Goal: Task Accomplishment & Management: Manage account settings

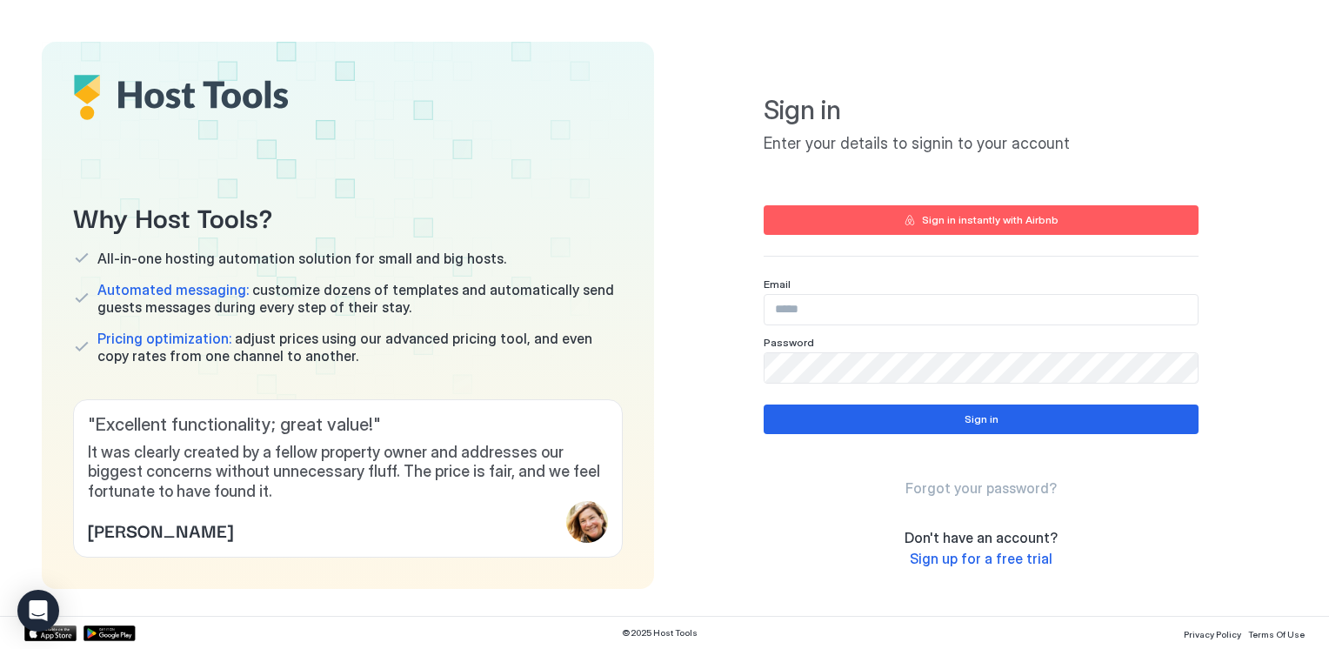
type input "**********"
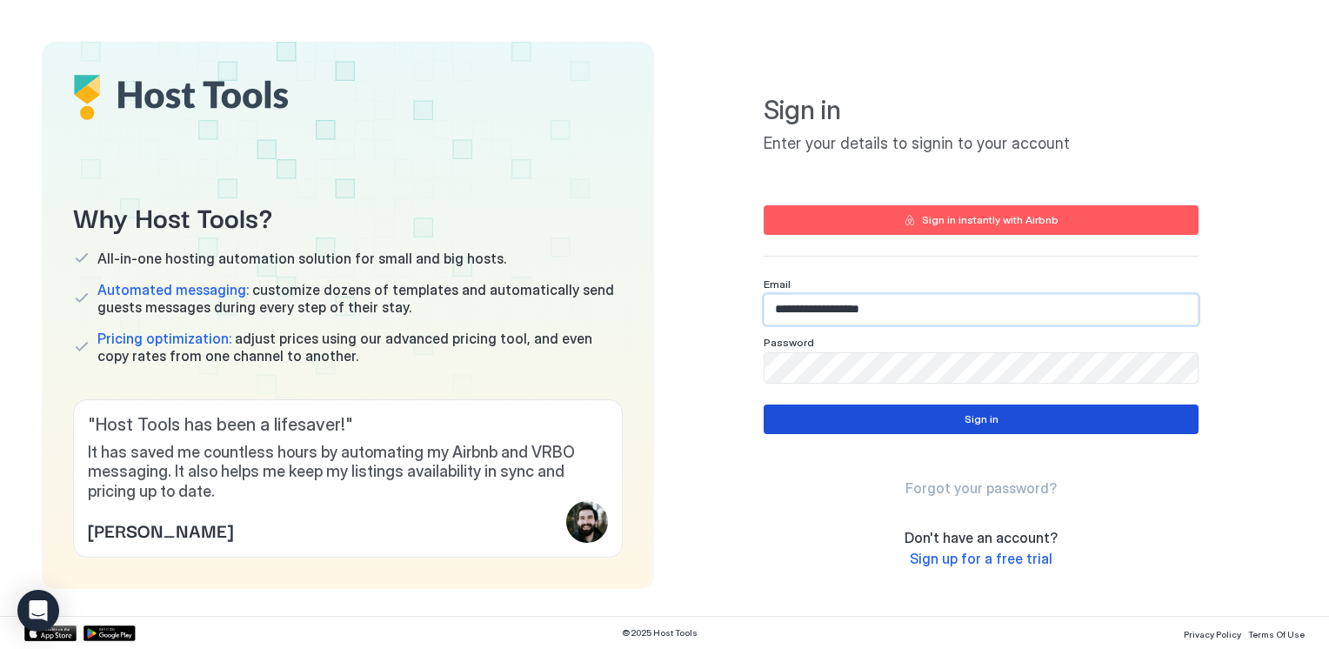
click at [1071, 409] on button "Sign in" at bounding box center [981, 419] width 435 height 30
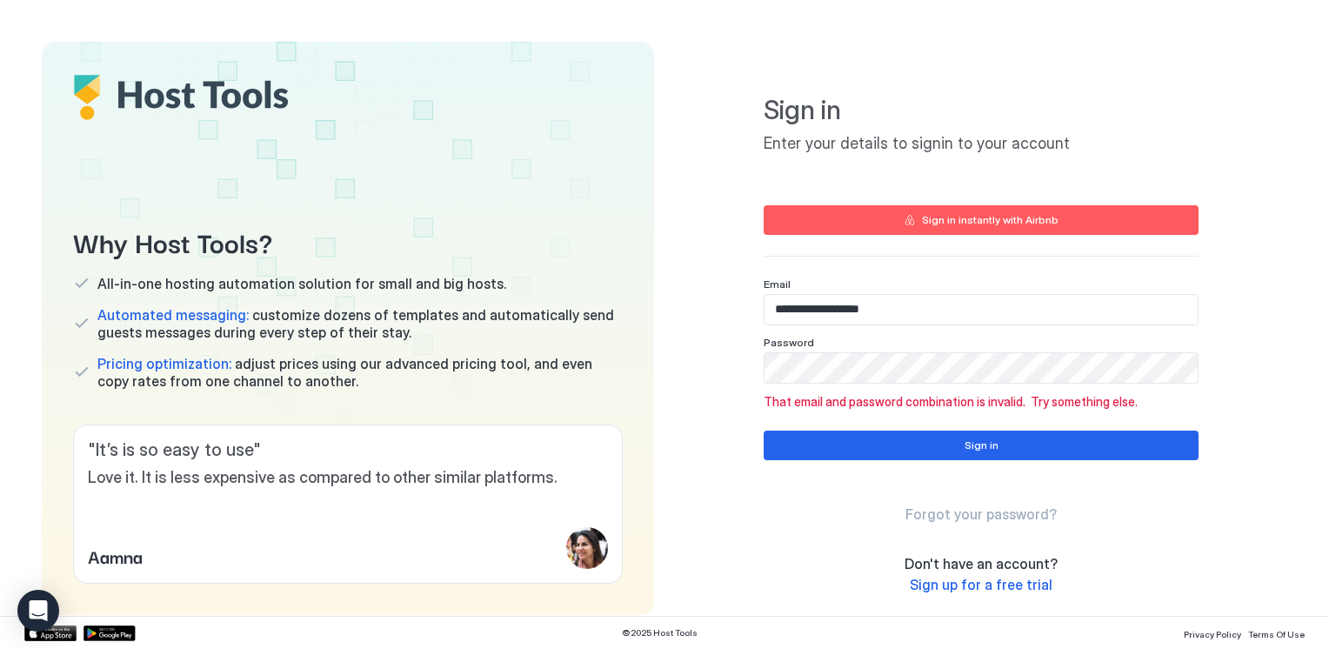
click at [1198, 368] on div at bounding box center [1198, 368] width 0 height 0
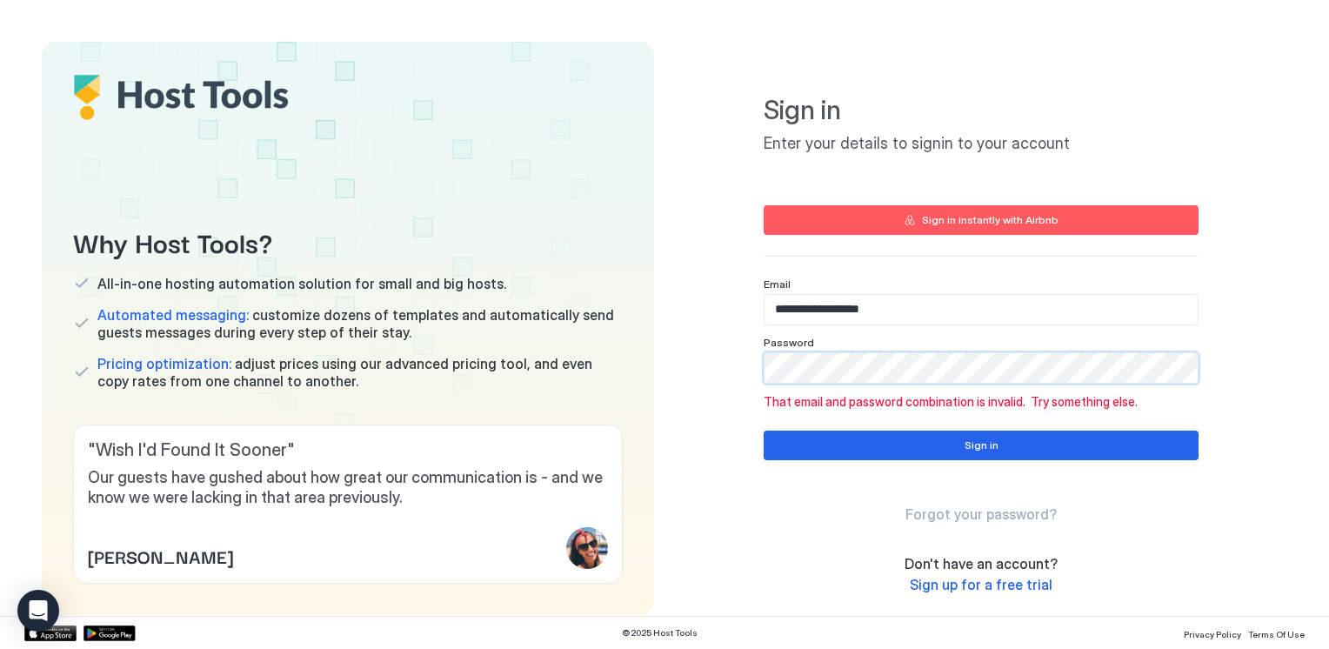
click at [752, 183] on div "**********" at bounding box center [981, 328] width 612 height 573
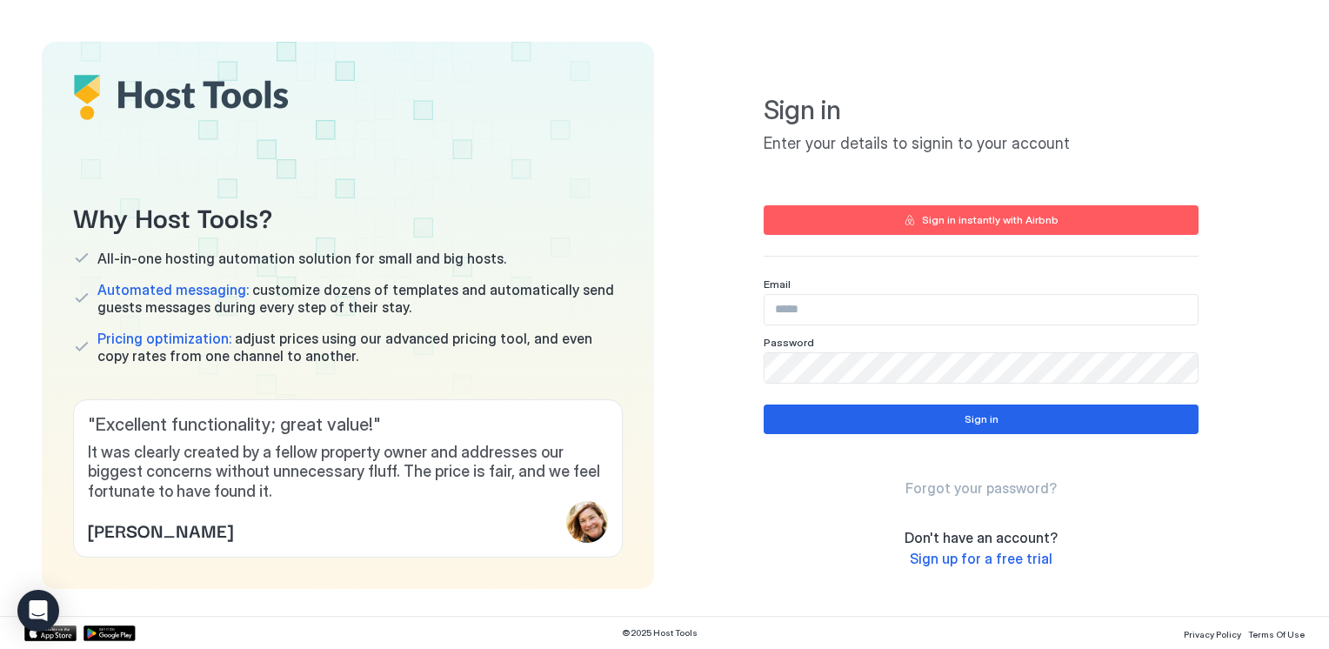
type input "**********"
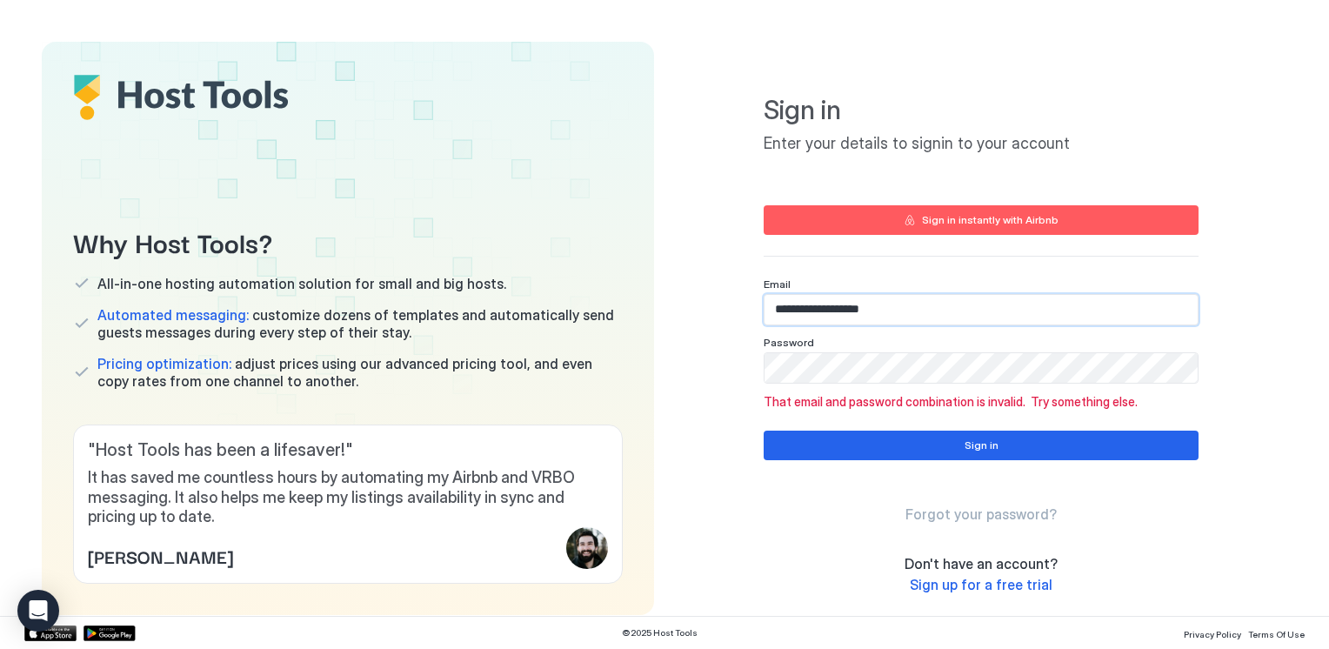
click at [1198, 368] on div at bounding box center [1198, 368] width 0 height 0
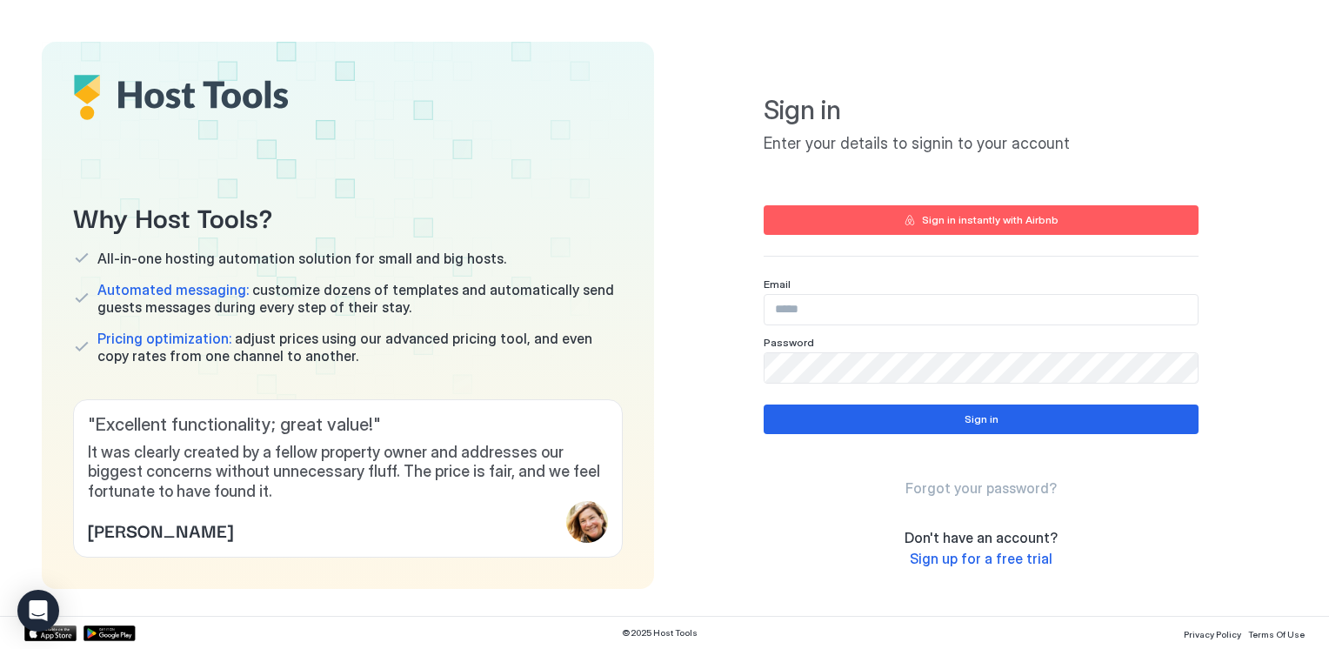
type input "**********"
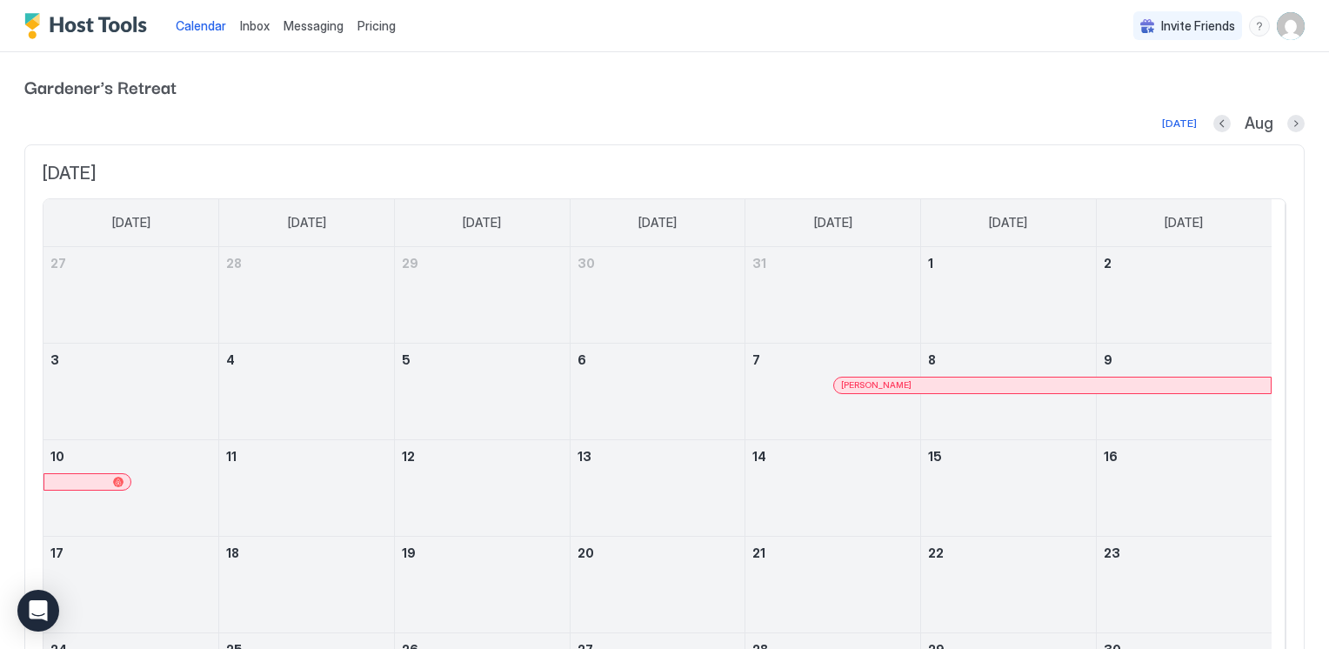
click at [257, 27] on span "Inbox" at bounding box center [255, 25] width 30 height 15
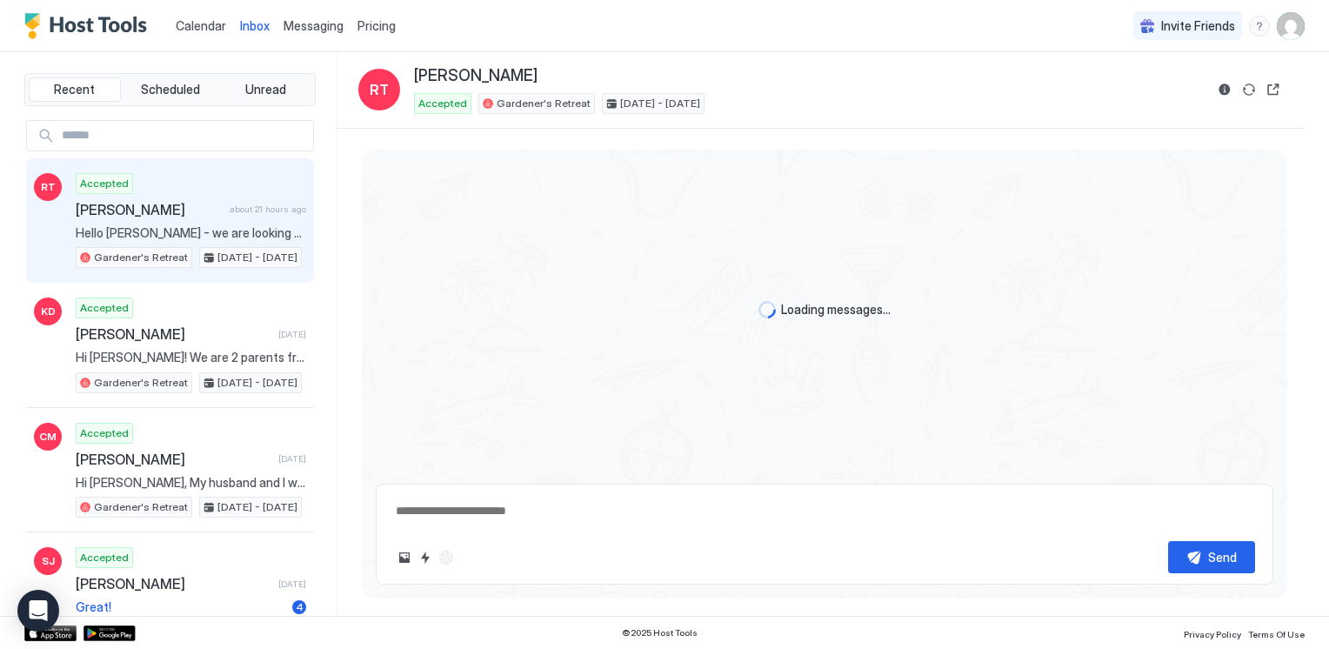
type textarea "*"
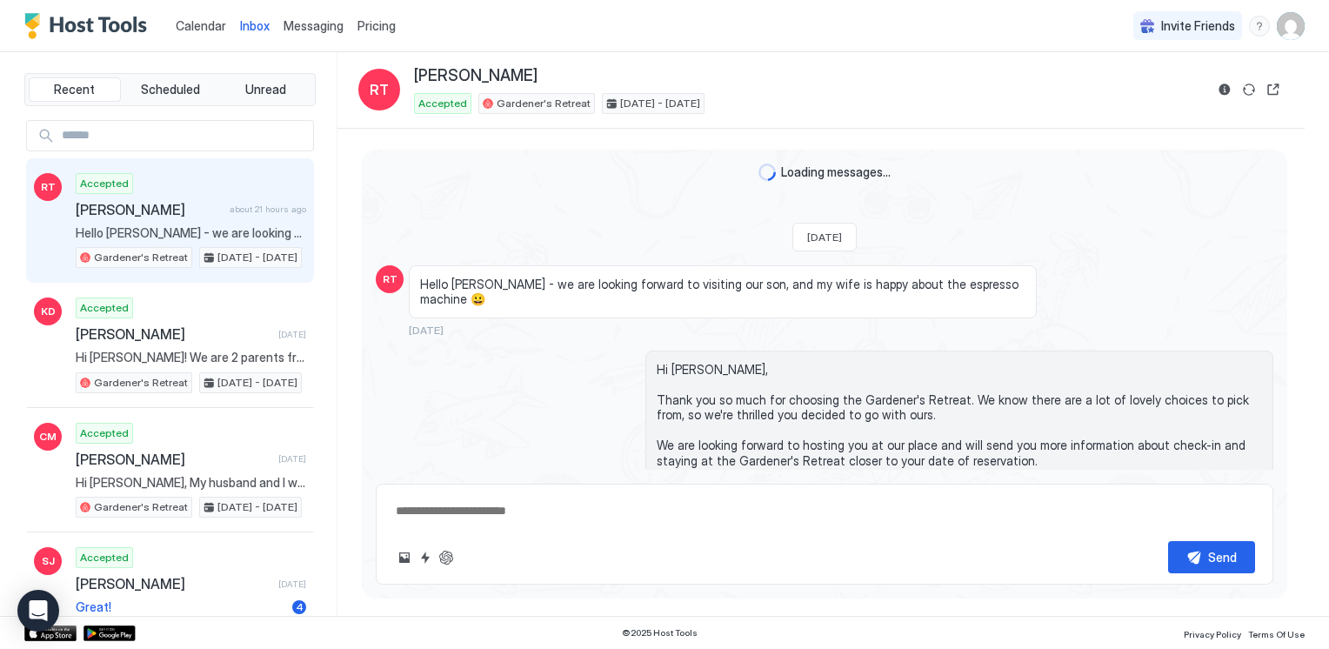
scroll to position [1633, 0]
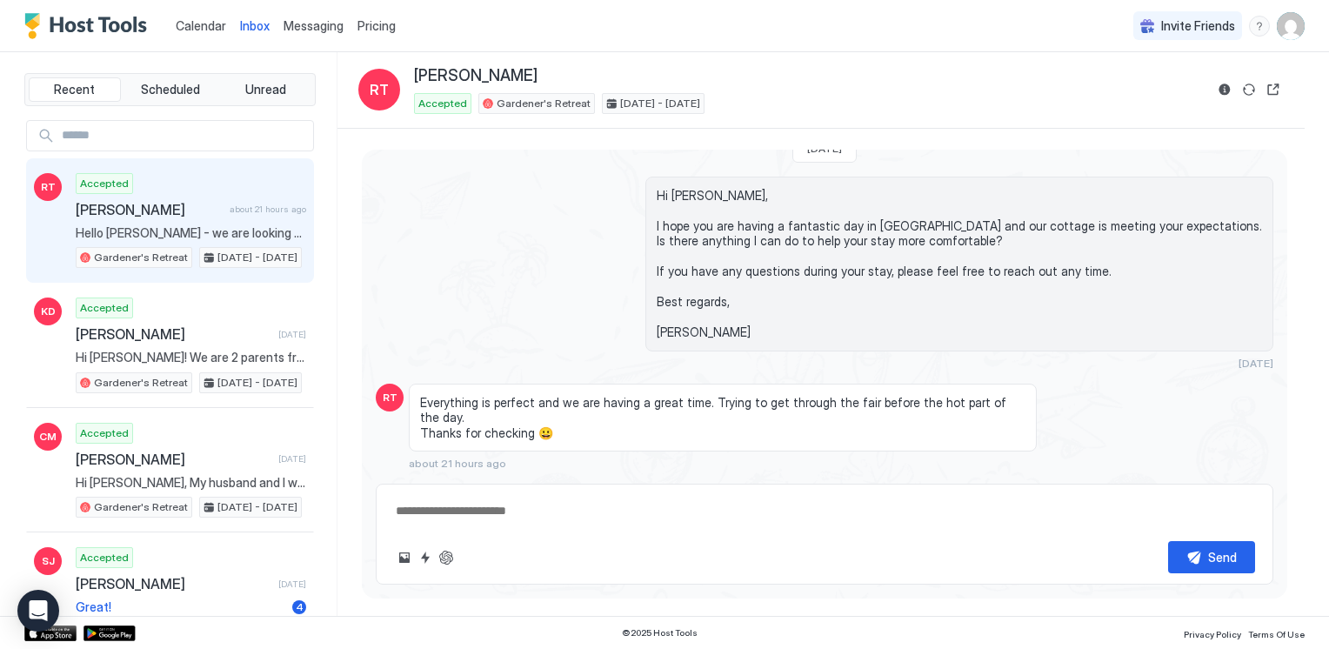
click at [374, 20] on span "Pricing" at bounding box center [377, 26] width 38 height 16
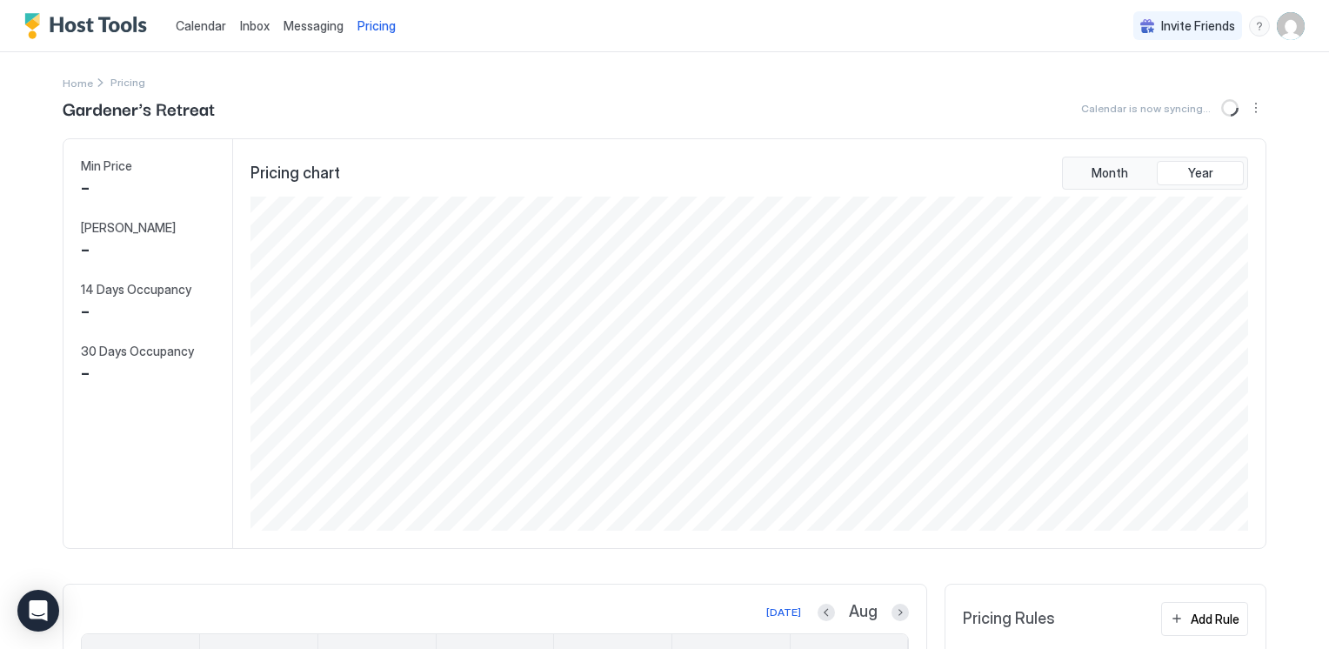
scroll to position [334, 1002]
click at [307, 28] on span "Messaging" at bounding box center [314, 25] width 60 height 15
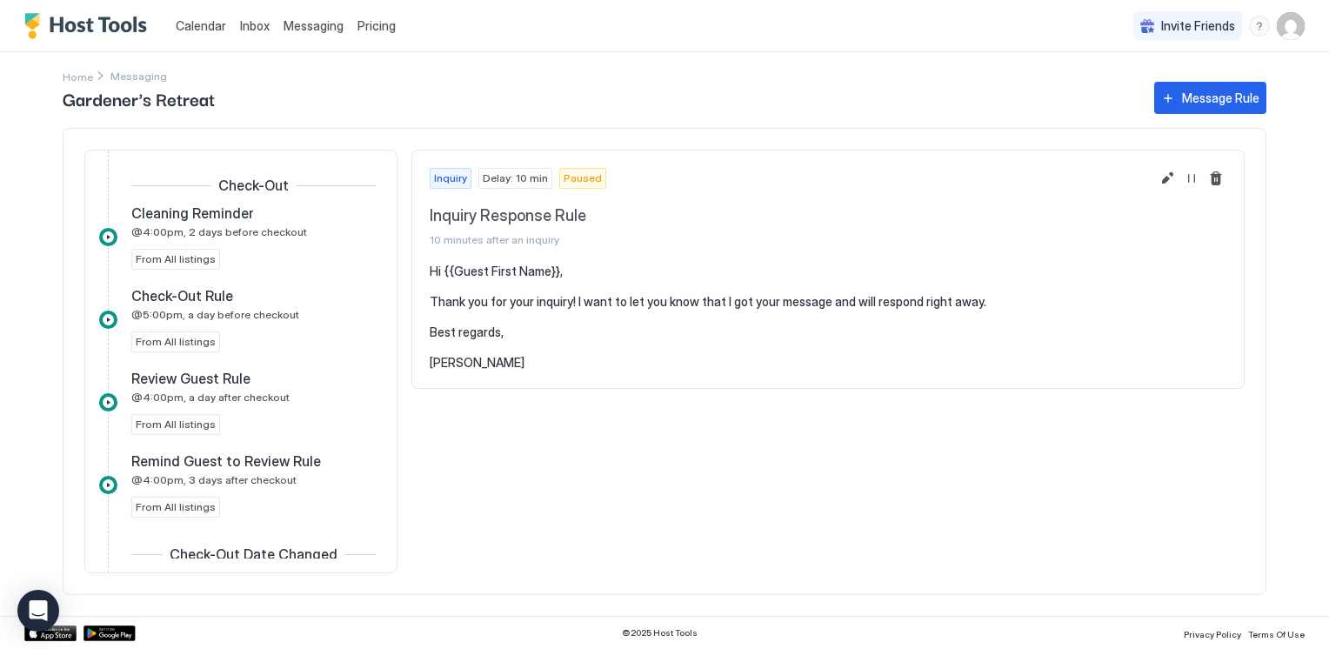
scroll to position [863, 0]
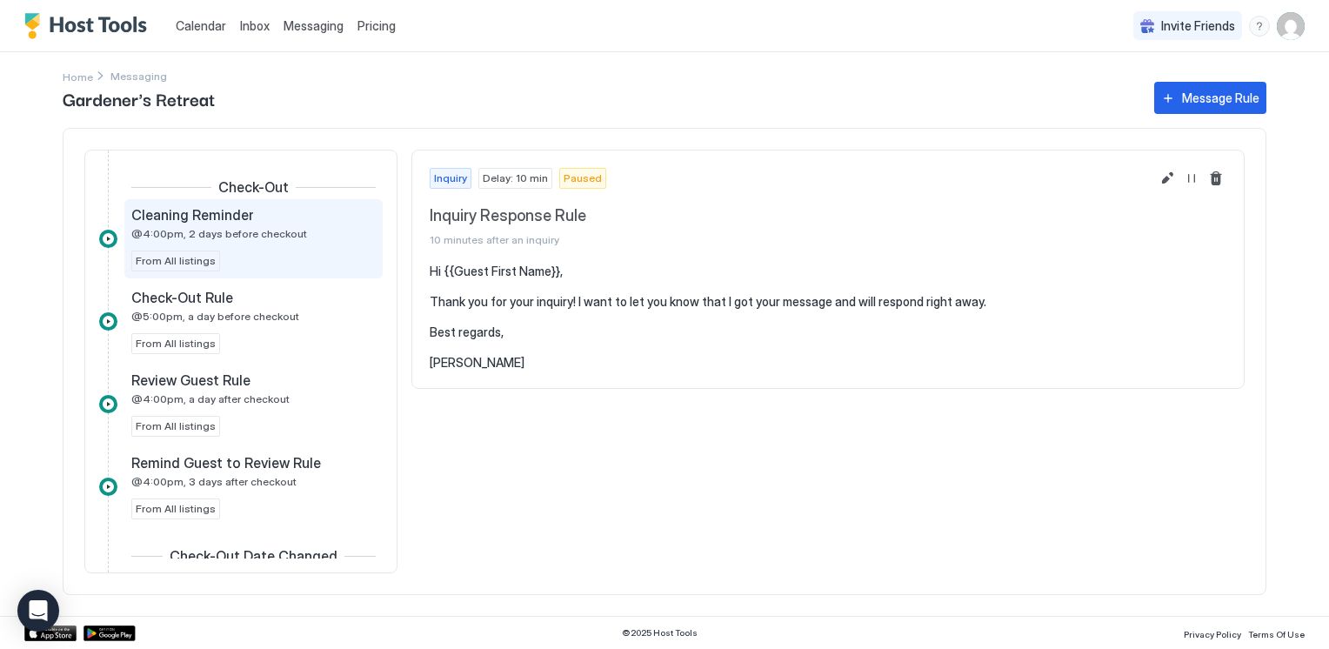
click at [170, 218] on span "Cleaning Reminder" at bounding box center [192, 214] width 123 height 17
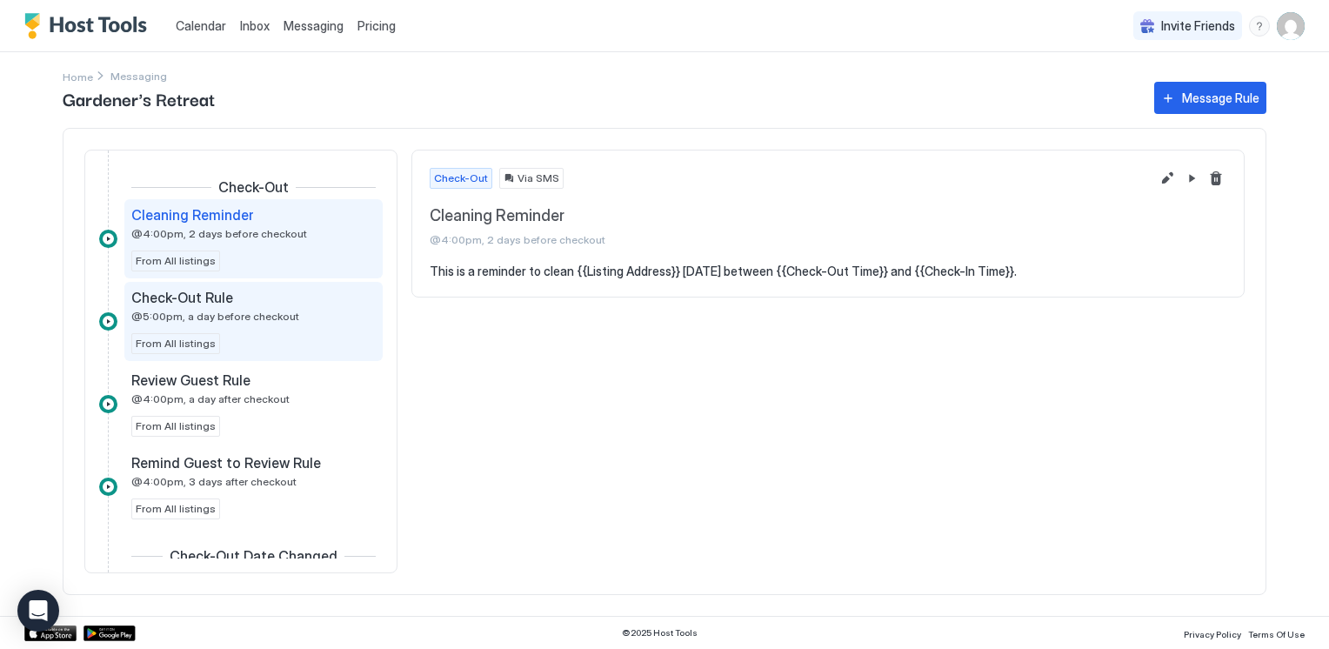
click at [205, 303] on div "Check-Out Rule @5:00pm, a day before checkout" at bounding box center [241, 306] width 220 height 34
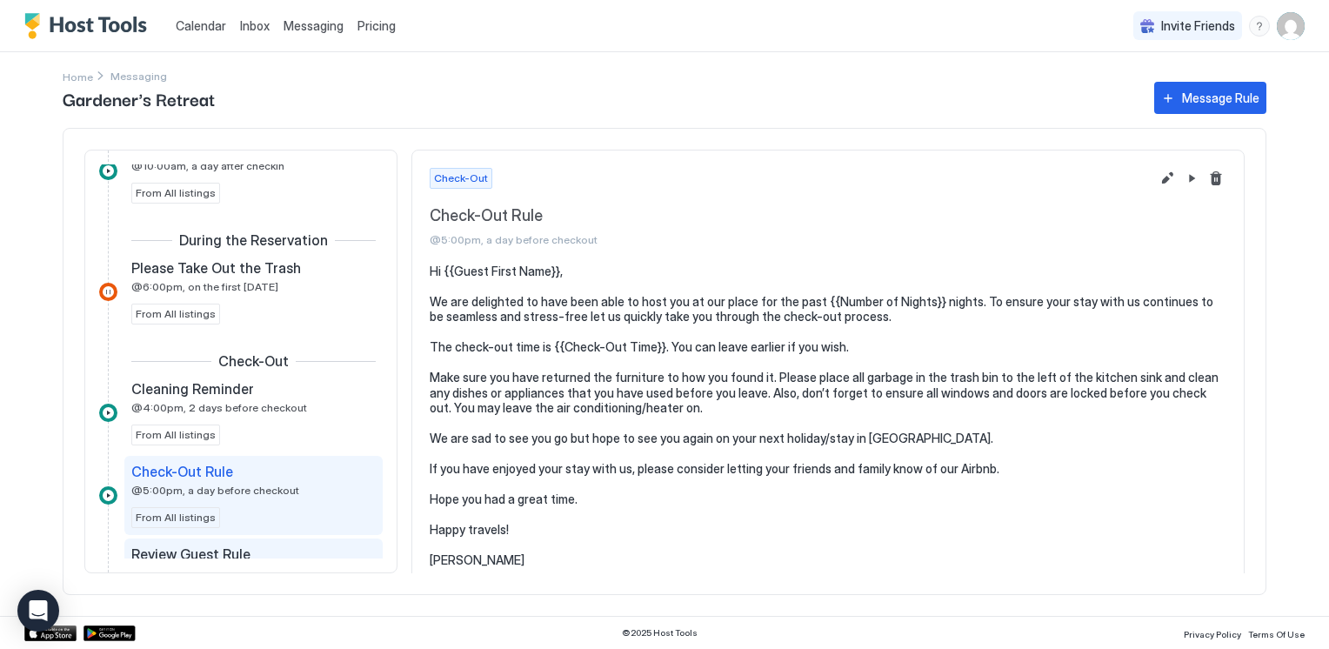
scroll to position [602, 0]
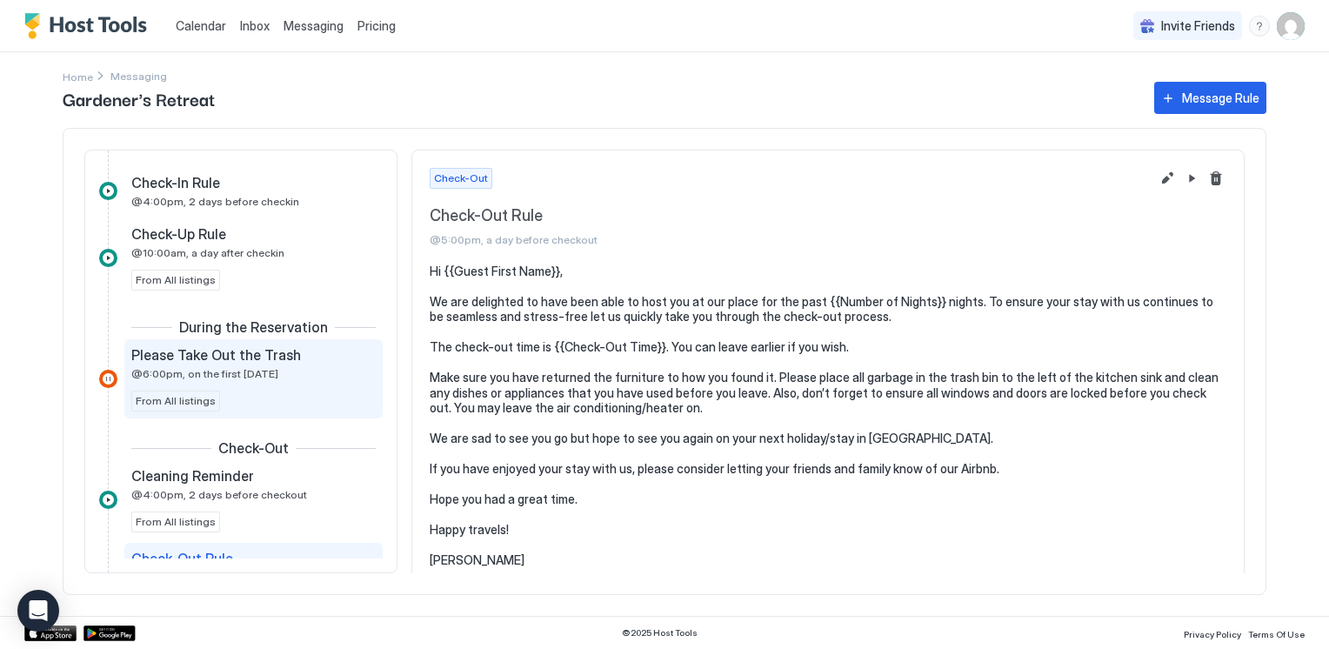
click at [194, 350] on span "Please Take Out the Trash" at bounding box center [216, 354] width 170 height 17
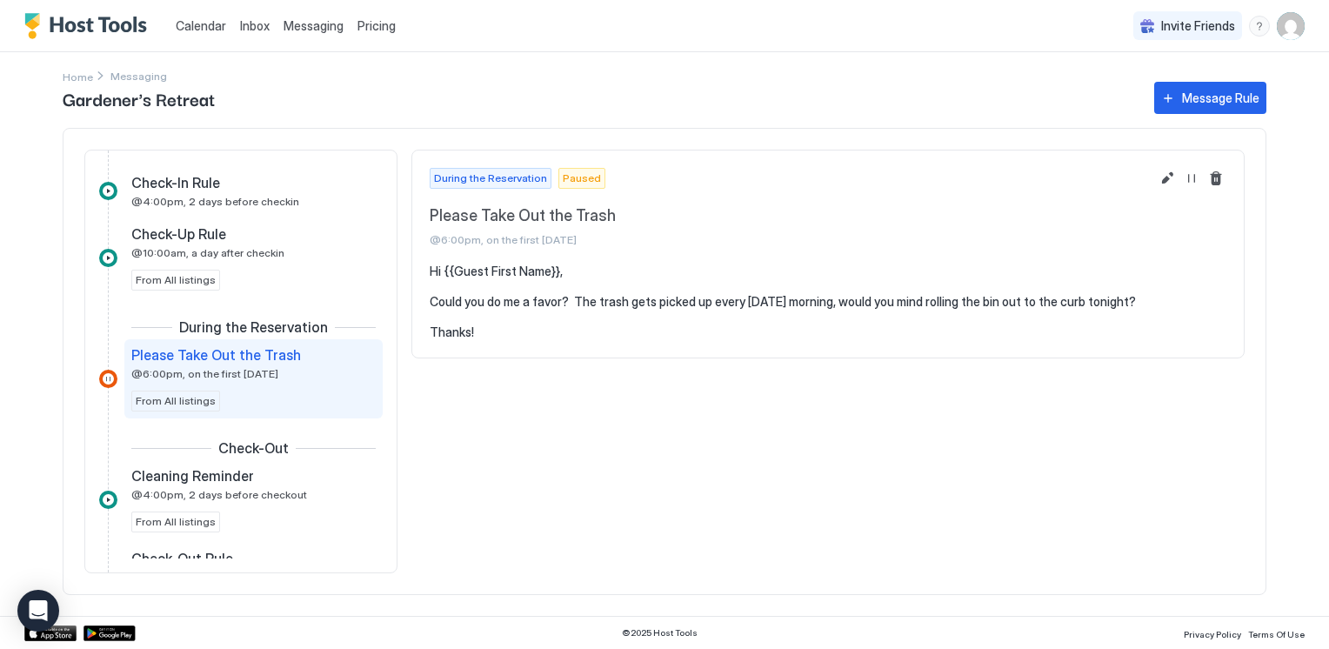
click at [774, 301] on pre "Hi {{Guest First Name}}, Could you do me a favor? The trash gets picked up ever…" at bounding box center [828, 302] width 797 height 77
click at [1166, 170] on button "Edit message rule" at bounding box center [1167, 178] width 21 height 21
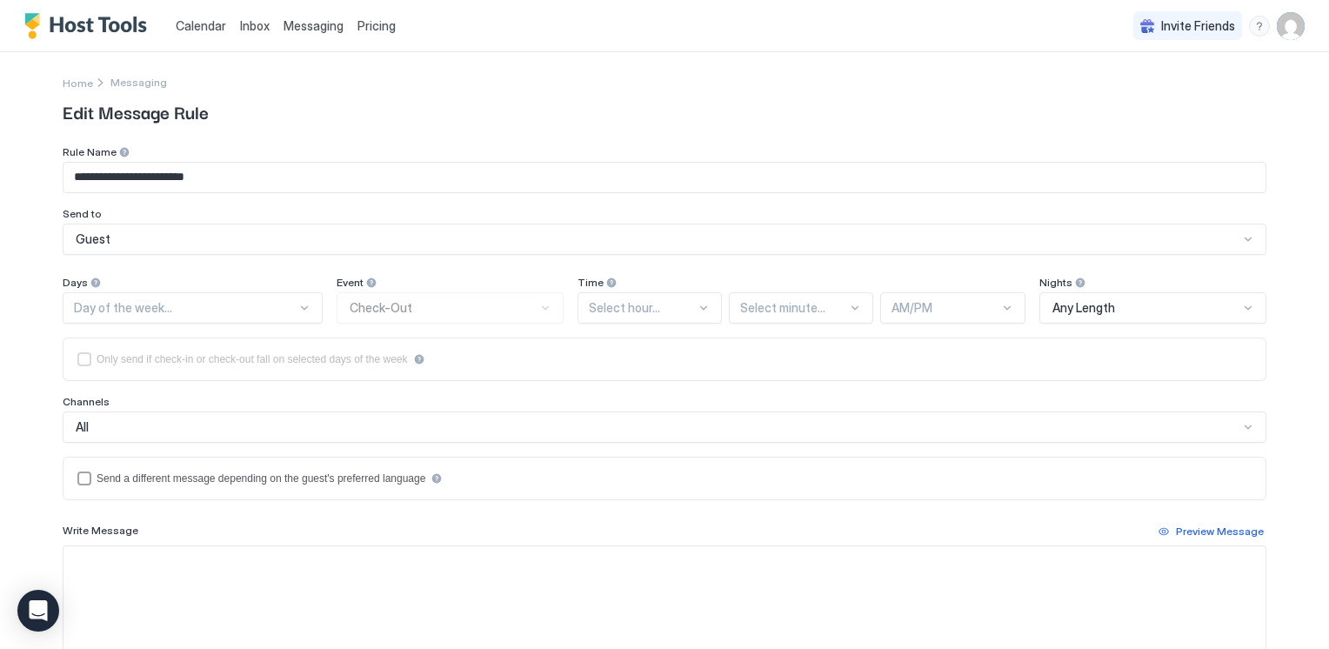
type textarea "**********"
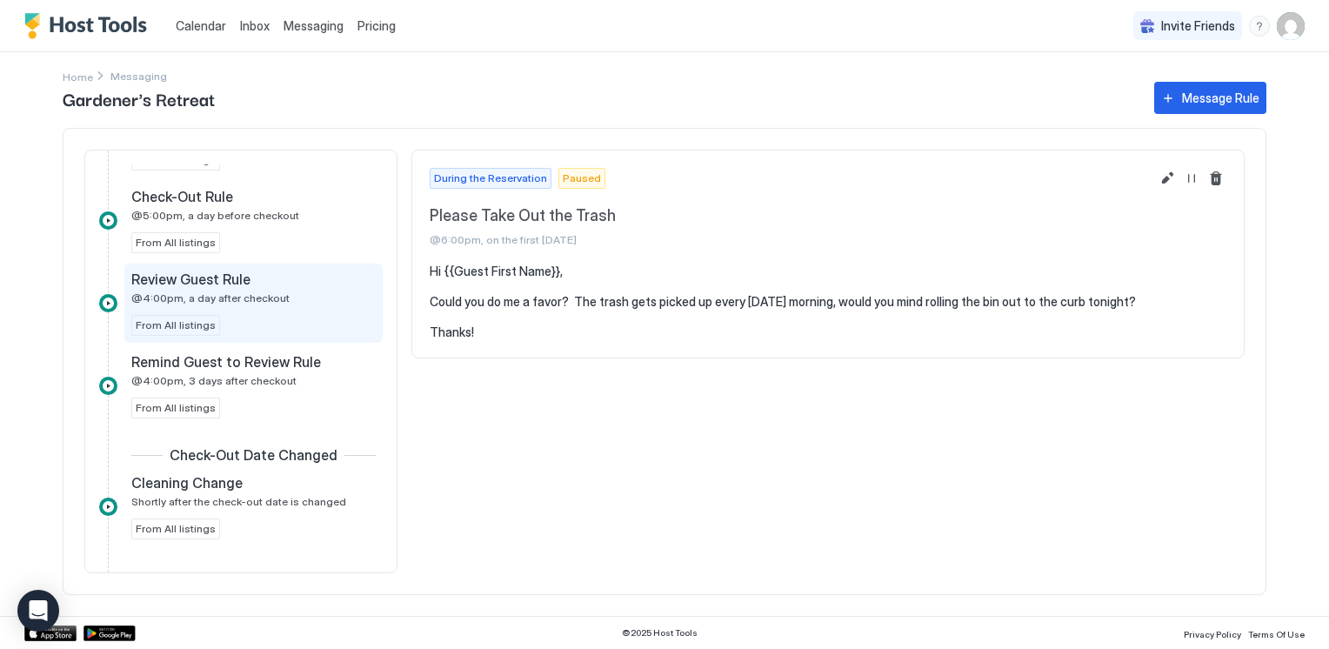
scroll to position [965, 0]
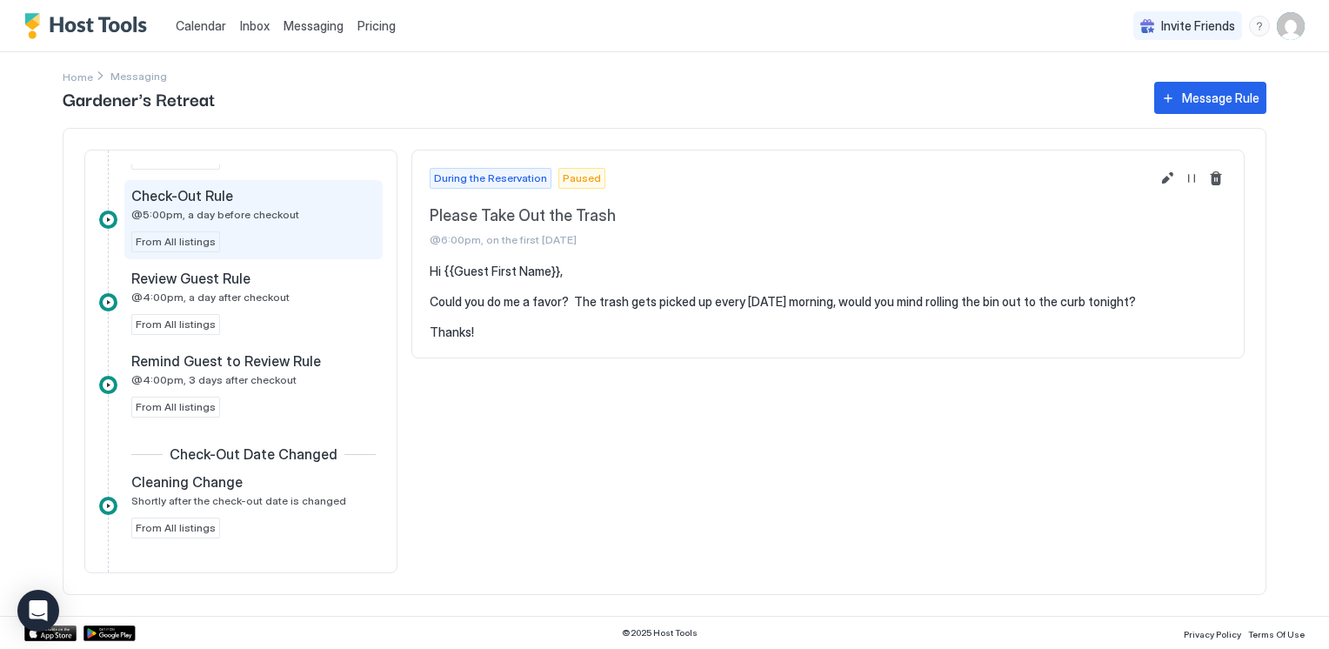
click at [236, 217] on span "@5:00pm, a day before checkout" at bounding box center [215, 214] width 168 height 13
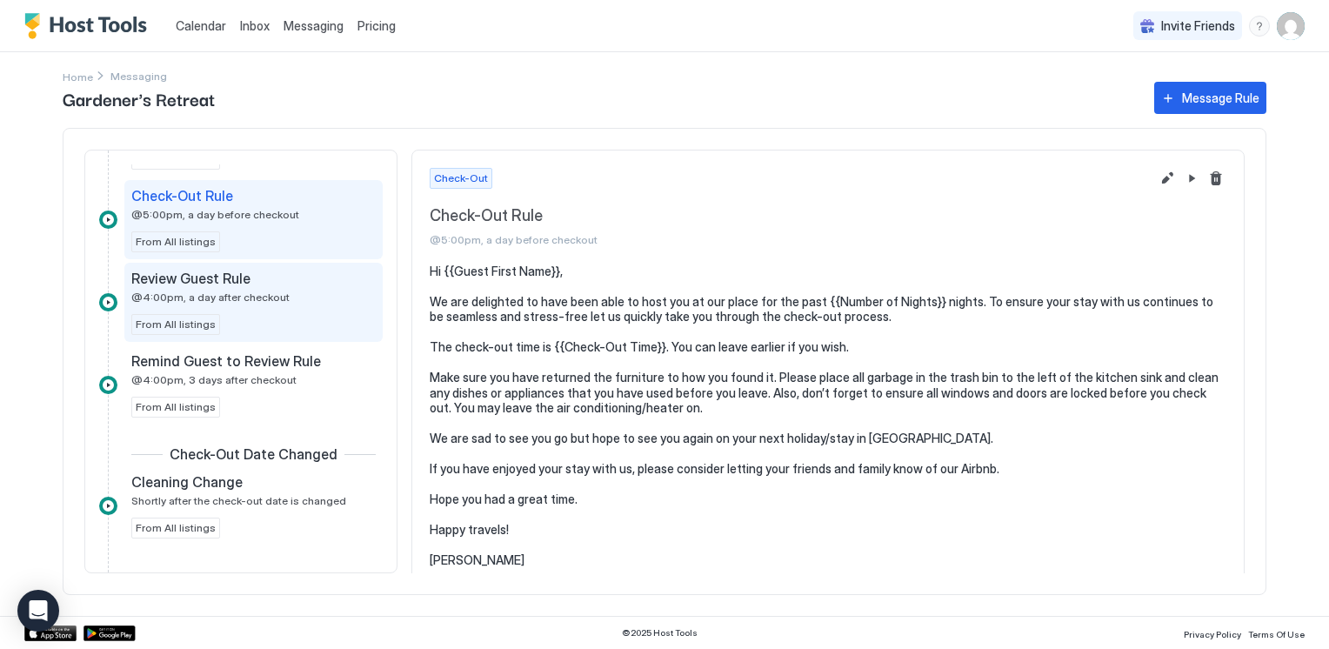
click at [223, 264] on div "Review Guest Rule @4:00pm, a day after checkout From All listings" at bounding box center [253, 302] width 258 height 79
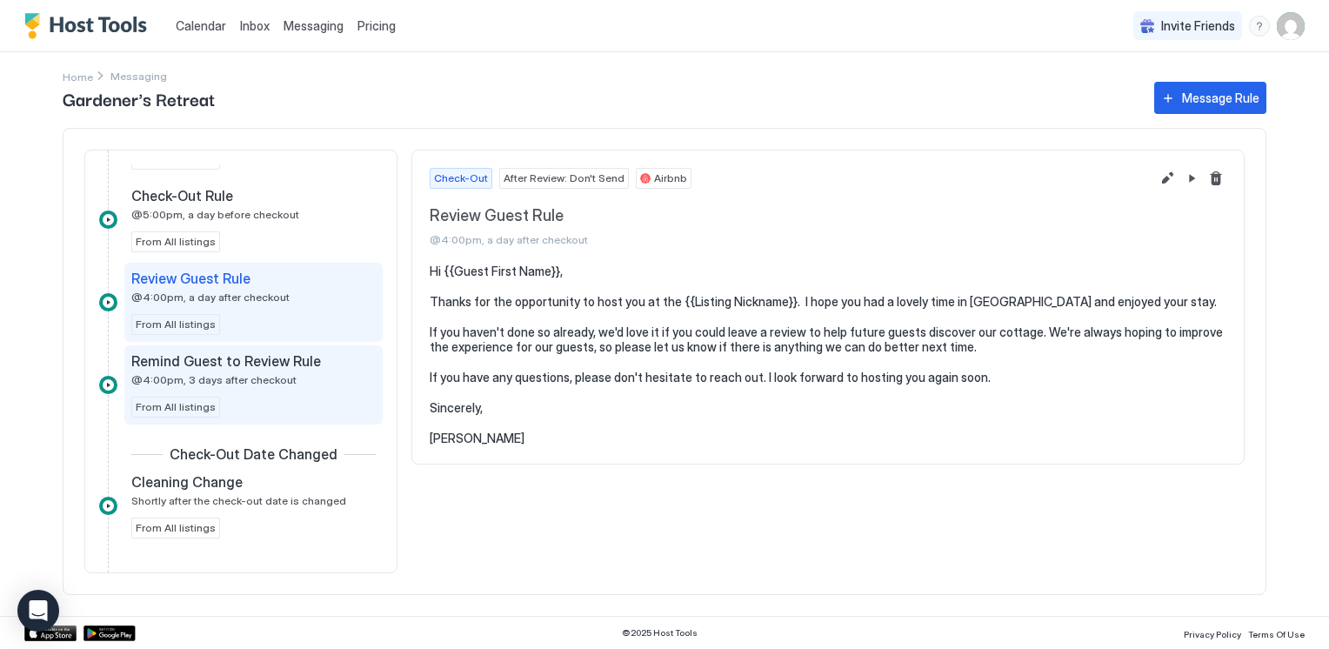
click at [204, 377] on span "@4:00pm, 3 days after checkout" at bounding box center [213, 379] width 165 height 13
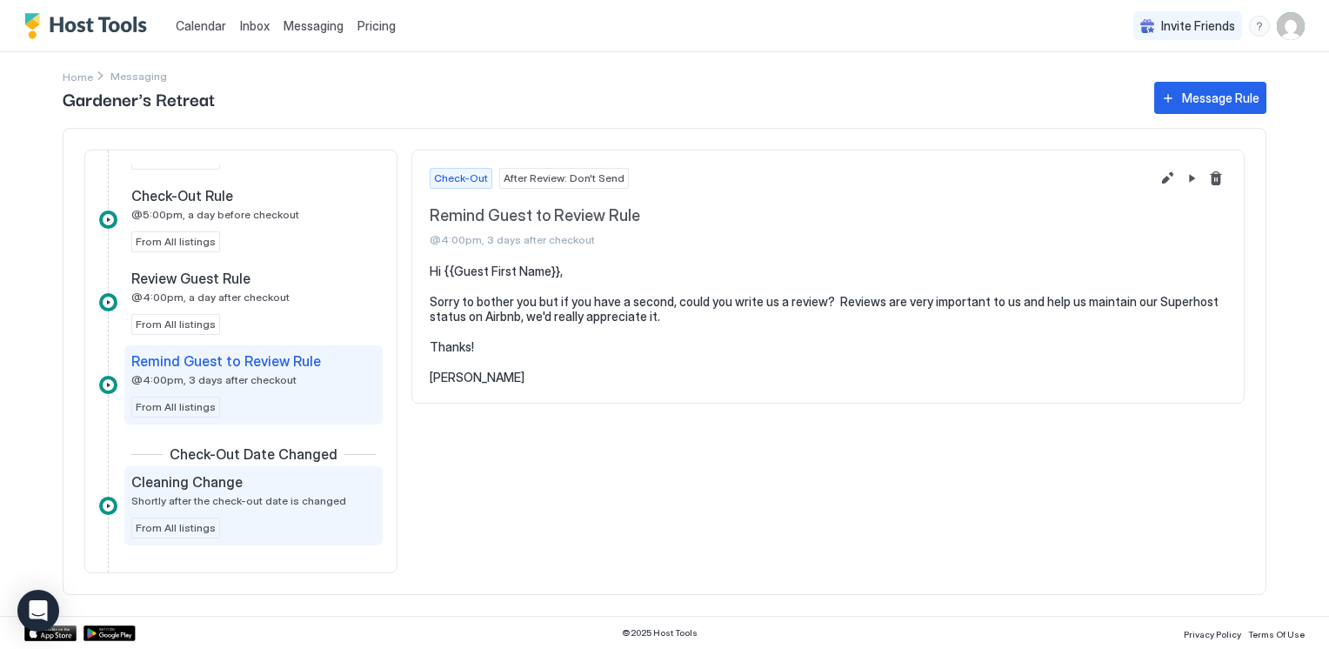
click at [198, 487] on div "Cleaning Change Shortly after the check-out date is changed" at bounding box center [241, 490] width 220 height 34
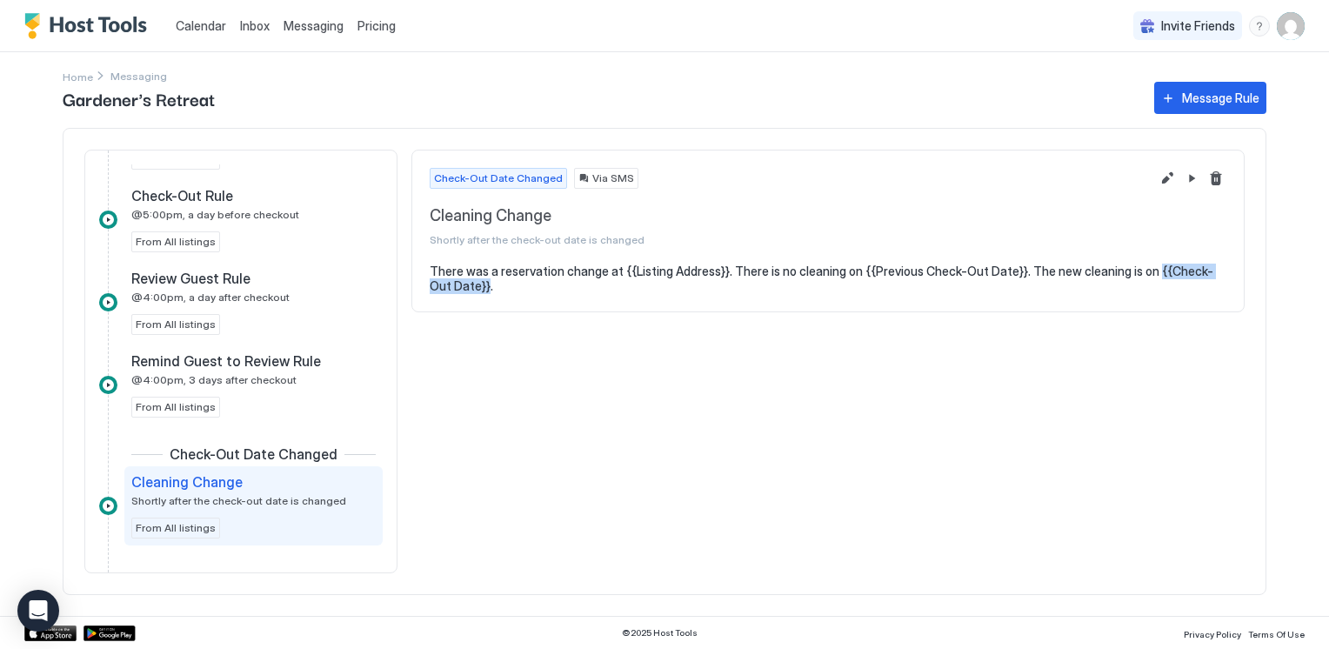
drag, startPoint x: 1144, startPoint y: 267, endPoint x: 464, endPoint y: 289, distance: 680.6
click at [464, 289] on pre "There was a reservation change at {{Listing Address}}. There is no cleaning on …" at bounding box center [828, 279] width 797 height 30
drag, startPoint x: 464, startPoint y: 289, endPoint x: 443, endPoint y: 282, distance: 22.0
copy pre "{{Check-Out Date}}"
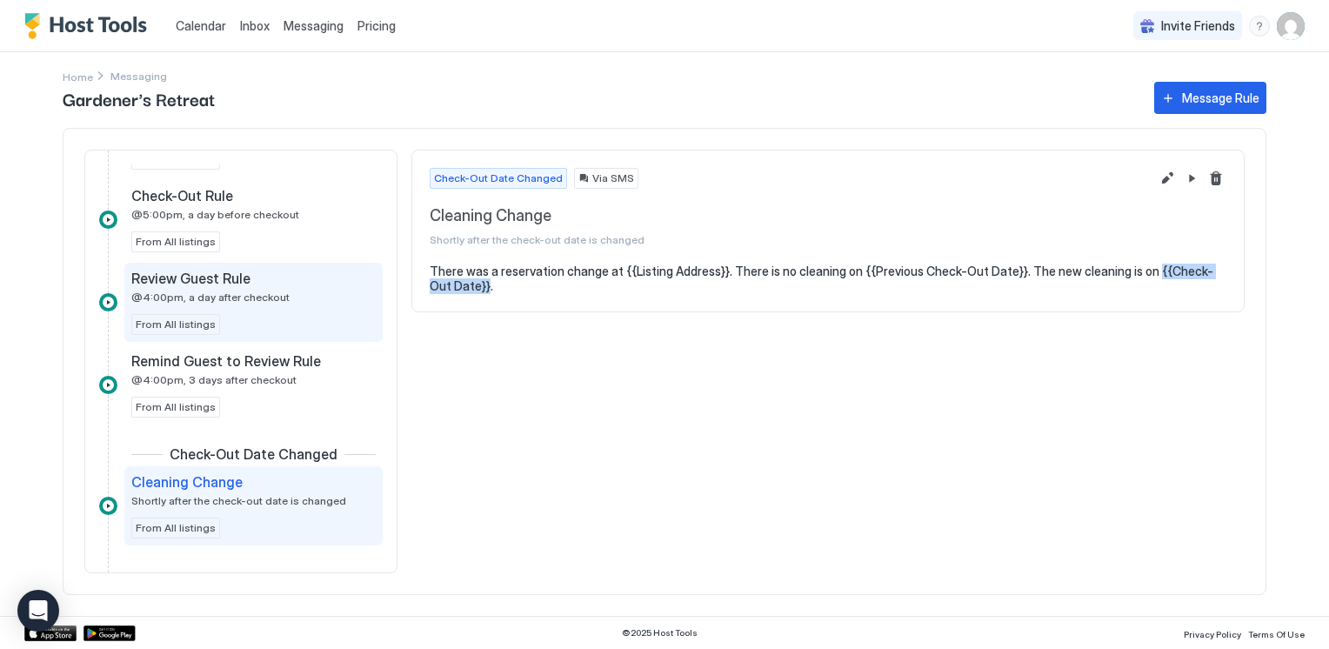
scroll to position [878, 0]
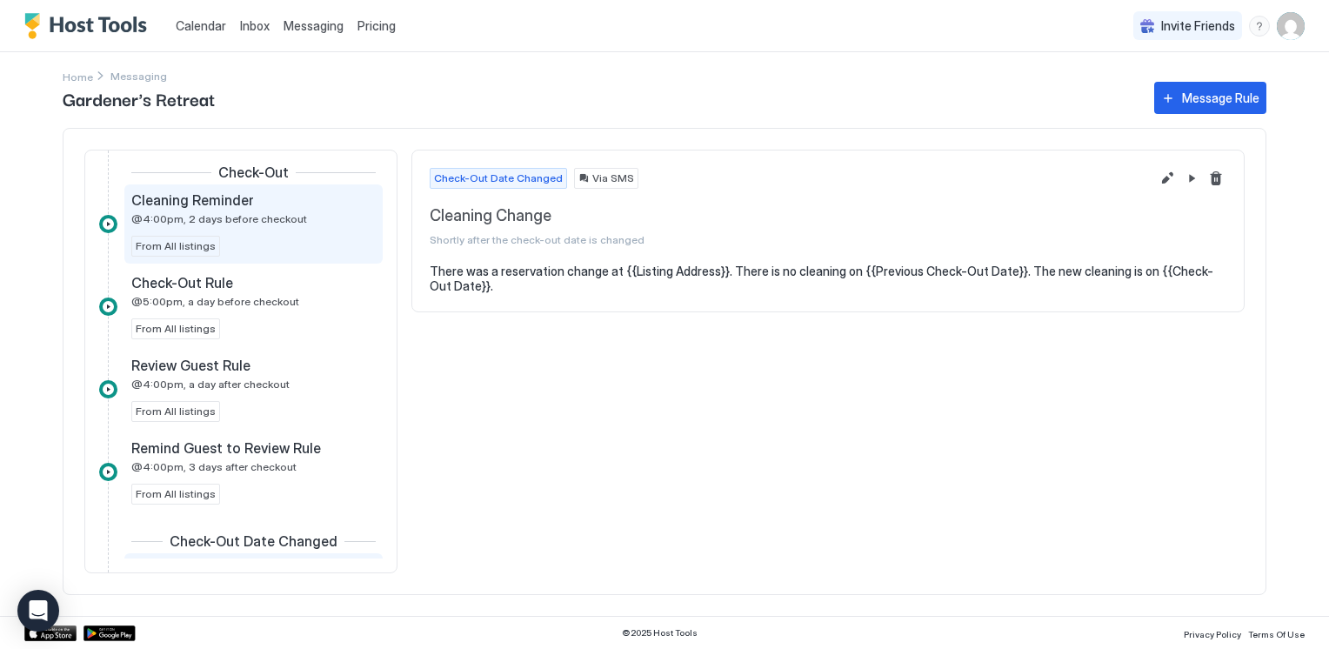
click at [221, 225] on div "Cleaning Reminder @4:00pm, 2 days before checkout From All listings" at bounding box center [253, 223] width 244 height 65
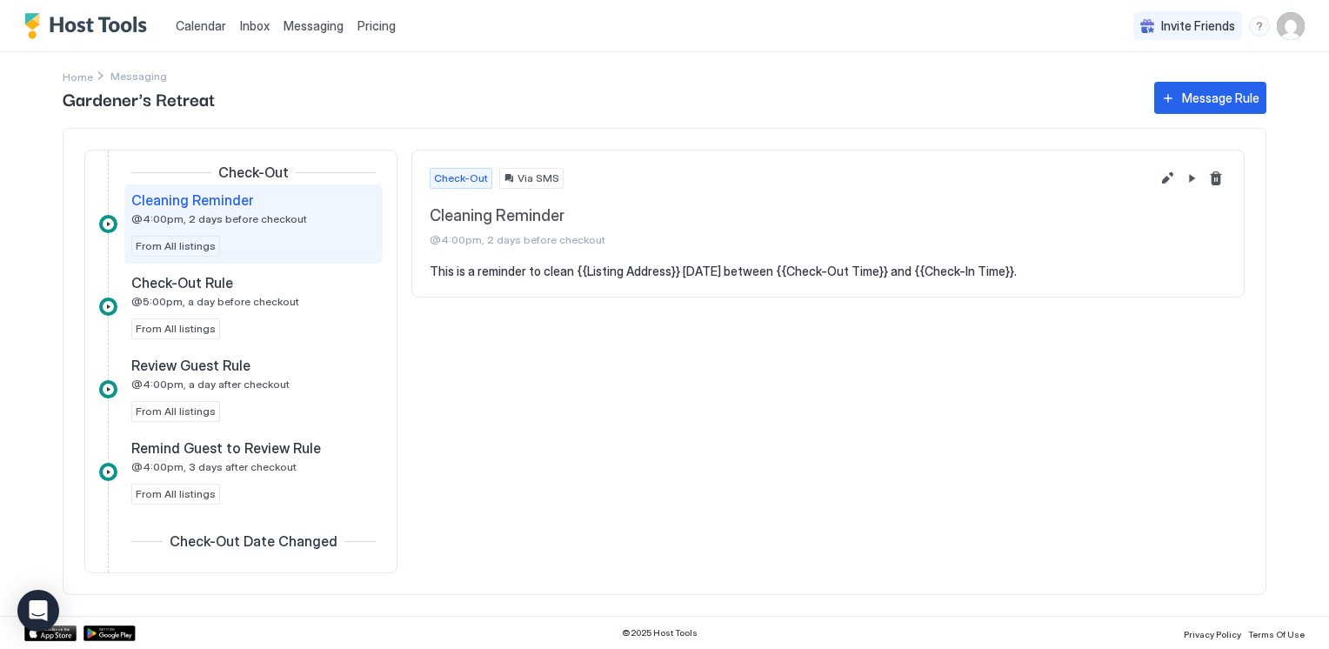
click at [727, 268] on pre "This is a reminder to clean {{Listing Address}} in 2 days between {{Check-Out T…" at bounding box center [828, 272] width 797 height 16
click at [1166, 175] on button "Edit message rule" at bounding box center [1167, 178] width 21 height 21
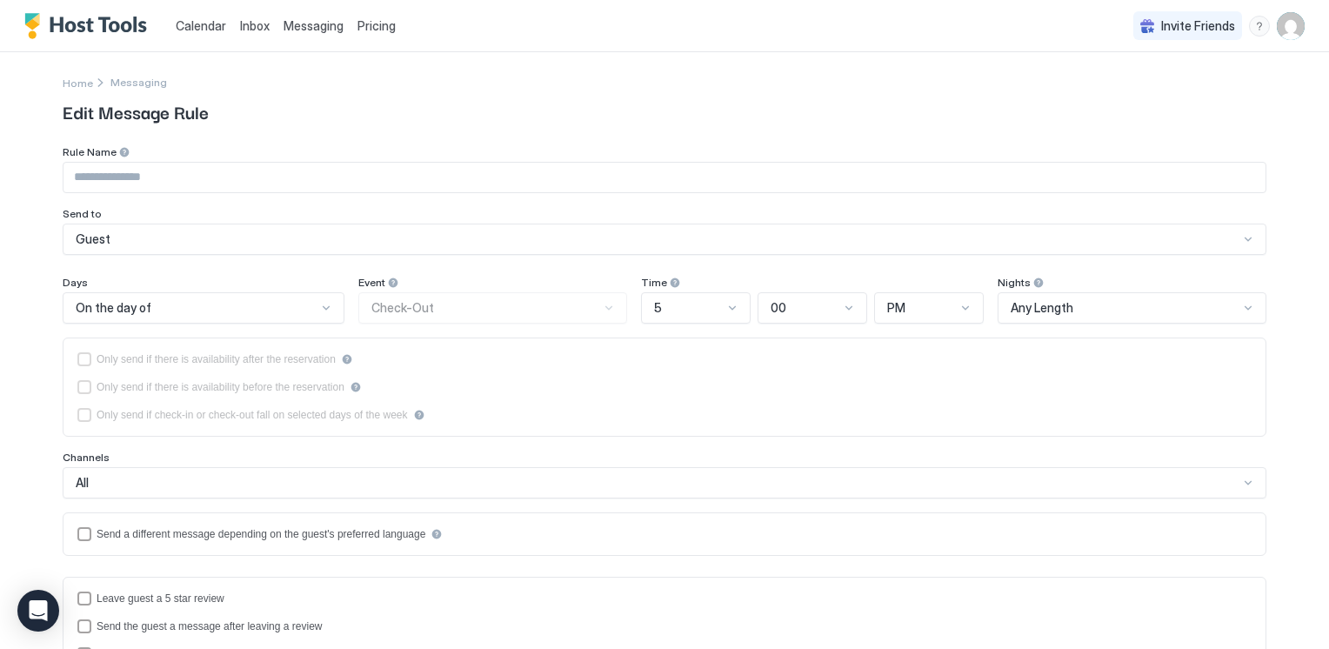
type input "**********"
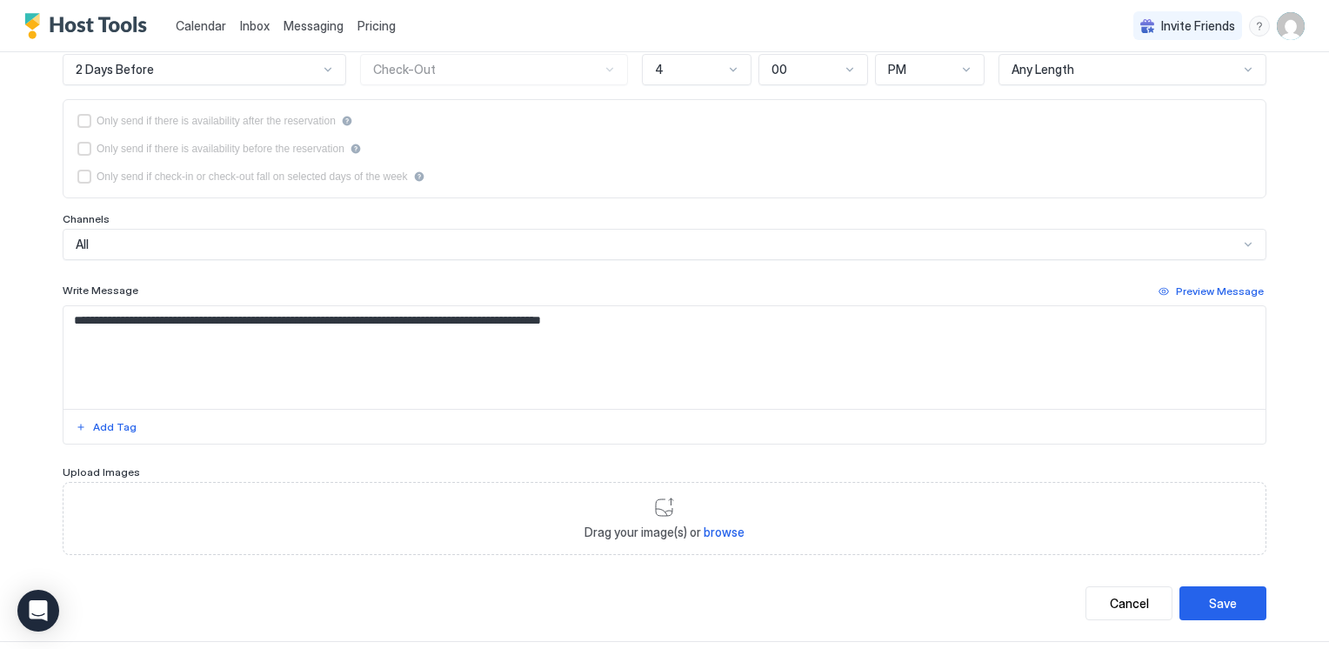
scroll to position [379, 0]
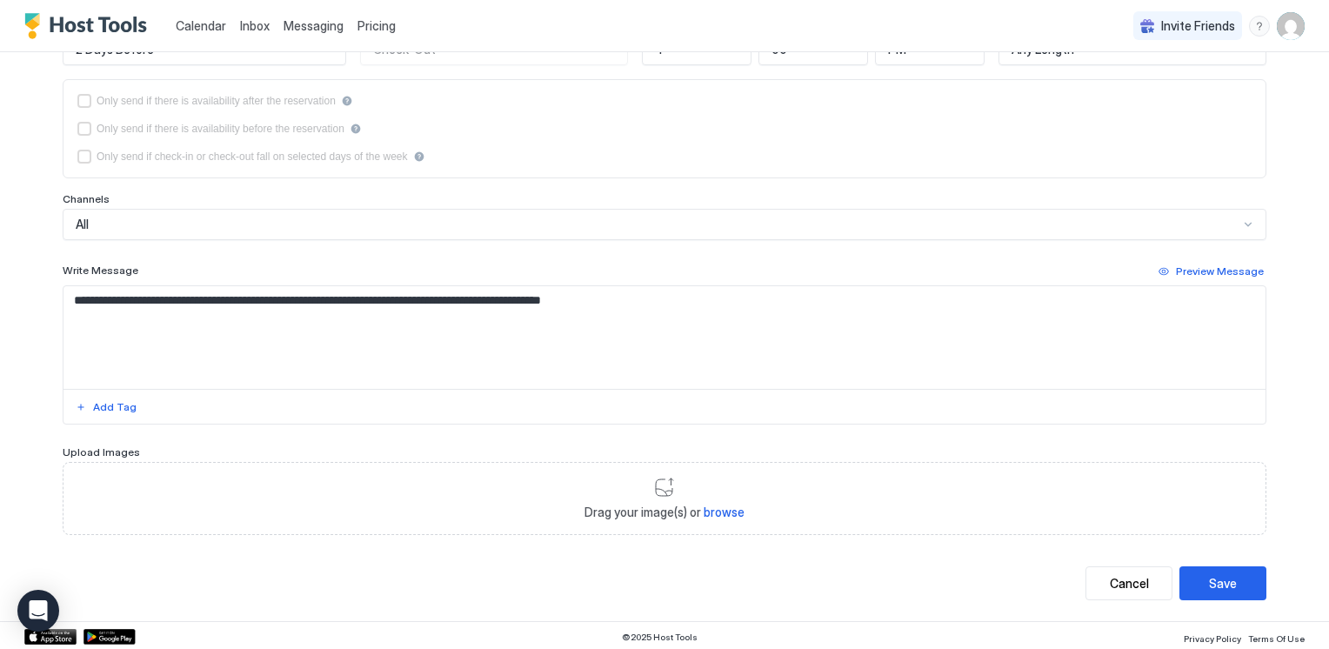
click at [358, 295] on textarea "**********" at bounding box center [664, 337] width 1202 height 103
paste textarea "**********"
type textarea "**********"
click at [1217, 578] on div "Save" at bounding box center [1223, 583] width 28 height 18
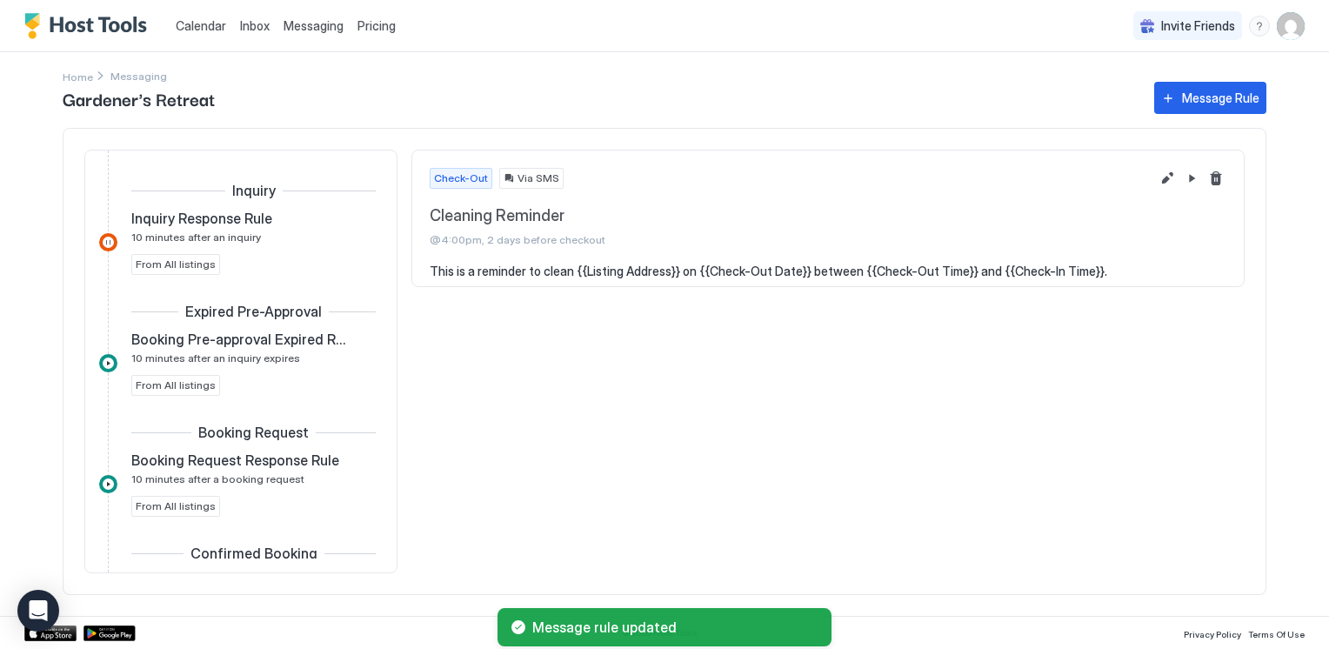
scroll to position [737, 0]
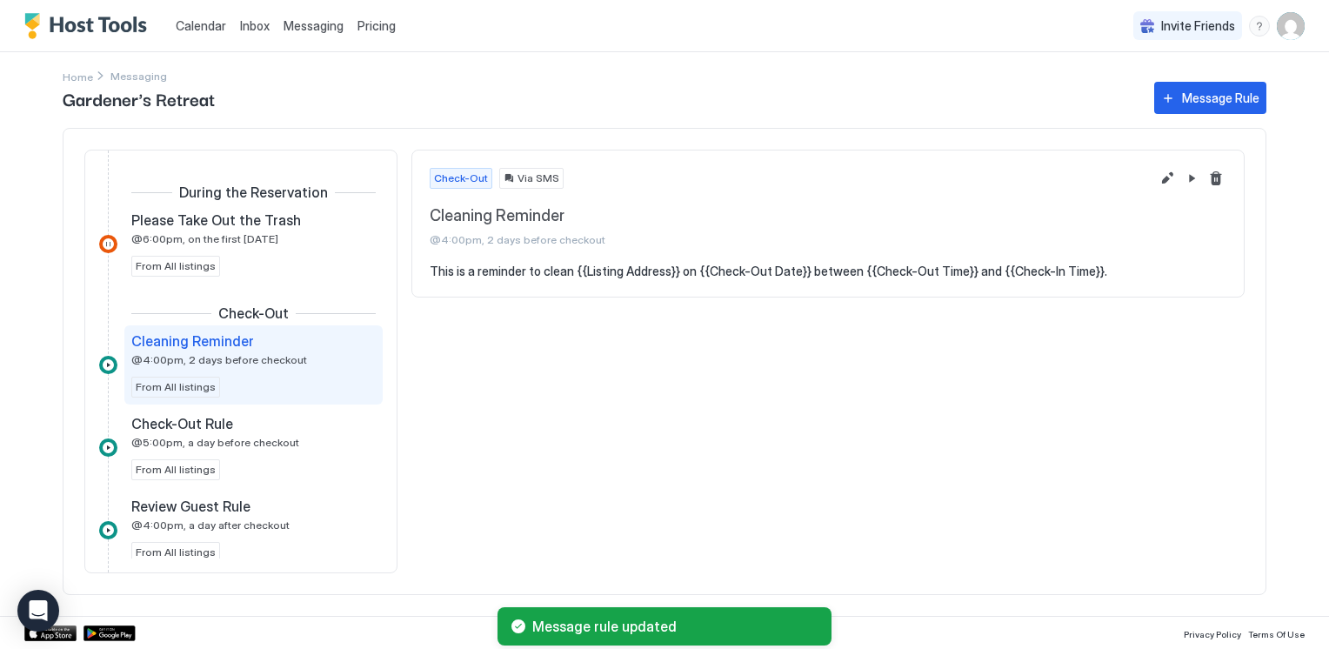
click at [219, 363] on span "@4:00pm, 2 days before checkout" at bounding box center [219, 359] width 176 height 13
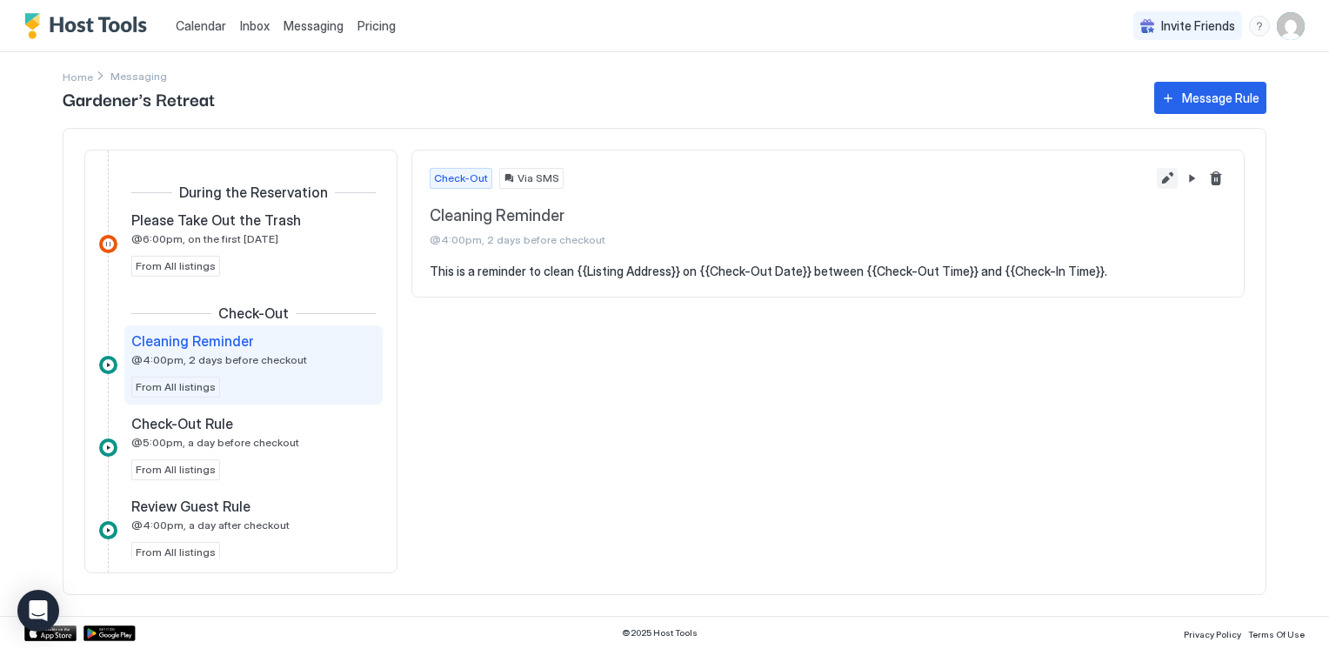
click at [1169, 176] on button "Edit message rule" at bounding box center [1167, 178] width 21 height 21
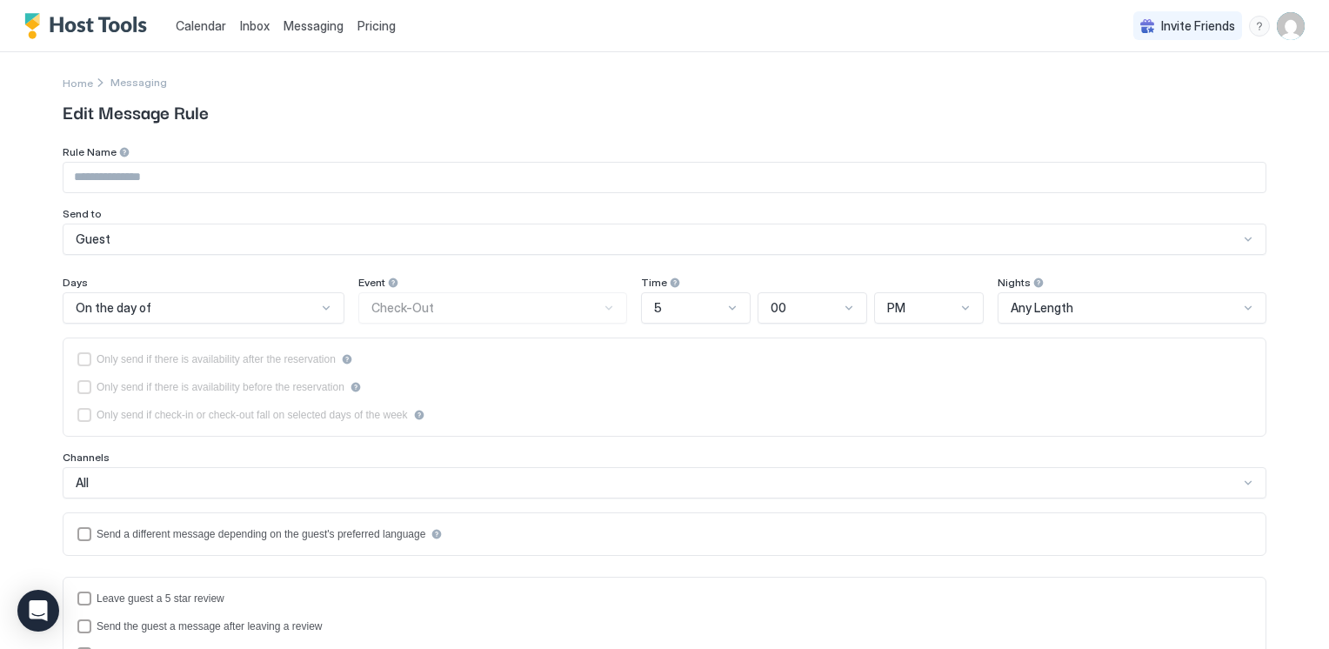
type input "**********"
type textarea "**********"
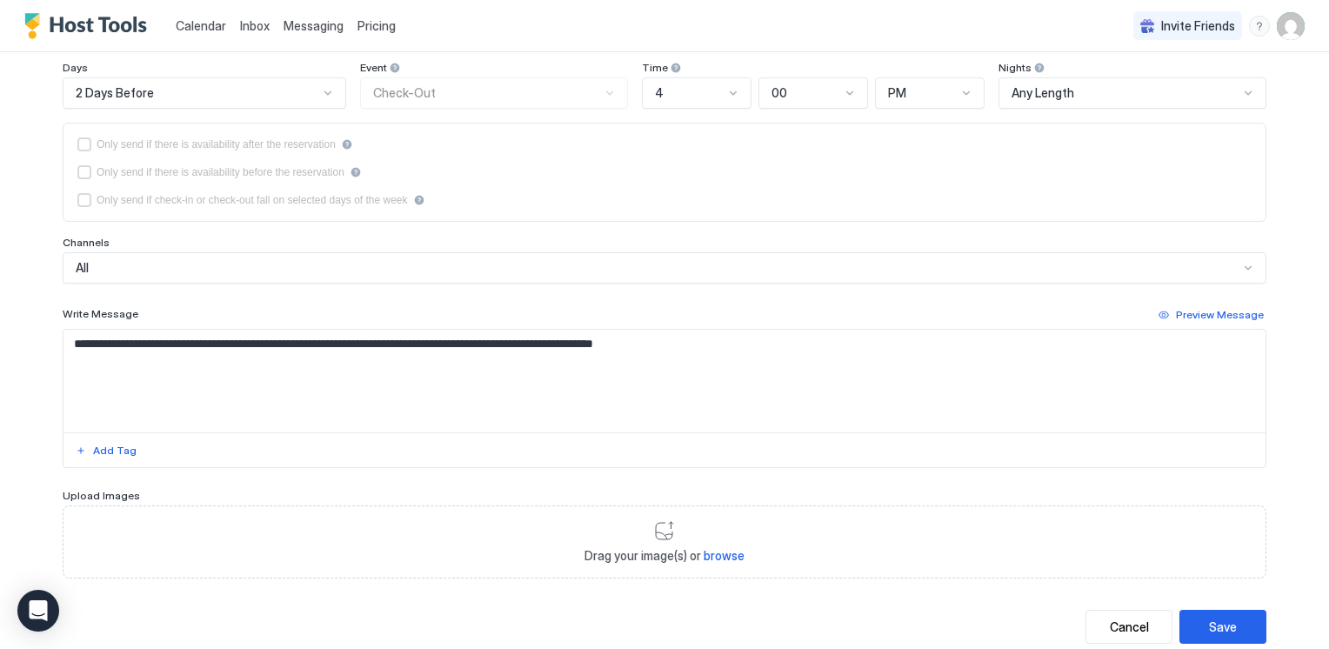
scroll to position [379, 0]
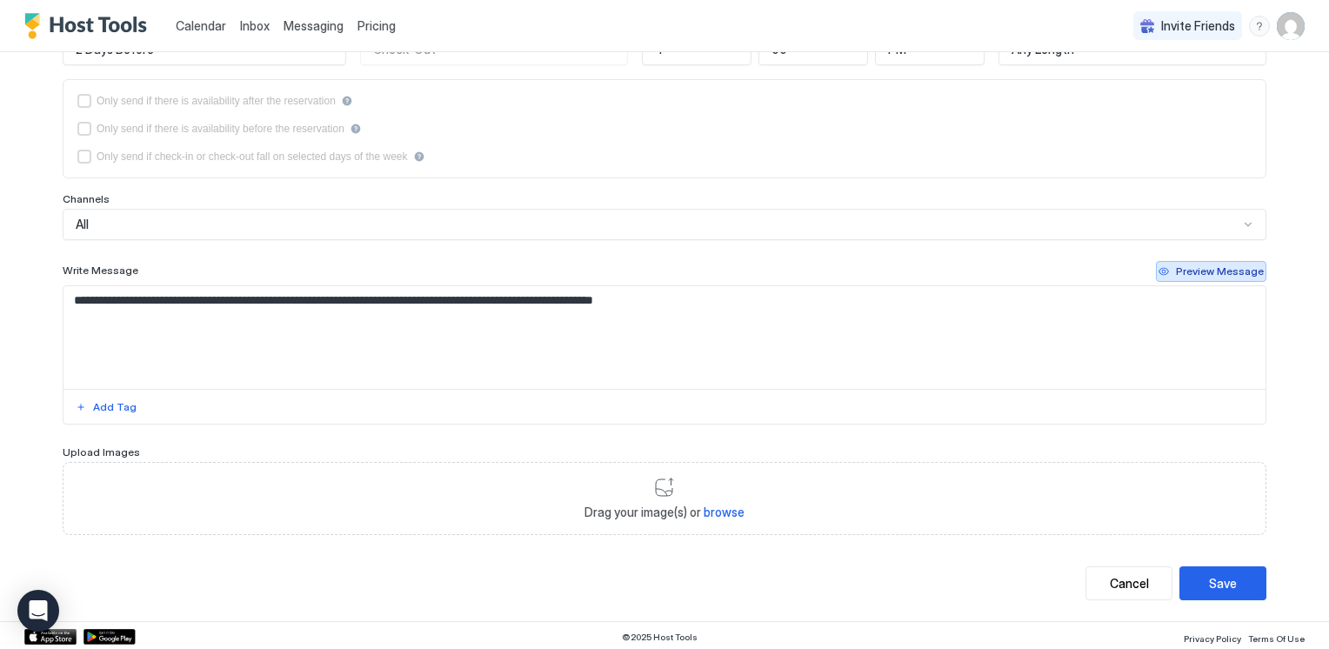
click at [1199, 265] on div "Preview Message" at bounding box center [1220, 272] width 88 height 16
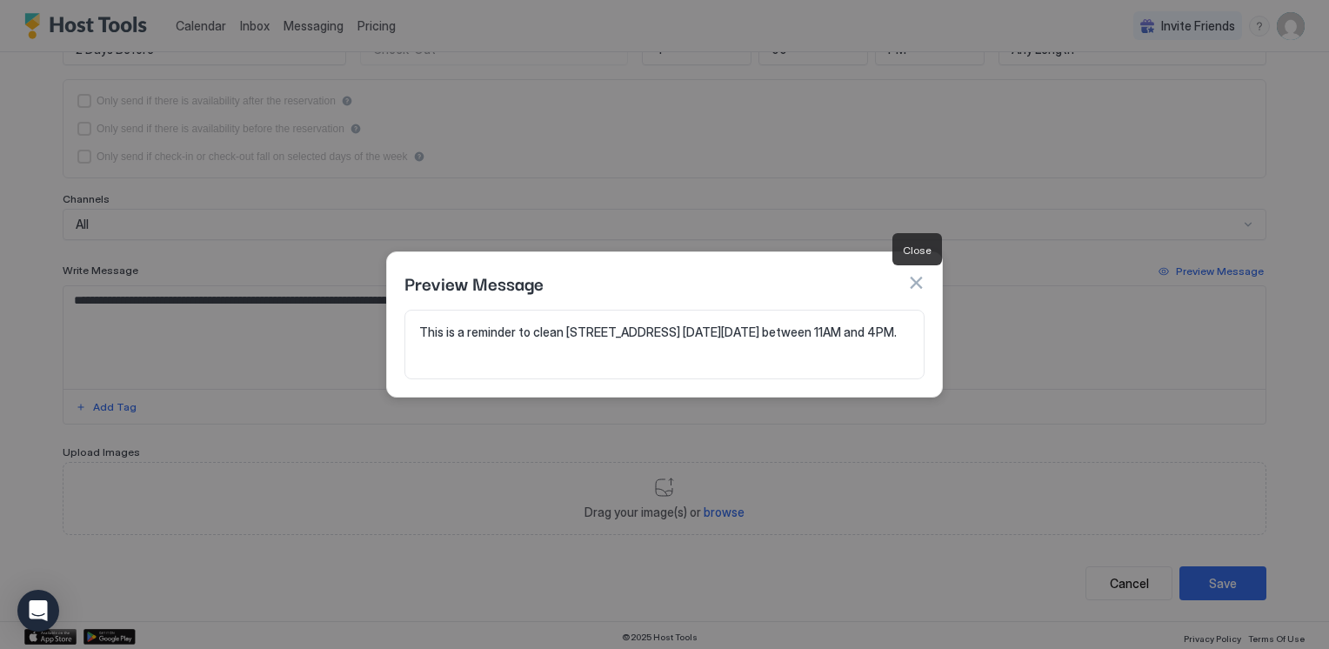
click at [915, 279] on button "button" at bounding box center [915, 282] width 17 height 17
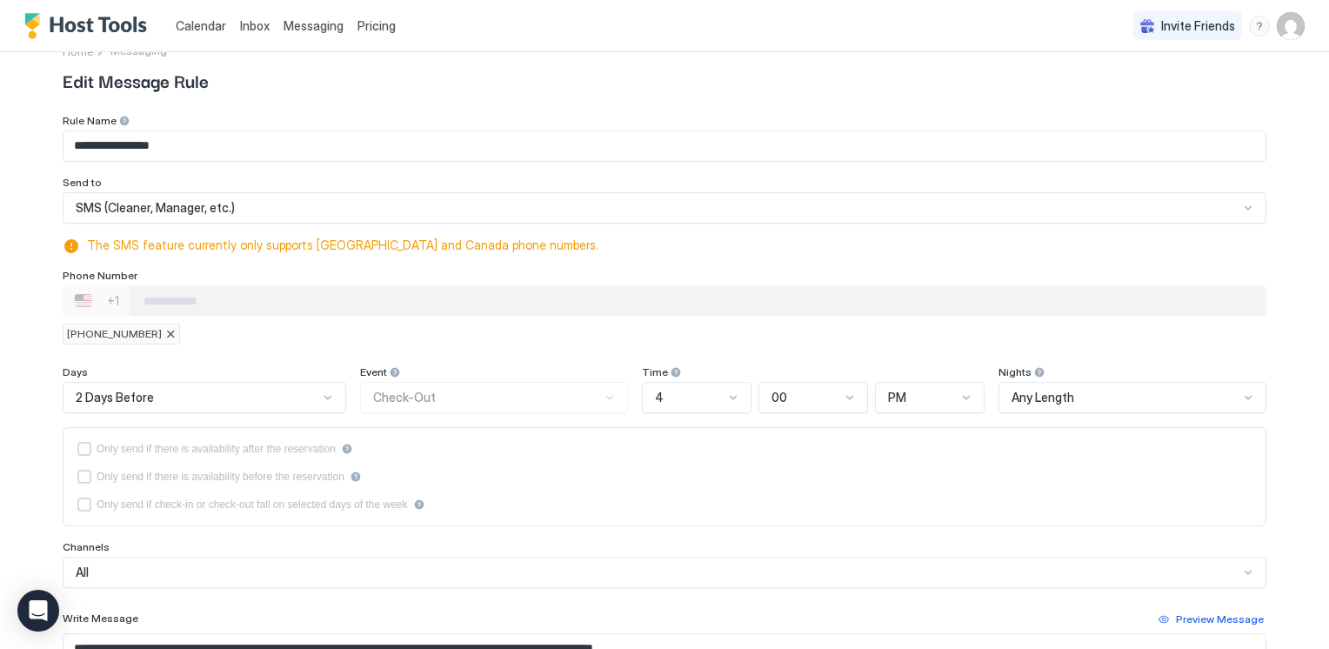
scroll to position [0, 0]
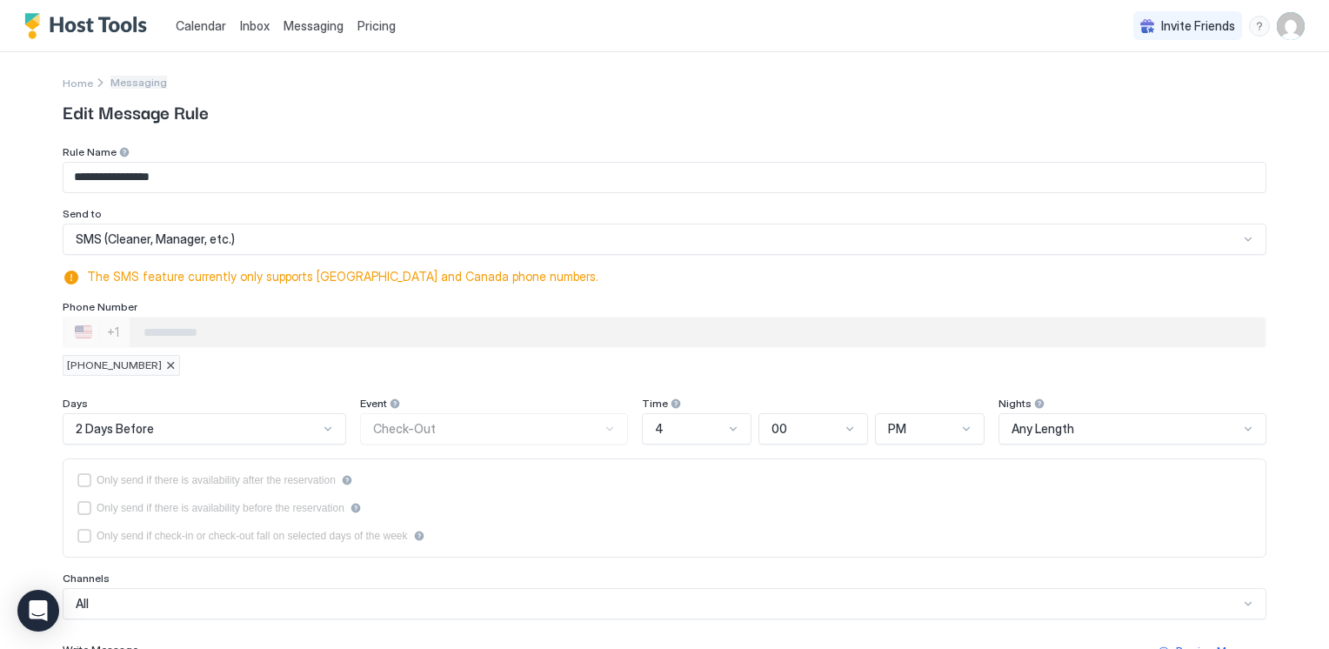
click at [134, 86] on span "Messaging" at bounding box center [138, 82] width 57 height 13
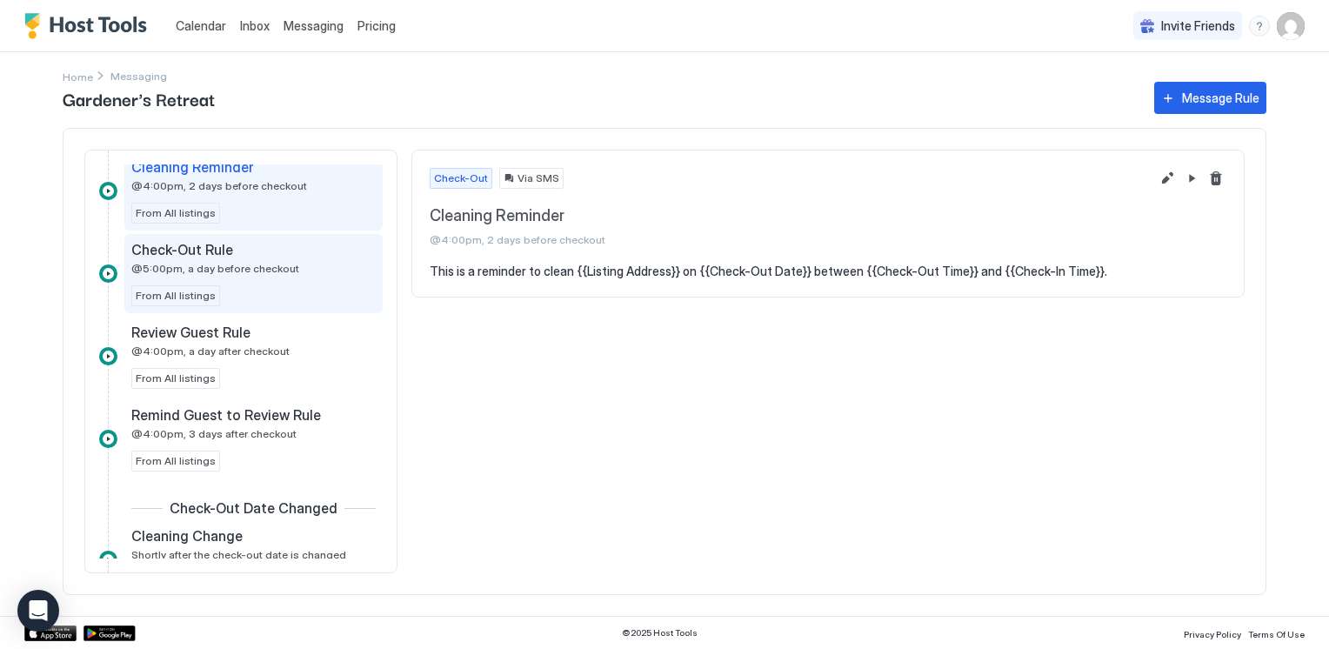
scroll to position [824, 0]
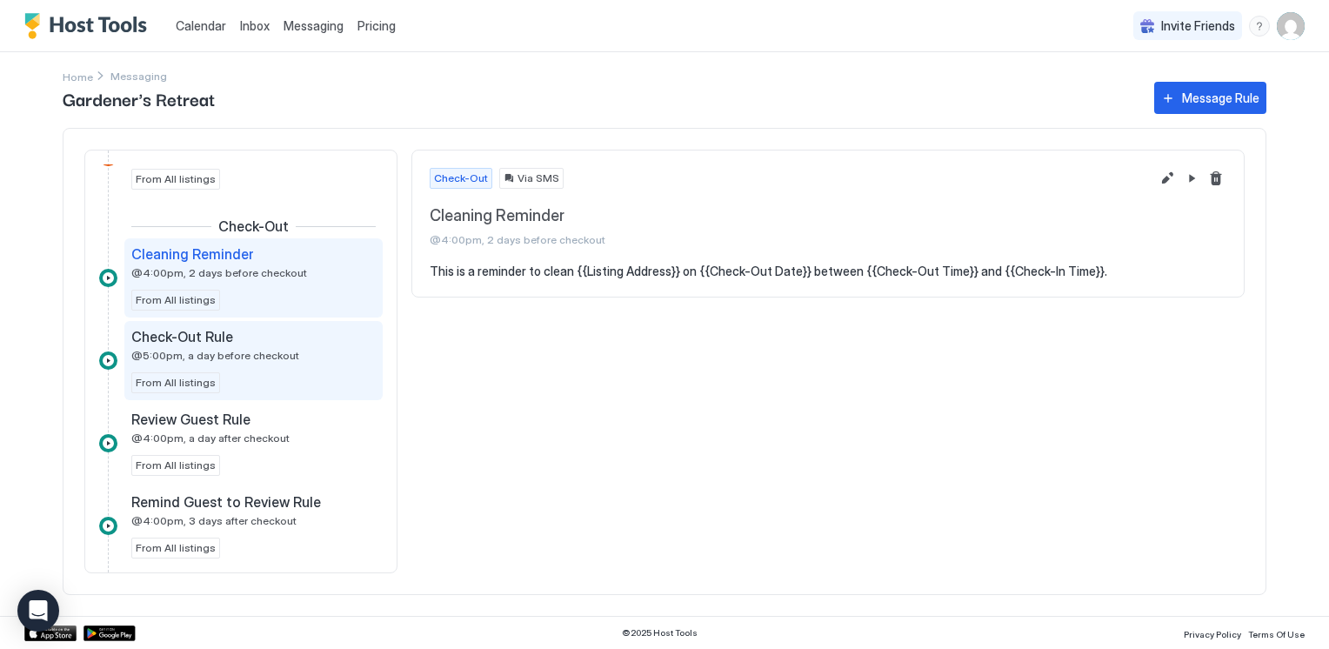
click at [259, 343] on div "Check-Out Rule @5:00pm, a day before checkout" at bounding box center [241, 345] width 220 height 34
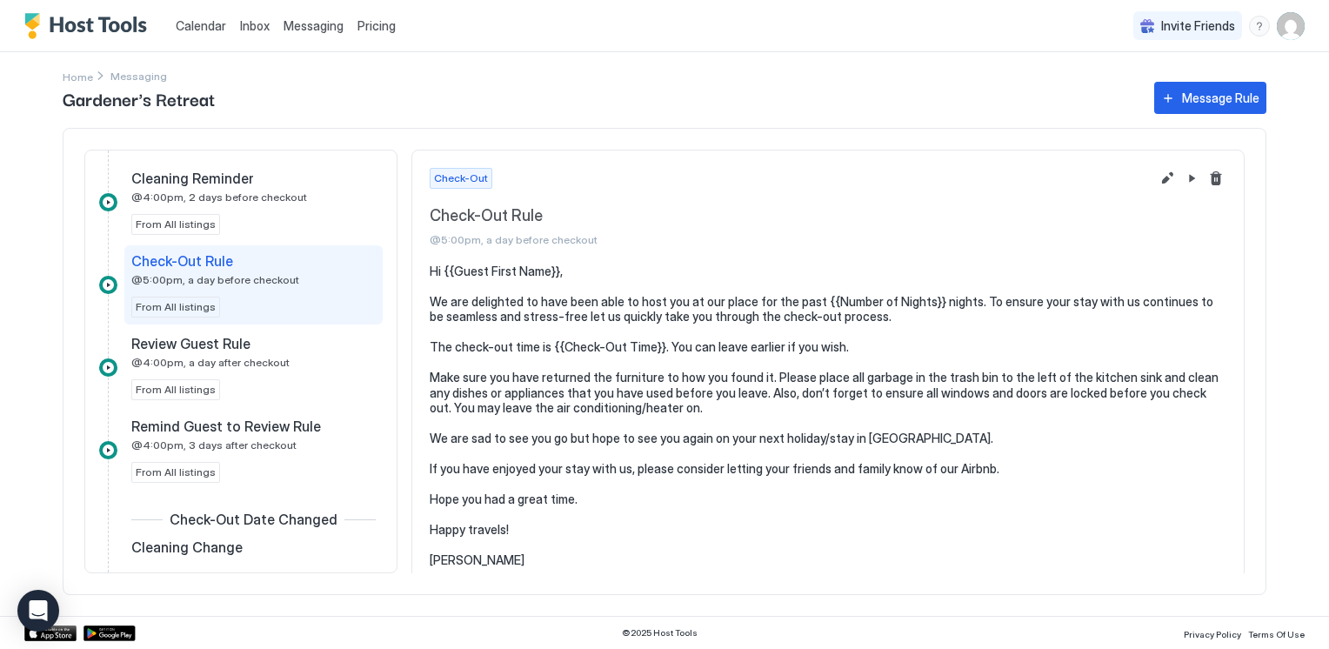
scroll to position [911, 0]
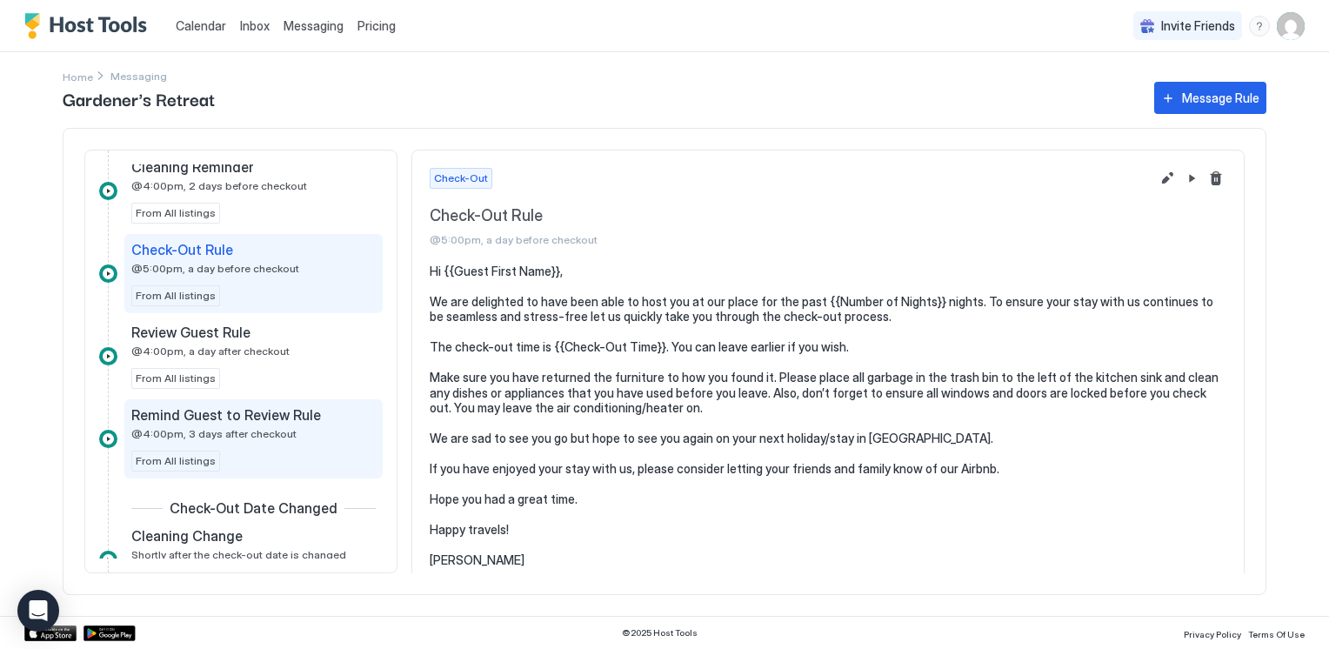
click at [207, 418] on span "Remind Guest to Review Rule" at bounding box center [226, 414] width 190 height 17
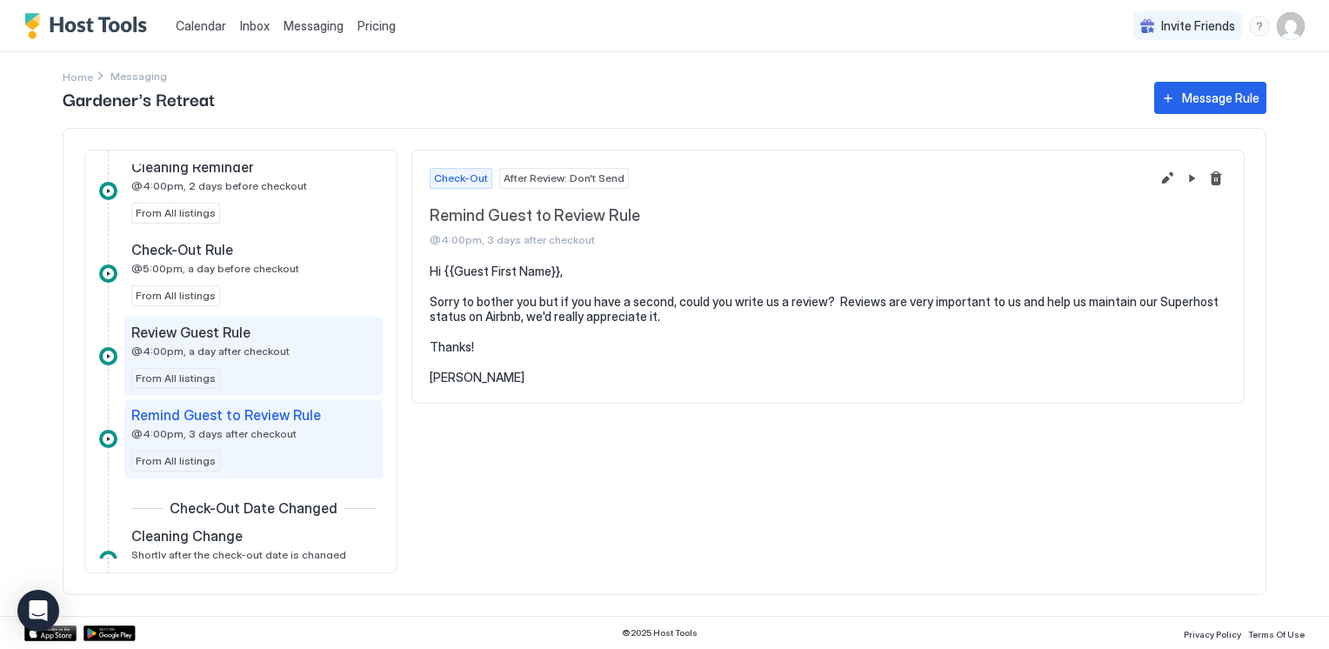
click at [202, 354] on div "Review Guest Rule @4:00pm, a day after checkout From All listings" at bounding box center [253, 356] width 244 height 65
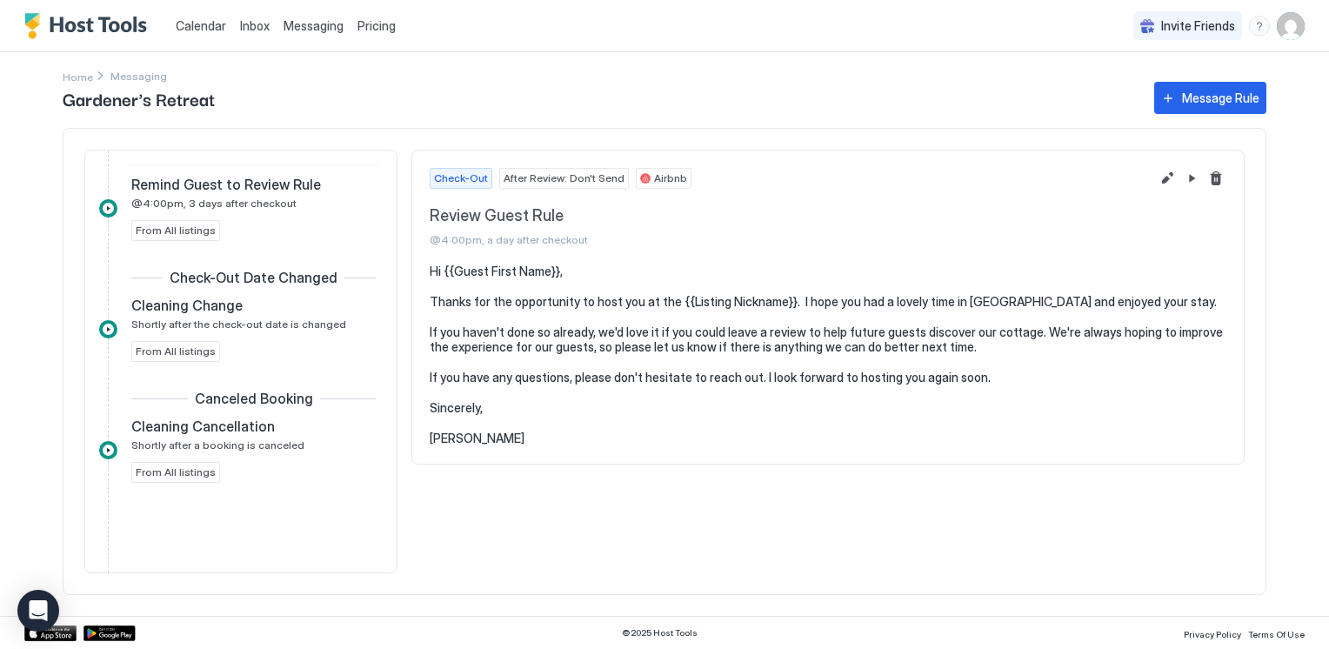
scroll to position [1158, 0]
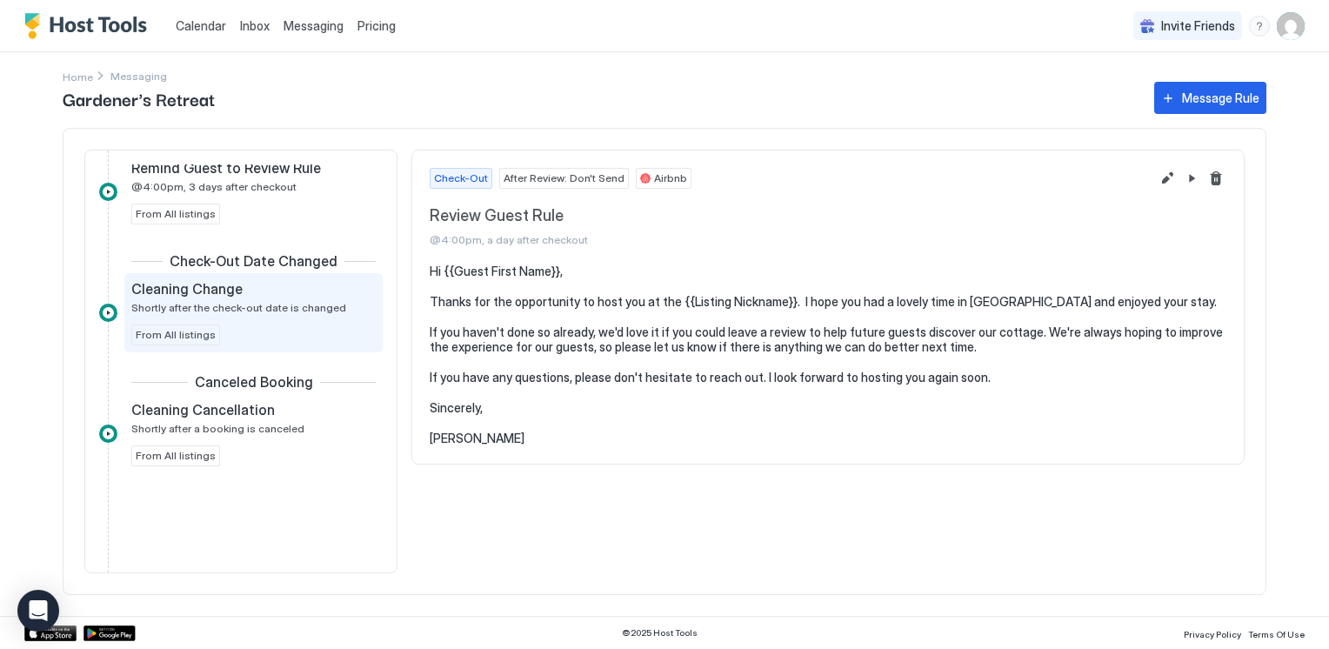
click at [214, 305] on span "Shortly after the check-out date is changed" at bounding box center [238, 307] width 215 height 13
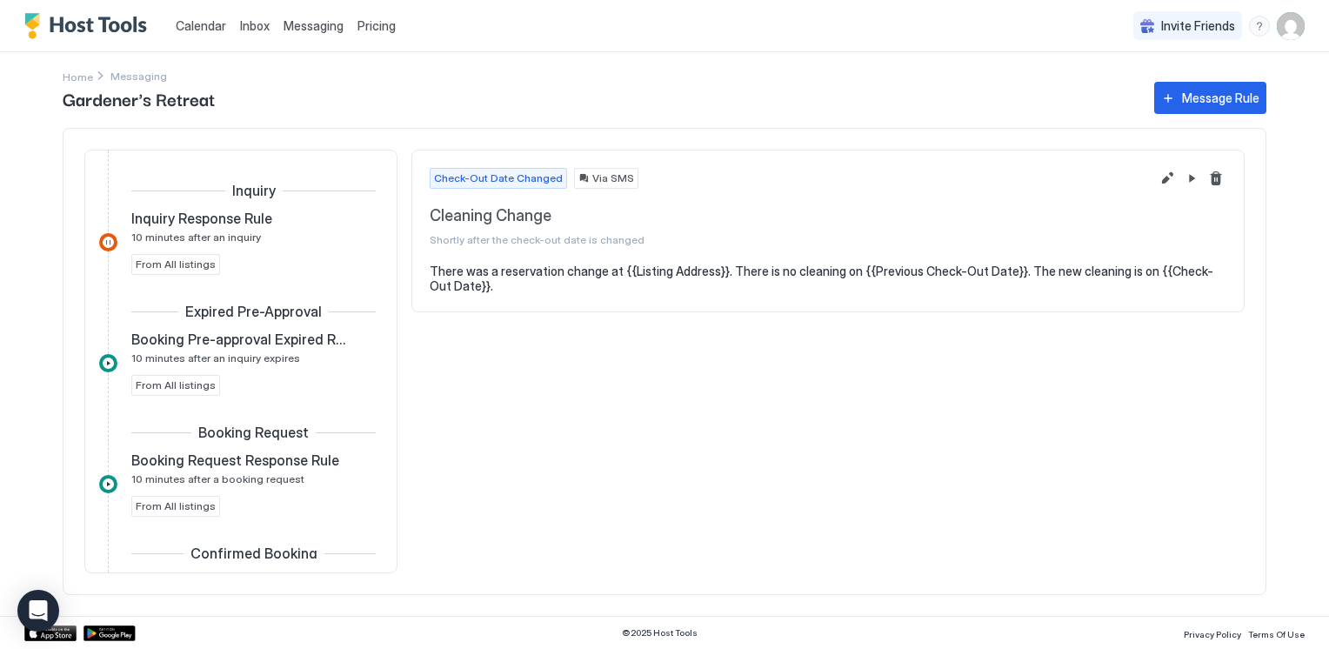
click at [200, 20] on span "Calendar" at bounding box center [201, 25] width 50 height 15
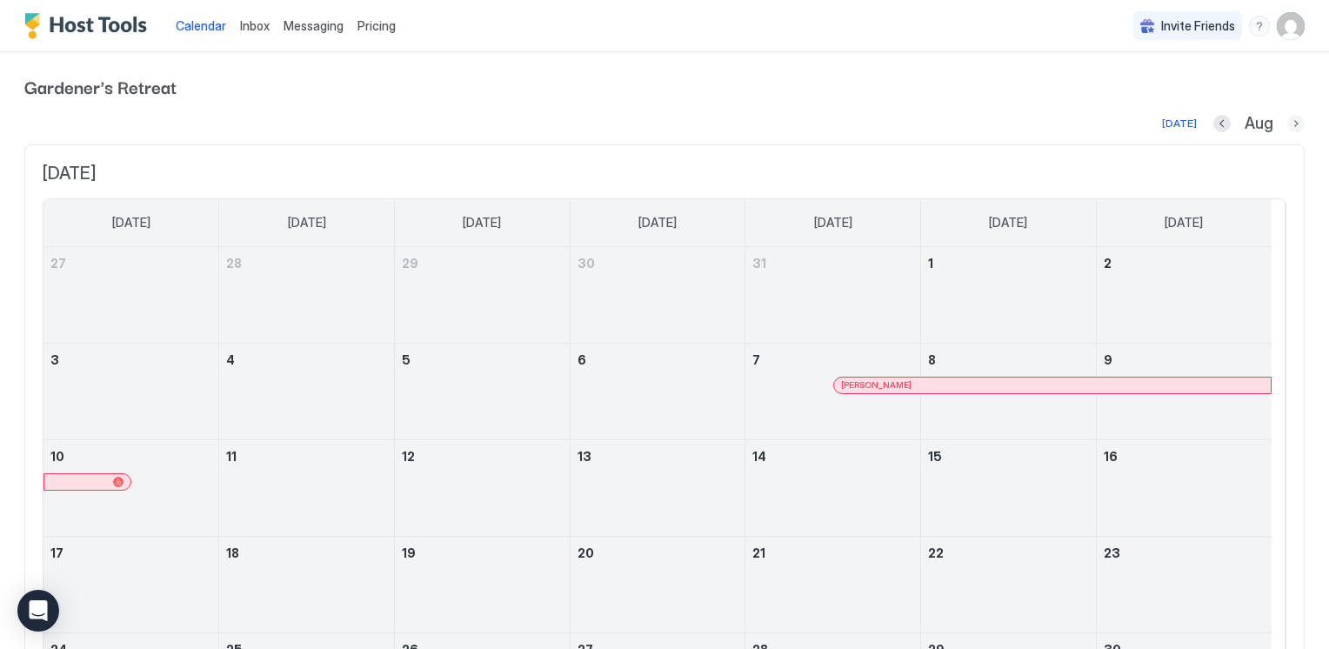
click at [1287, 127] on button "Next month" at bounding box center [1295, 123] width 17 height 17
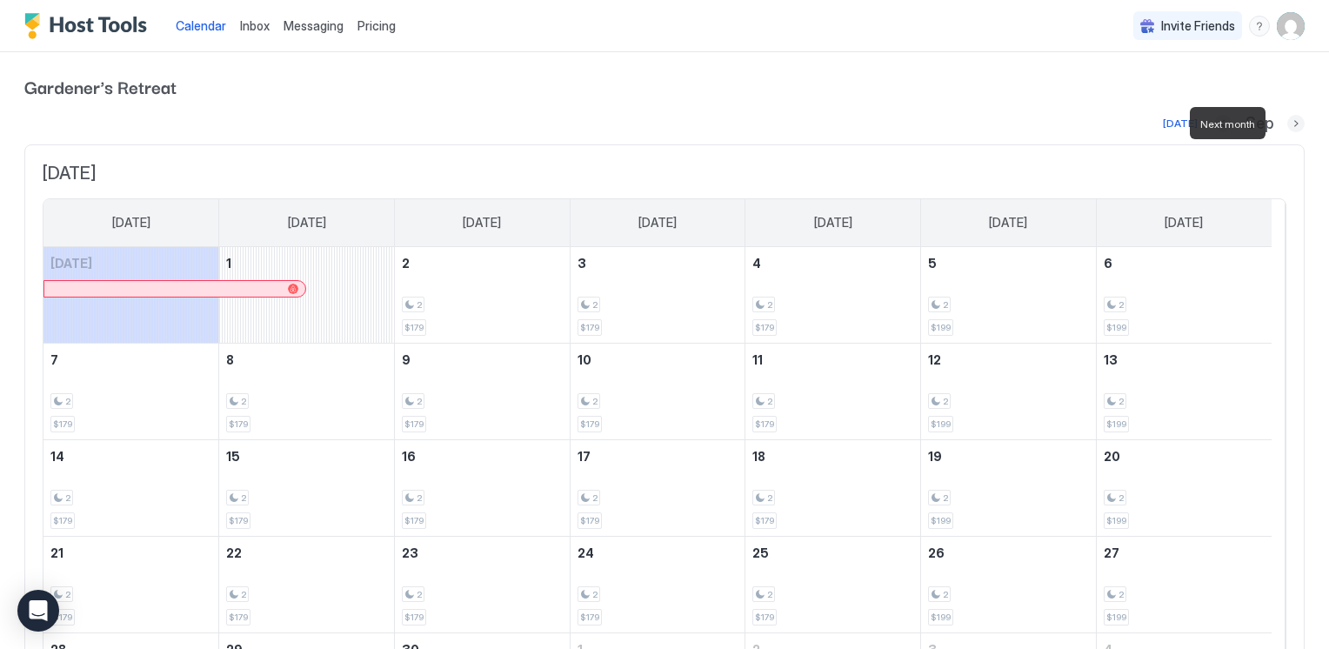
click at [1287, 127] on button "Next month" at bounding box center [1295, 123] width 17 height 17
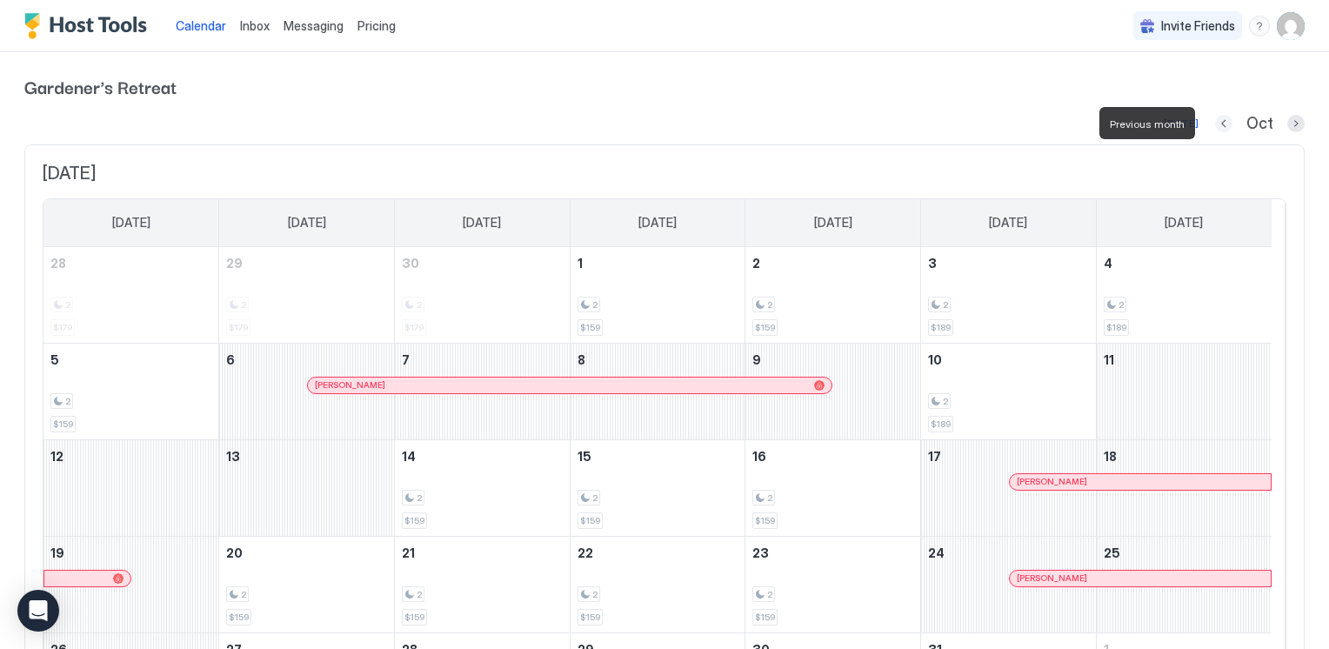
click at [1215, 122] on button "Previous month" at bounding box center [1223, 123] width 17 height 17
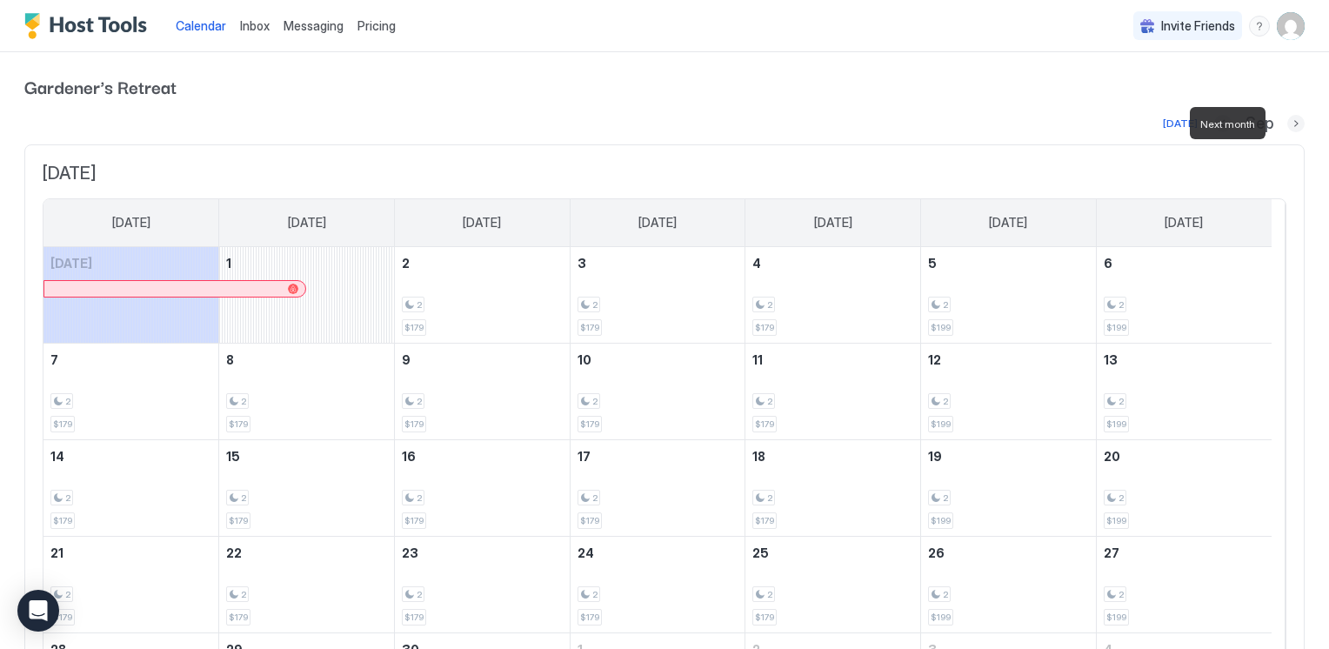
click at [1287, 119] on button "Next month" at bounding box center [1295, 123] width 17 height 17
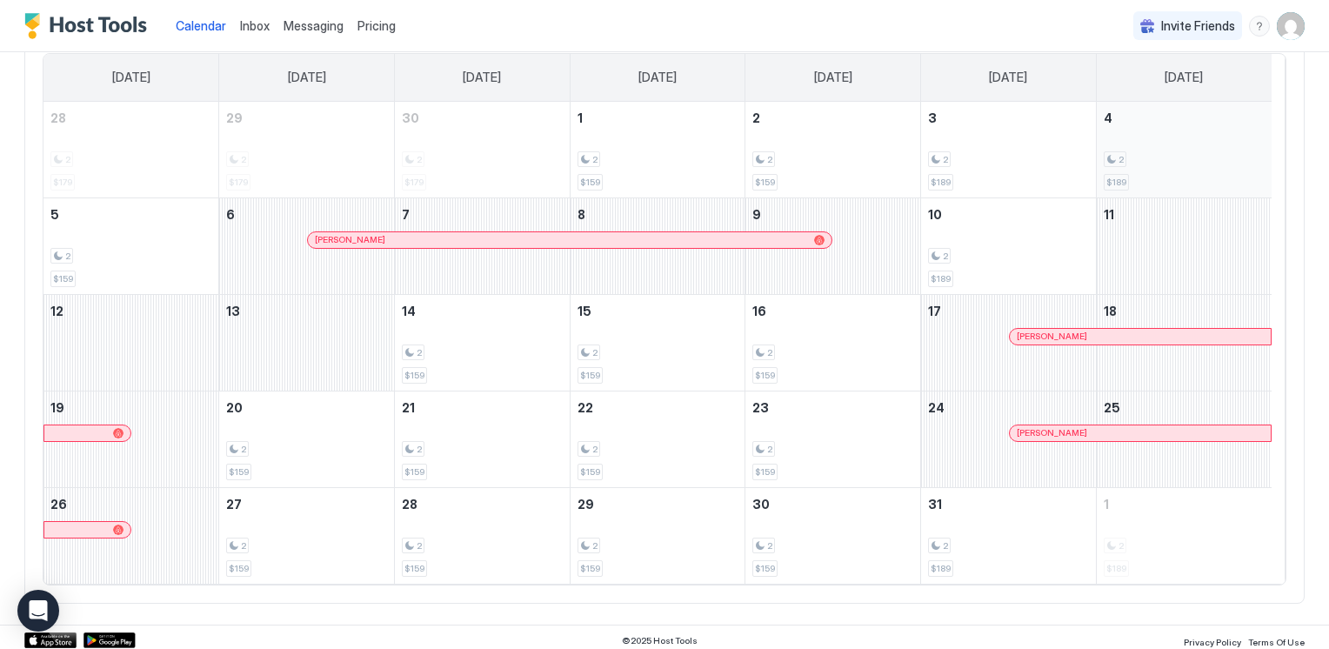
scroll to position [150, 0]
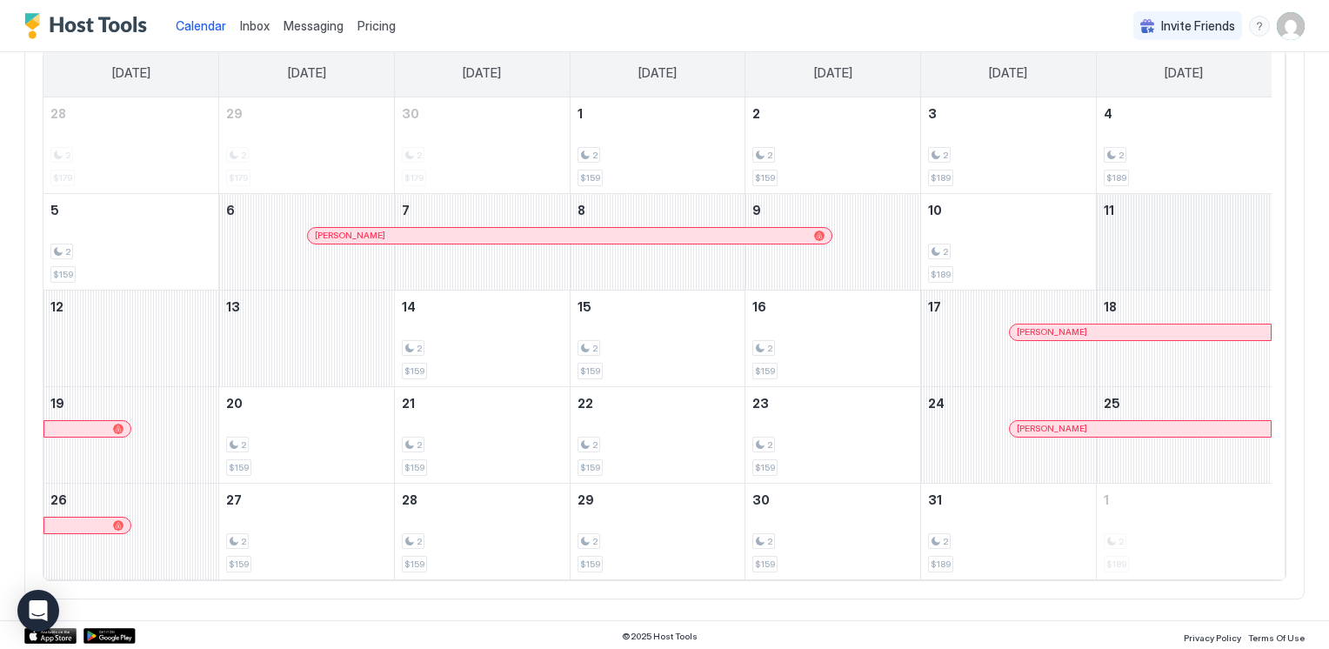
drag, startPoint x: 1176, startPoint y: 248, endPoint x: 1199, endPoint y: 270, distance: 31.4
click at [1207, 278] on div "October 11, 2025" at bounding box center [1184, 242] width 175 height 96
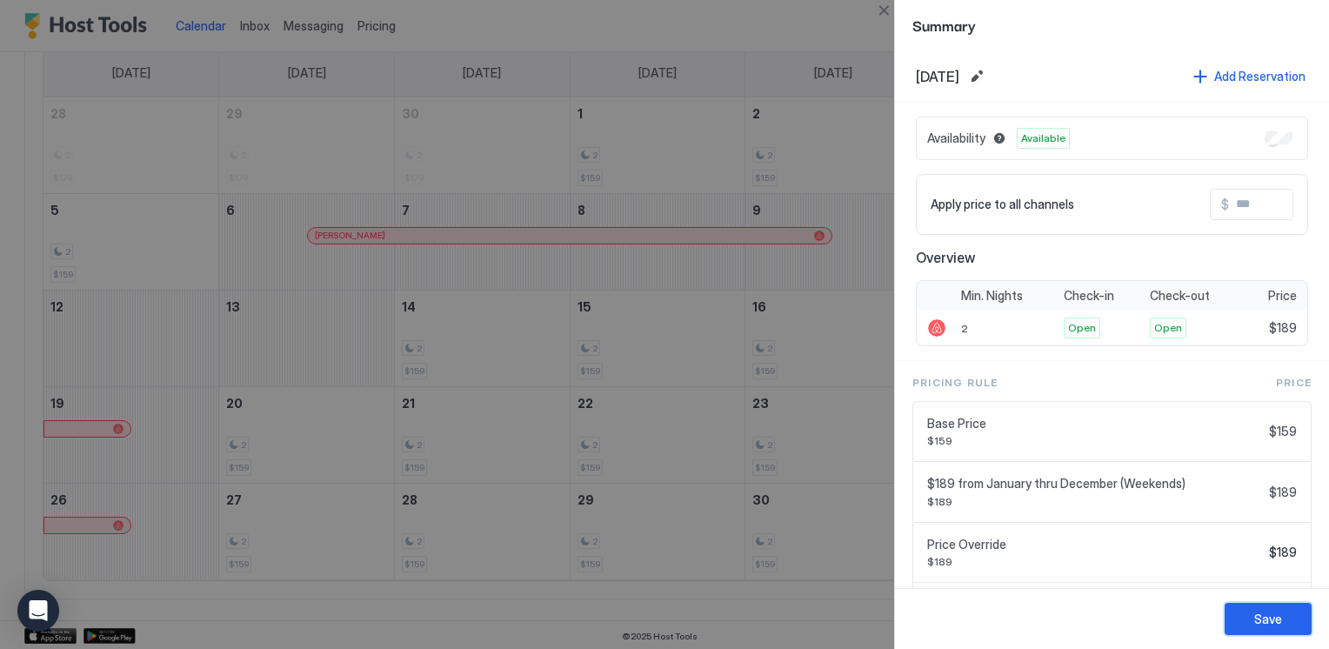
click at [1257, 609] on button "Save" at bounding box center [1268, 619] width 87 height 32
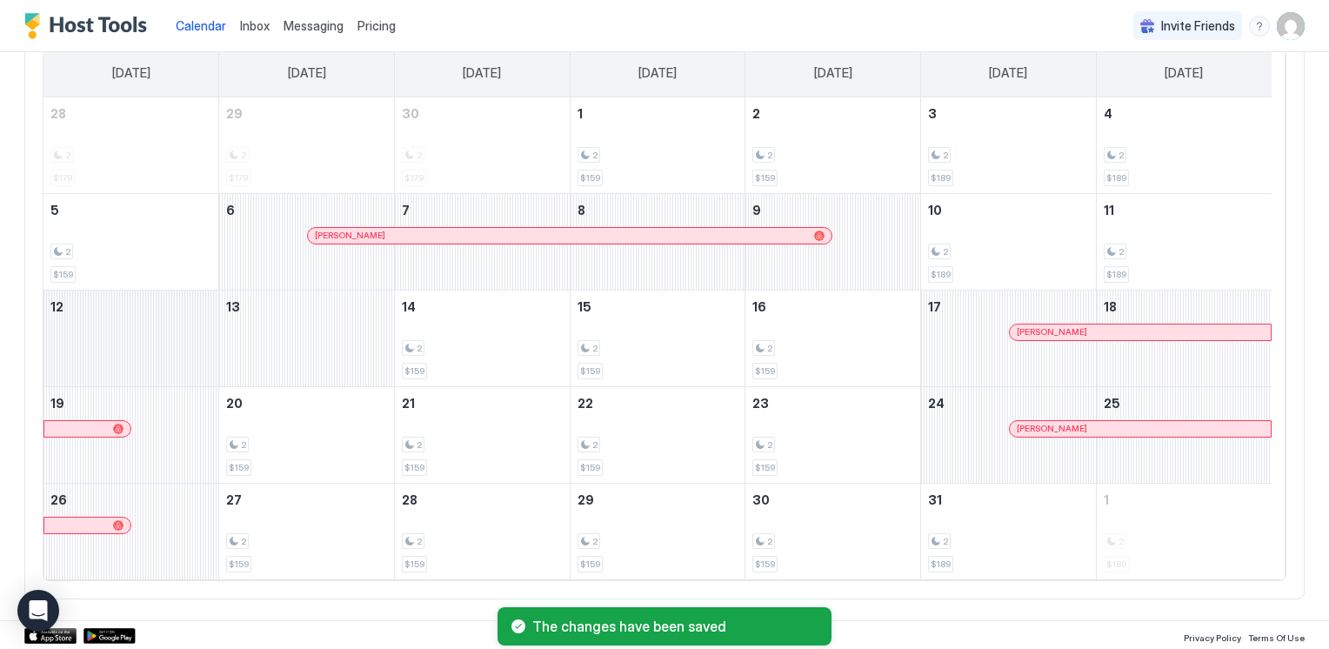
click at [151, 324] on div "October 12, 2025" at bounding box center [130, 339] width 175 height 96
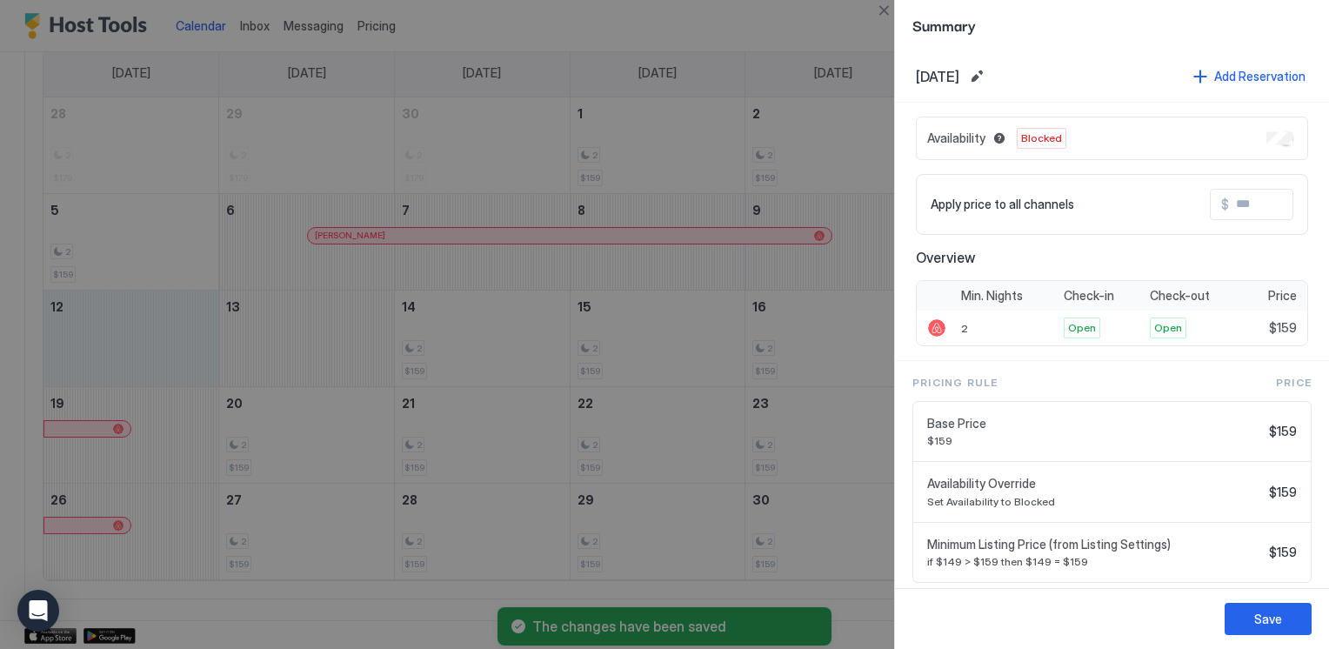
drag, startPoint x: 151, startPoint y: 324, endPoint x: 272, endPoint y: 338, distance: 121.7
click at [272, 338] on div at bounding box center [664, 324] width 1329 height 649
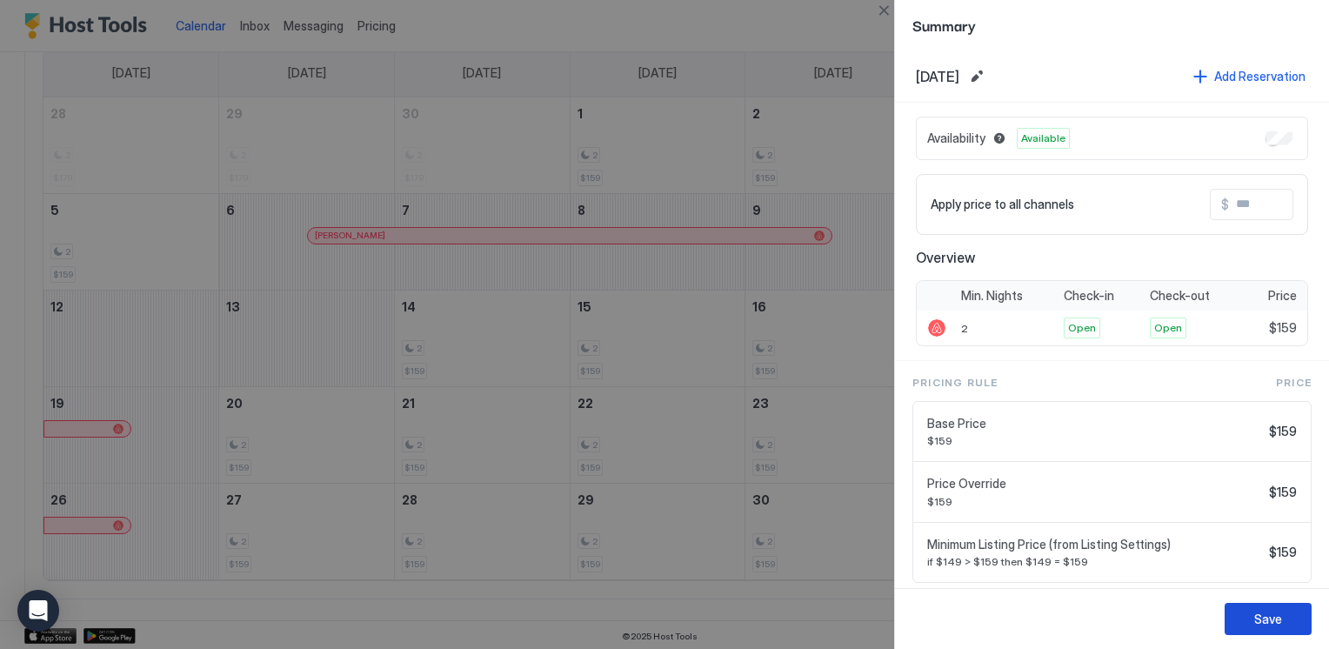
click at [1274, 621] on div "Save" at bounding box center [1268, 619] width 28 height 18
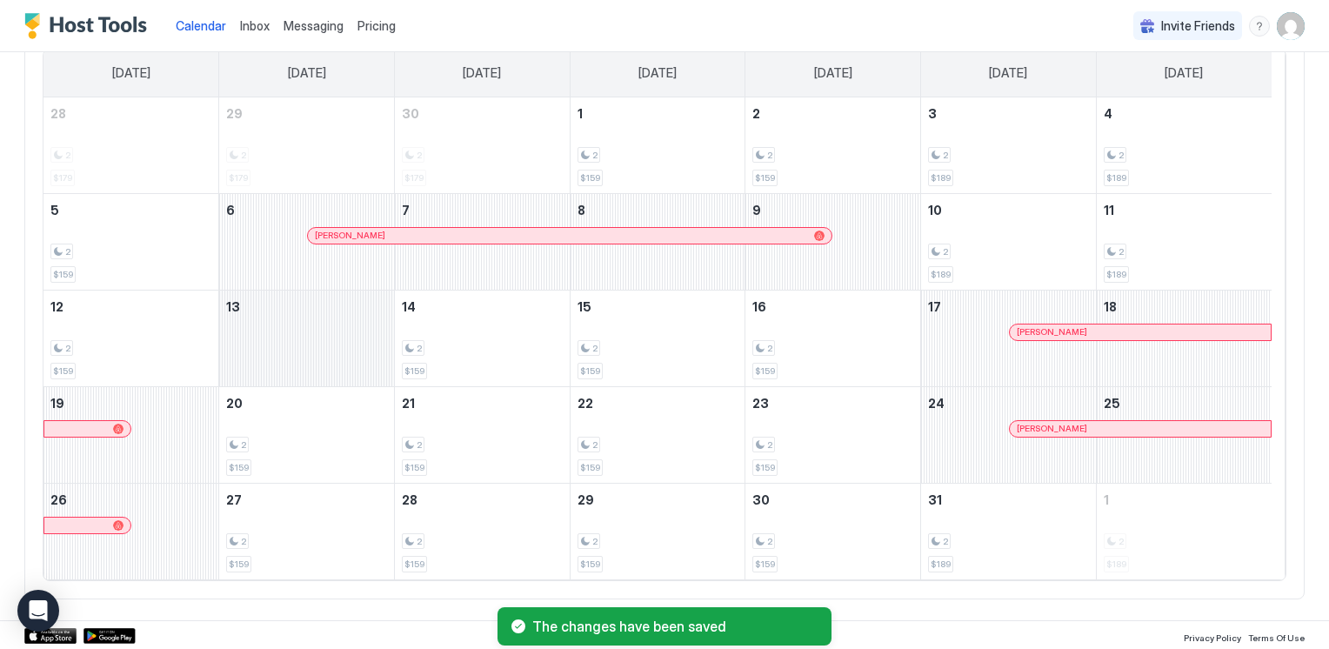
click at [262, 331] on div "October 13, 2025" at bounding box center [306, 339] width 175 height 96
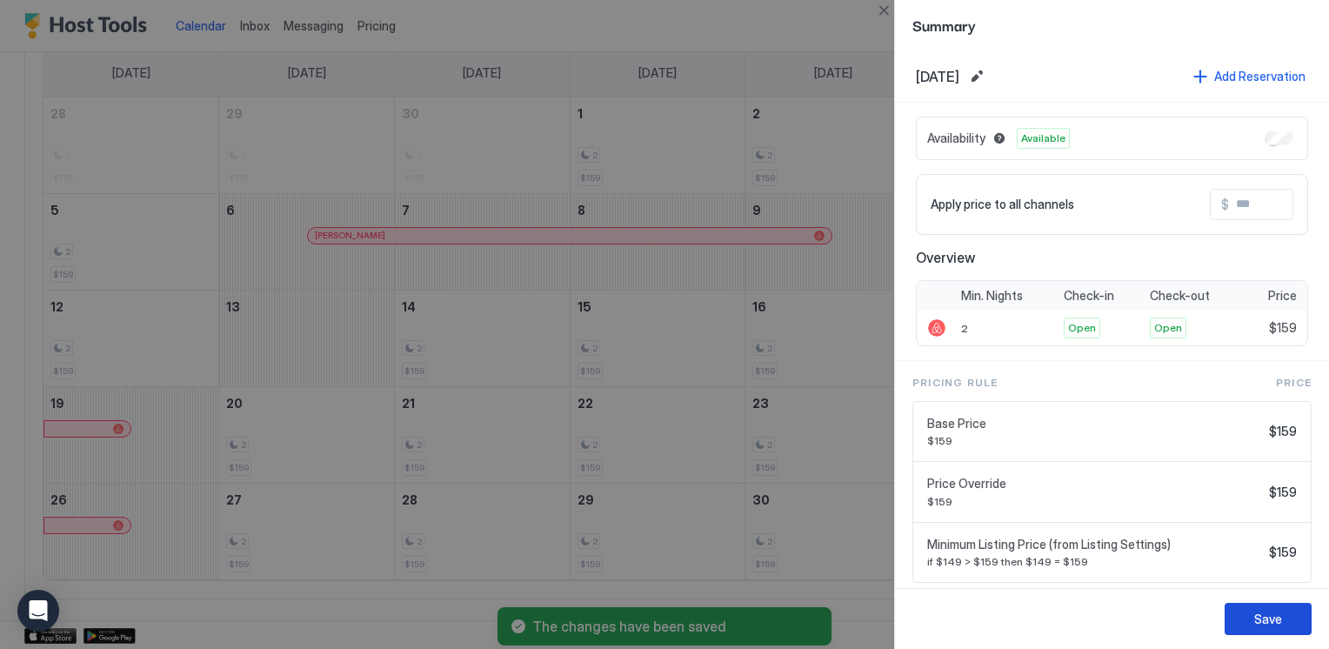
click at [1271, 628] on button "Save" at bounding box center [1268, 619] width 87 height 32
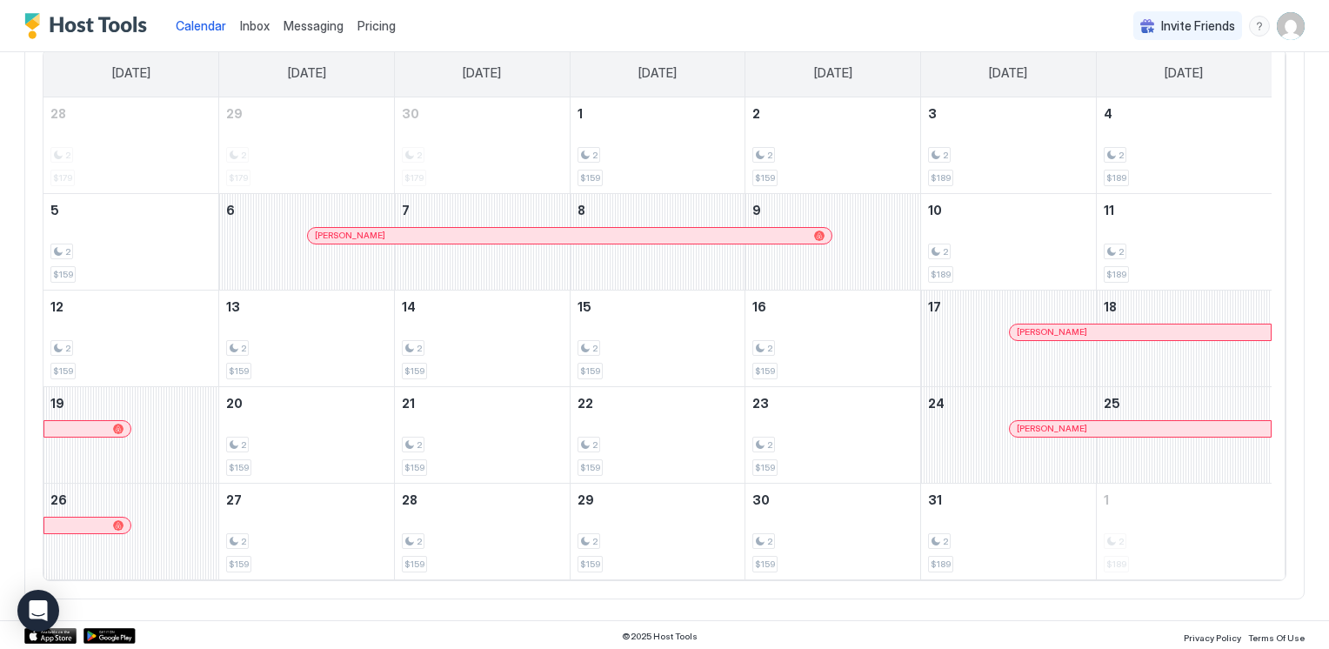
click at [203, 14] on div "Calendar" at bounding box center [201, 26] width 64 height 32
click at [197, 29] on span "Calendar" at bounding box center [201, 25] width 50 height 15
click at [204, 21] on span "Calendar" at bounding box center [201, 25] width 50 height 15
click at [254, 22] on span "Inbox" at bounding box center [255, 25] width 30 height 15
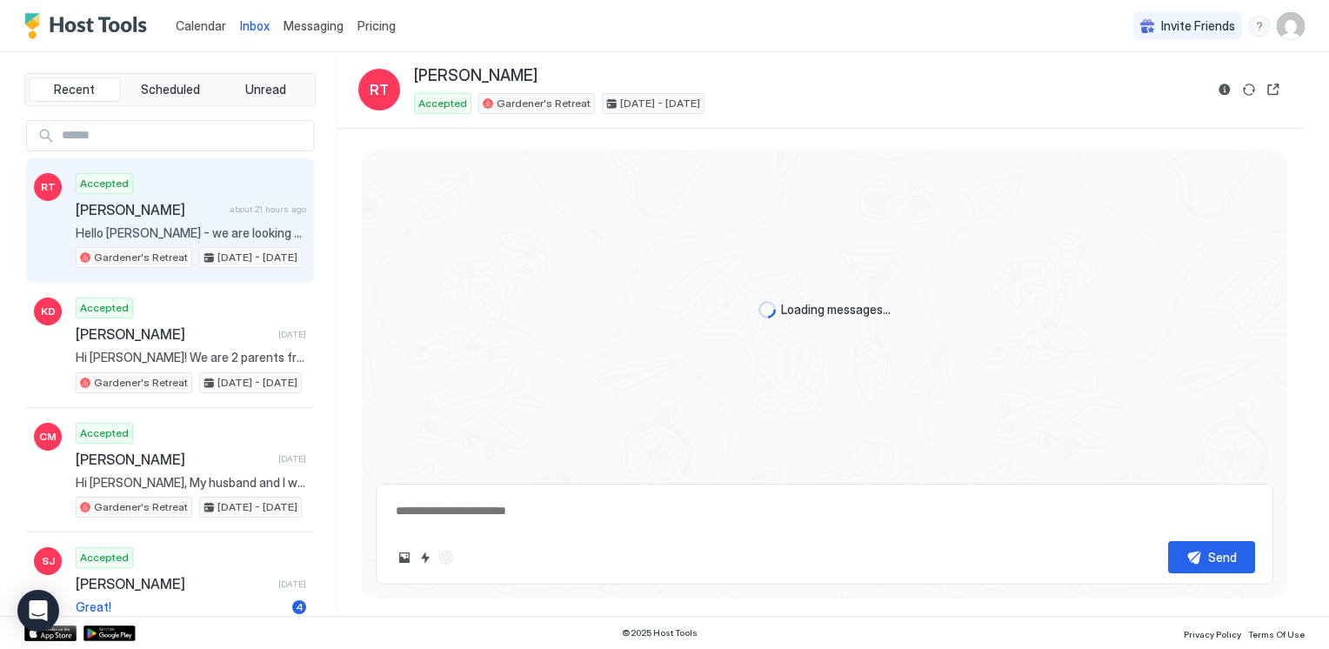
type textarea "*"
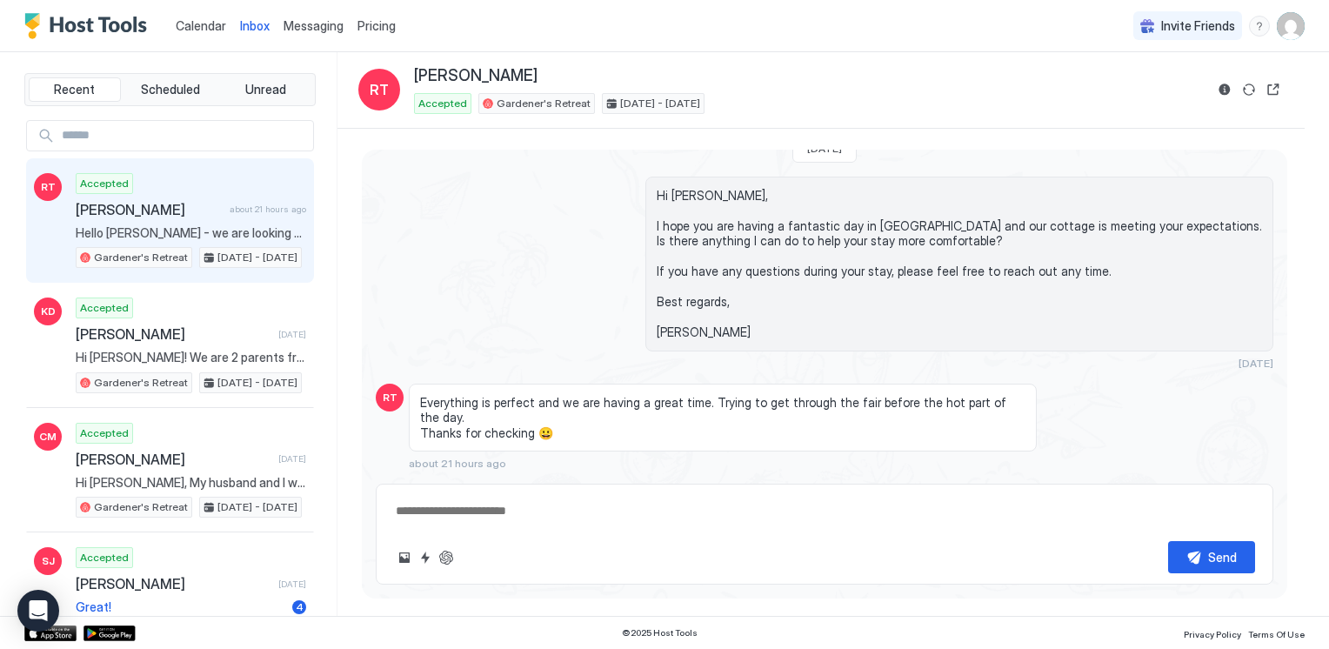
click at [377, 37] on div "Pricing" at bounding box center [377, 26] width 52 height 30
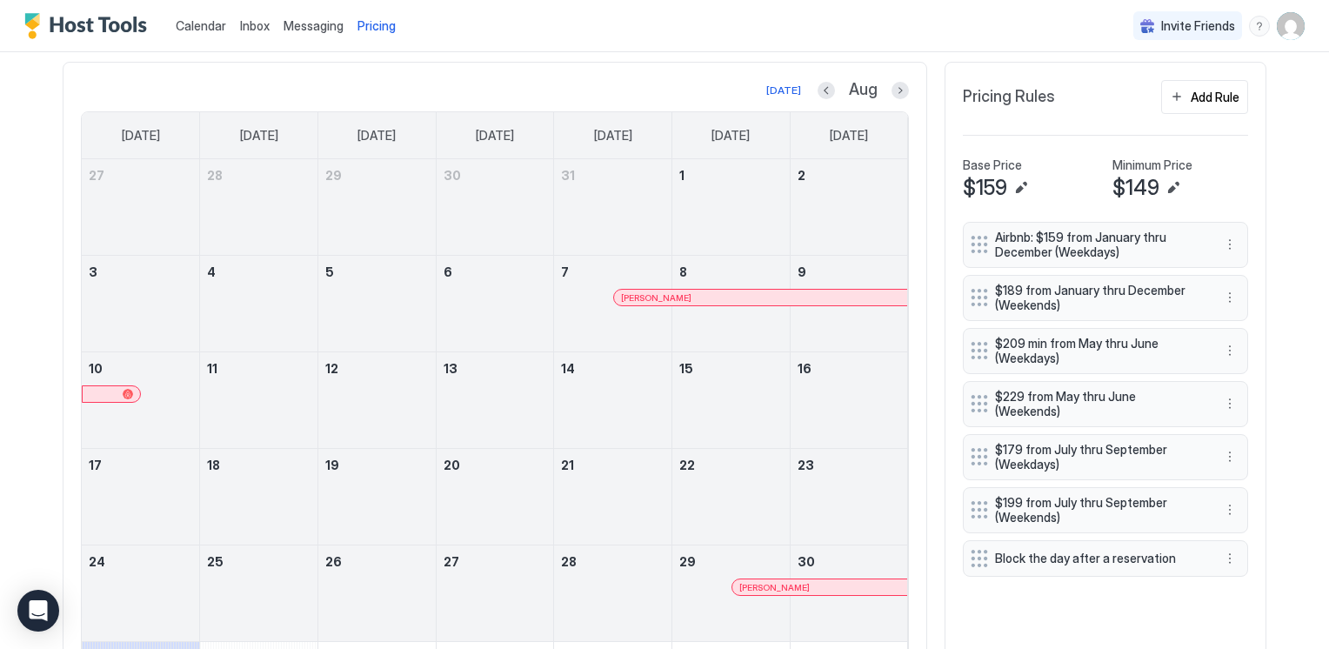
scroll to position [609, 0]
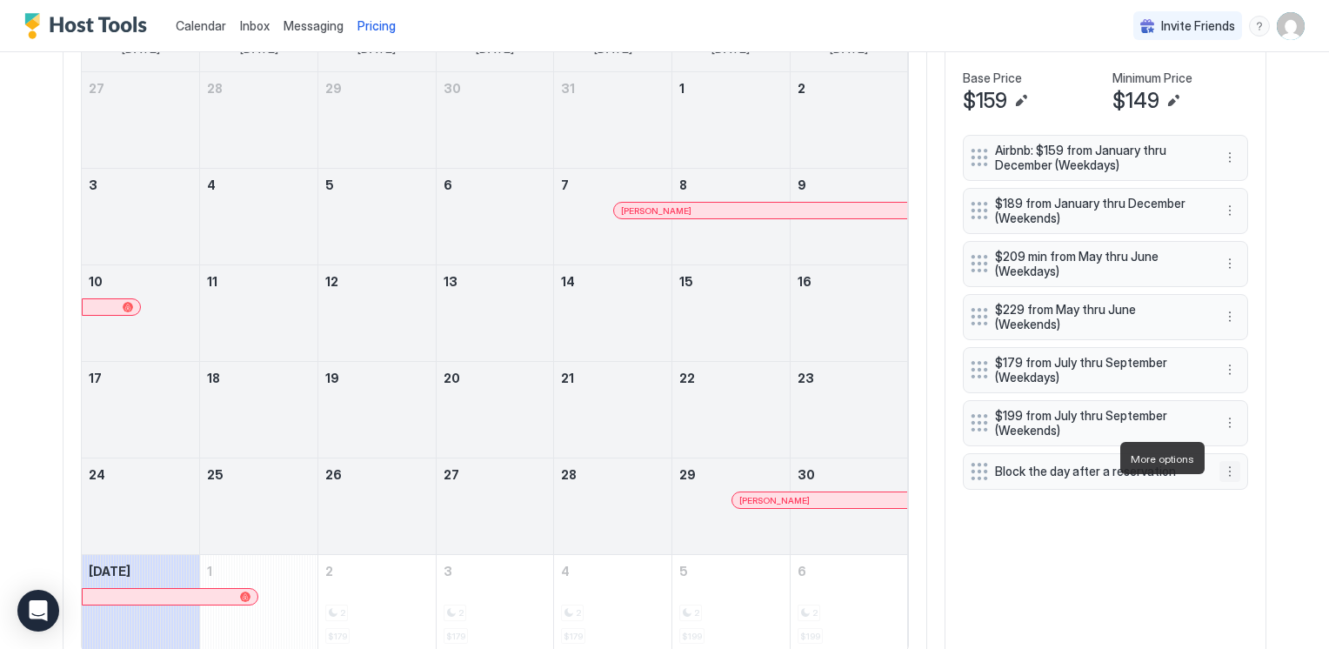
click at [1220, 461] on button "More options" at bounding box center [1230, 471] width 21 height 21
click at [1233, 511] on div "Pause" at bounding box center [1246, 510] width 50 height 13
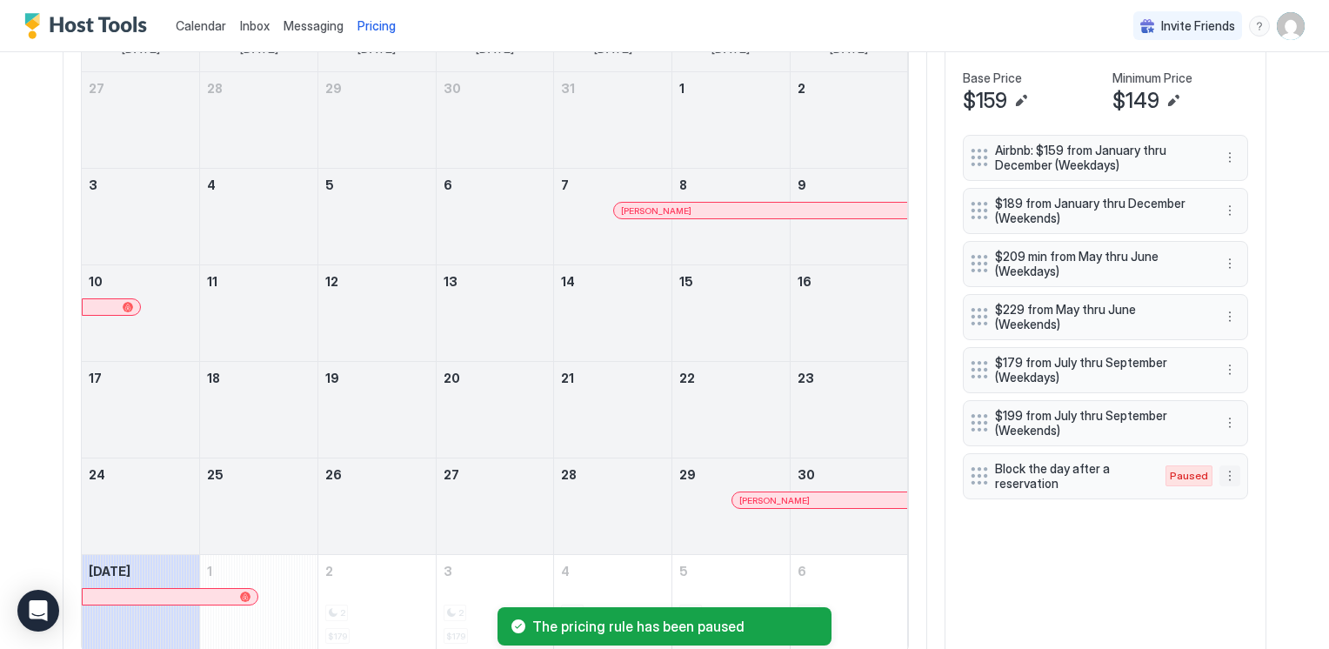
click at [1220, 465] on button "More options" at bounding box center [1230, 475] width 21 height 21
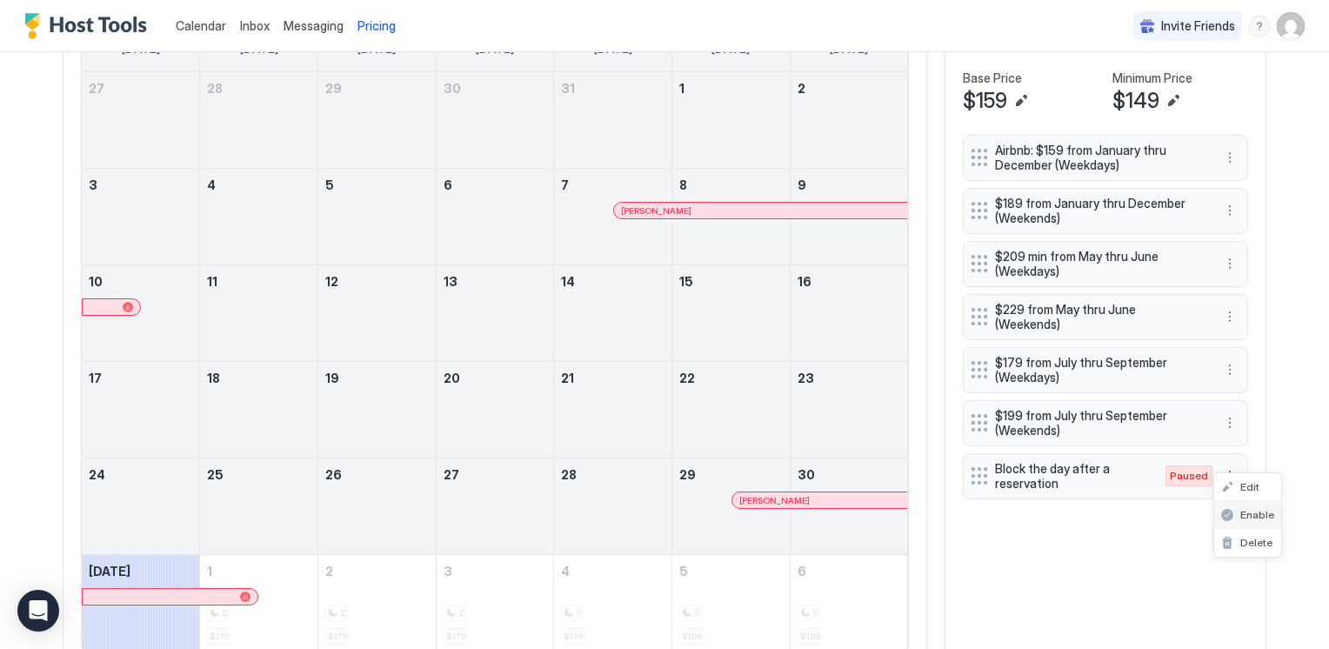
click at [1246, 510] on span "Enable" at bounding box center [1257, 514] width 34 height 13
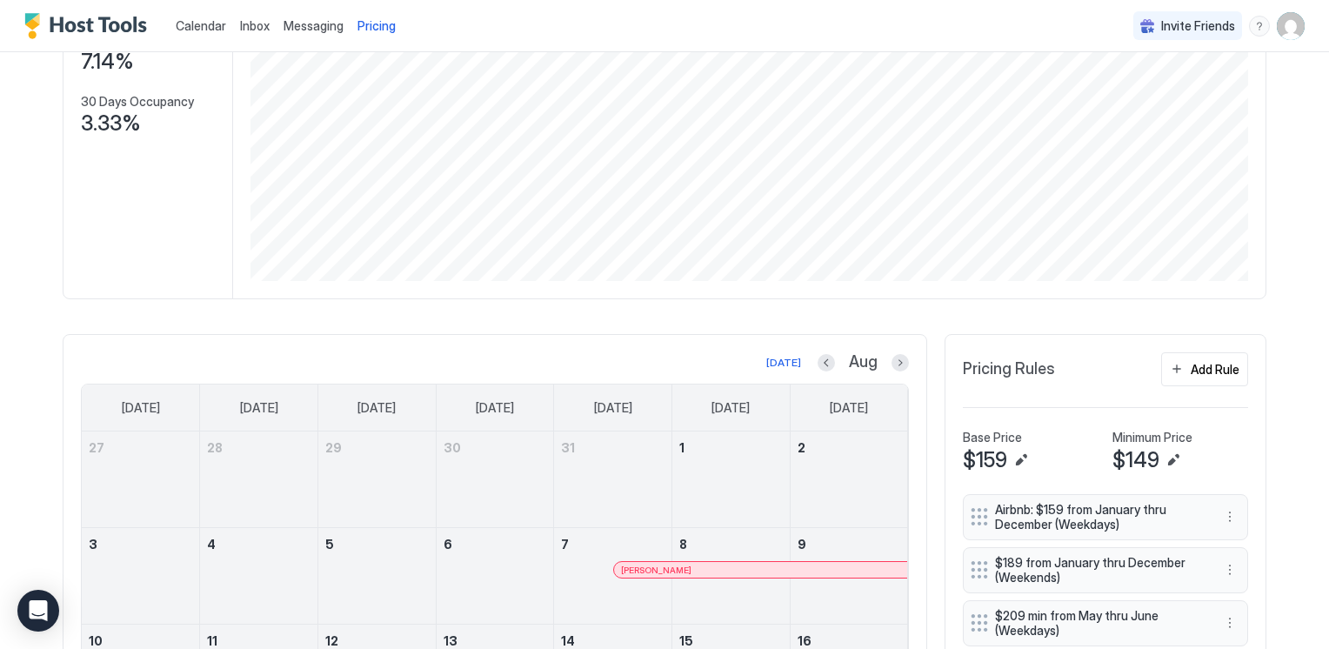
scroll to position [241, 0]
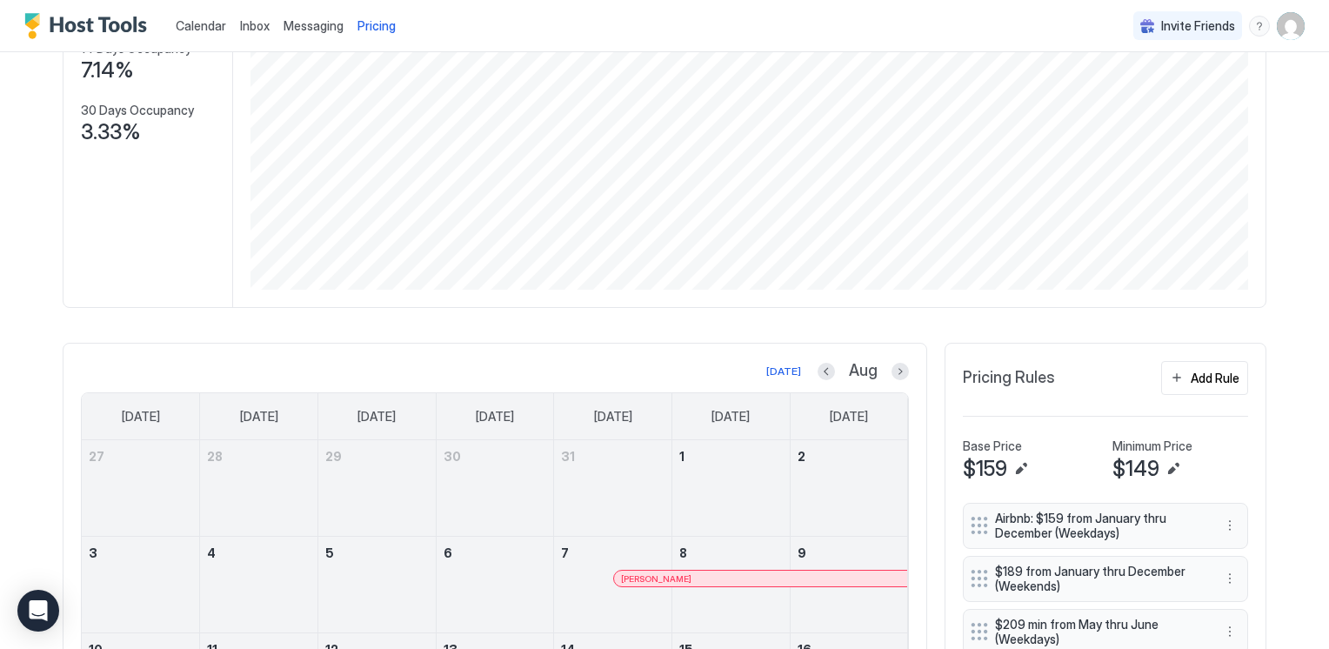
click at [901, 364] on div at bounding box center [900, 371] width 17 height 17
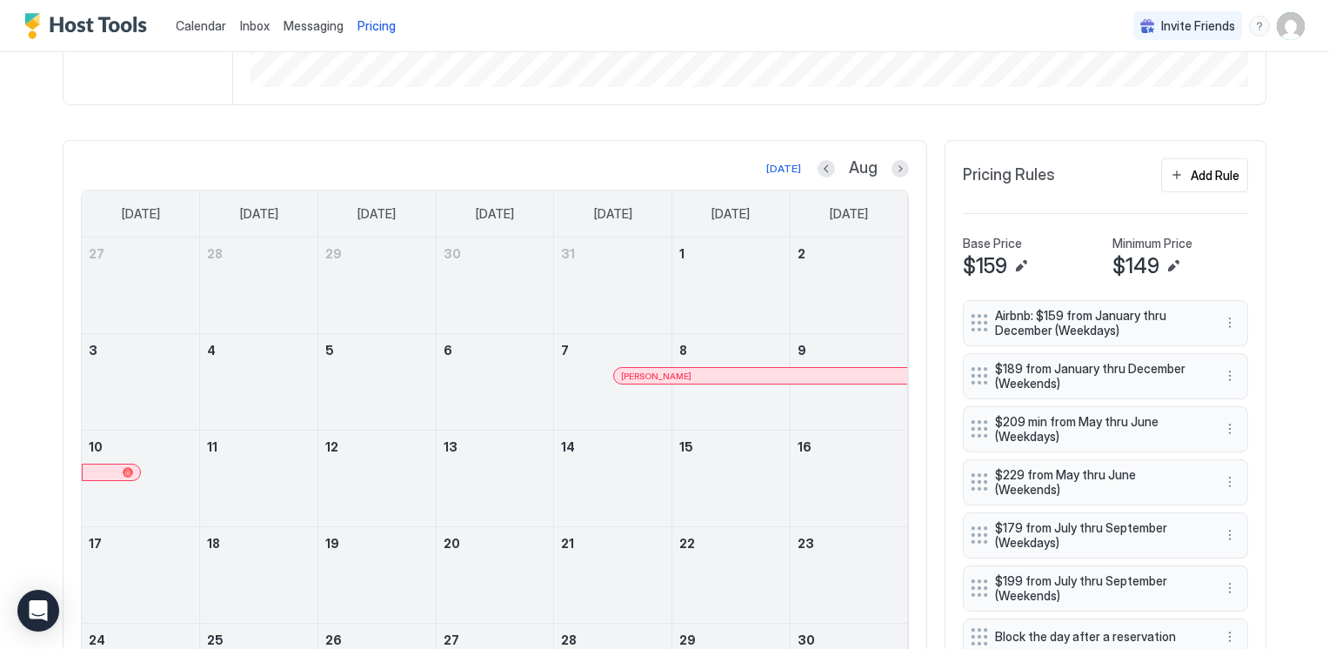
scroll to position [328, 0]
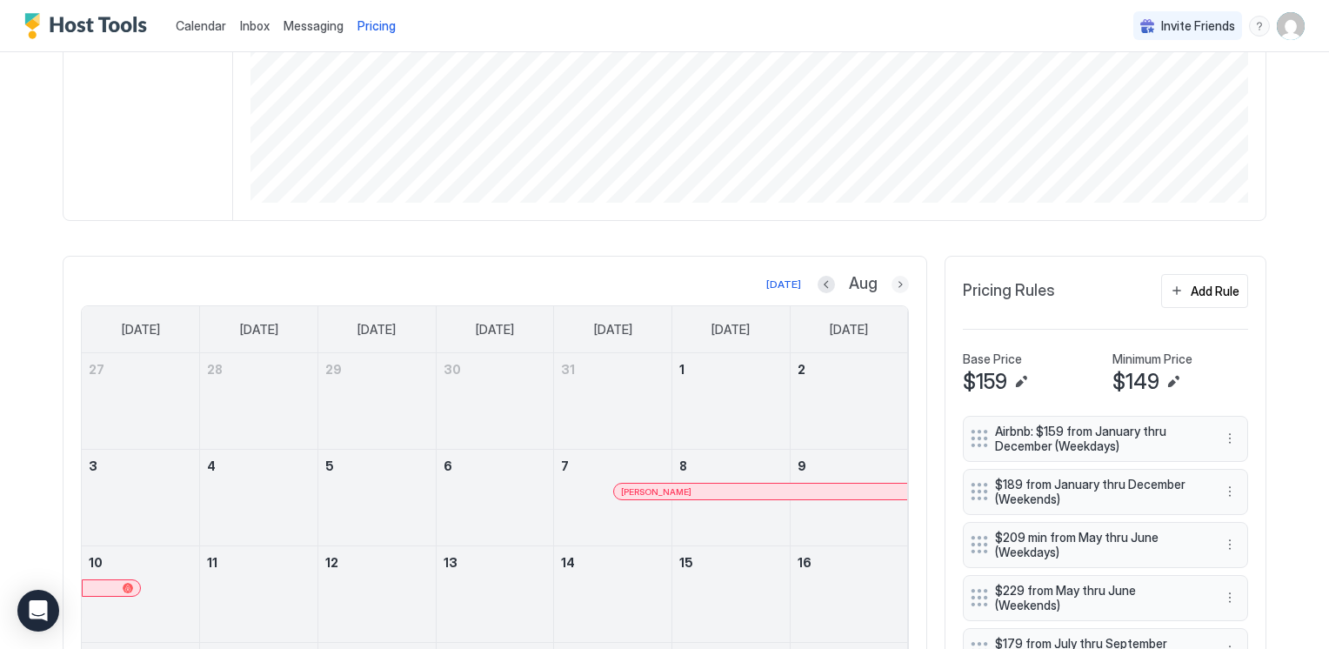
click at [892, 283] on button "Next month" at bounding box center [900, 284] width 17 height 17
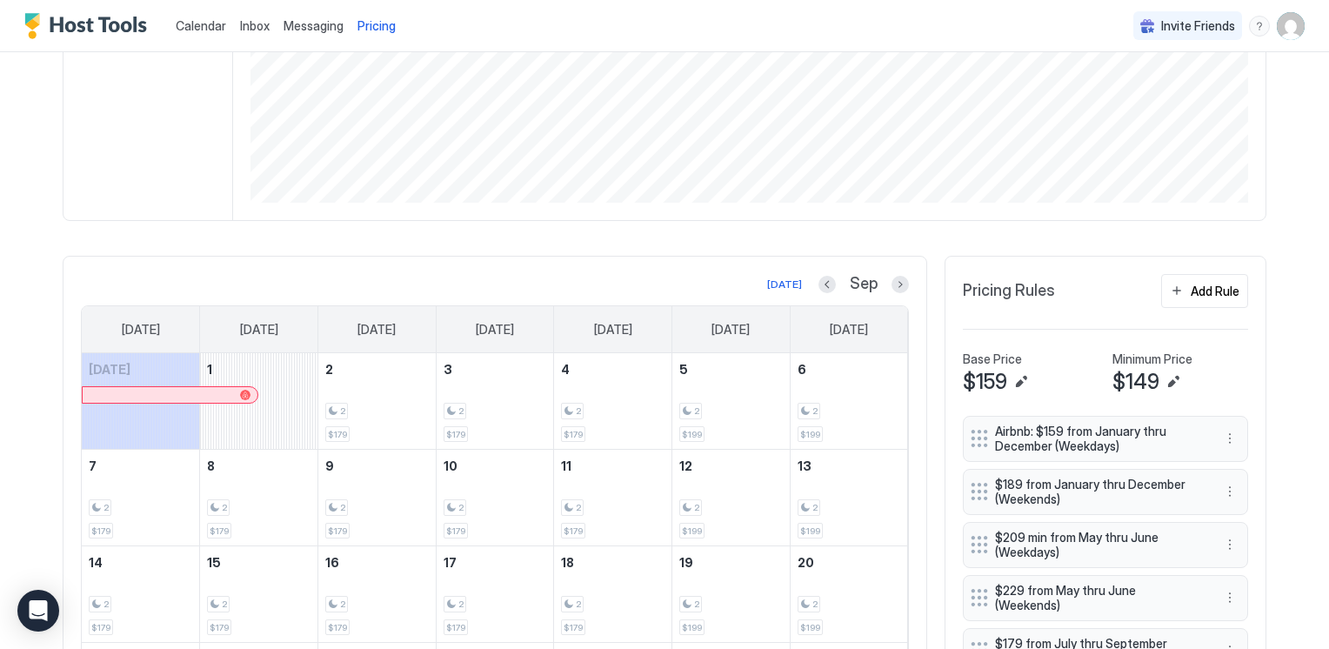
click at [217, 24] on span "Calendar" at bounding box center [201, 25] width 50 height 15
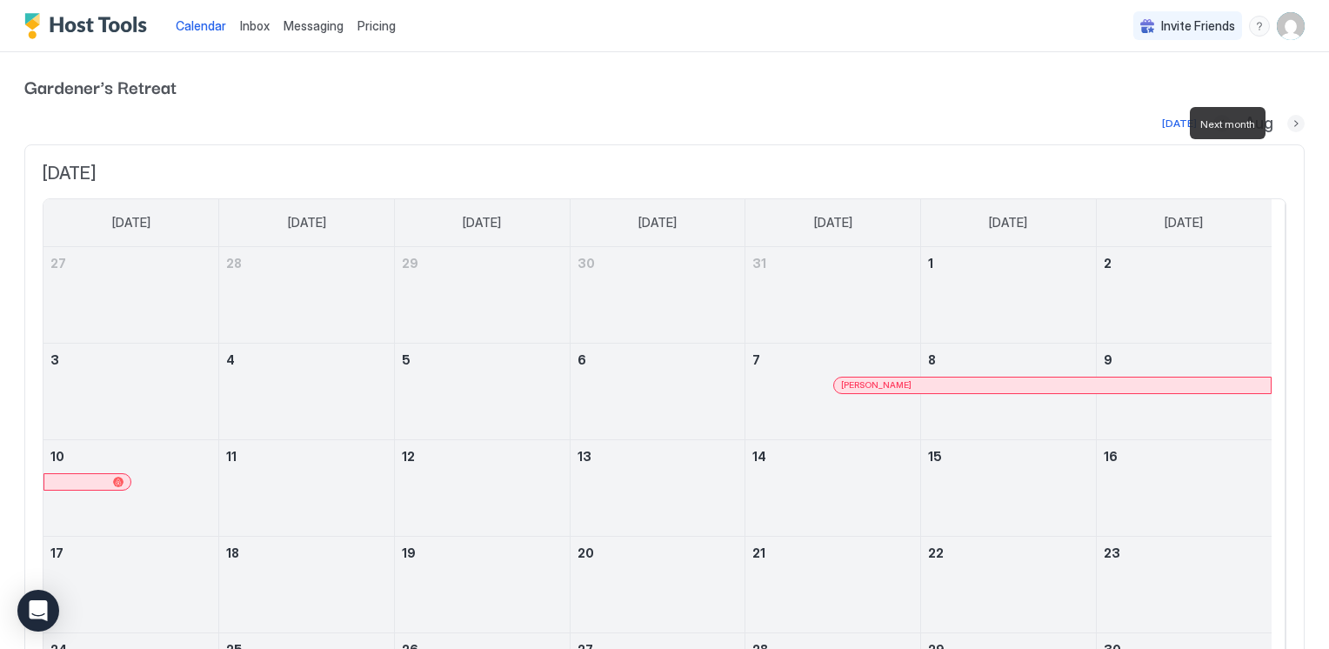
click at [1287, 125] on button "Next month" at bounding box center [1295, 123] width 17 height 17
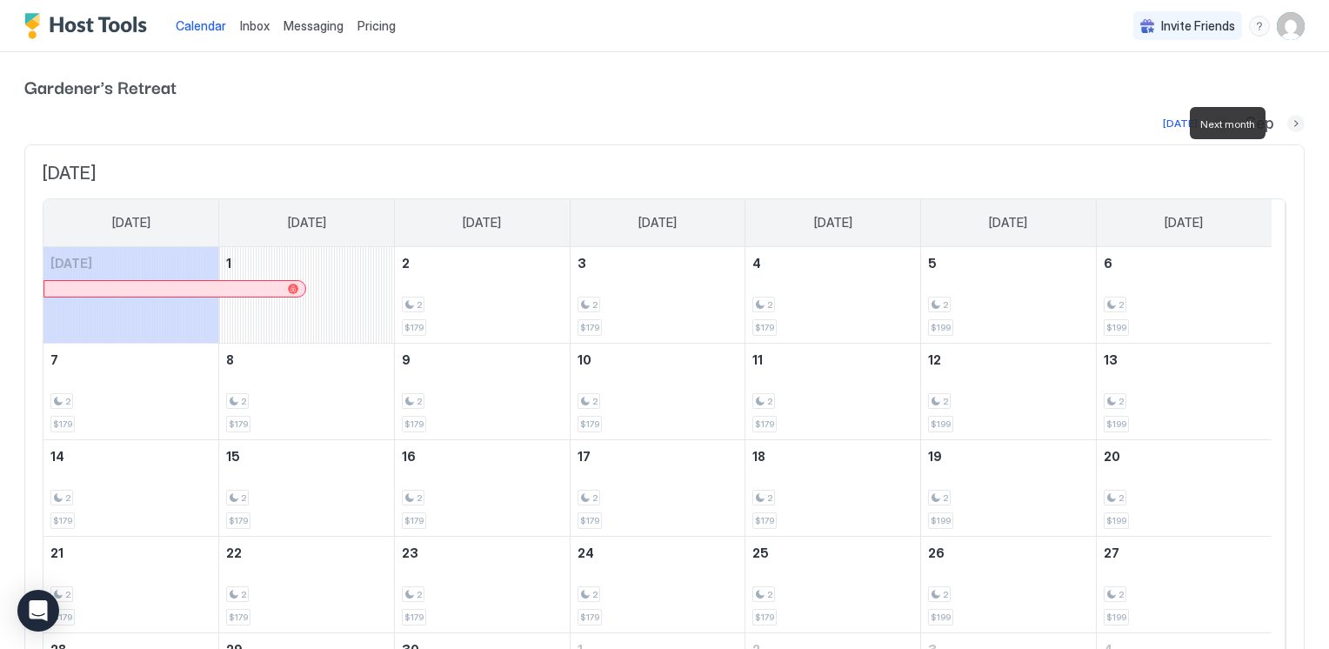
click at [1287, 125] on button "Next month" at bounding box center [1295, 123] width 17 height 17
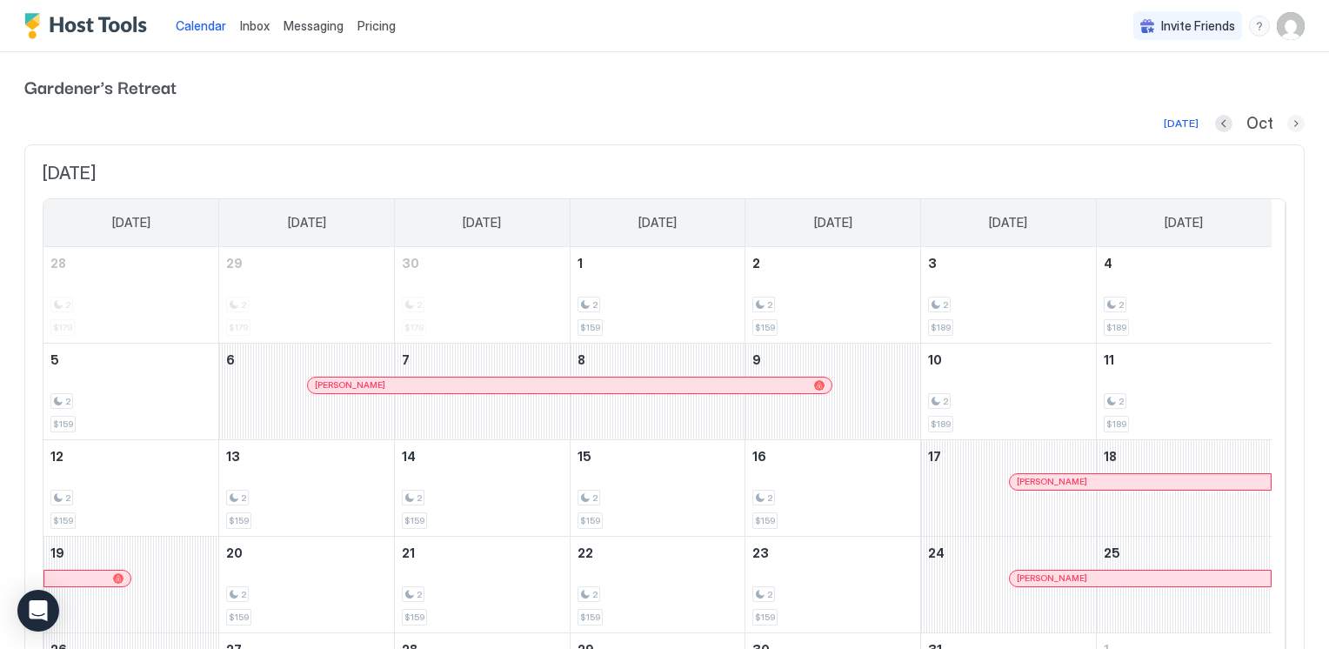
drag, startPoint x: 1282, startPoint y: 125, endPoint x: 862, endPoint y: 98, distance: 421.0
click at [865, 99] on div "Gardener's Retreat Today Oct October 2025 Sunday Monday Tuesday Wednesday Thurs…" at bounding box center [664, 411] width 1280 height 718
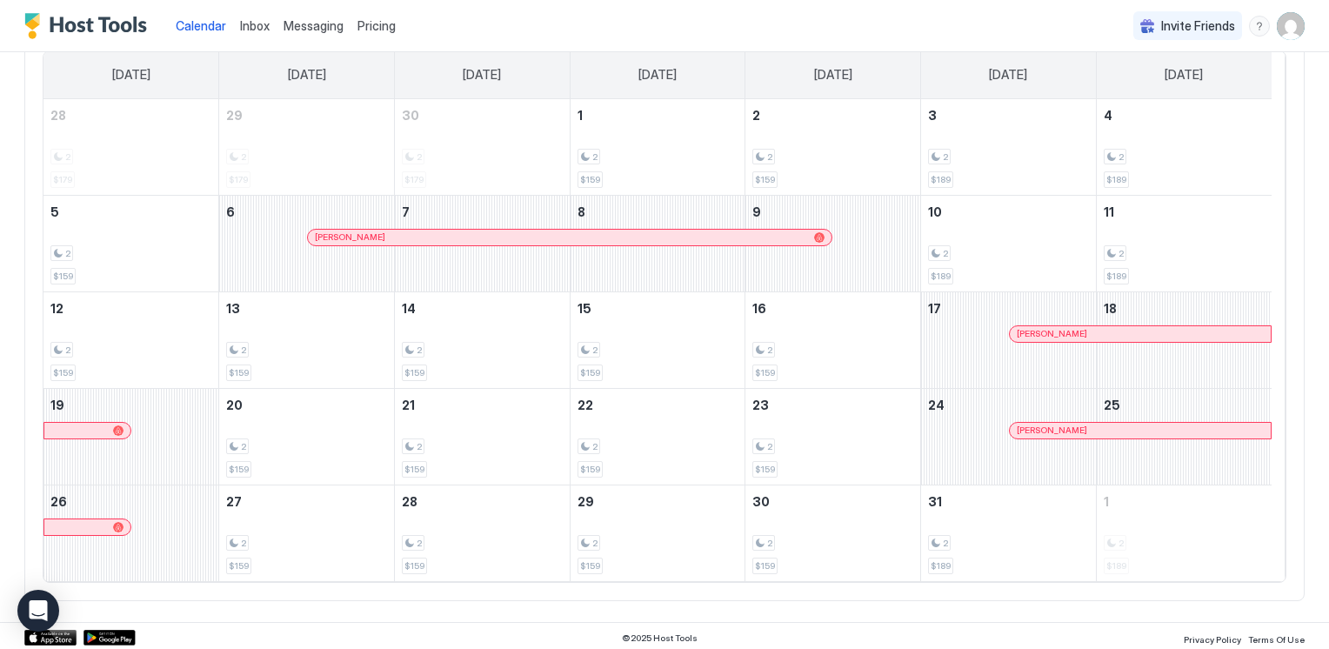
scroll to position [150, 0]
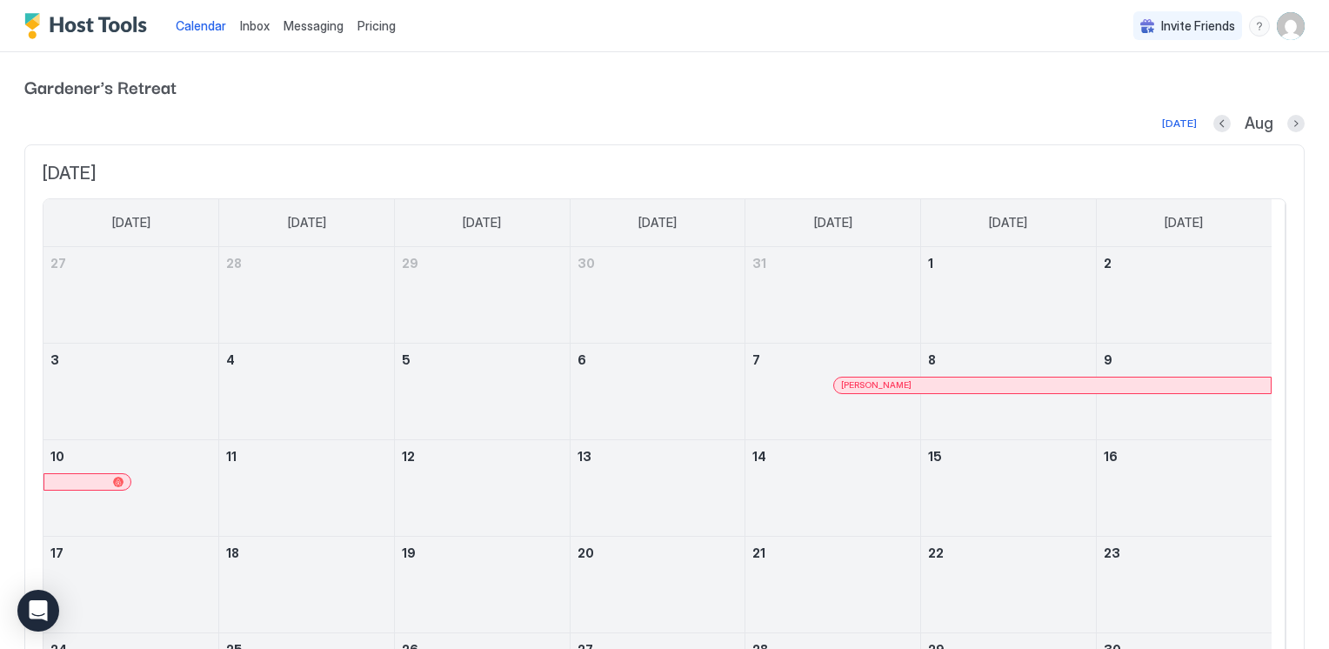
click at [1273, 124] on div "Aug" at bounding box center [1258, 124] width 91 height 20
click at [1287, 121] on button "Next month" at bounding box center [1295, 123] width 17 height 17
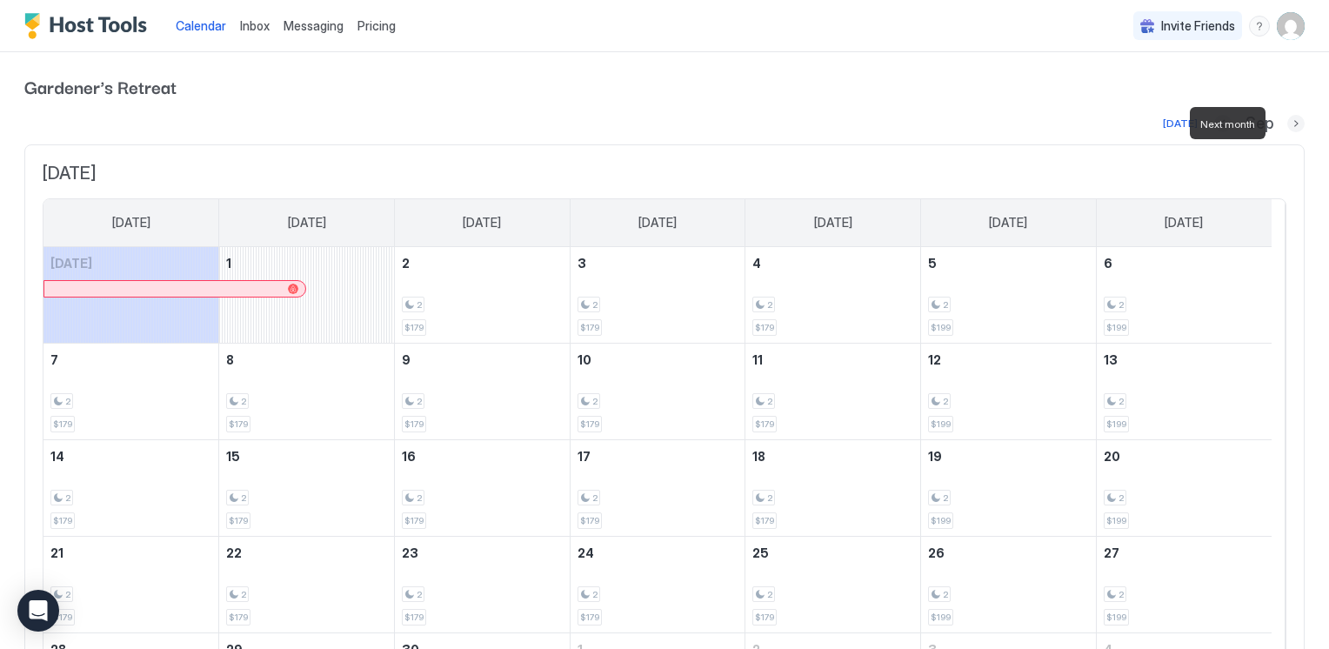
click at [1287, 124] on button "Next month" at bounding box center [1295, 123] width 17 height 17
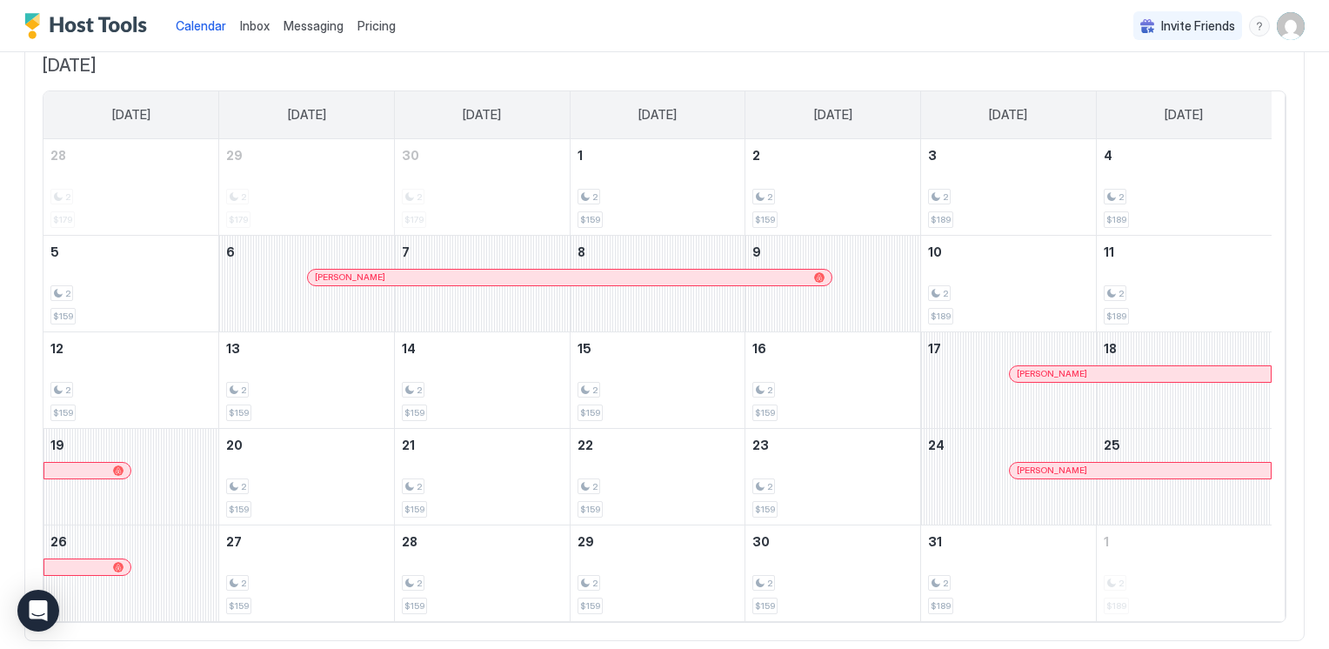
scroll to position [150, 0]
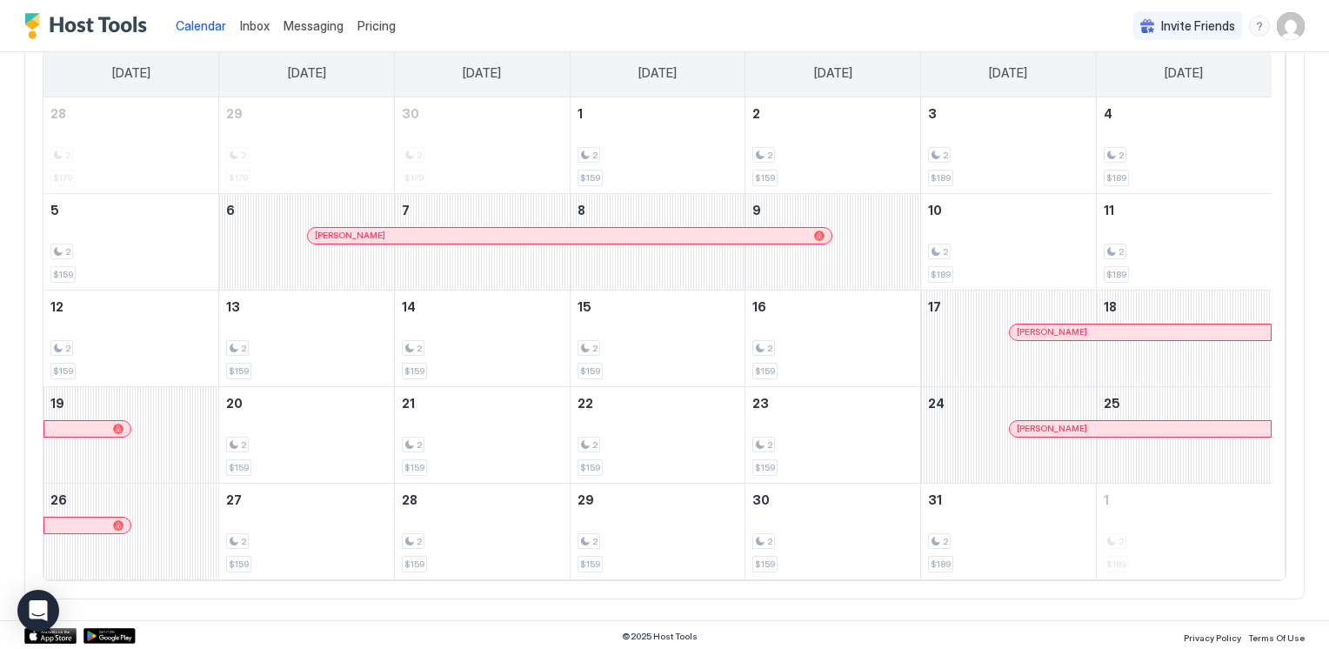
click at [373, 19] on div "Pricing" at bounding box center [377, 26] width 52 height 30
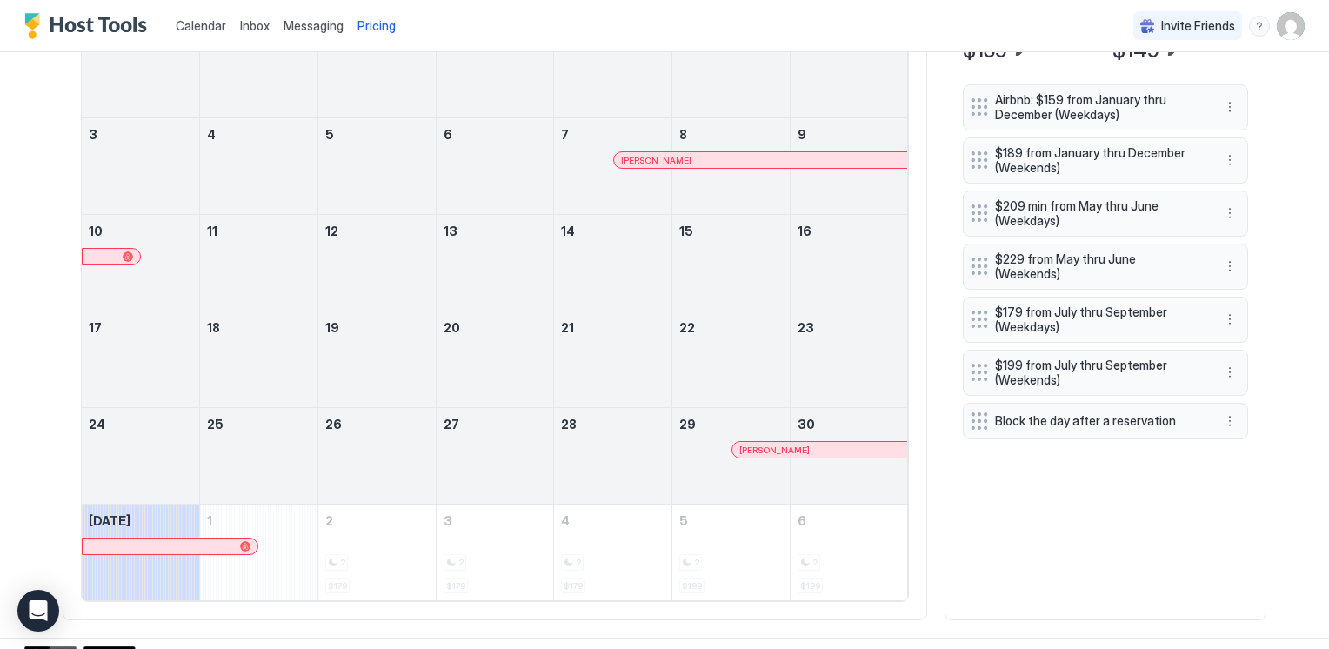
scroll to position [676, 0]
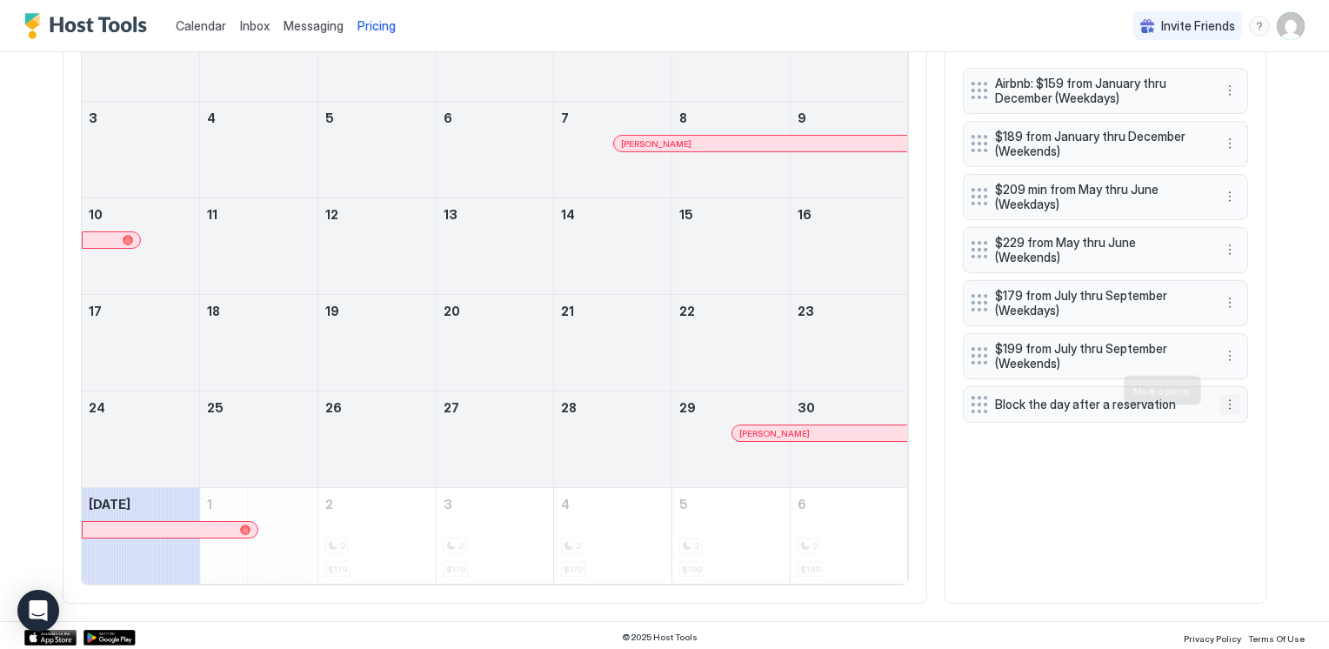
click at [1220, 394] on button "More options" at bounding box center [1230, 404] width 21 height 21
click at [1244, 417] on span "Edit" at bounding box center [1249, 414] width 19 height 13
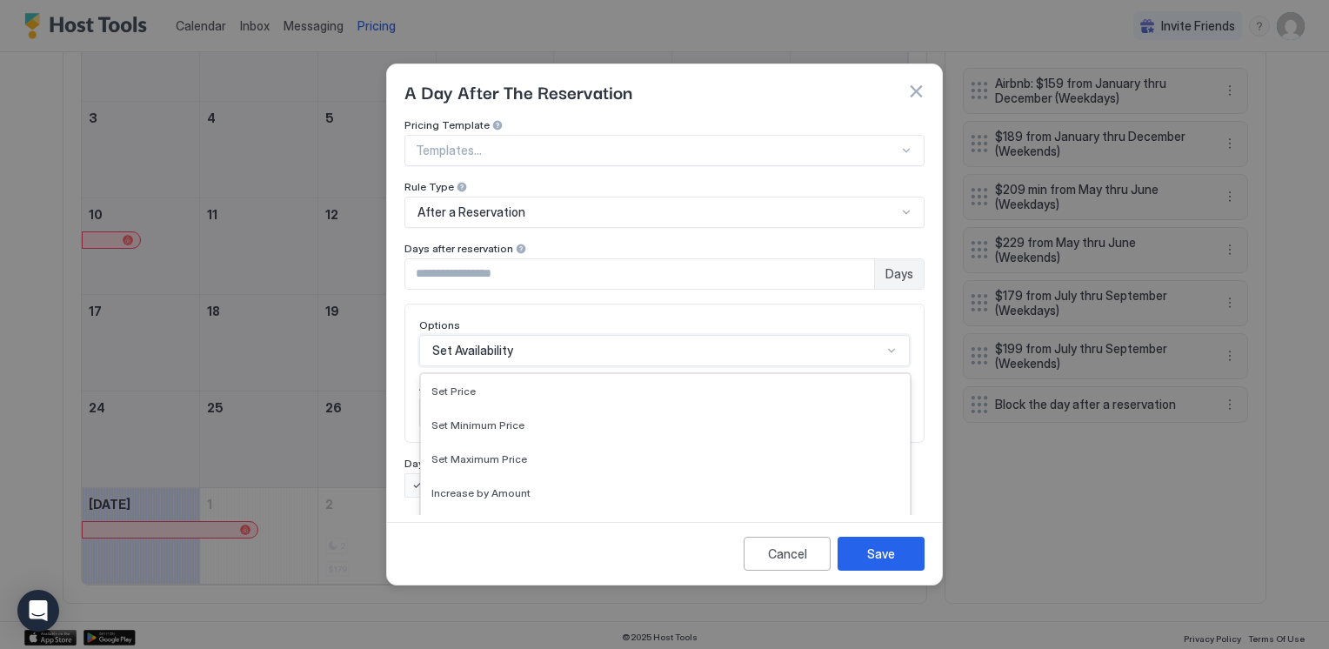
scroll to position [90, 0]
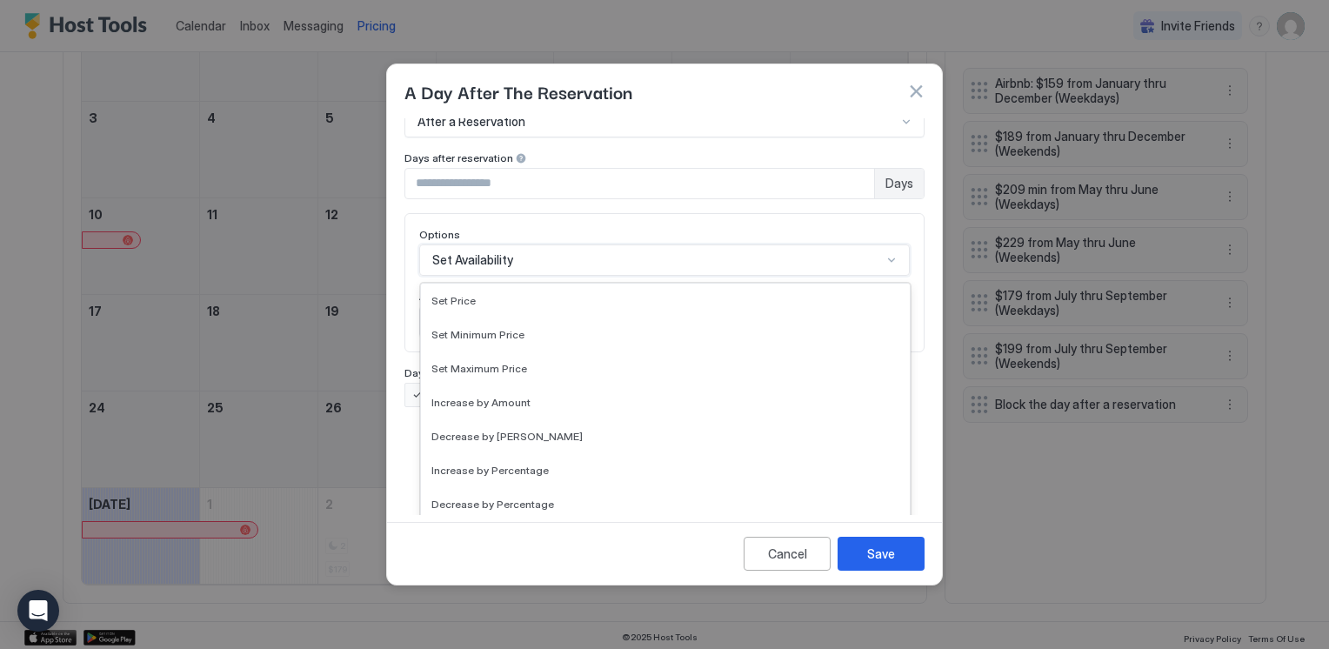
click at [898, 276] on div "17 results available. Use Up and Down to choose options, press Enter to select …" at bounding box center [664, 259] width 491 height 31
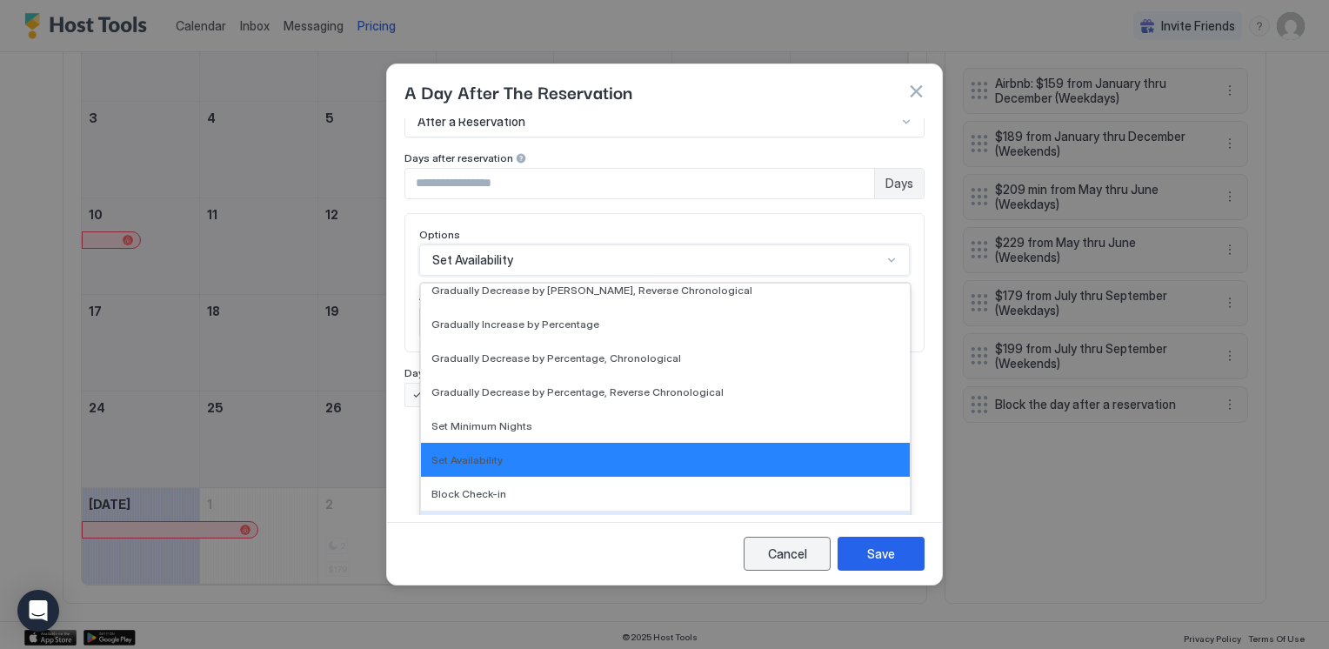
scroll to position [0, 0]
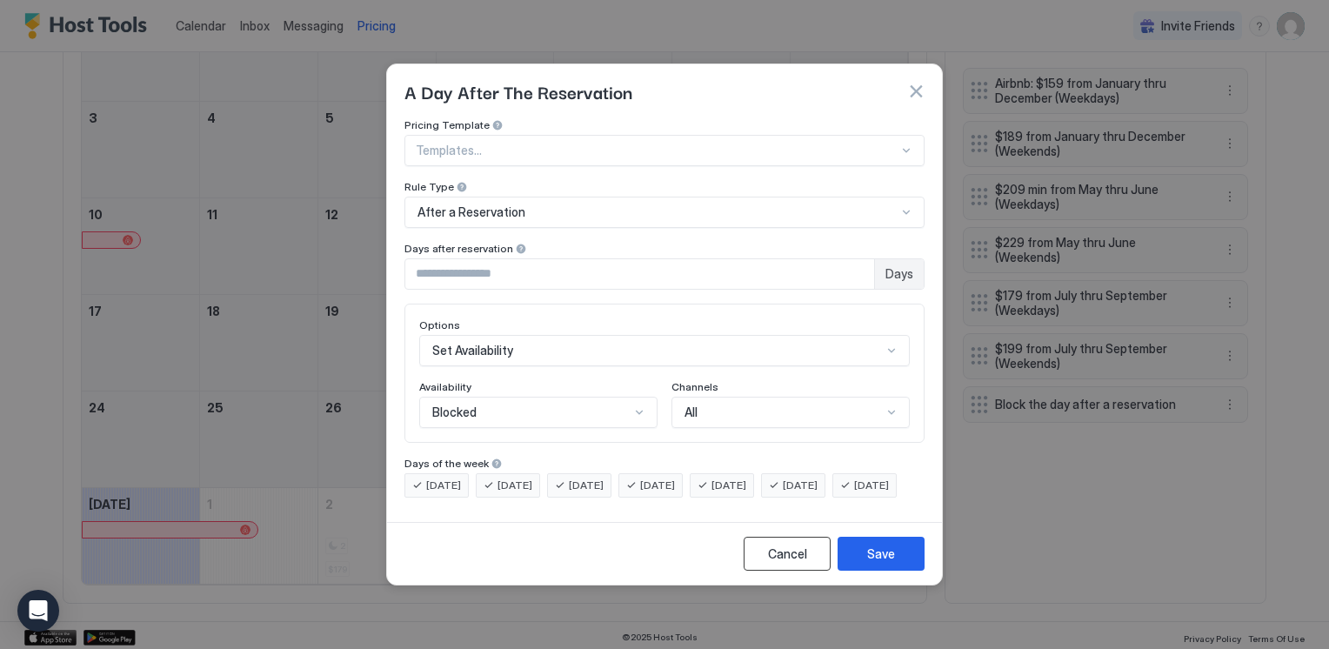
click at [810, 567] on button "Cancel" at bounding box center [787, 554] width 87 height 34
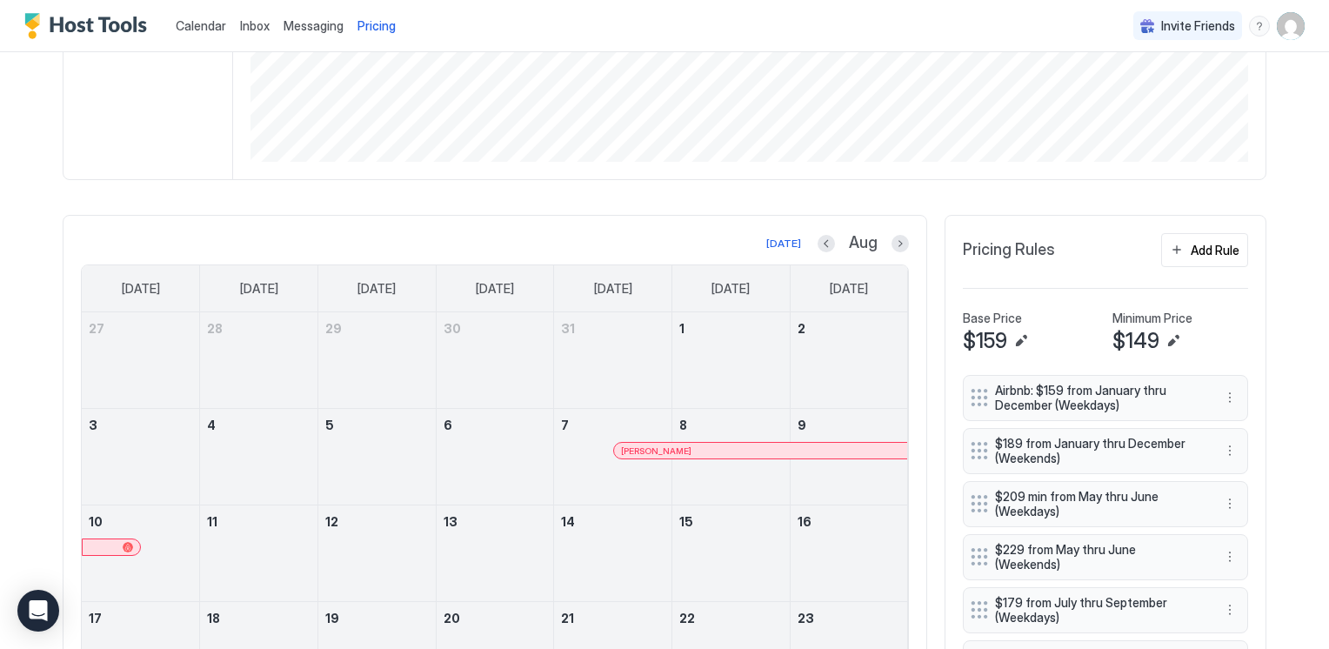
scroll to position [328, 0]
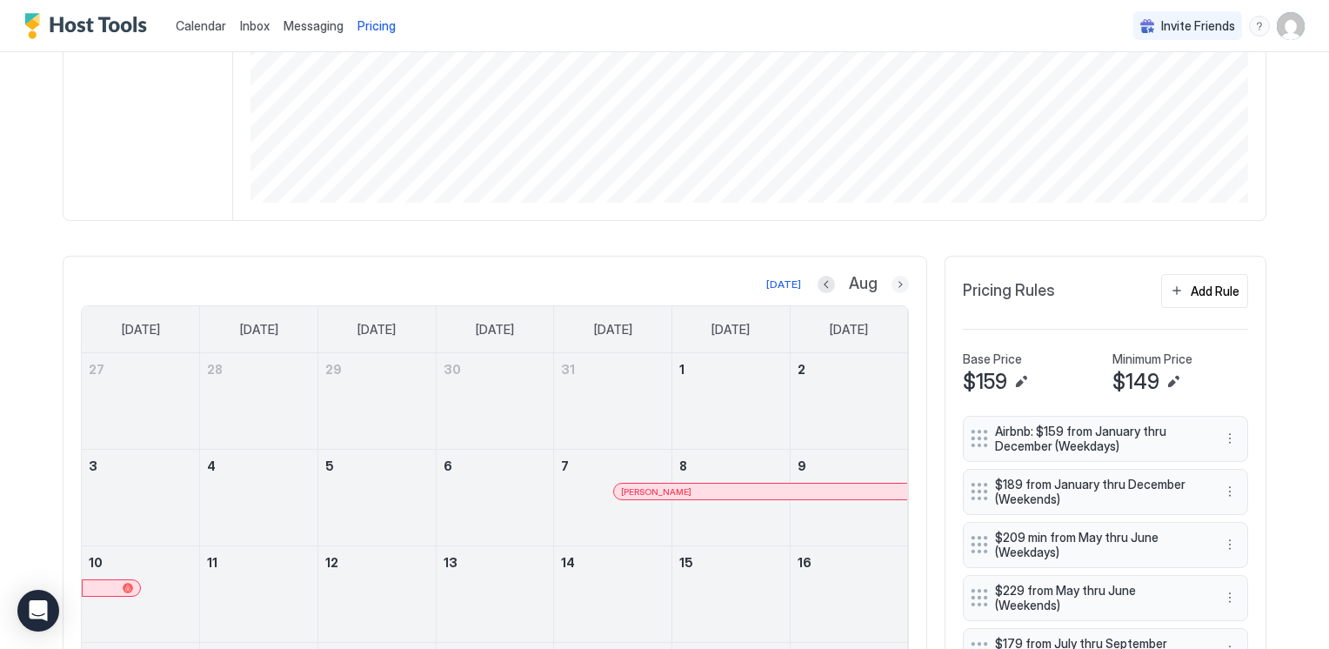
click at [895, 285] on button "Next month" at bounding box center [900, 284] width 17 height 17
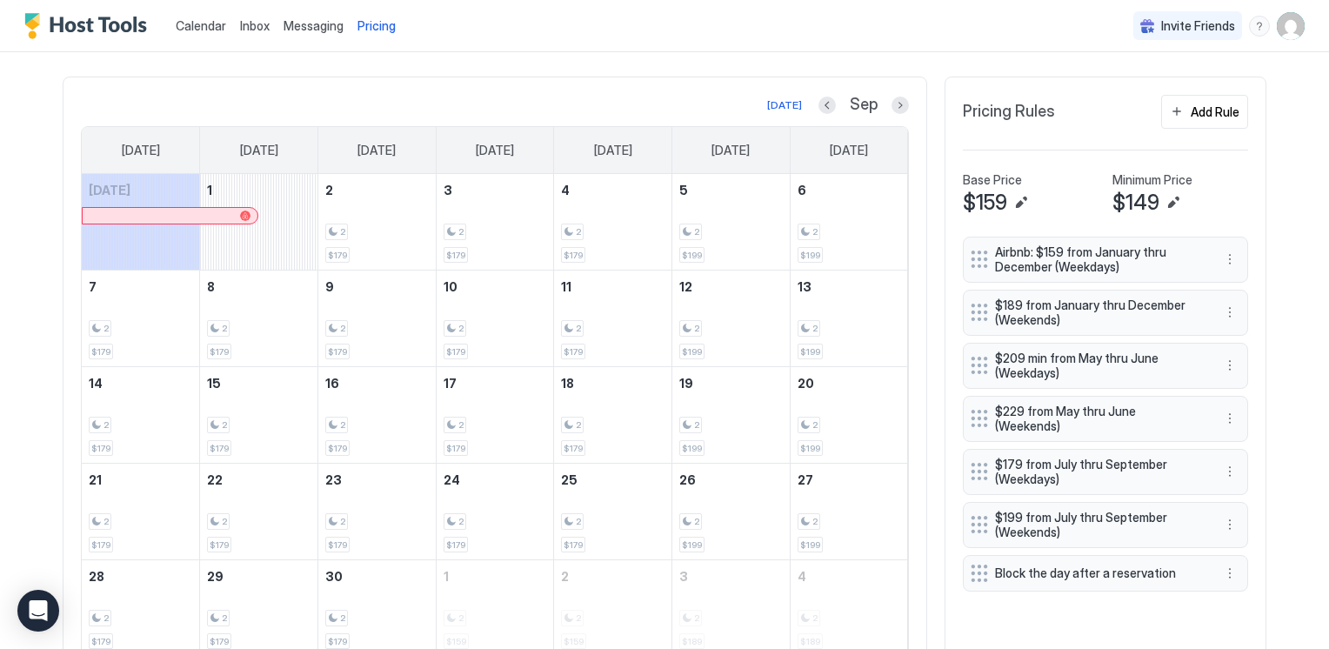
scroll to position [522, 0]
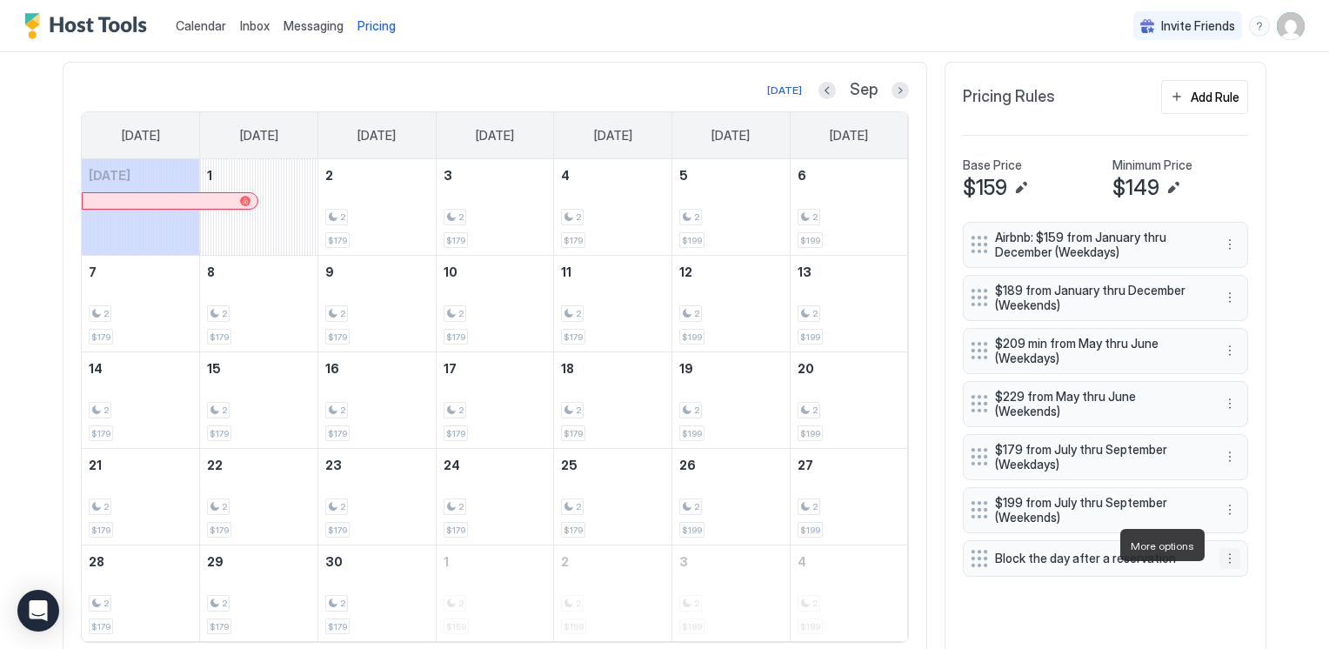
click at [1220, 548] on button "More options" at bounding box center [1230, 558] width 21 height 21
click at [1230, 570] on div "Edit" at bounding box center [1240, 569] width 38 height 13
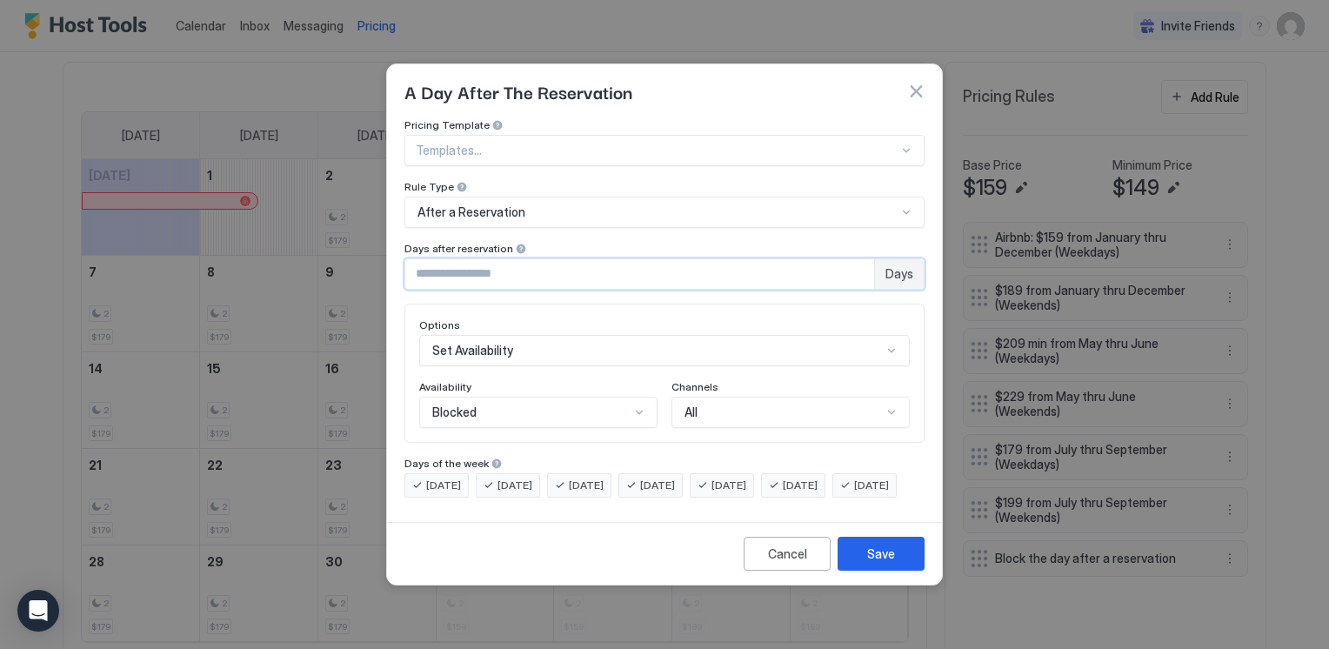
click at [857, 259] on input "*" at bounding box center [639, 274] width 469 height 30
click at [892, 558] on div "Save" at bounding box center [881, 554] width 28 height 18
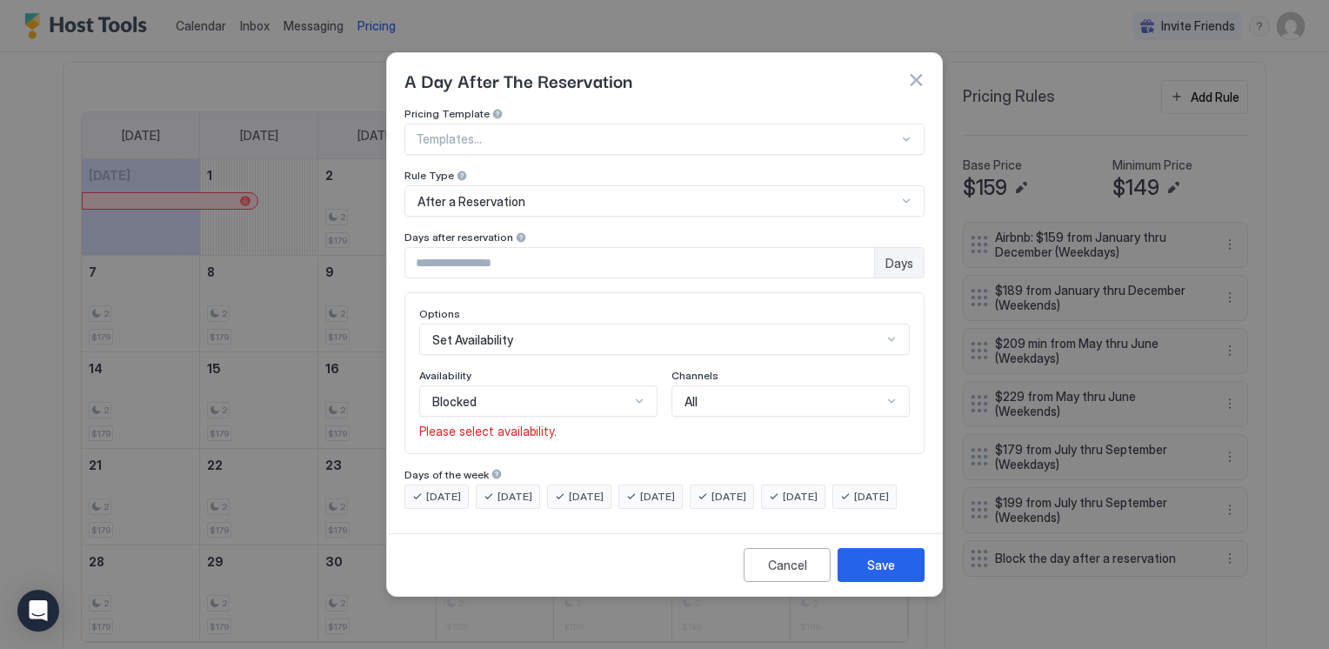
click at [623, 424] on div "Please select availability." at bounding box center [538, 432] width 238 height 16
type input "*"
click at [856, 251] on input "*" at bounding box center [639, 263] width 469 height 30
click at [788, 574] on div "Cancel" at bounding box center [787, 565] width 39 height 18
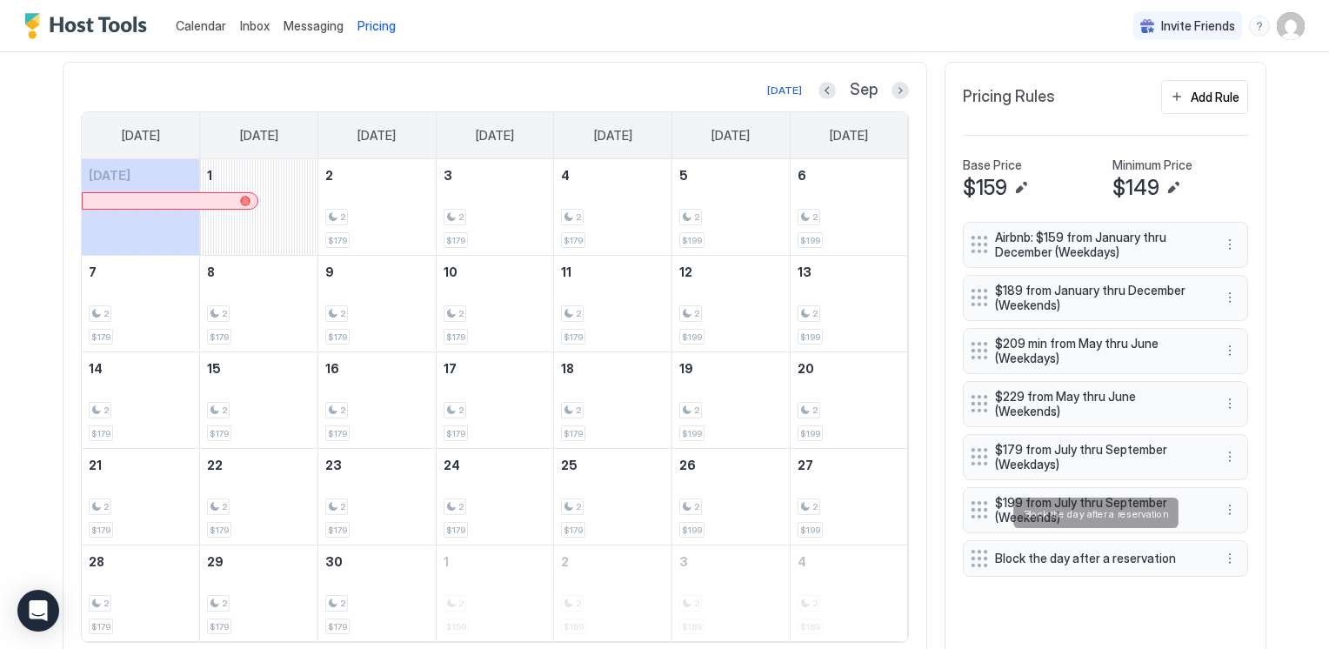
click at [1054, 551] on span "Block the day after a reservation" at bounding box center [1098, 559] width 207 height 16
click at [1225, 548] on button "More options" at bounding box center [1230, 558] width 21 height 21
click at [1236, 572] on div "Edit" at bounding box center [1240, 569] width 38 height 13
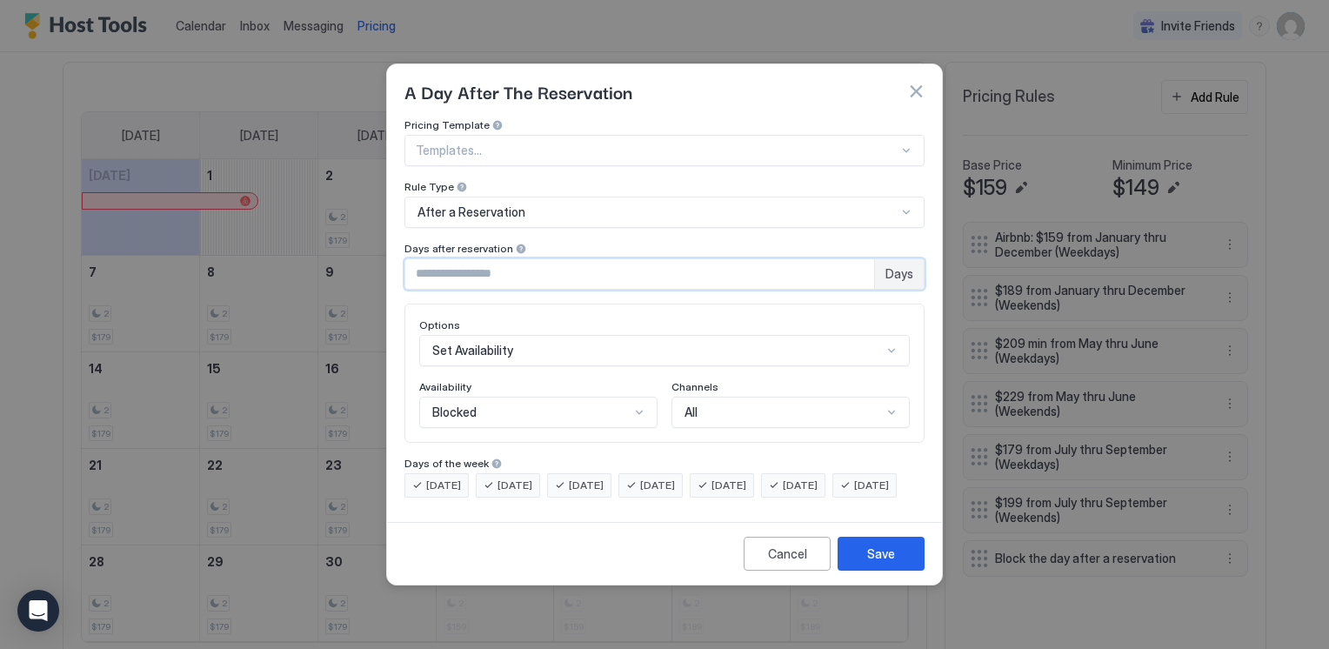
type input "*"
click at [855, 259] on input "*" at bounding box center [639, 274] width 469 height 30
click at [885, 563] on div "Save" at bounding box center [881, 554] width 28 height 18
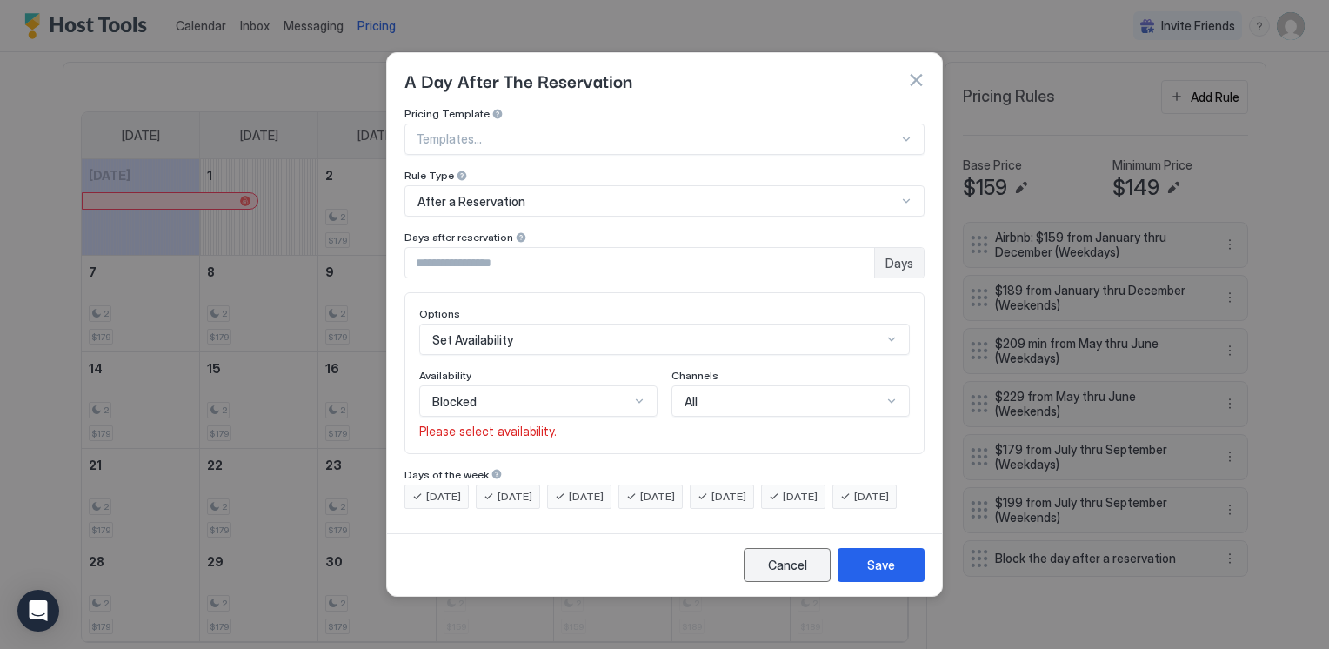
click at [789, 574] on div "Cancel" at bounding box center [787, 565] width 39 height 18
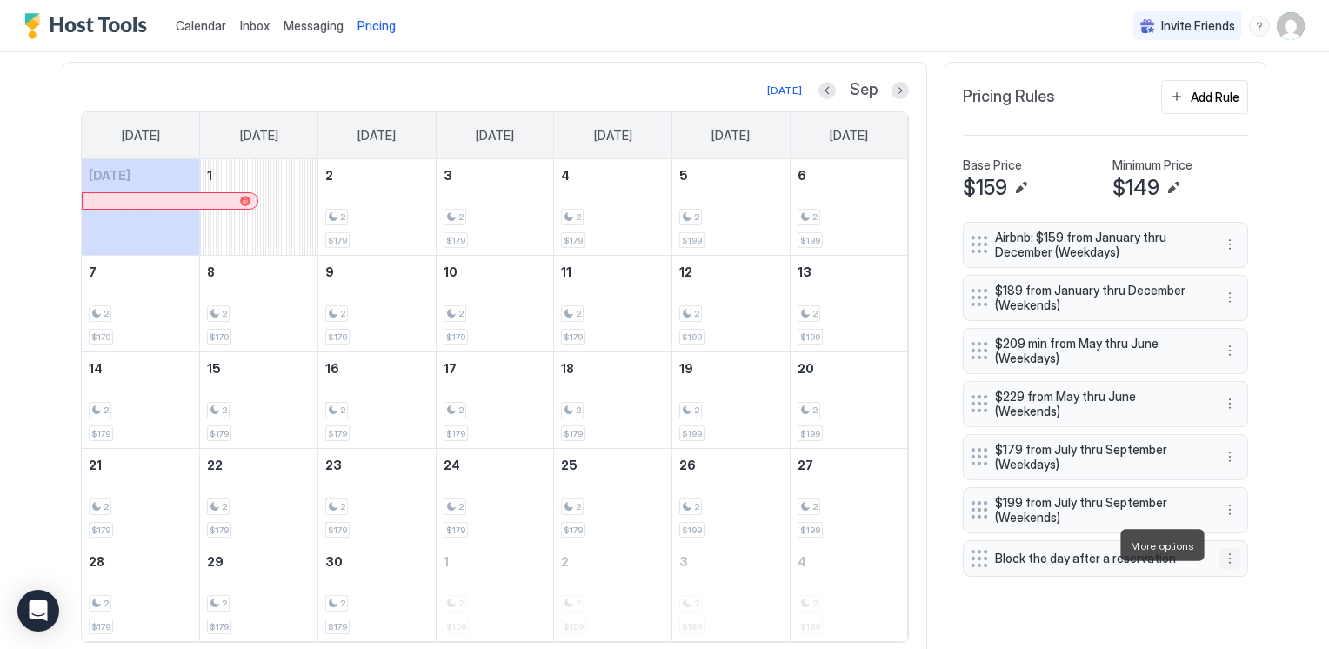
click at [1226, 548] on button "More options" at bounding box center [1230, 558] width 21 height 21
click at [1232, 565] on div "Edit" at bounding box center [1240, 569] width 38 height 13
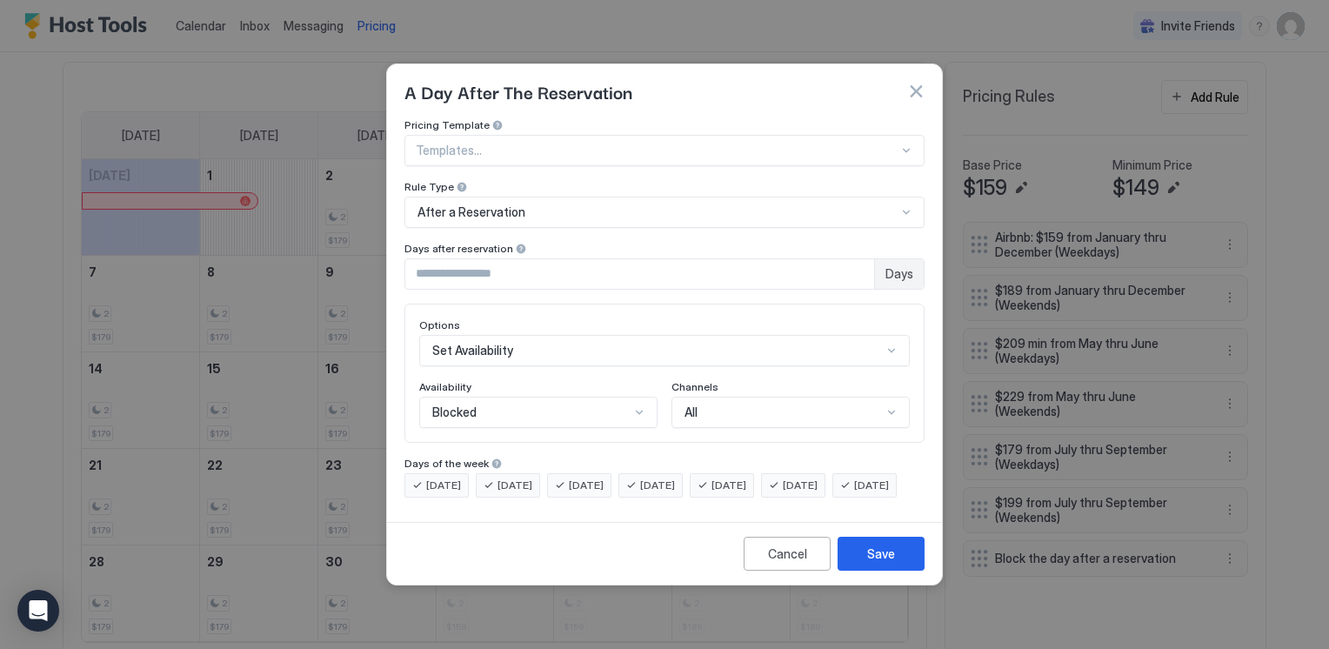
click at [426, 478] on span "[DATE]" at bounding box center [443, 486] width 35 height 16
click at [495, 473] on div "[DATE]" at bounding box center [508, 485] width 64 height 24
drag, startPoint x: 572, startPoint y: 465, endPoint x: 584, endPoint y: 464, distance: 11.4
click at [574, 473] on div "[DATE]" at bounding box center [579, 485] width 64 height 24
click at [658, 473] on div "[DATE]" at bounding box center [650, 485] width 64 height 24
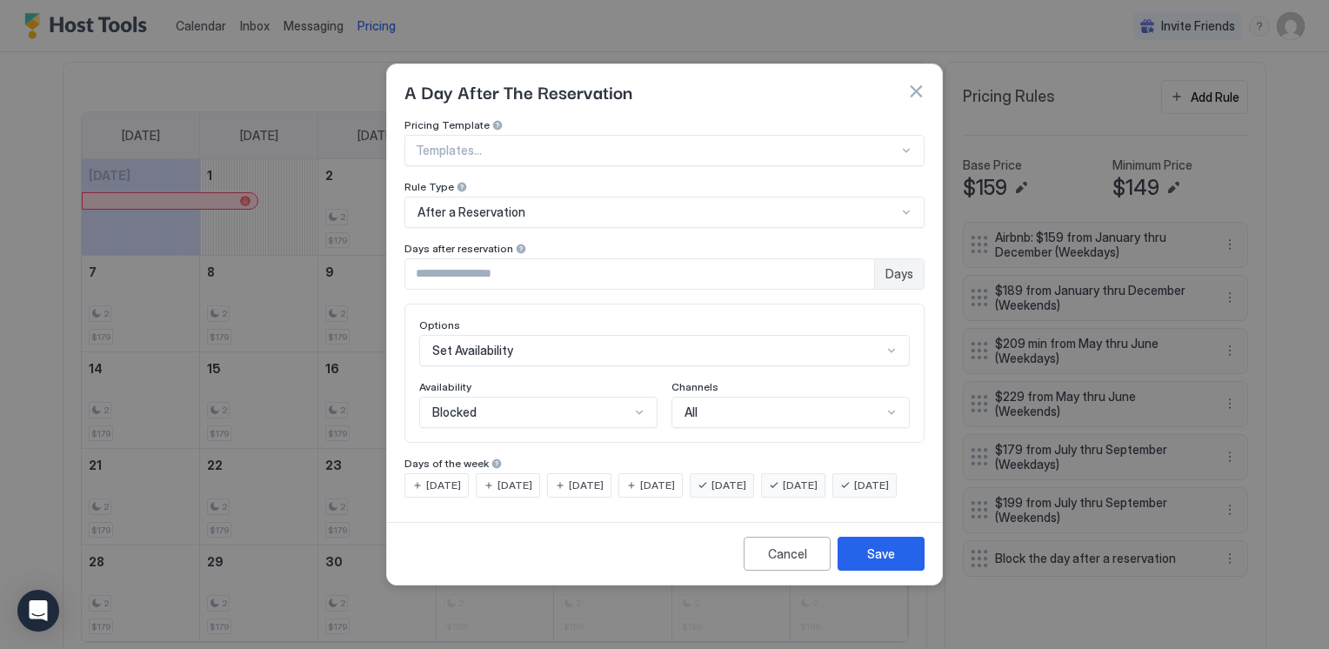
click at [746, 478] on span "[DATE]" at bounding box center [729, 486] width 35 height 16
click at [802, 473] on div "[DATE]" at bounding box center [793, 485] width 64 height 24
click at [854, 493] on span "[DATE]" at bounding box center [871, 486] width 35 height 16
click at [888, 557] on button "Save" at bounding box center [881, 554] width 87 height 34
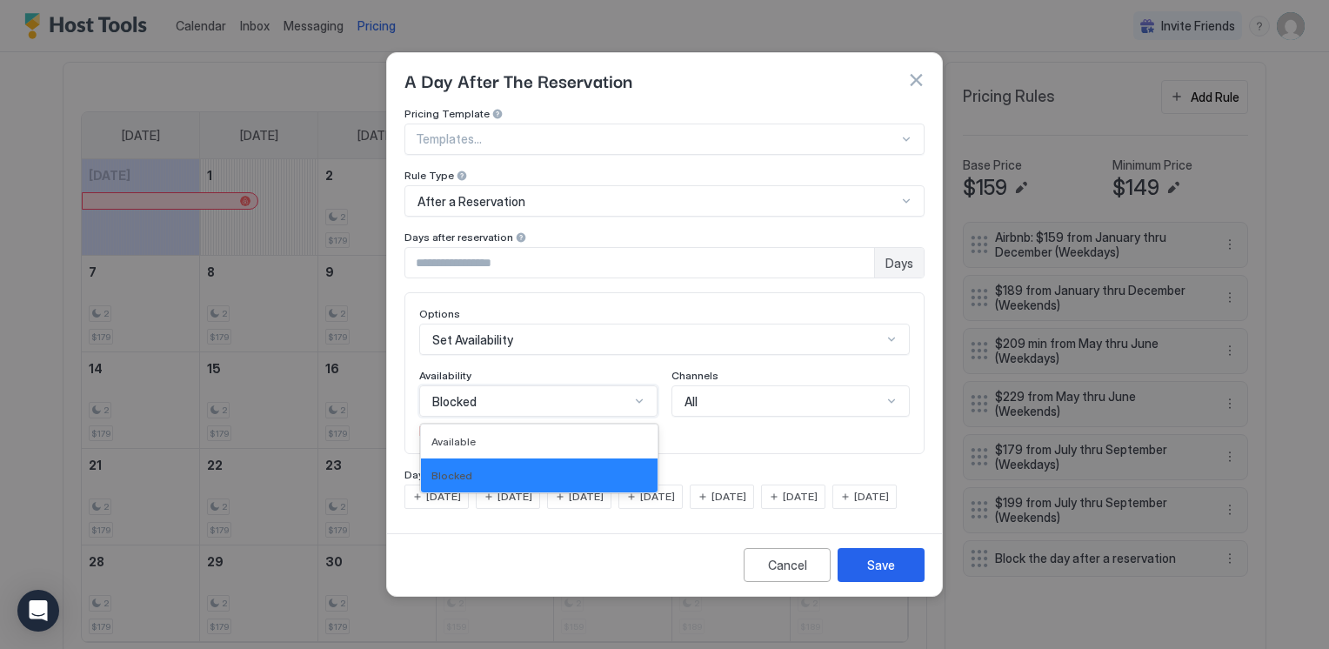
drag, startPoint x: 641, startPoint y: 379, endPoint x: 638, endPoint y: 388, distance: 9.4
click at [638, 394] on div at bounding box center [639, 401] width 14 height 14
click at [592, 435] on div "Available" at bounding box center [539, 441] width 237 height 34
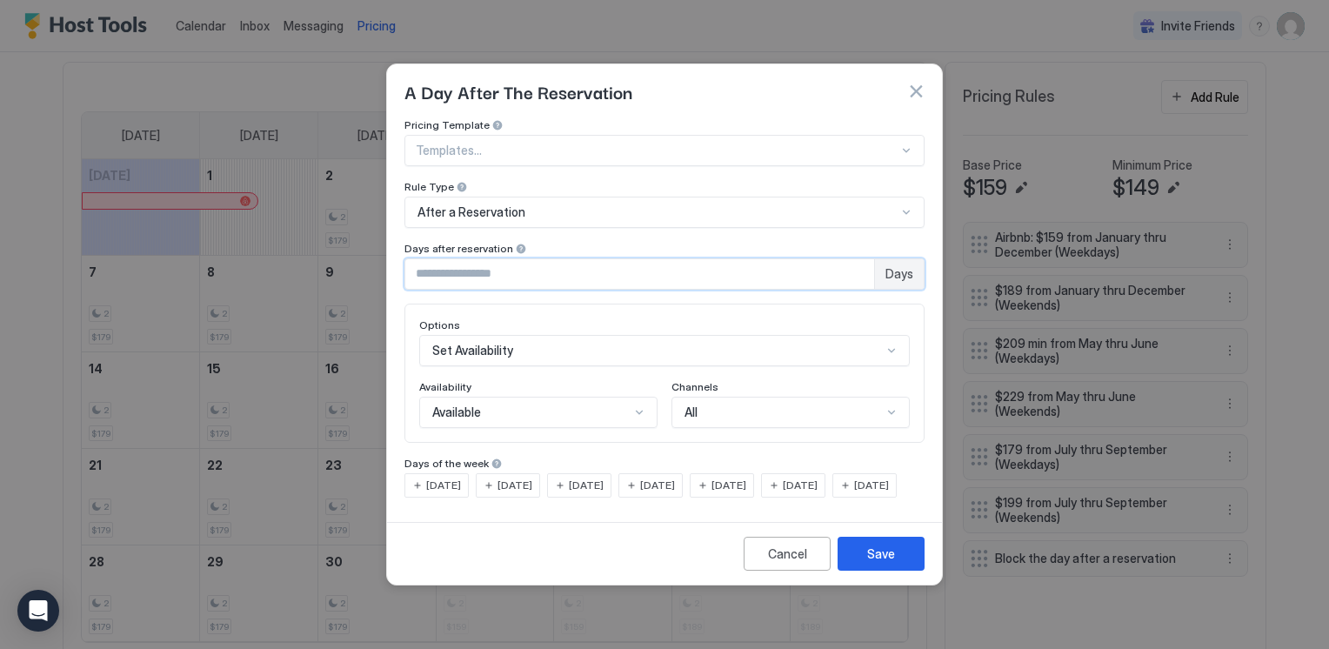
click at [859, 261] on input "*" at bounding box center [639, 274] width 469 height 30
type input "*"
click at [859, 259] on input "*" at bounding box center [639, 274] width 469 height 30
click at [884, 563] on div "Save" at bounding box center [881, 554] width 28 height 18
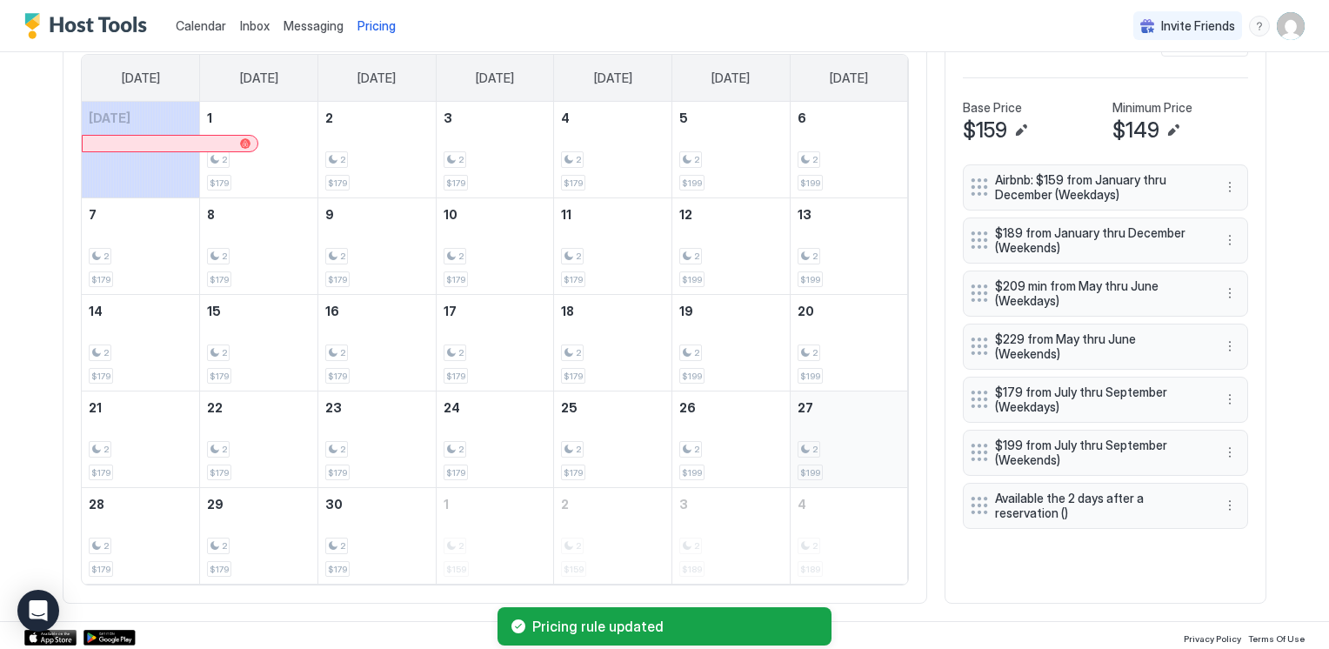
scroll to position [492, 0]
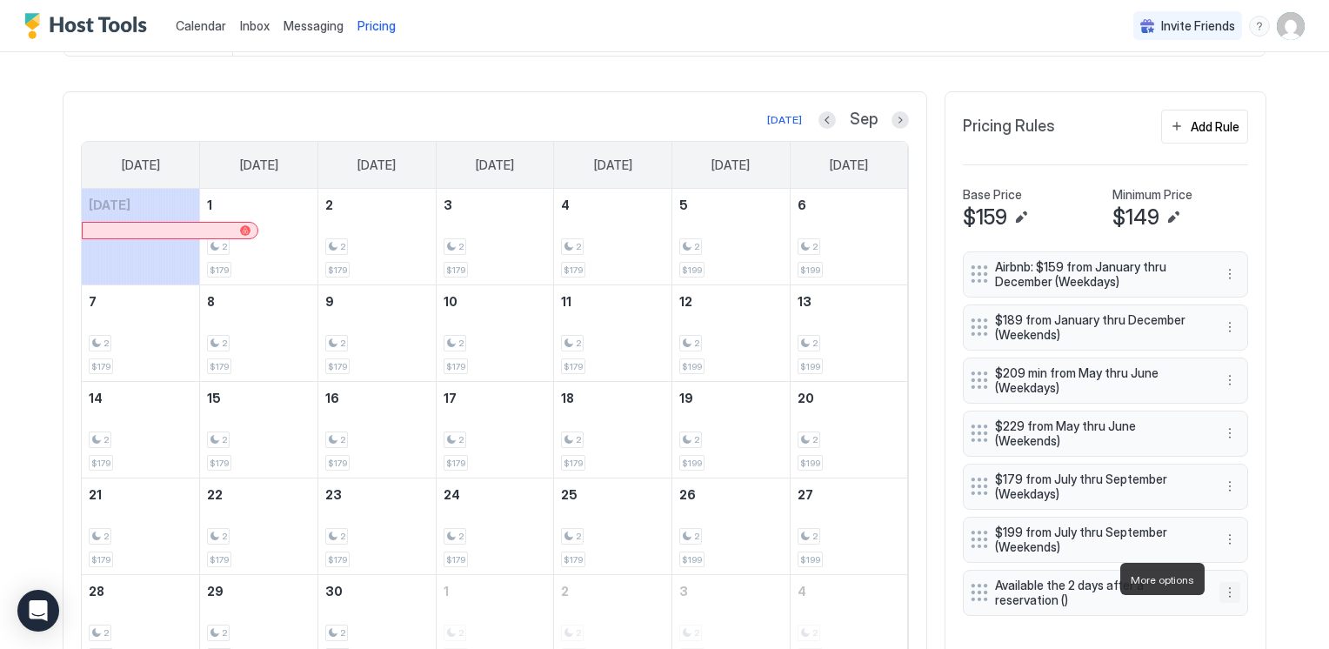
click at [1223, 582] on button "More options" at bounding box center [1230, 592] width 21 height 21
click at [1236, 495] on div "Edit" at bounding box center [1240, 497] width 38 height 13
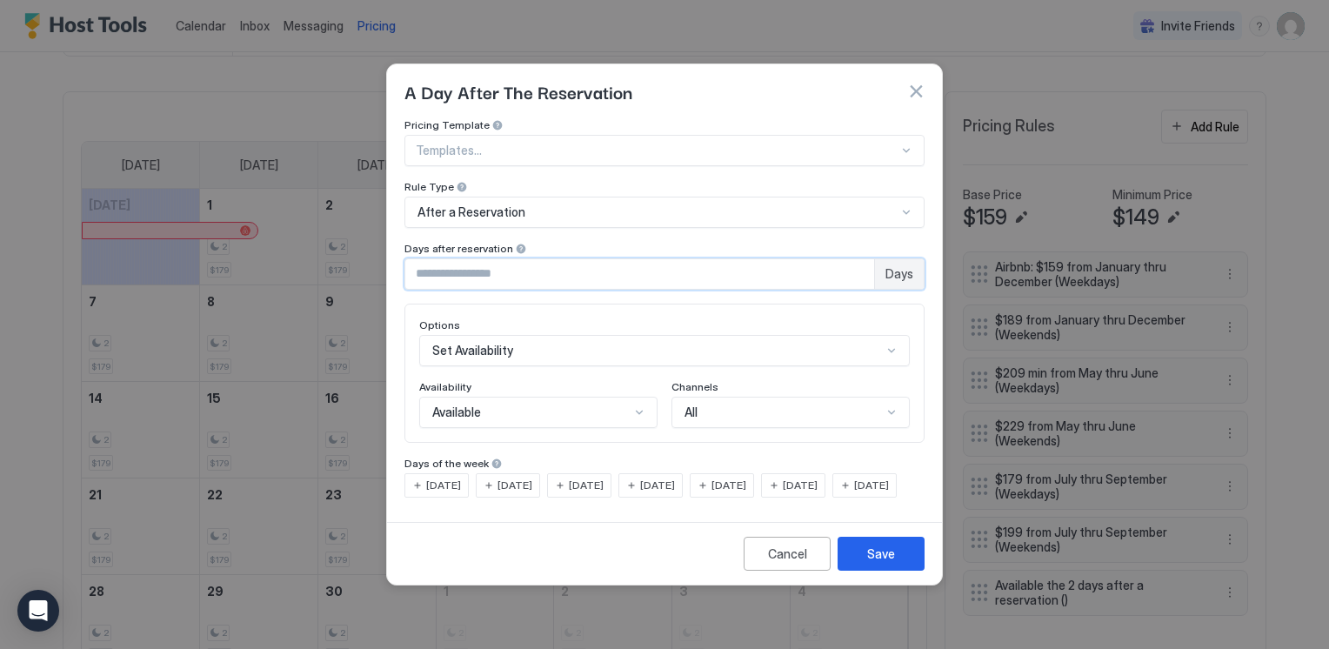
type input "*"
click at [859, 264] on input "*" at bounding box center [639, 274] width 469 height 30
click at [872, 563] on div "Save" at bounding box center [881, 554] width 28 height 18
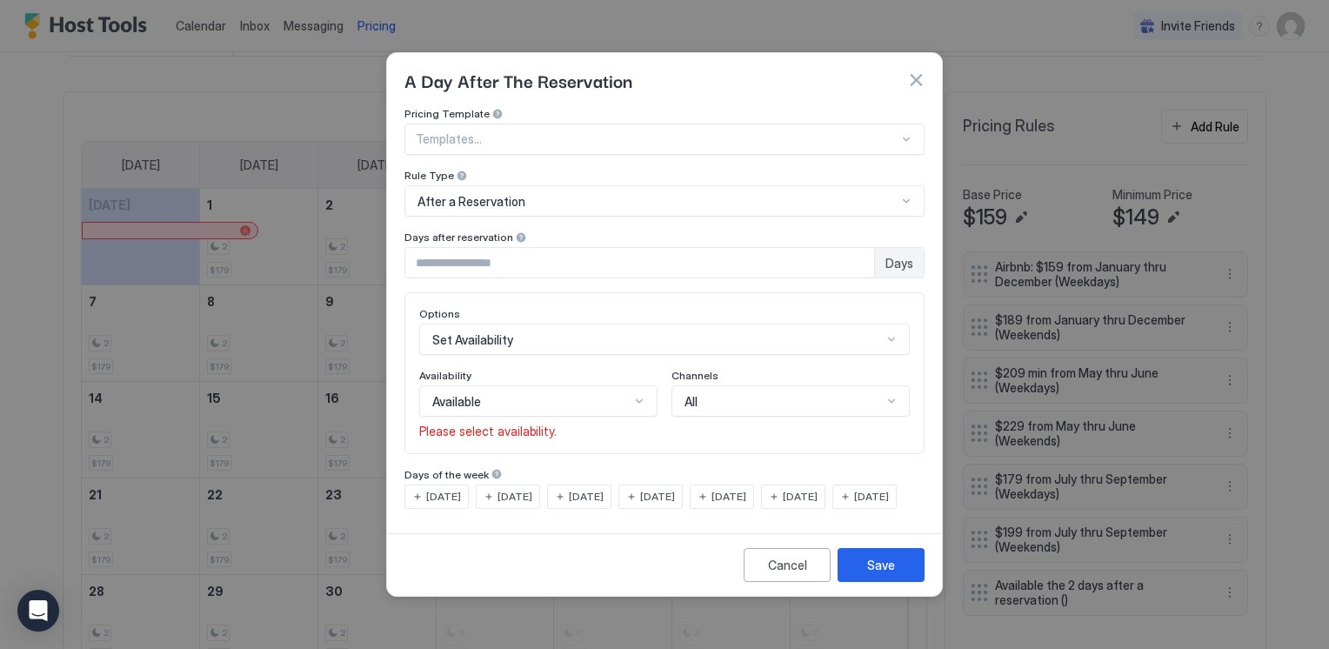
click at [444, 489] on span "[DATE]" at bounding box center [443, 497] width 35 height 16
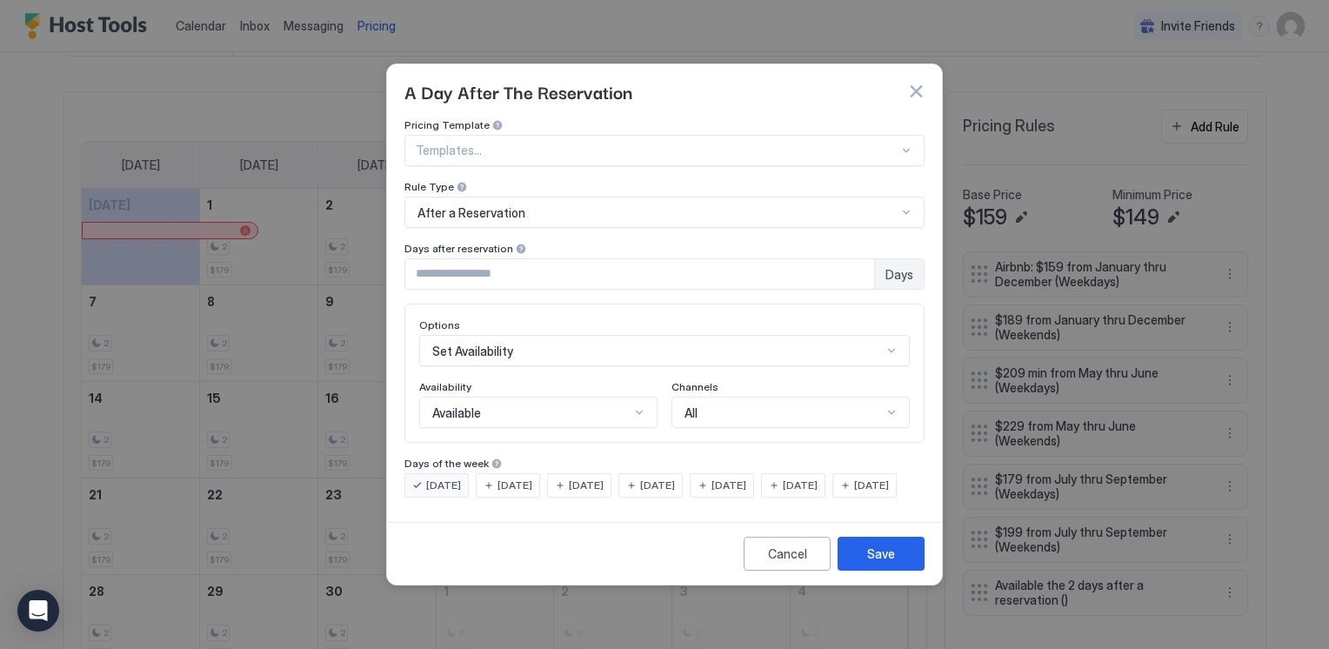
drag, startPoint x: 504, startPoint y: 460, endPoint x: 532, endPoint y: 475, distance: 32.3
click at [505, 473] on div "[DATE]" at bounding box center [508, 485] width 64 height 24
click at [604, 478] on span "[DATE]" at bounding box center [586, 486] width 35 height 16
click at [675, 478] on span "[DATE]" at bounding box center [657, 486] width 35 height 16
click at [746, 478] on span "[DATE]" at bounding box center [729, 486] width 35 height 16
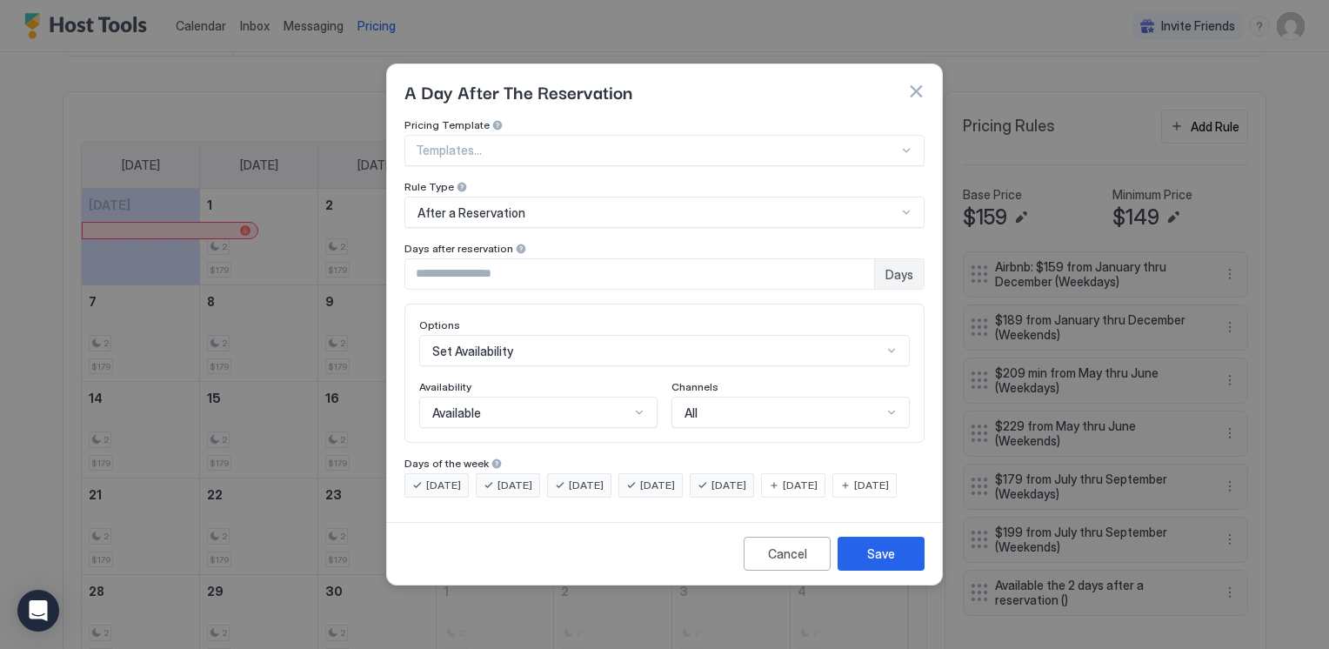
click at [807, 473] on div "[DATE]" at bounding box center [793, 485] width 64 height 24
click at [854, 493] on span "[DATE]" at bounding box center [871, 486] width 35 height 16
click at [878, 563] on div "Save" at bounding box center [881, 554] width 28 height 18
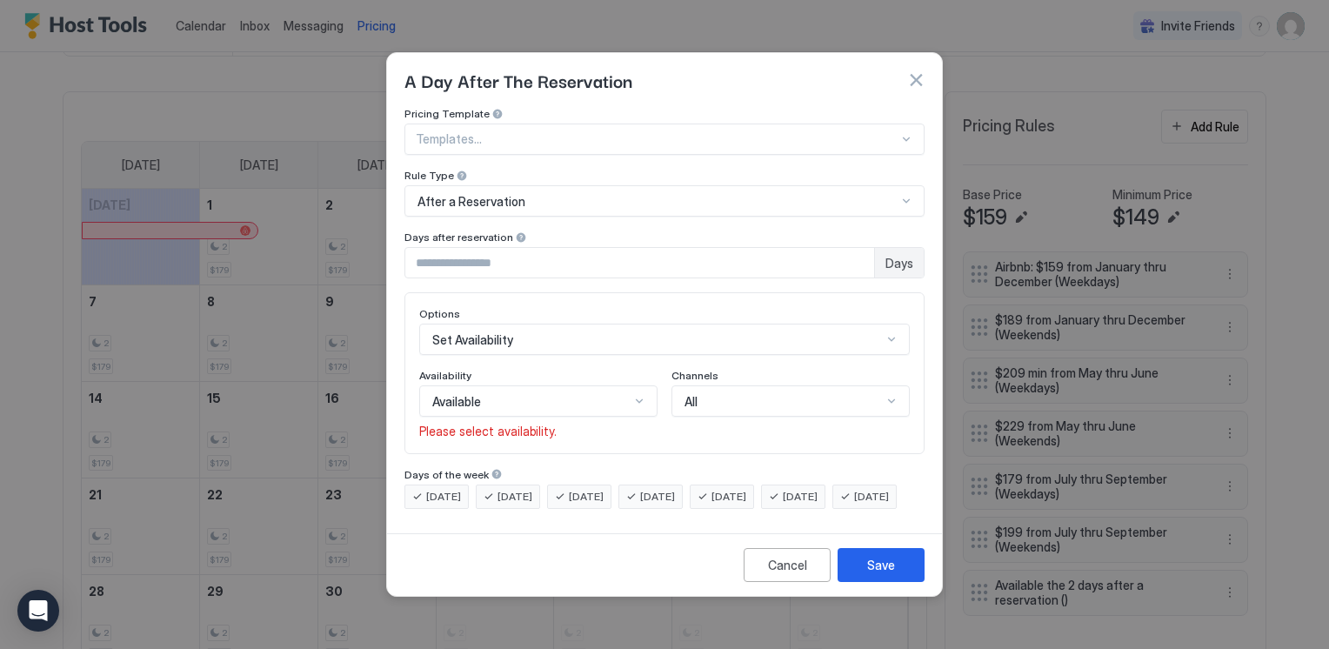
click at [643, 394] on div at bounding box center [639, 401] width 14 height 14
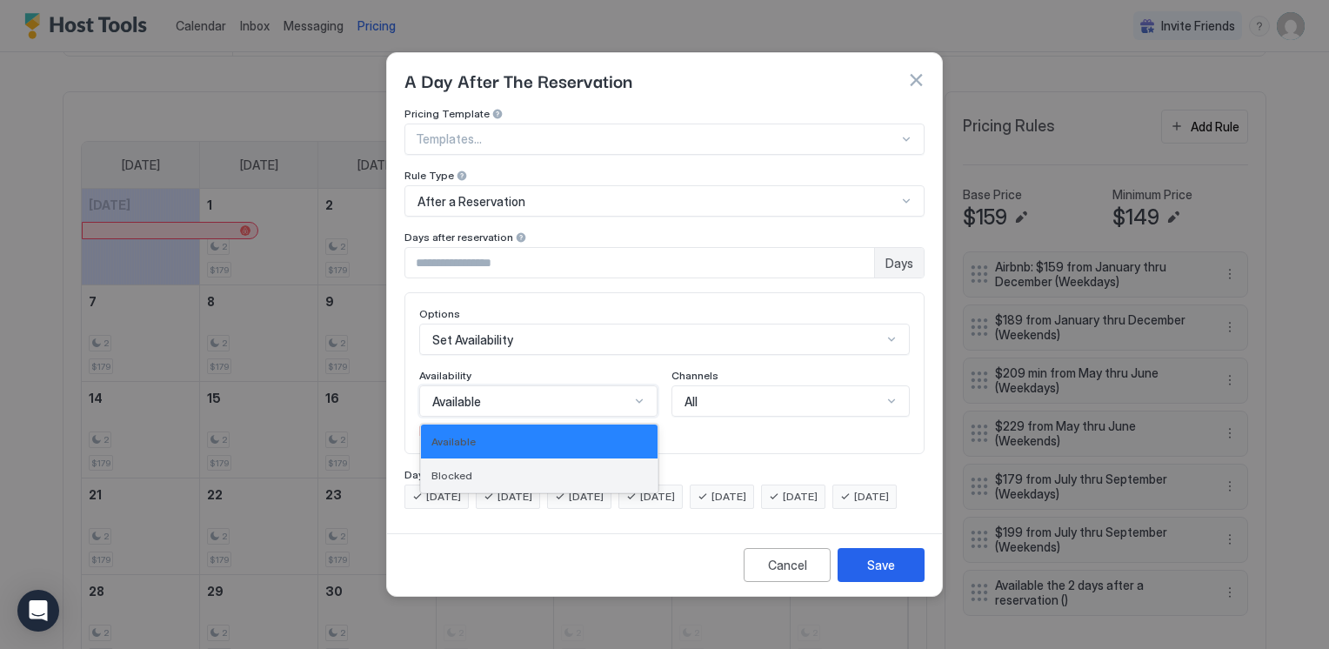
click at [437, 469] on span "Blocked" at bounding box center [451, 475] width 41 height 13
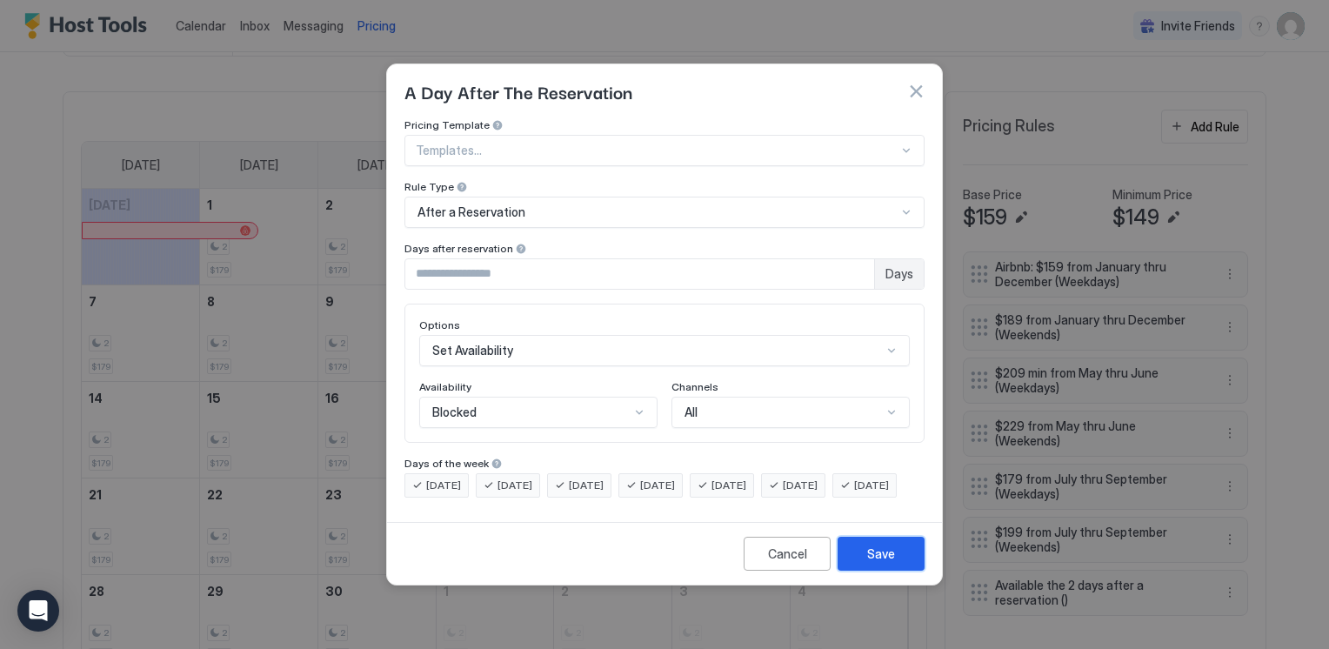
click at [880, 563] on div "Save" at bounding box center [881, 554] width 28 height 18
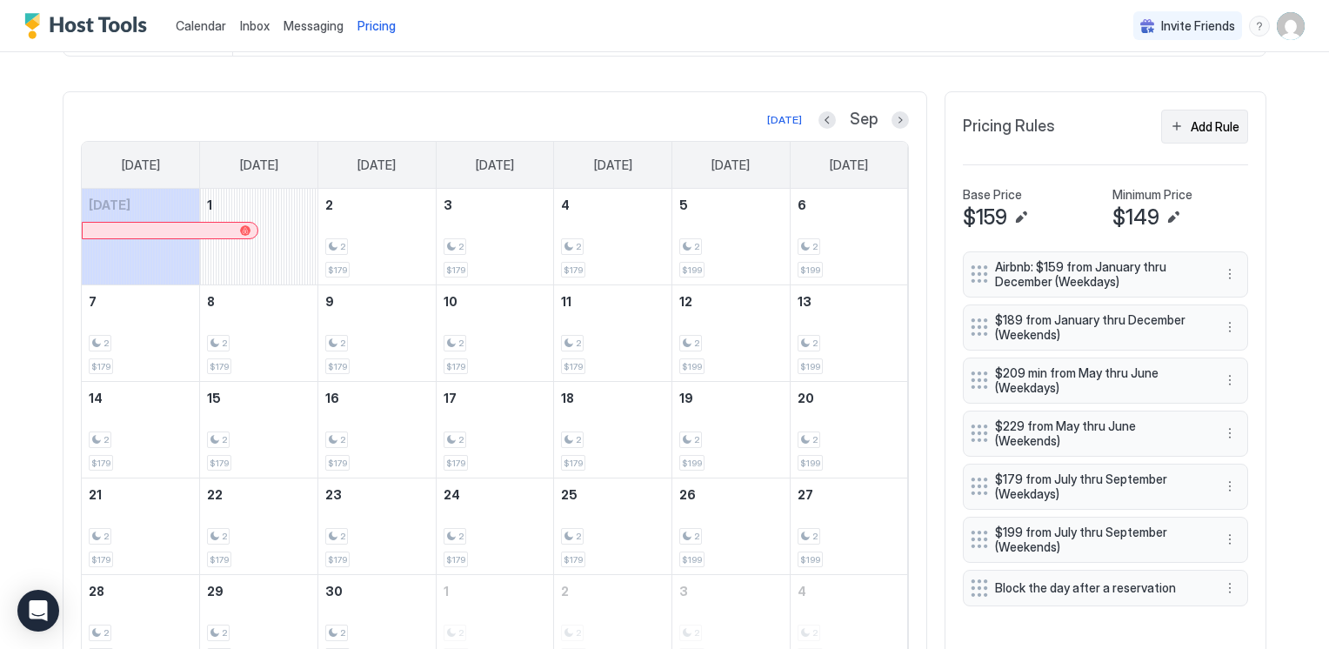
click at [1206, 125] on div "Add Rule" at bounding box center [1215, 126] width 49 height 18
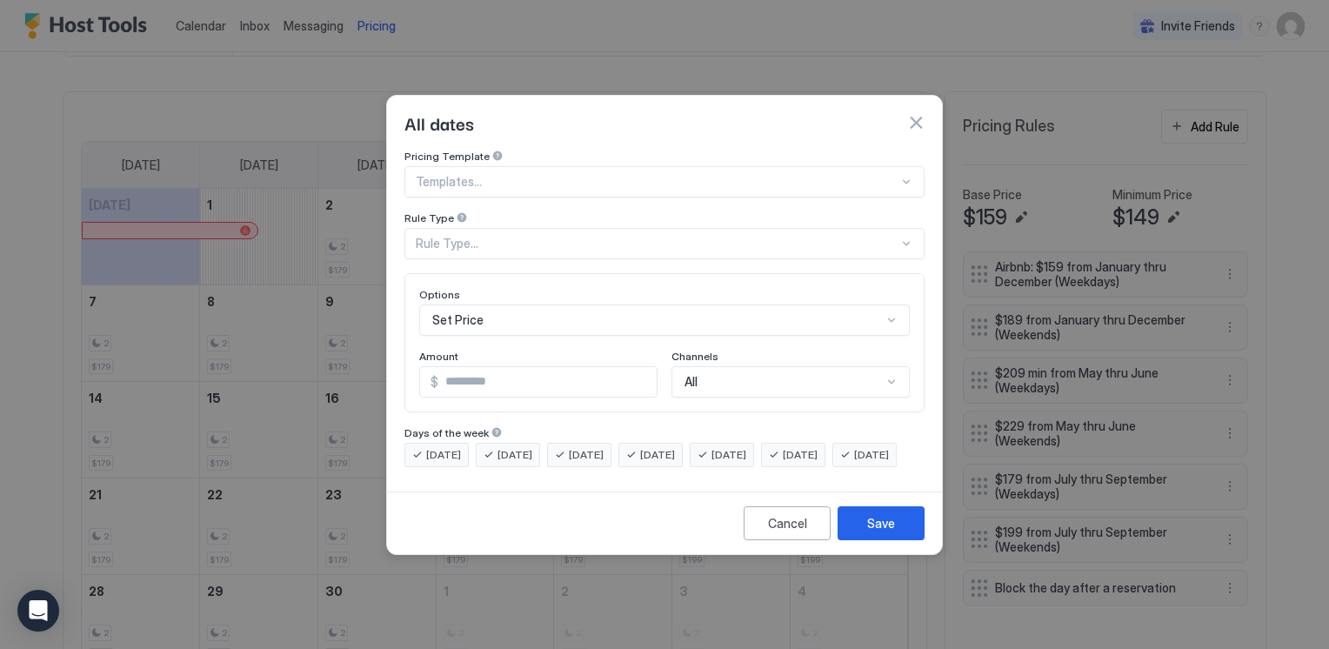
click at [508, 236] on div "Rule Type..." at bounding box center [657, 244] width 483 height 16
click at [912, 114] on button "button" at bounding box center [915, 122] width 17 height 17
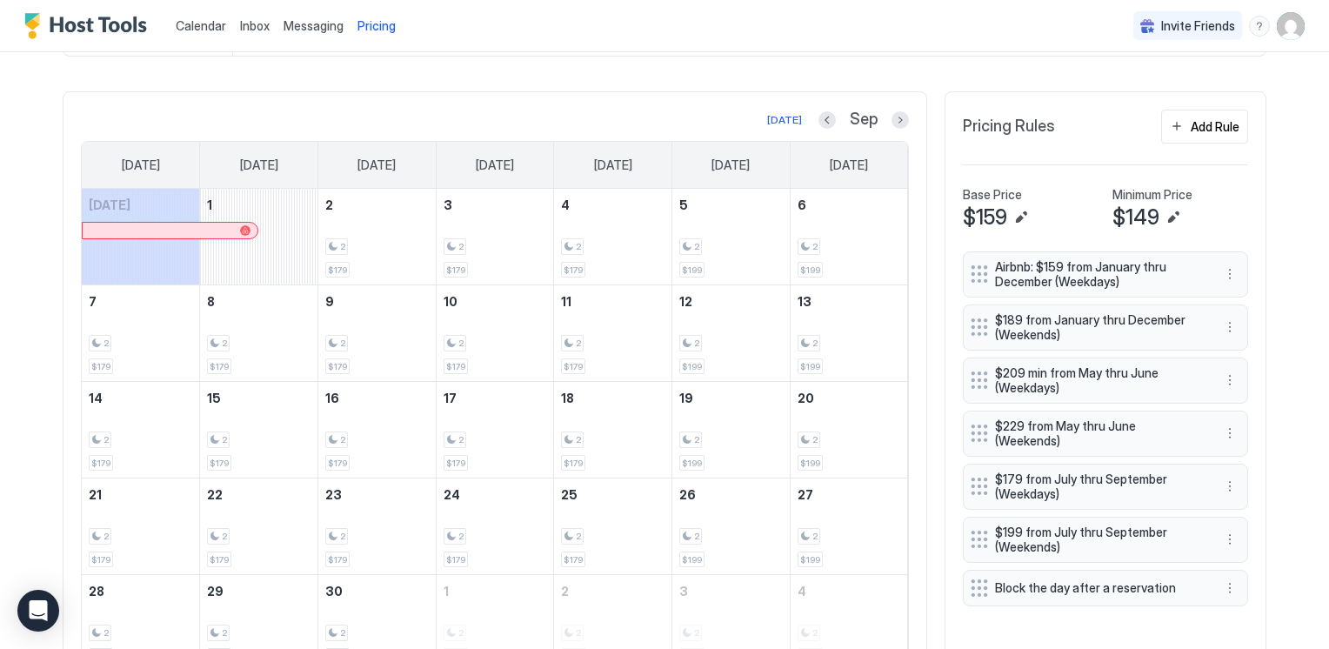
click at [1092, 580] on span "Block the day after a reservation" at bounding box center [1098, 588] width 207 height 16
click at [1086, 580] on span "Block the day after a reservation" at bounding box center [1098, 588] width 207 height 16
click at [1220, 578] on button "More options" at bounding box center [1230, 588] width 21 height 21
click at [1239, 491] on div "Edit" at bounding box center [1240, 492] width 38 height 13
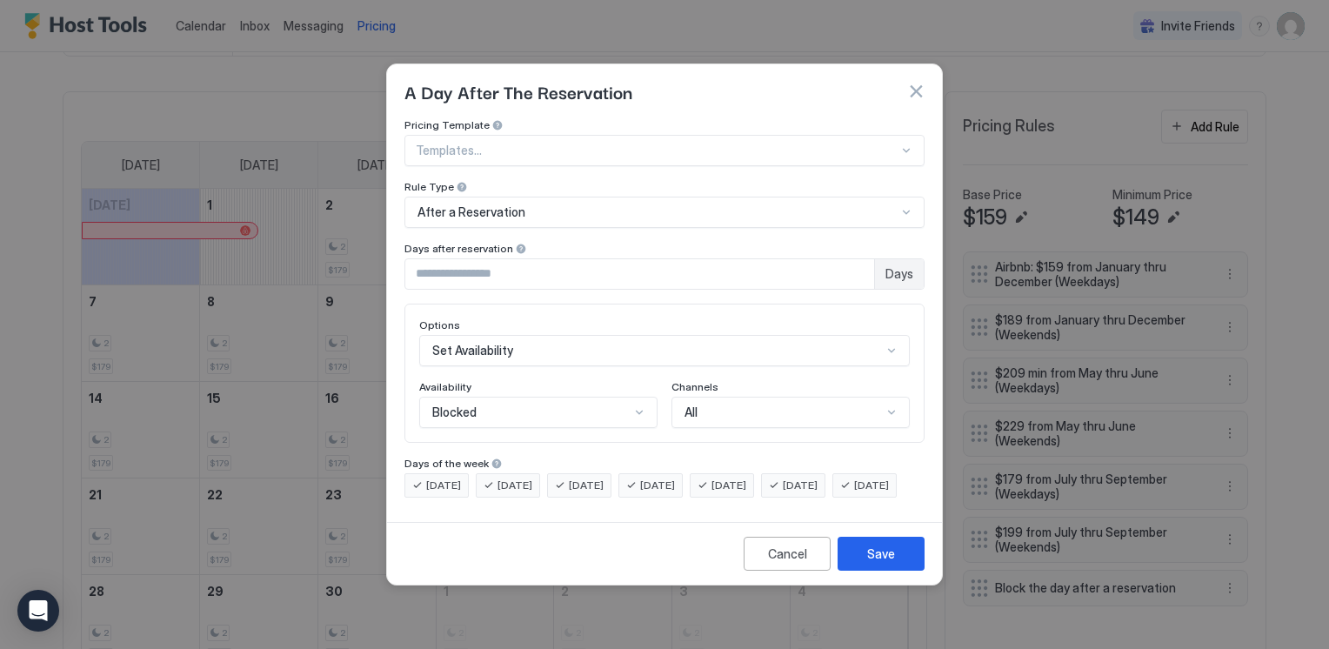
click at [917, 83] on button "button" at bounding box center [915, 91] width 17 height 17
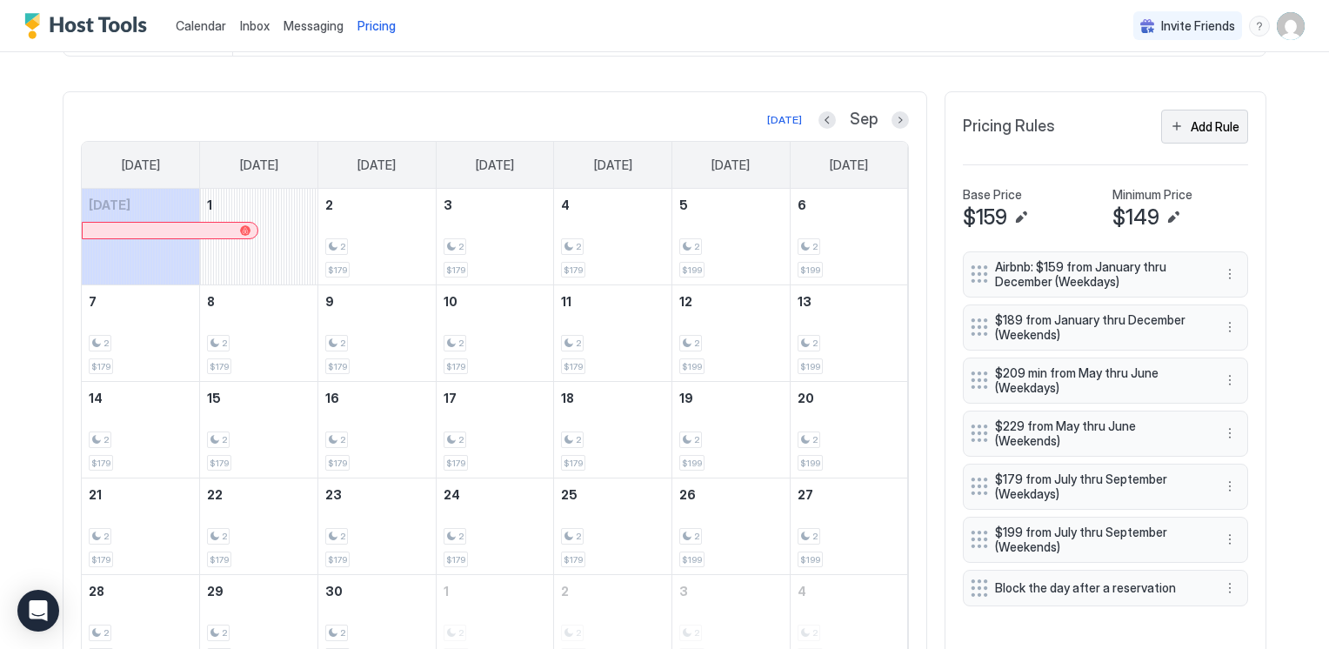
click at [1180, 114] on button "Add Rule" at bounding box center [1204, 127] width 87 height 34
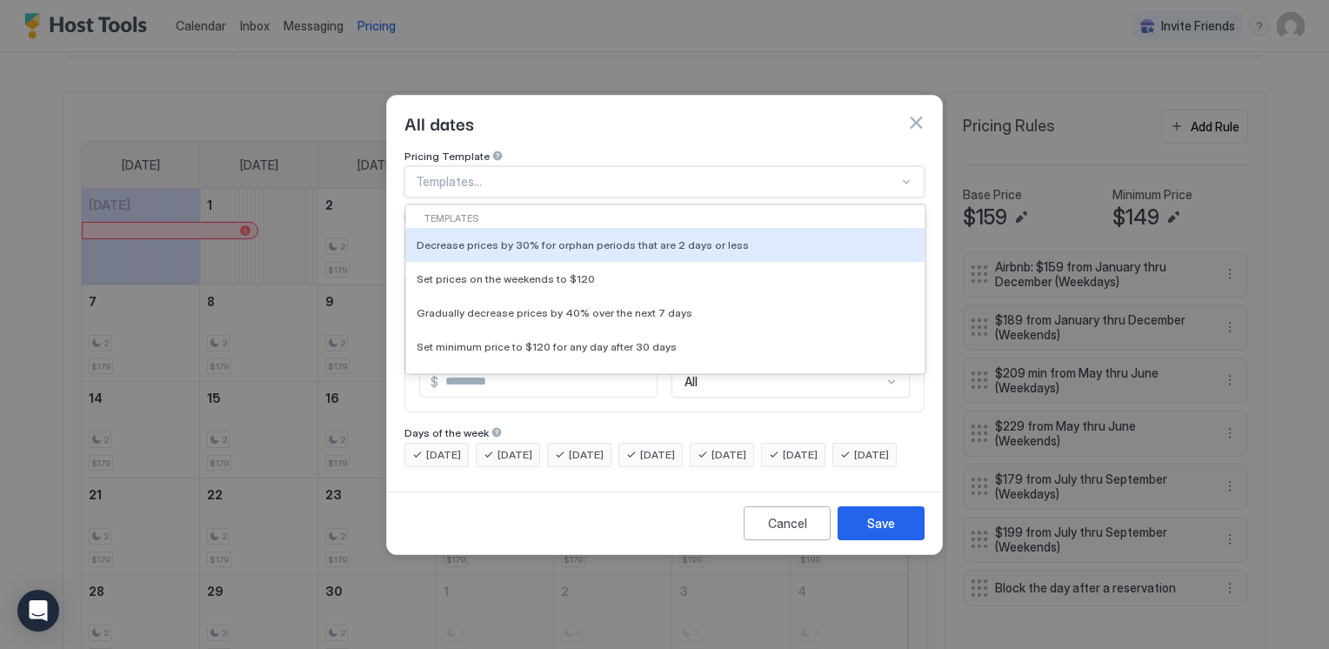
click at [657, 175] on div "Templates..." at bounding box center [664, 181] width 520 height 31
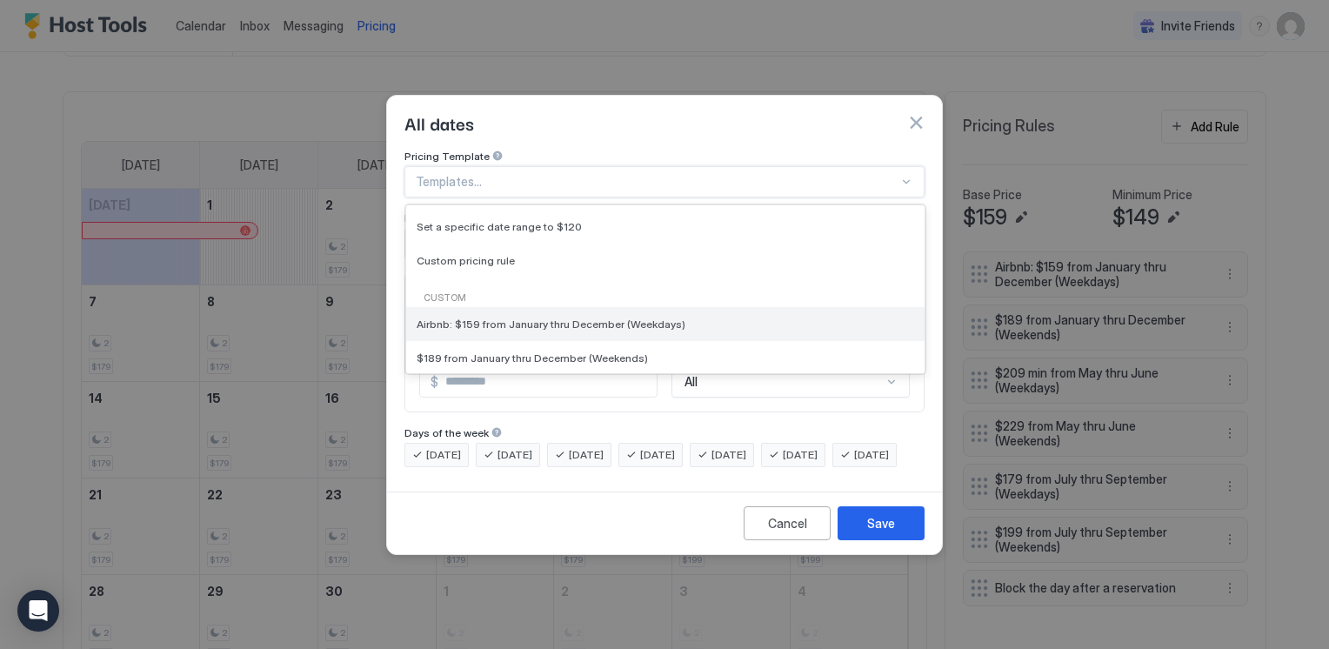
scroll to position [174, 0]
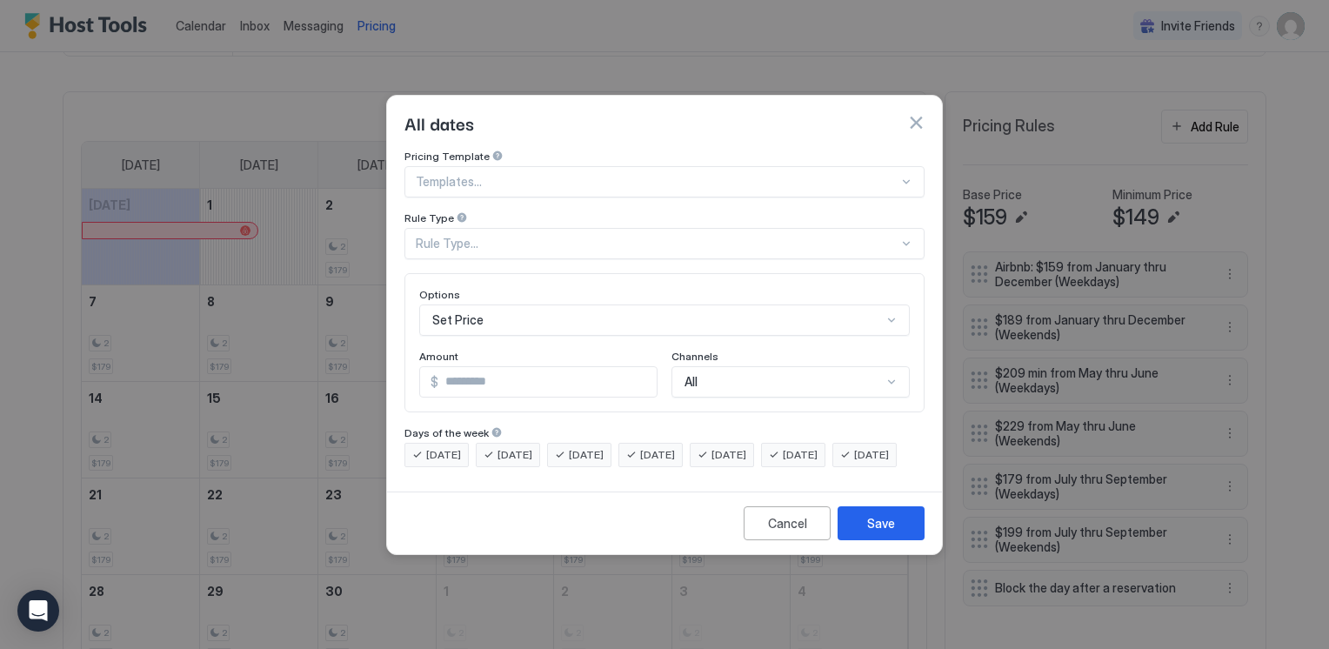
click at [672, 121] on div "All dates" at bounding box center [664, 123] width 555 height 54
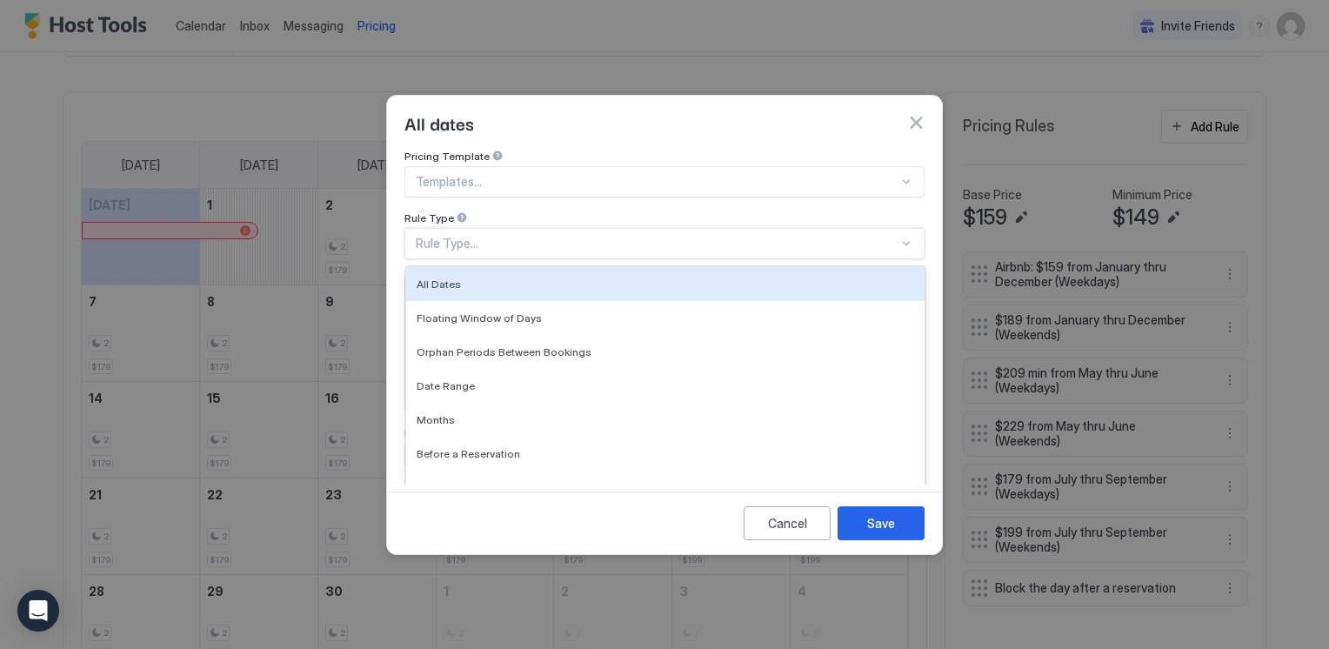
click at [593, 236] on div "Rule Type..." at bounding box center [657, 244] width 483 height 16
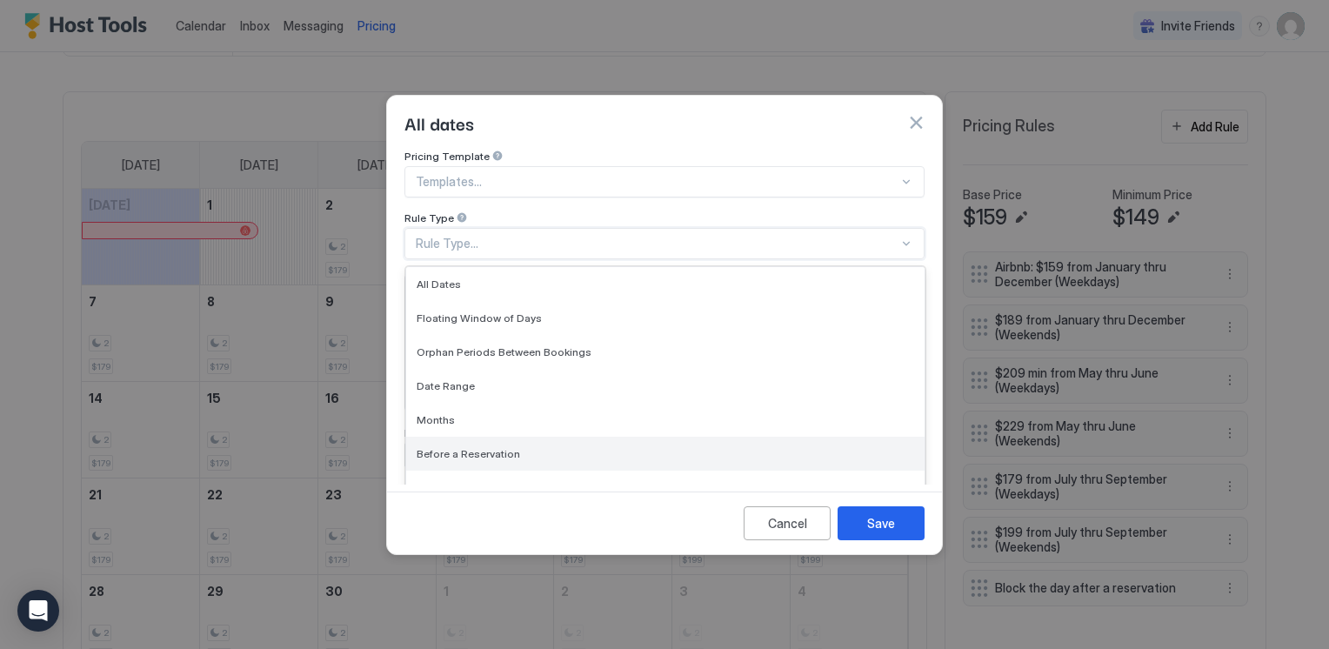
click at [467, 447] on span "Before a Reservation" at bounding box center [469, 453] width 104 height 13
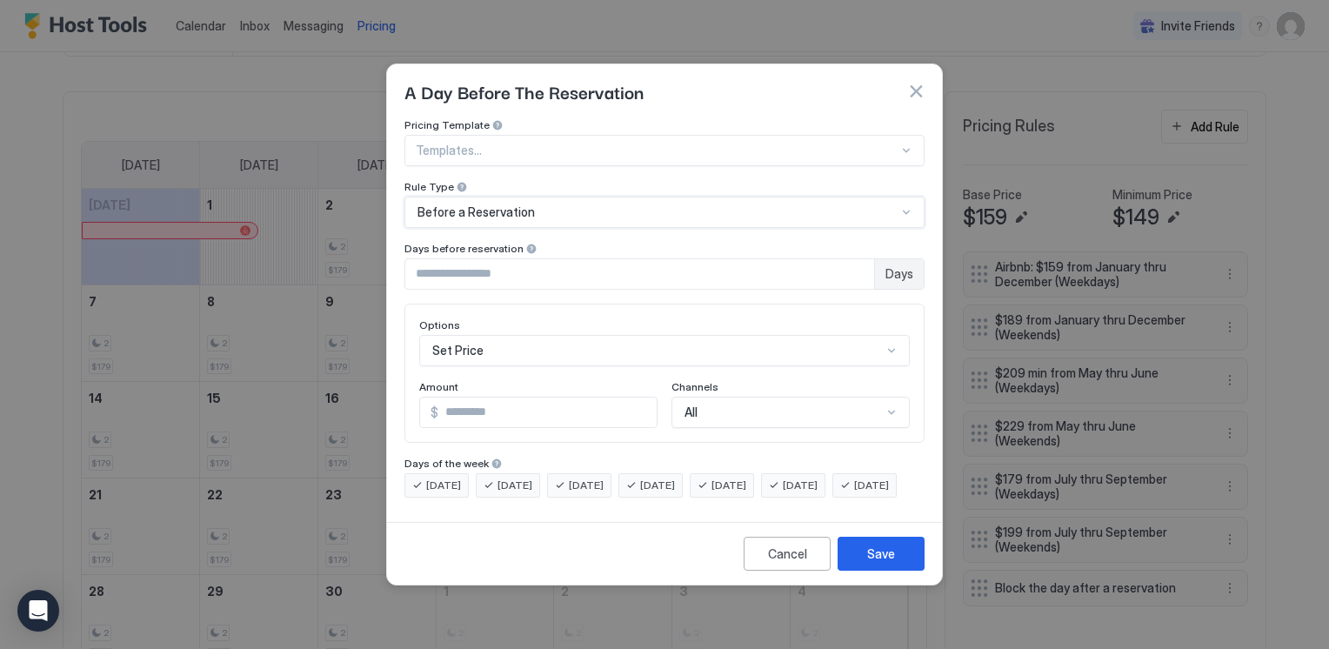
scroll to position [90, 0]
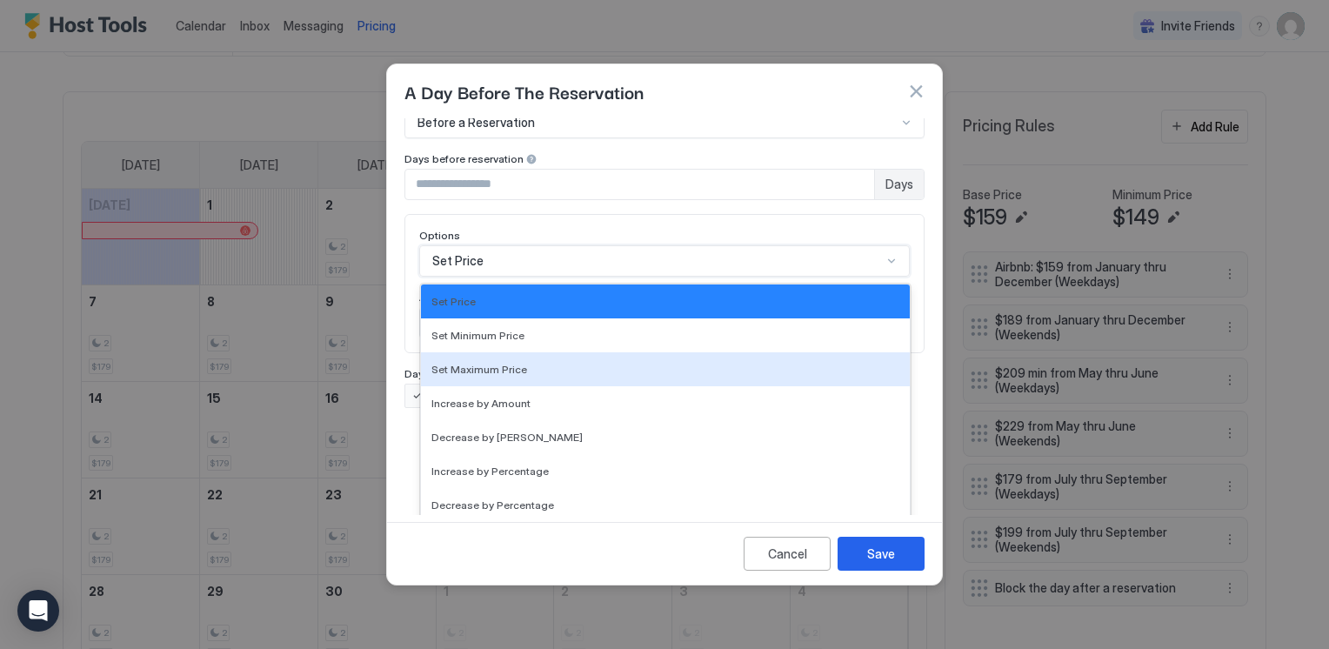
click at [603, 277] on div "17 results available. Use Up and Down to choose options, press Enter to select …" at bounding box center [664, 260] width 491 height 31
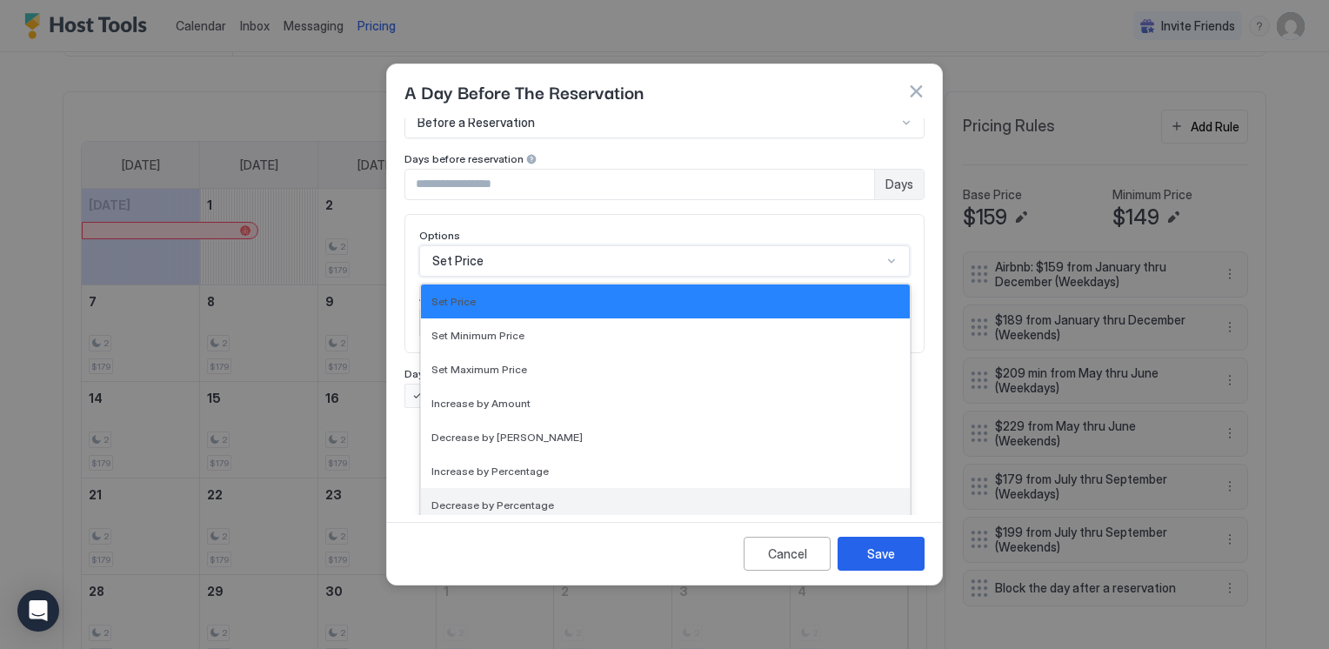
scroll to position [316, 0]
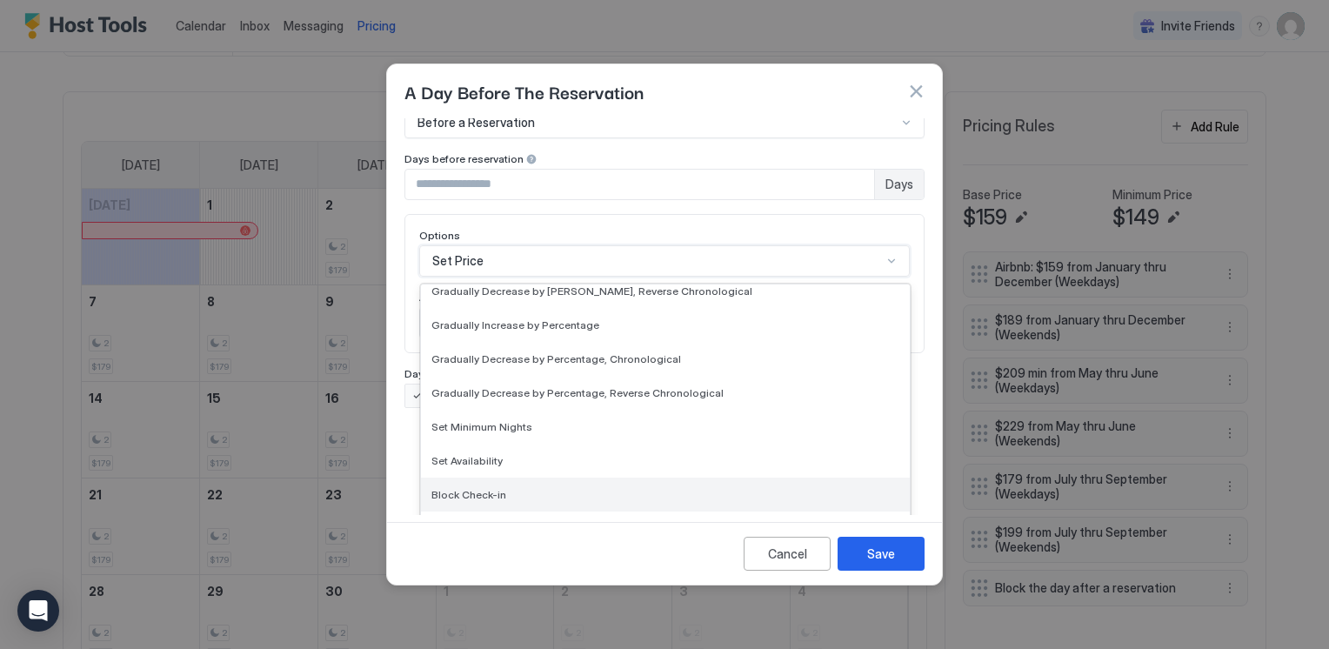
click at [491, 488] on span "Block Check-in" at bounding box center [468, 494] width 75 height 13
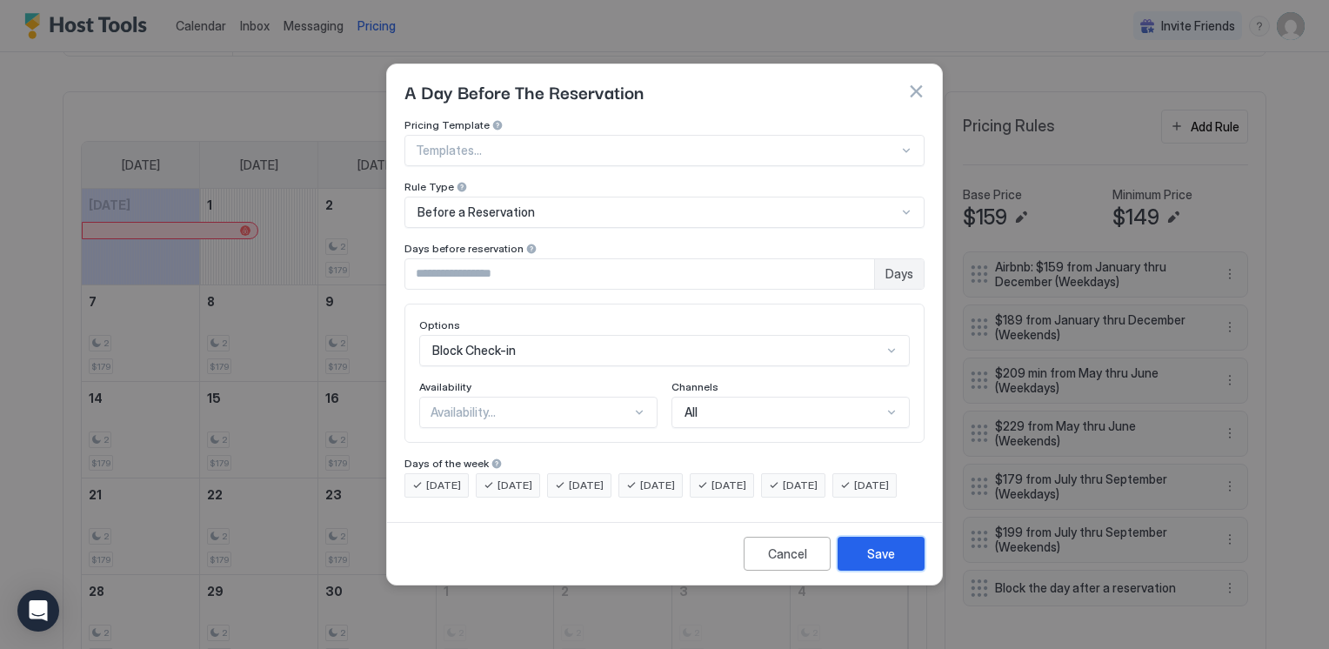
click at [894, 563] on div "Save" at bounding box center [881, 554] width 28 height 18
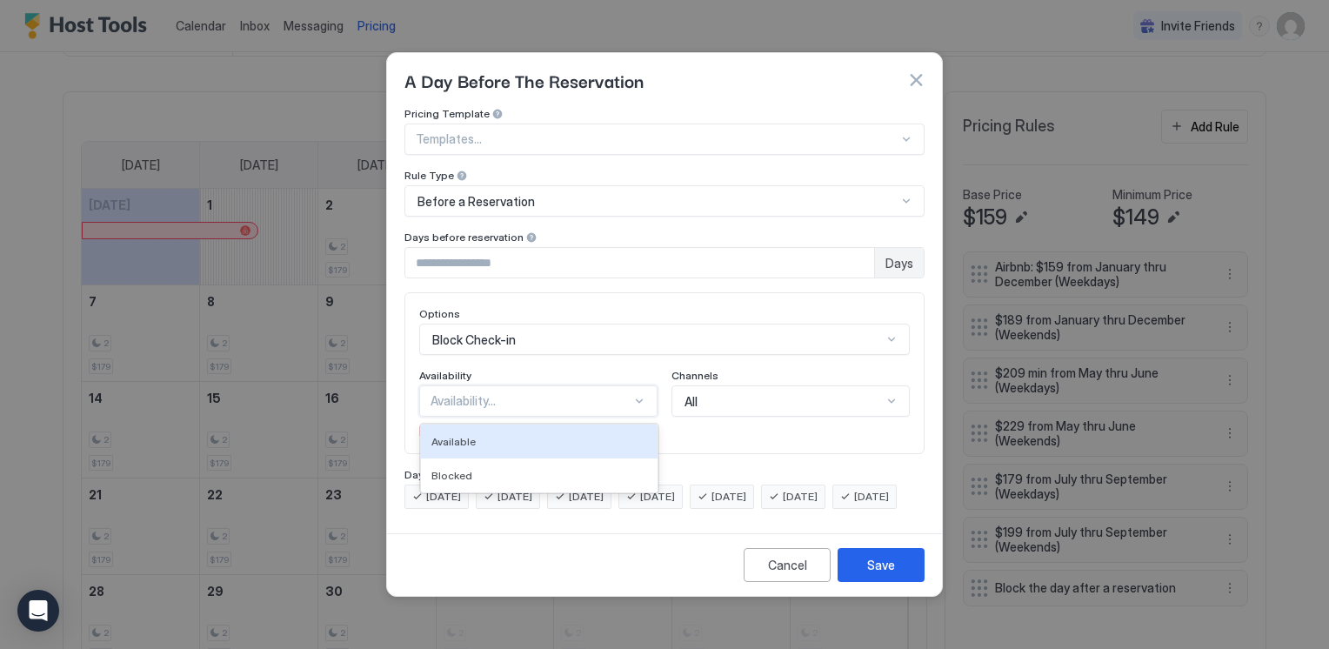
click at [633, 394] on div at bounding box center [639, 401] width 14 height 14
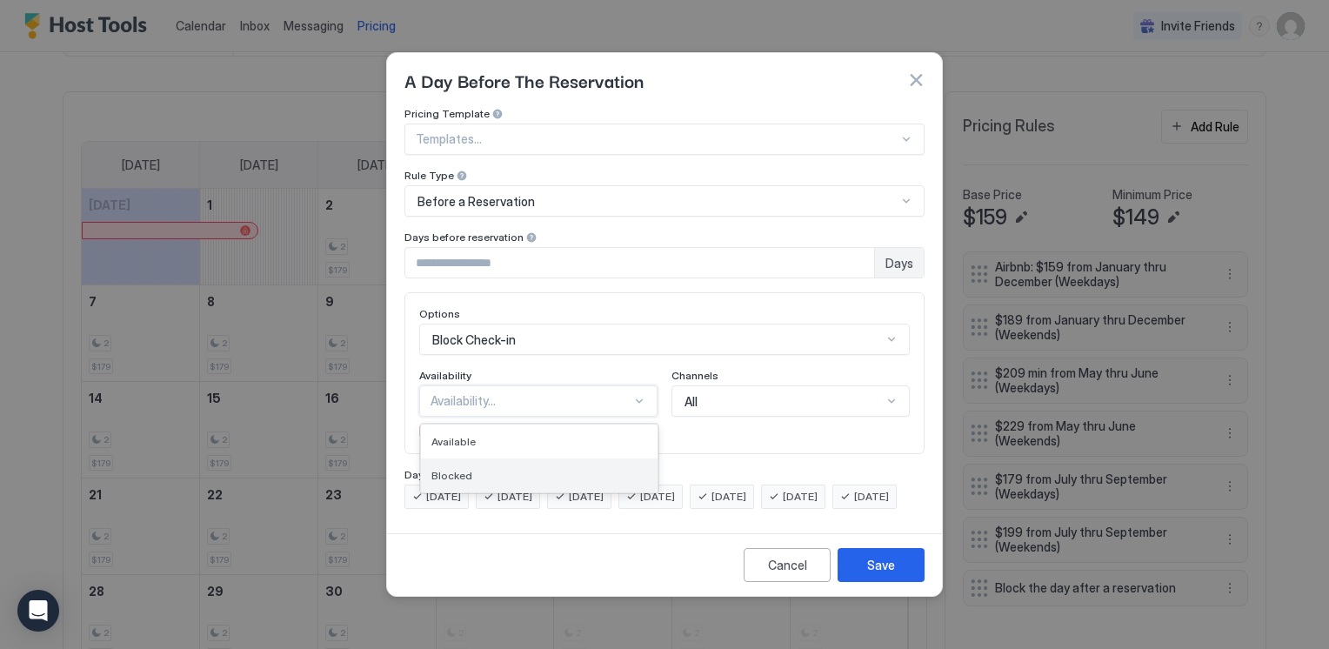
click at [592, 469] on div "Blocked" at bounding box center [539, 475] width 216 height 13
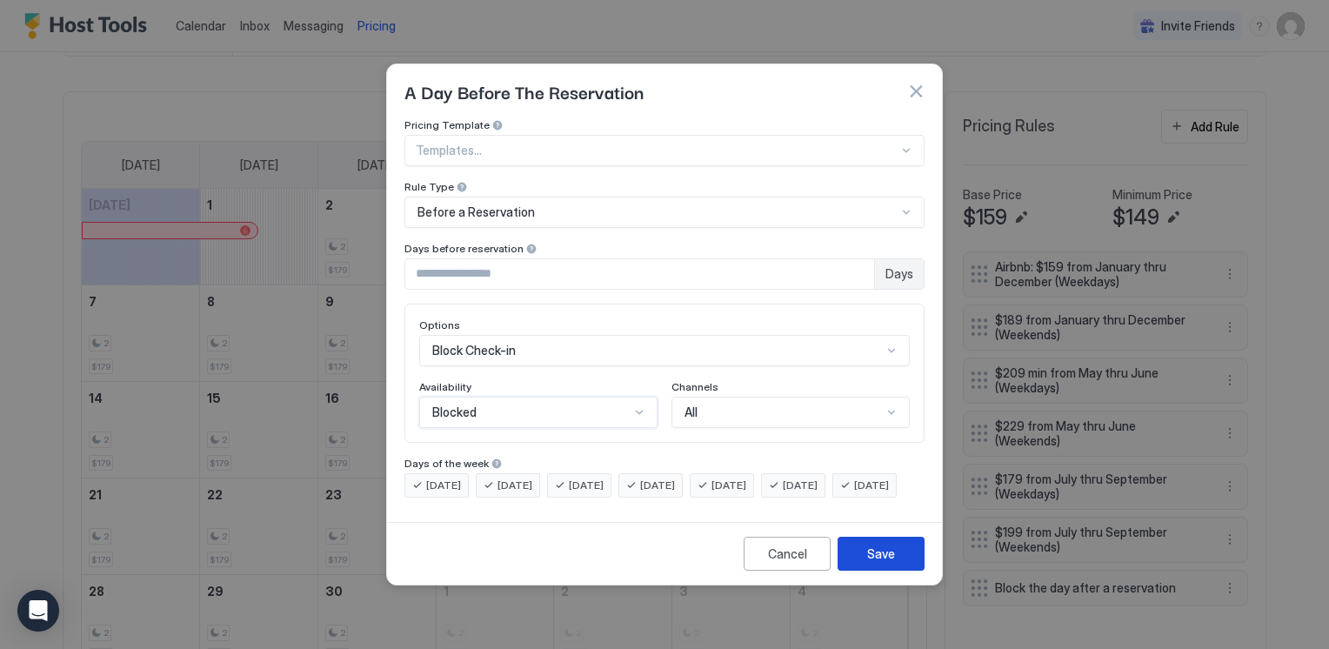
click at [889, 560] on div "Save" at bounding box center [881, 554] width 28 height 18
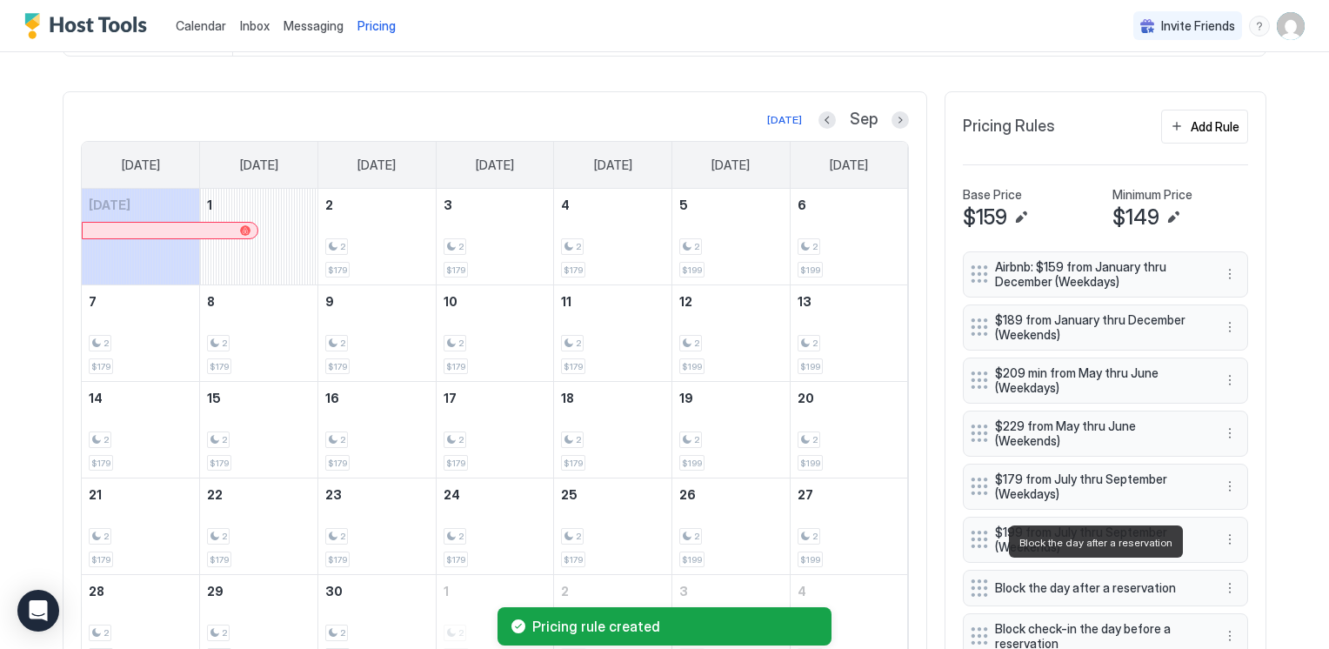
click at [1033, 580] on span "Block the day after a reservation" at bounding box center [1098, 588] width 207 height 16
click at [1221, 578] on button "More options" at bounding box center [1230, 588] width 21 height 21
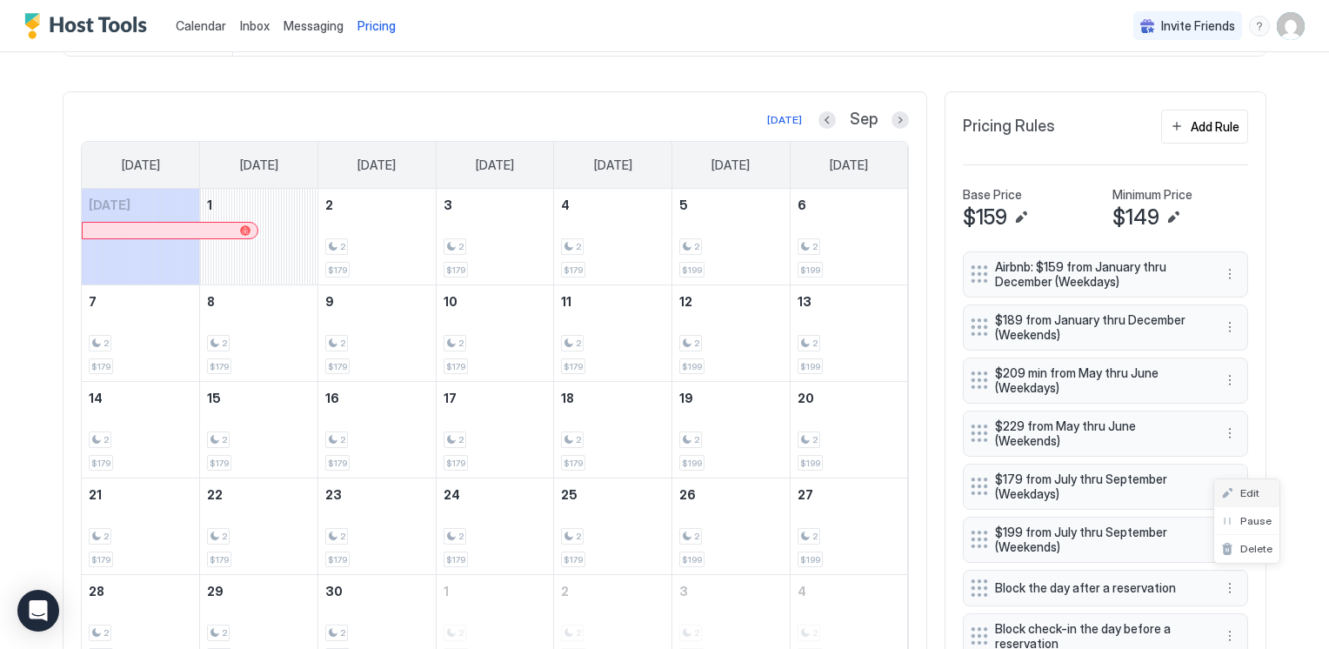
click at [1244, 486] on div "Edit" at bounding box center [1246, 493] width 65 height 28
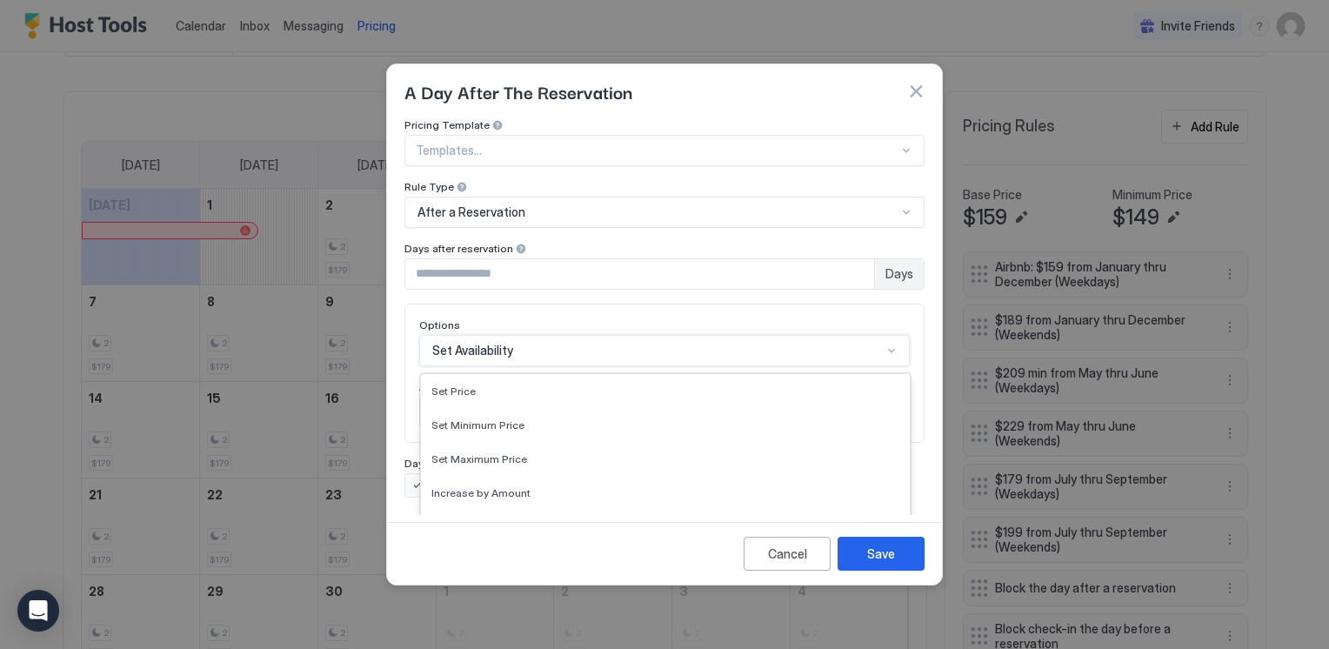
scroll to position [90, 0]
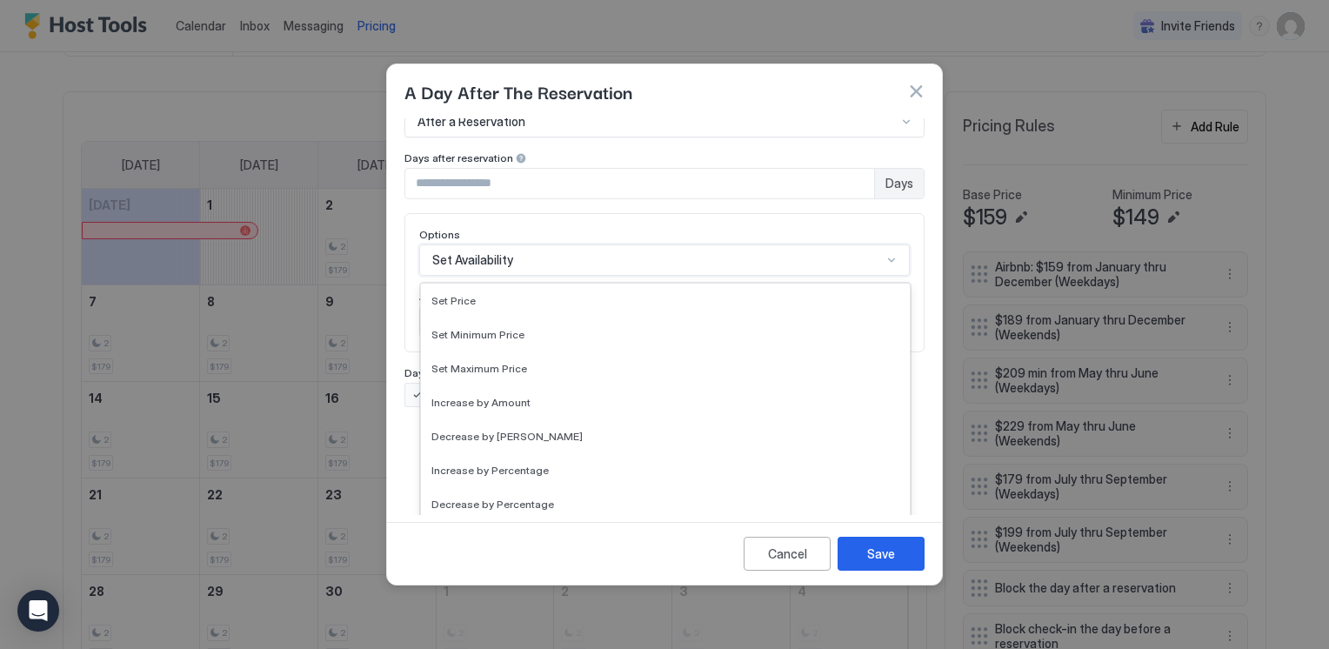
click at [541, 276] on div "17 results available. Use Up and Down to choose options, press Enter to select …" at bounding box center [664, 259] width 491 height 31
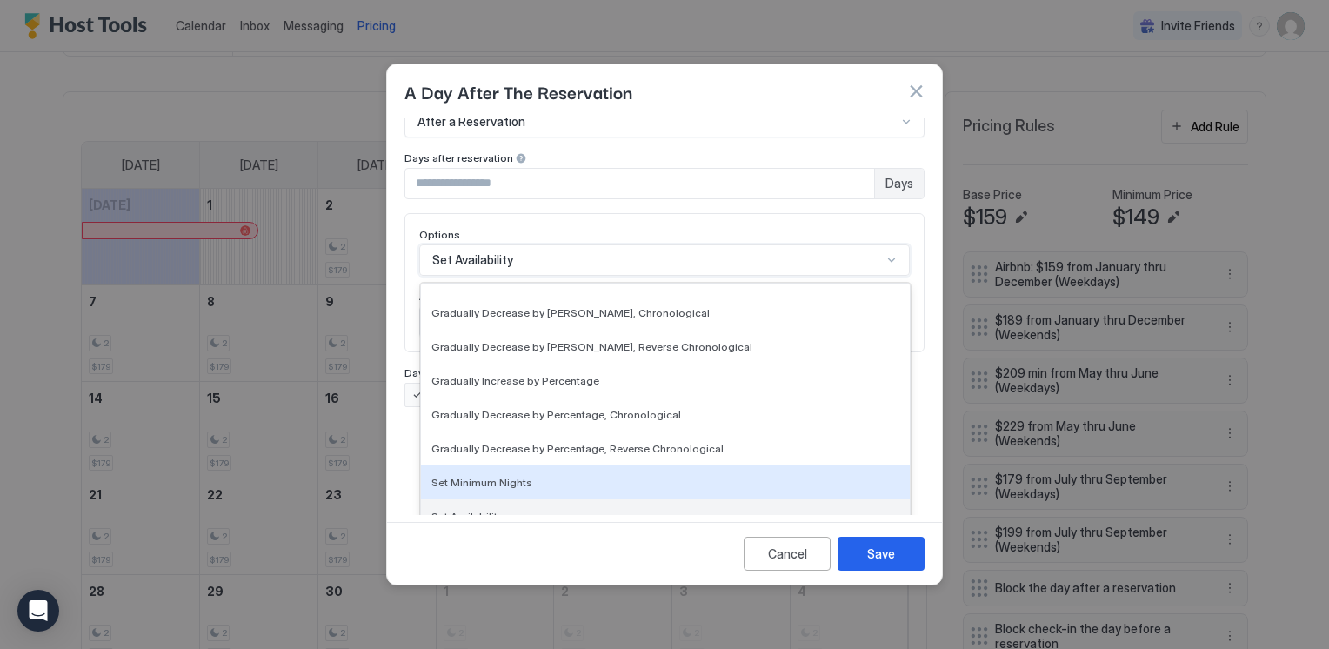
scroll to position [316, 0]
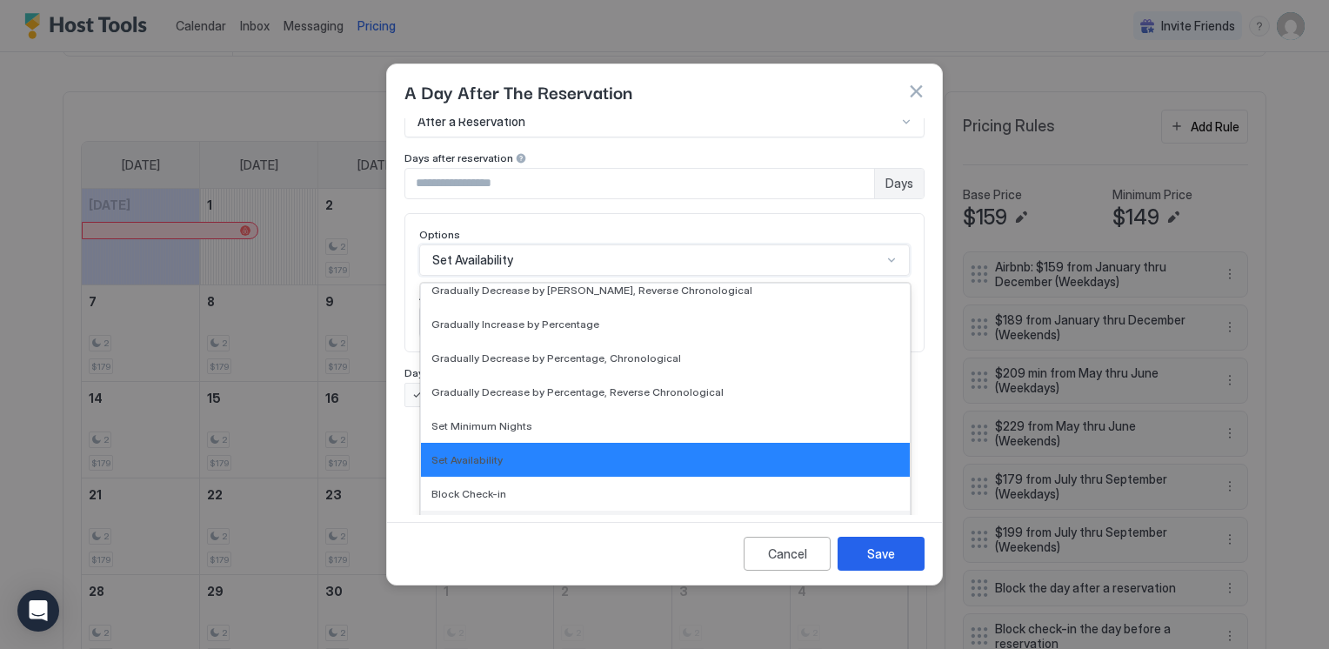
click at [494, 521] on span "Block Check-out" at bounding box center [472, 527] width 83 height 13
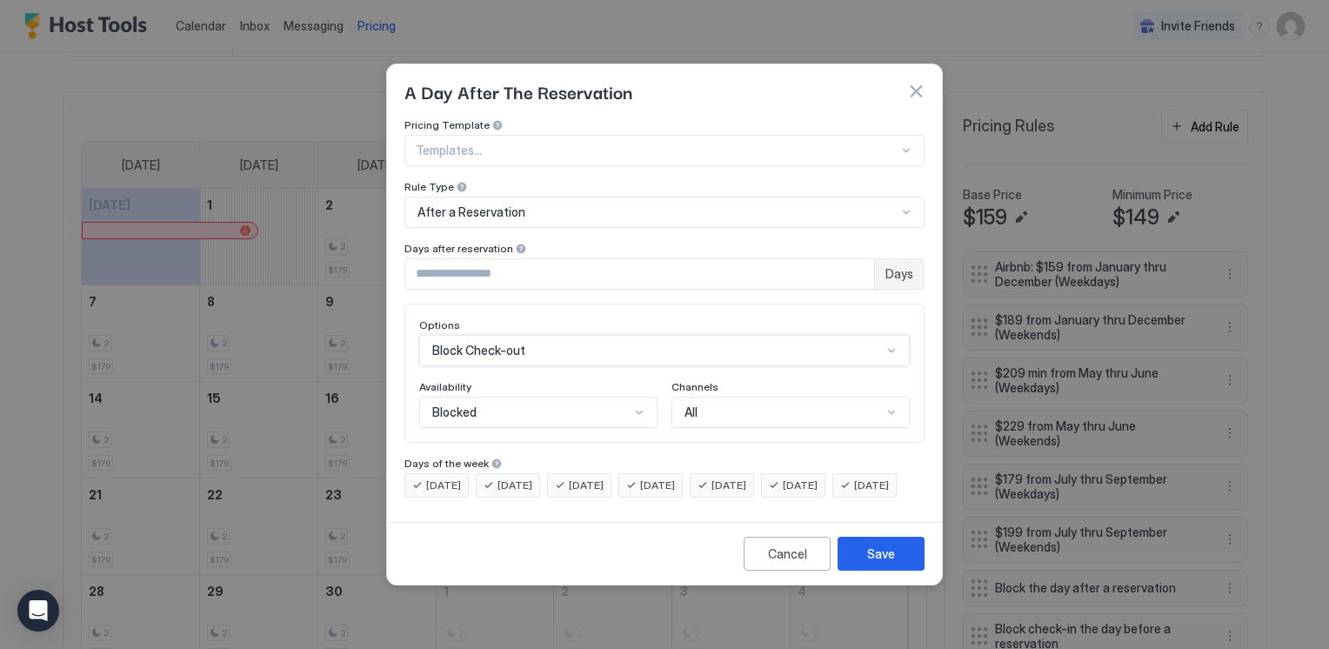
scroll to position [0, 0]
click at [896, 571] on button "Save" at bounding box center [881, 554] width 87 height 34
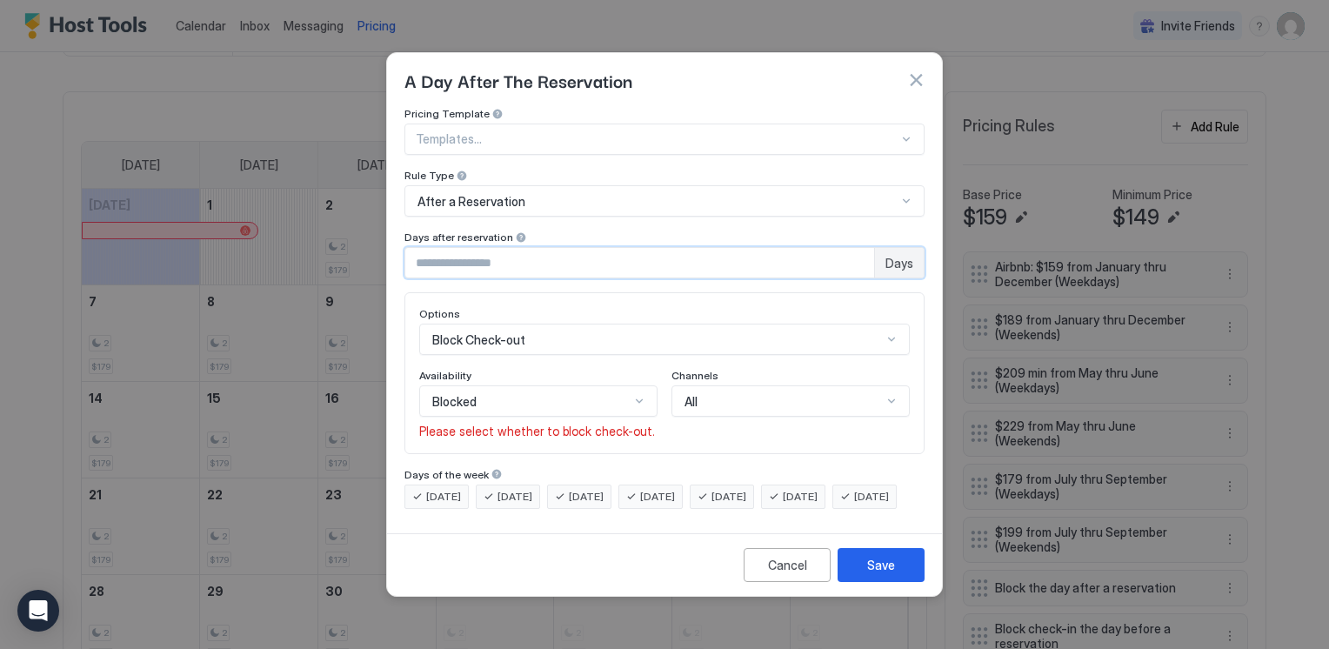
click at [612, 248] on input "*" at bounding box center [639, 263] width 469 height 30
click at [804, 84] on div "A Day After The Reservation" at bounding box center [664, 80] width 555 height 54
click at [886, 572] on div "Save" at bounding box center [881, 565] width 28 height 18
click at [884, 574] on div "Save" at bounding box center [881, 565] width 28 height 18
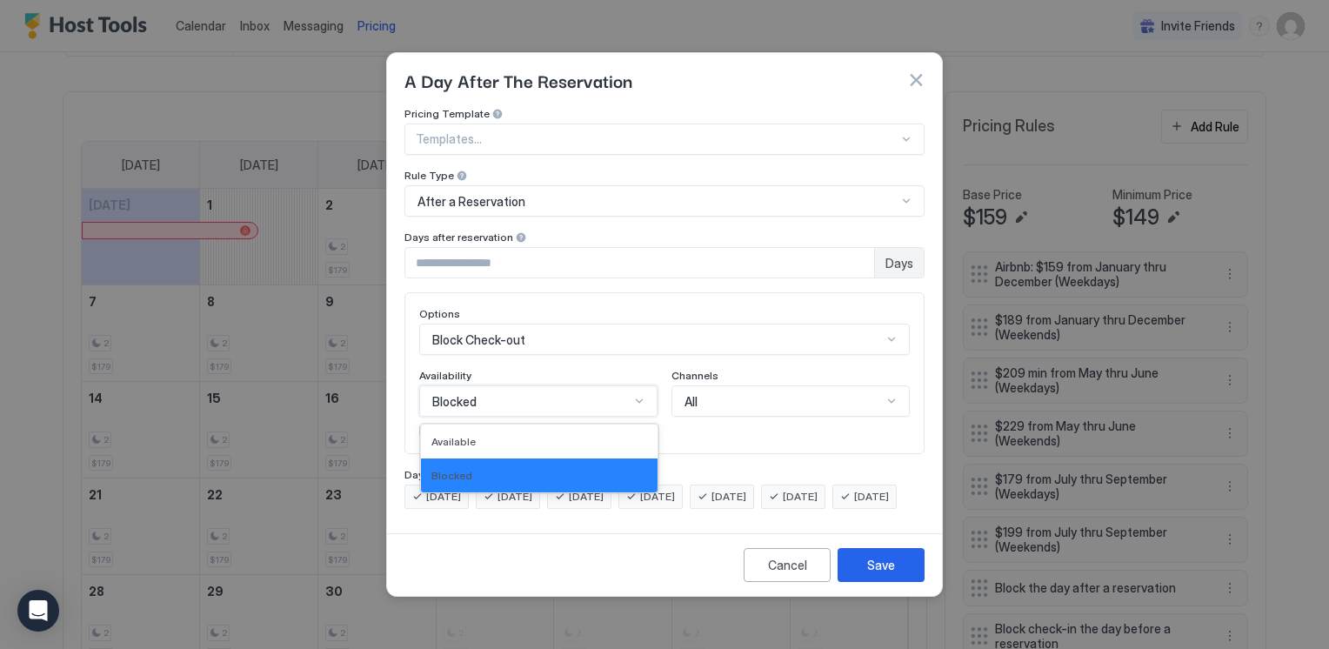
click at [490, 394] on div "Blocked" at bounding box center [530, 402] width 197 height 16
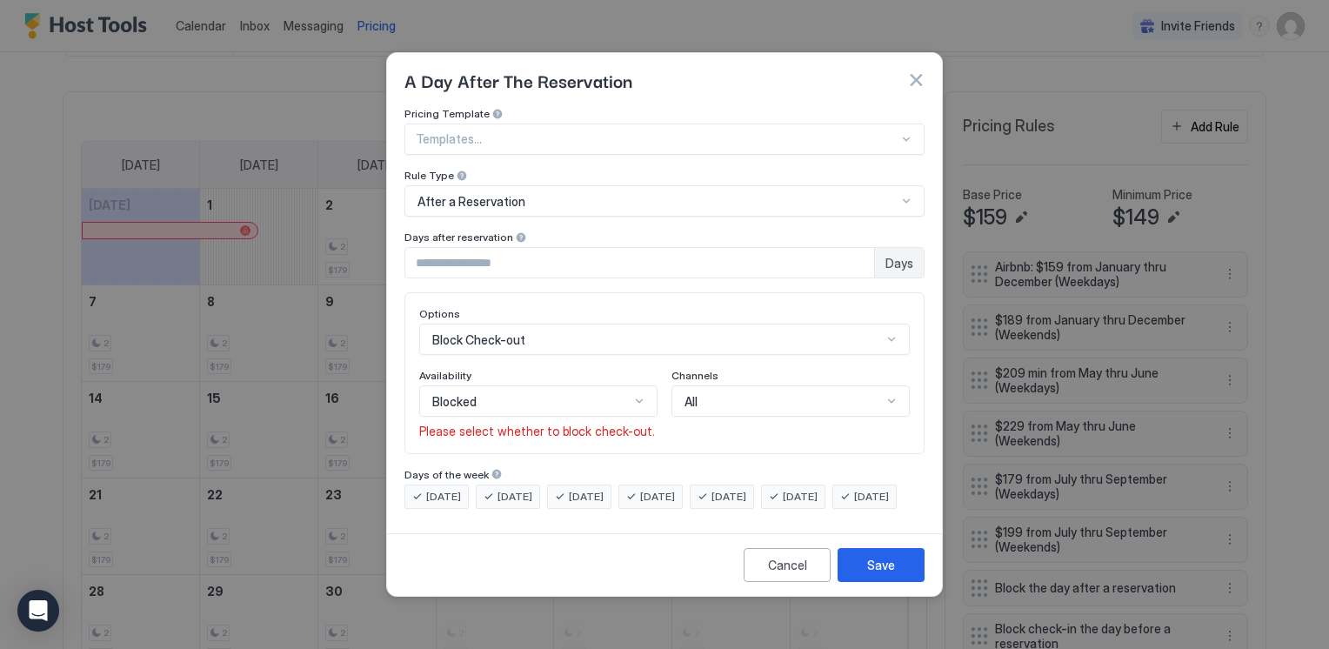
click at [485, 509] on div "[DATE] [DATE] [DATE] [DATE] [DATE] [DATE] [DATE]" at bounding box center [664, 497] width 520 height 24
click at [454, 489] on span "[DATE]" at bounding box center [443, 497] width 35 height 16
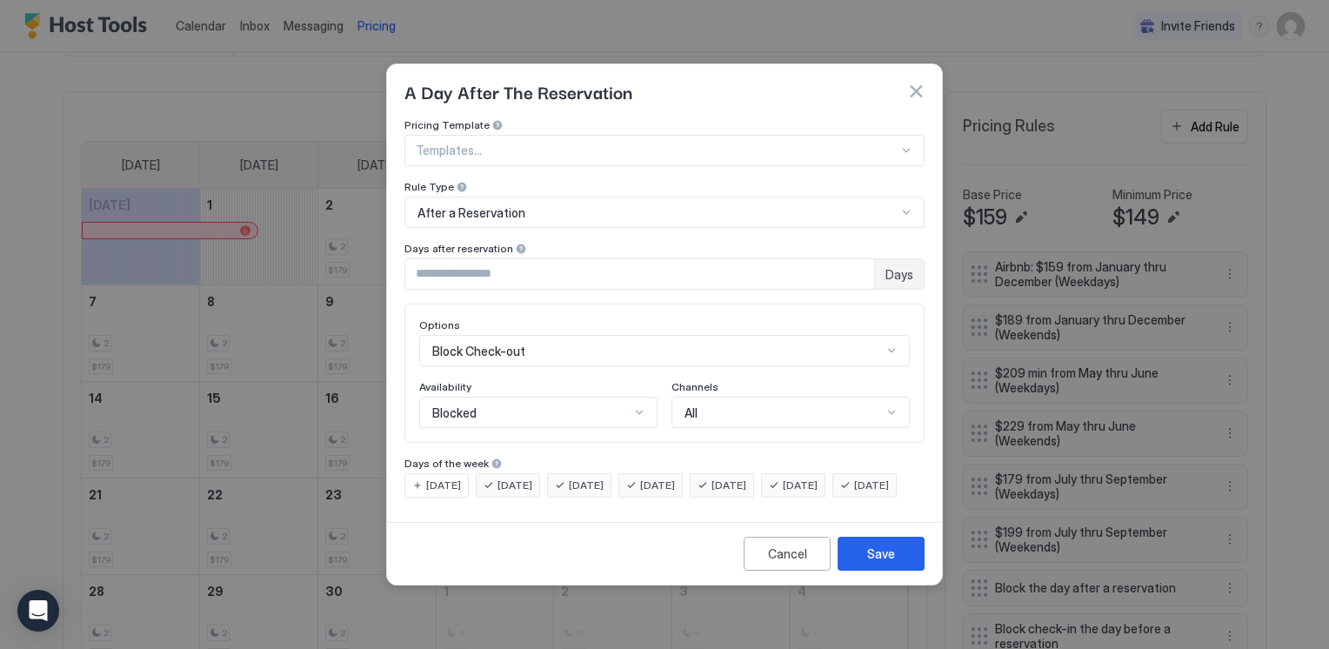
click at [511, 478] on span "[DATE]" at bounding box center [515, 486] width 35 height 16
click at [580, 478] on span "[DATE]" at bounding box center [586, 486] width 35 height 16
click at [604, 478] on span "[DATE]" at bounding box center [586, 486] width 35 height 16
click at [668, 478] on span "[DATE]" at bounding box center [657, 486] width 35 height 16
click at [733, 473] on div "[DATE]" at bounding box center [722, 485] width 64 height 24
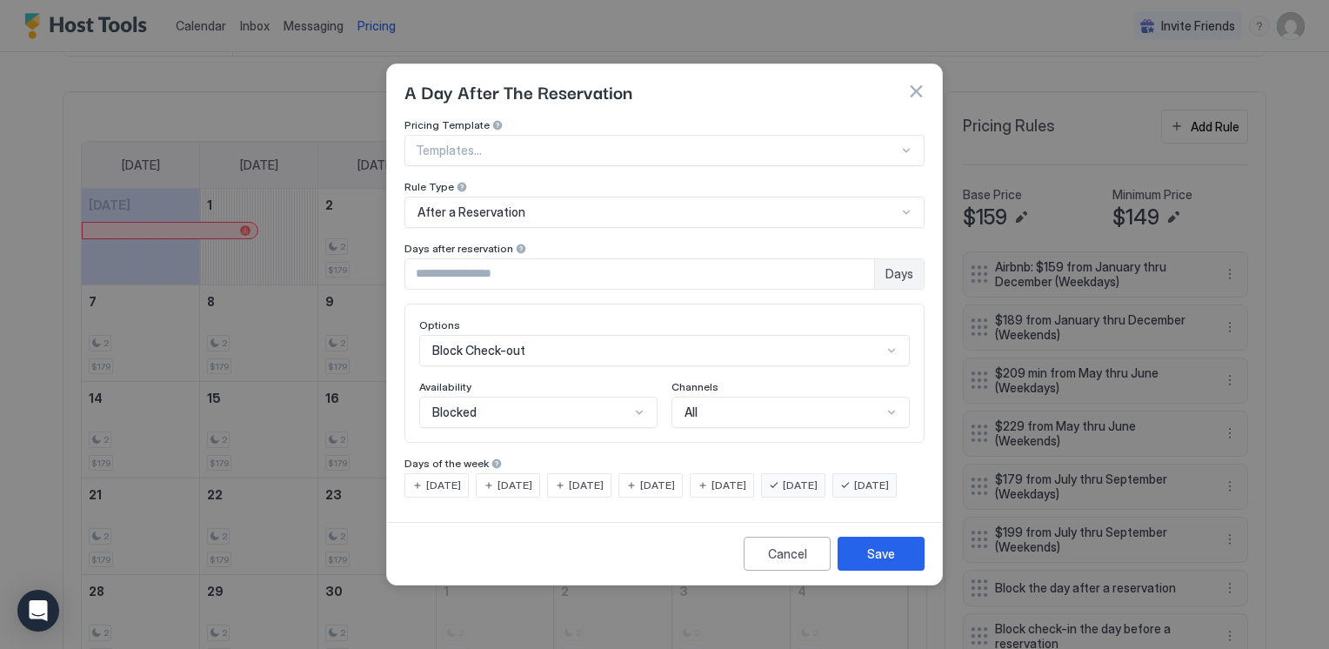
click at [813, 478] on span "[DATE]" at bounding box center [800, 486] width 35 height 16
click at [854, 493] on span "[DATE]" at bounding box center [871, 486] width 35 height 16
click at [872, 563] on div "Save" at bounding box center [881, 554] width 28 height 18
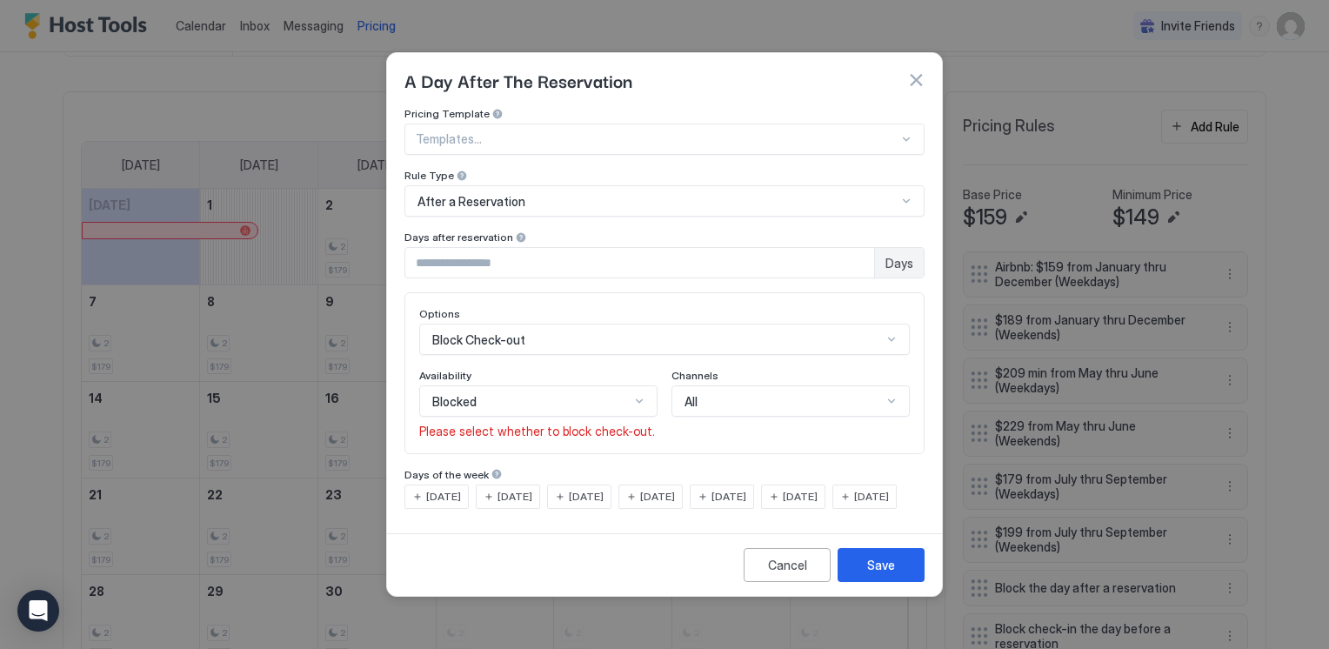
click at [832, 506] on div "[DATE]" at bounding box center [864, 497] width 64 height 24
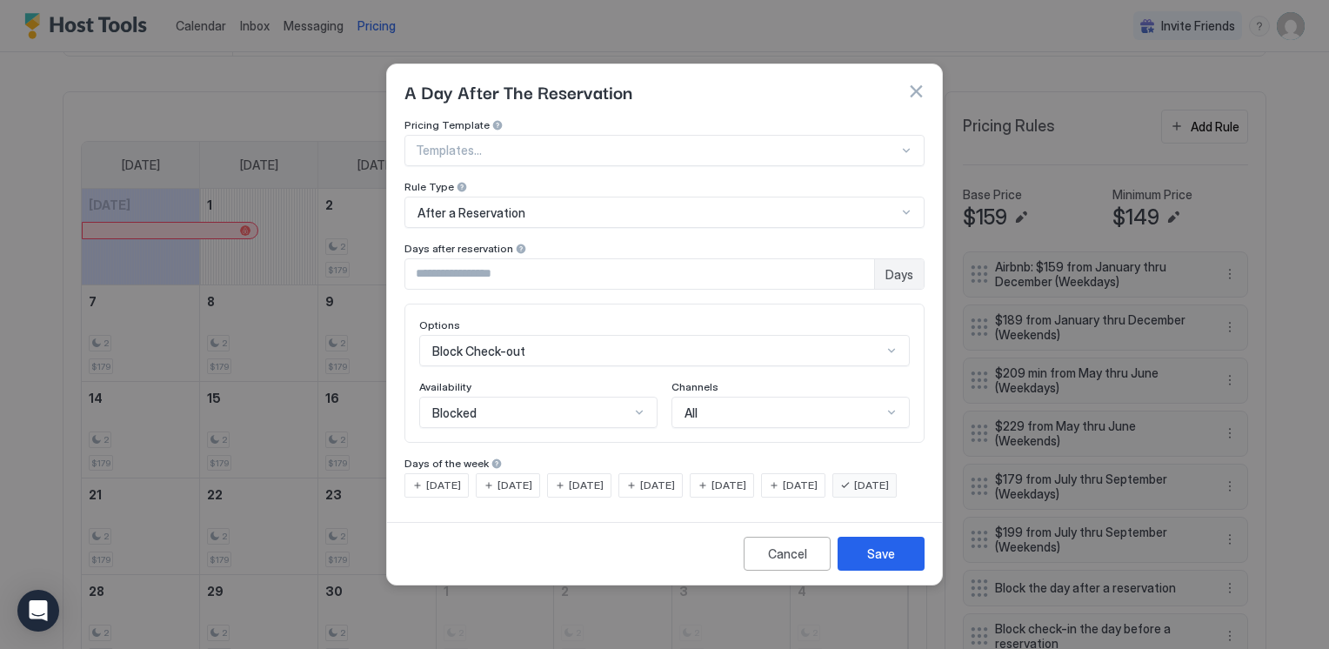
click at [418, 473] on div "[DATE]" at bounding box center [436, 485] width 64 height 24
click at [498, 473] on div "[DATE]" at bounding box center [508, 485] width 64 height 24
click at [575, 478] on span "[DATE]" at bounding box center [586, 486] width 35 height 16
click at [666, 478] on span "[DATE]" at bounding box center [657, 486] width 35 height 16
drag, startPoint x: 754, startPoint y: 466, endPoint x: 766, endPoint y: 467, distance: 12.2
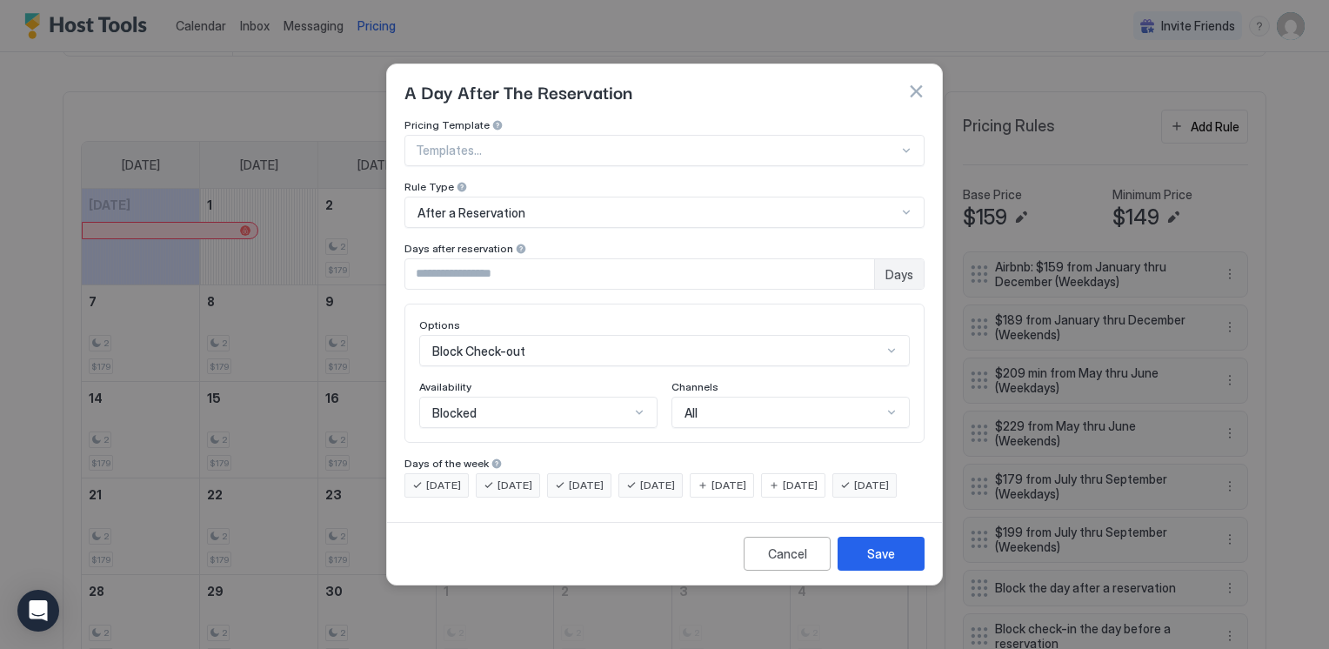
click at [746, 478] on span "[DATE]" at bounding box center [729, 486] width 35 height 16
click at [818, 478] on span "[DATE]" at bounding box center [800, 486] width 35 height 16
click at [881, 563] on div "Save" at bounding box center [881, 554] width 28 height 18
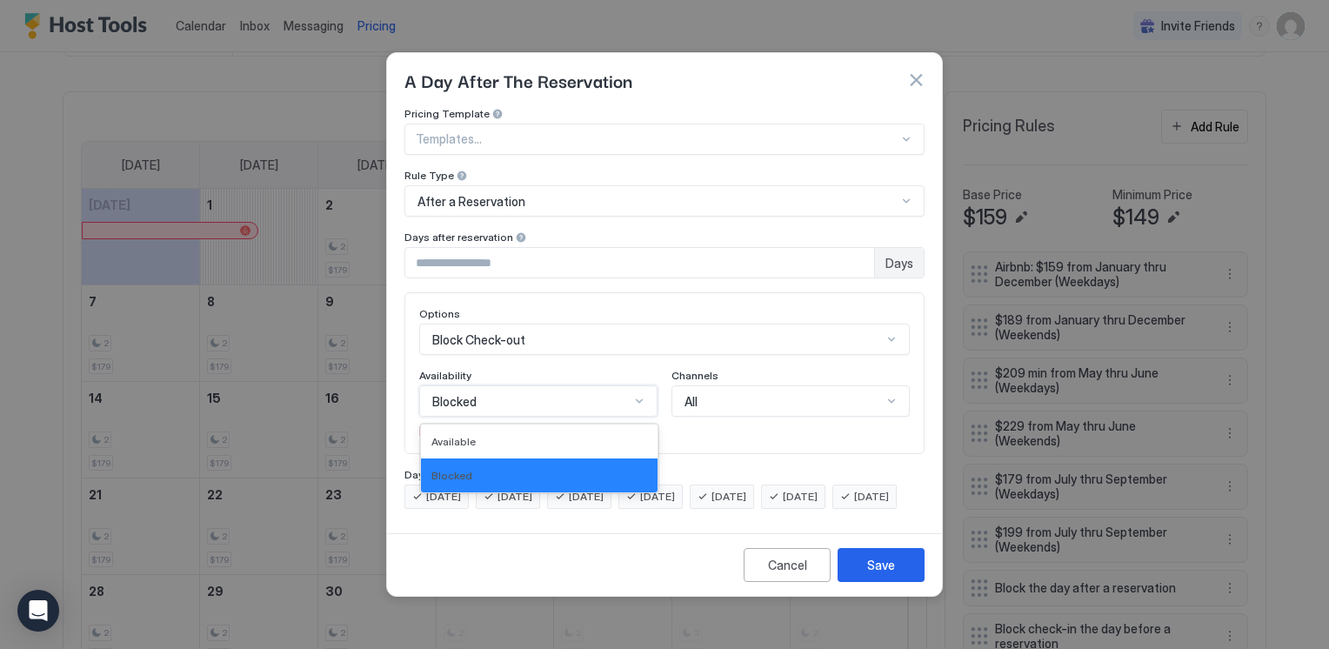
click at [640, 394] on div at bounding box center [639, 401] width 14 height 14
click at [892, 325] on div "Block Check-out" at bounding box center [664, 339] width 491 height 31
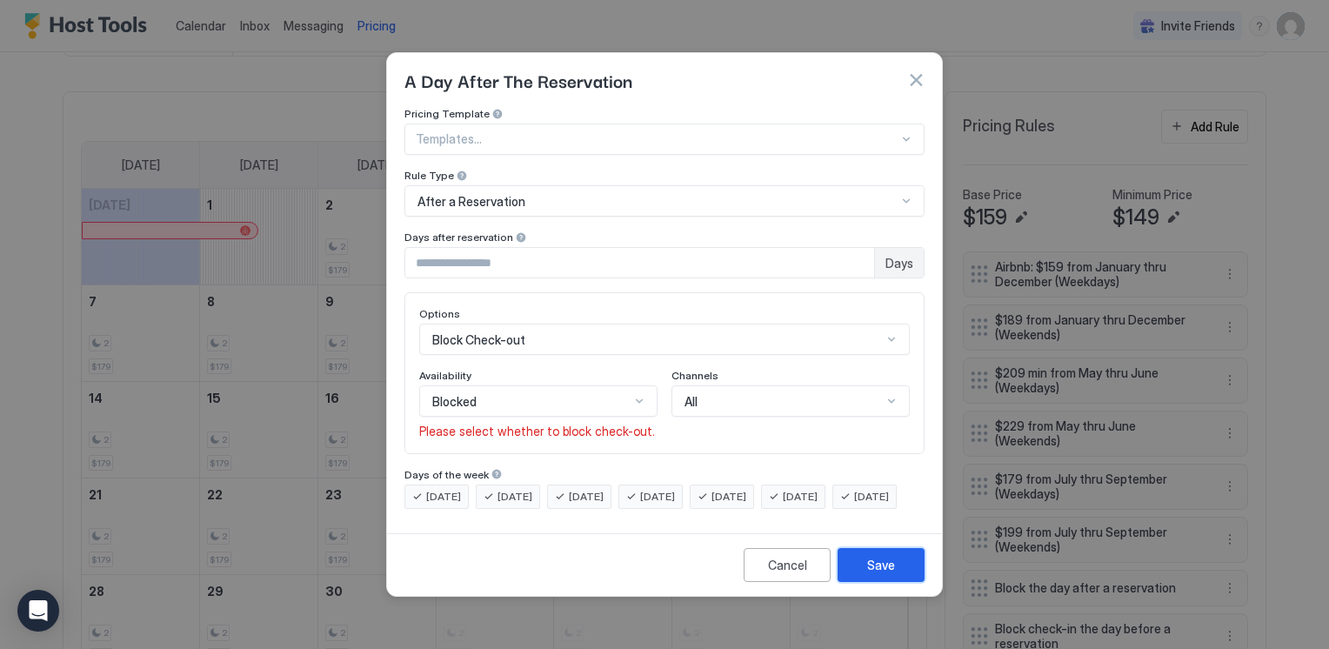
scroll to position [0, 0]
click at [872, 582] on button "Save" at bounding box center [881, 565] width 87 height 34
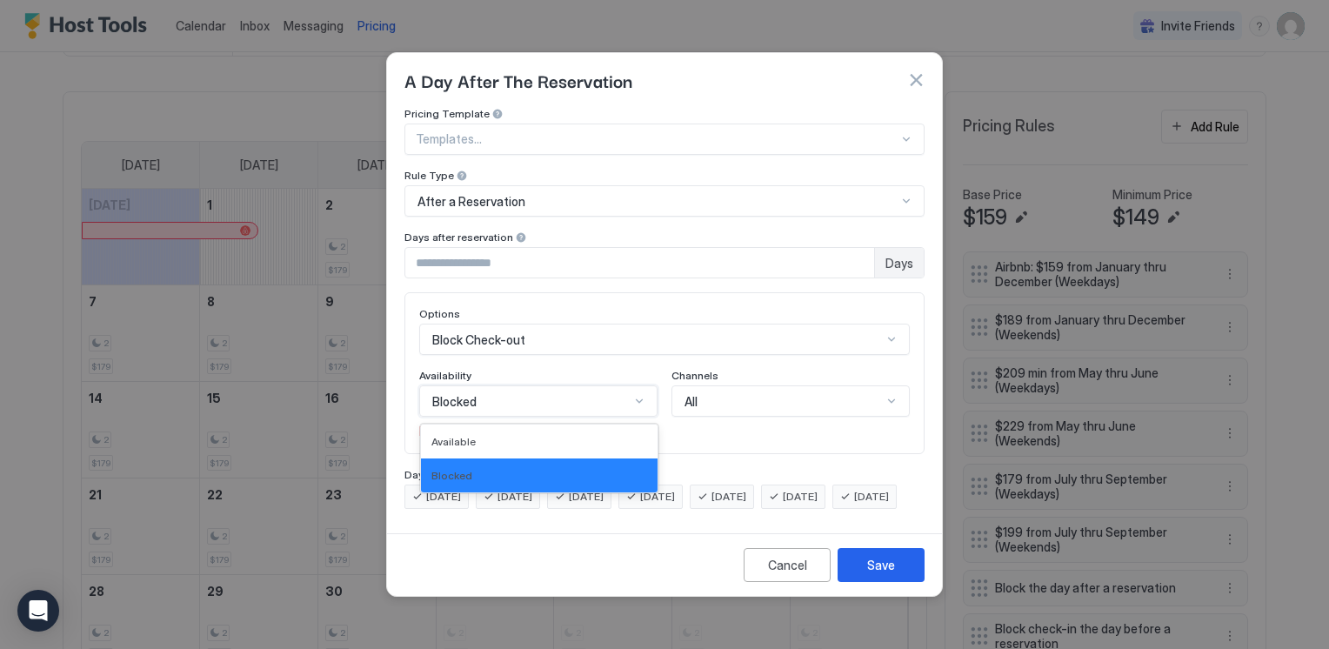
click at [643, 394] on div at bounding box center [639, 401] width 14 height 14
click at [598, 424] on div "Available" at bounding box center [539, 441] width 237 height 34
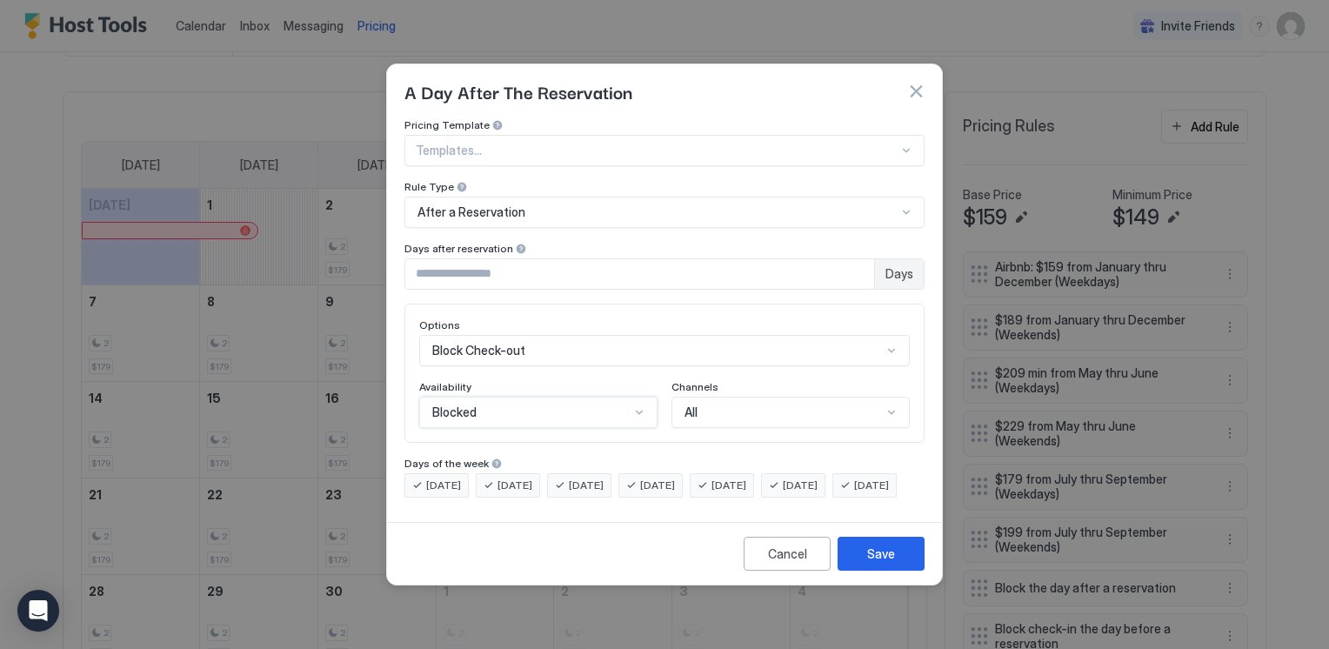
click at [626, 404] on div "Blocked" at bounding box center [530, 412] width 197 height 16
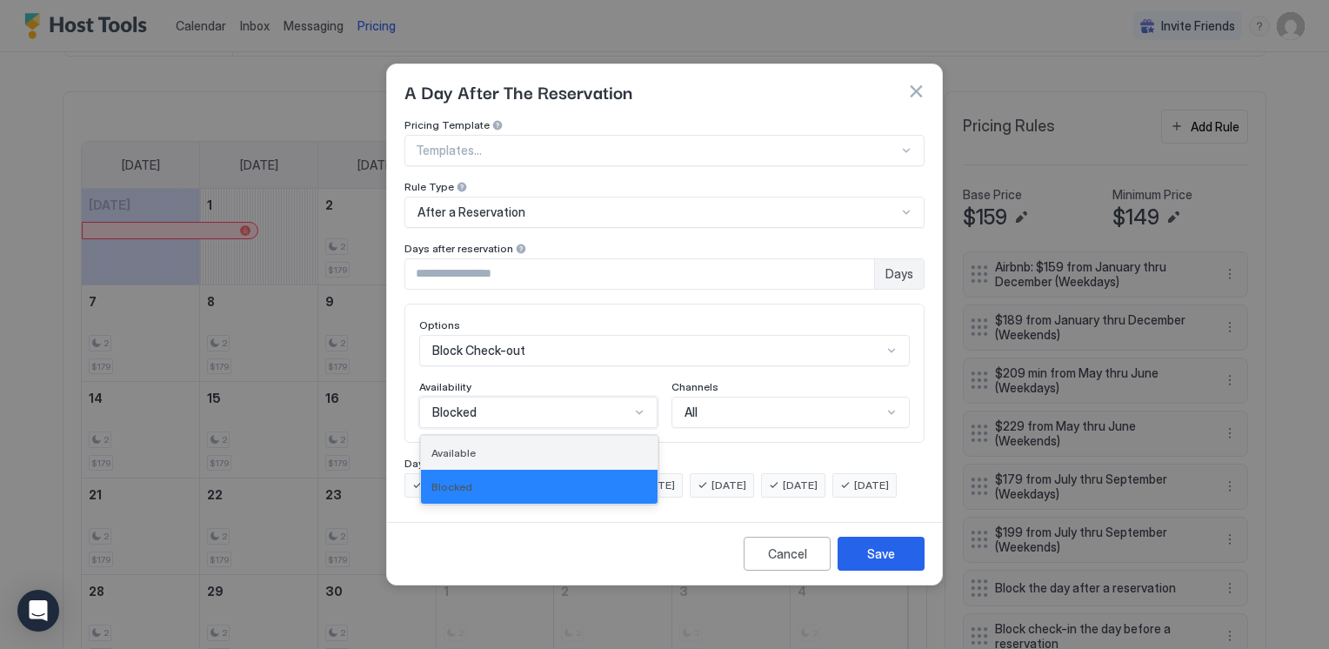
click at [487, 446] on div "Available" at bounding box center [539, 452] width 216 height 13
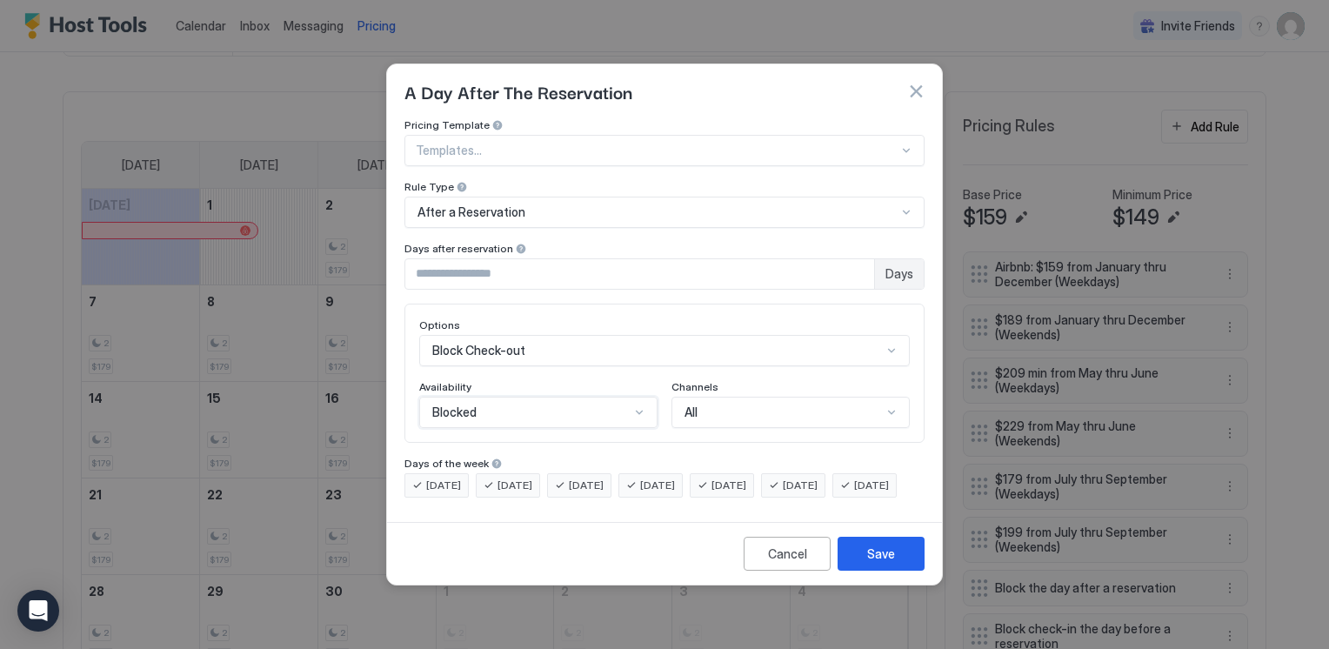
click at [597, 410] on div "Blocked" at bounding box center [538, 412] width 238 height 31
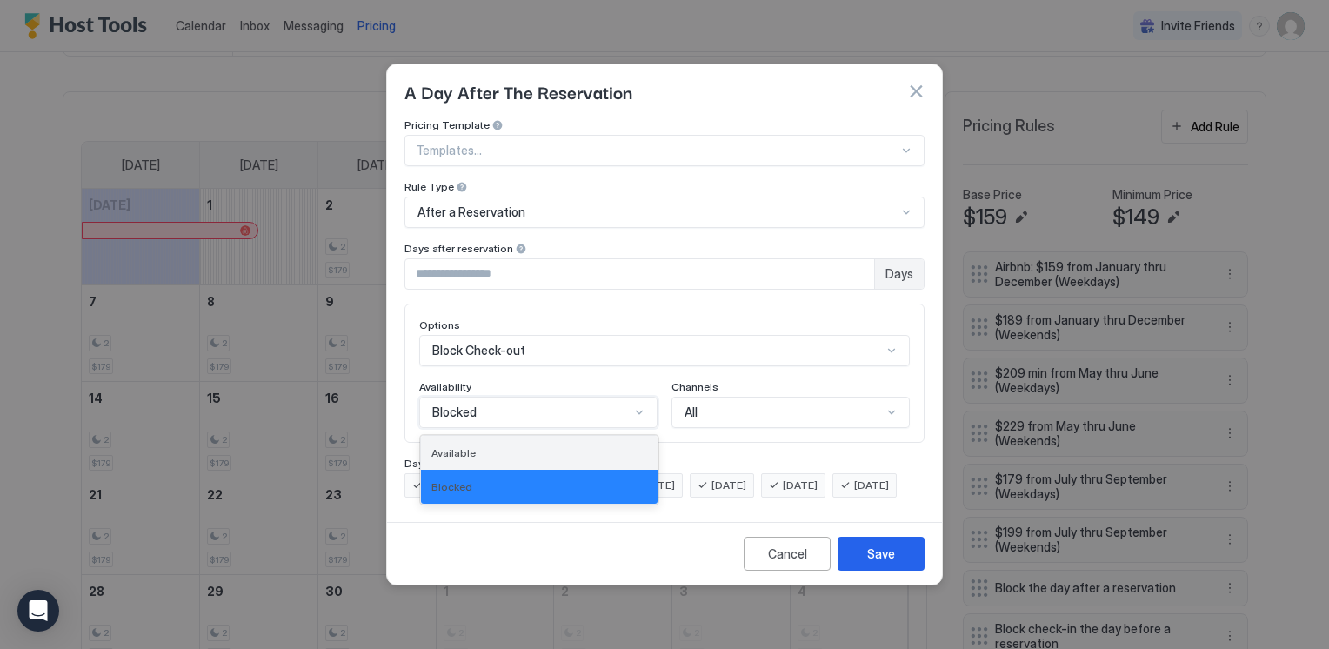
click at [458, 436] on div "Available" at bounding box center [539, 453] width 237 height 34
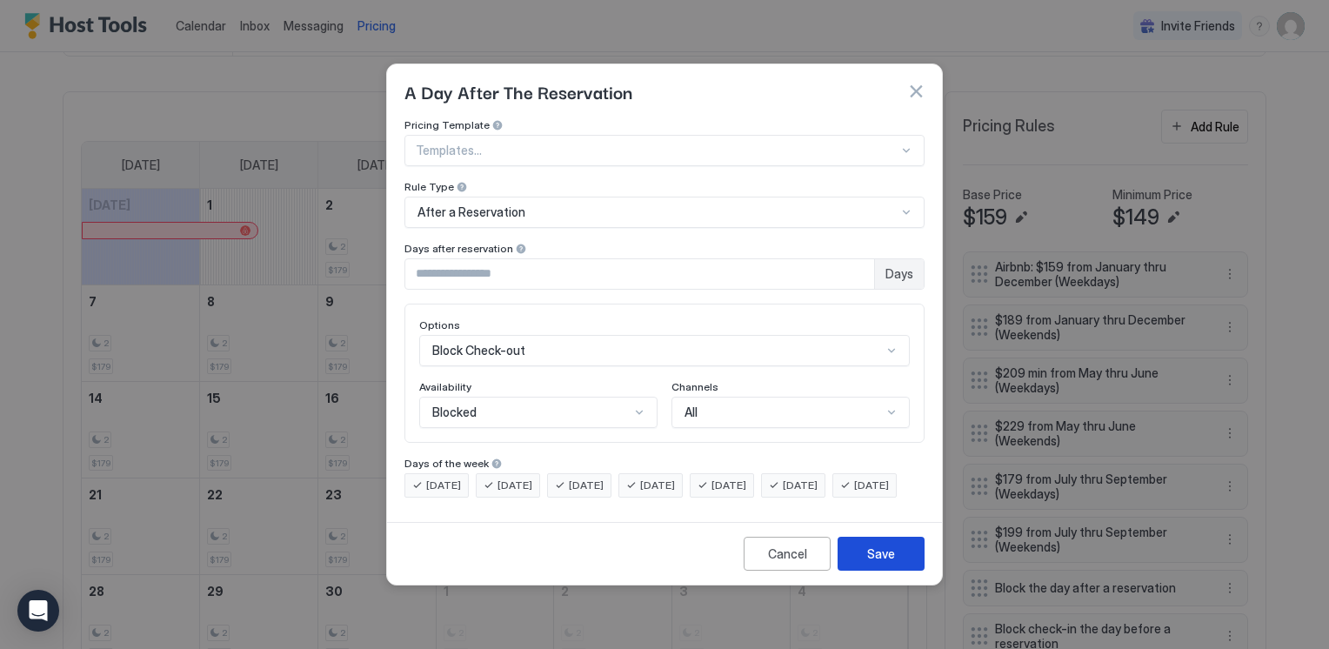
click at [900, 563] on button "Save" at bounding box center [881, 554] width 87 height 34
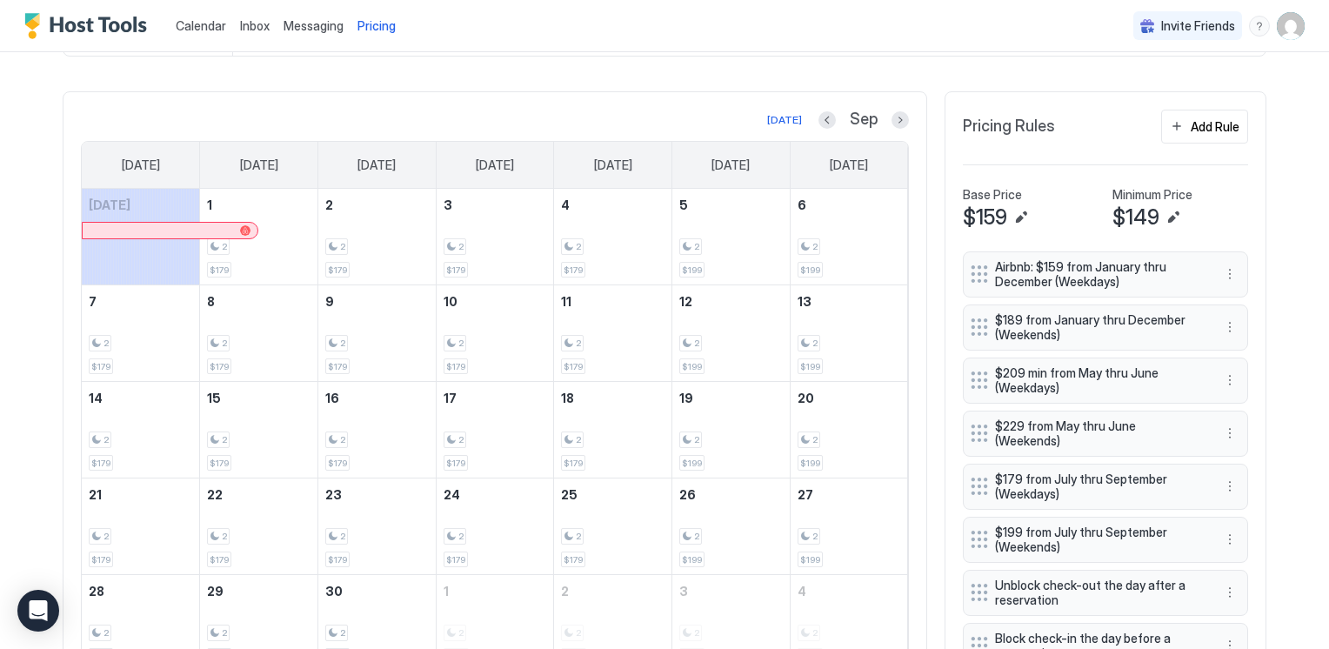
click at [1057, 578] on span "Unblock check-out the day after a reservation" at bounding box center [1098, 593] width 207 height 30
click at [1223, 582] on button "More options" at bounding box center [1230, 592] width 21 height 21
click at [1233, 500] on div "Edit" at bounding box center [1240, 497] width 38 height 13
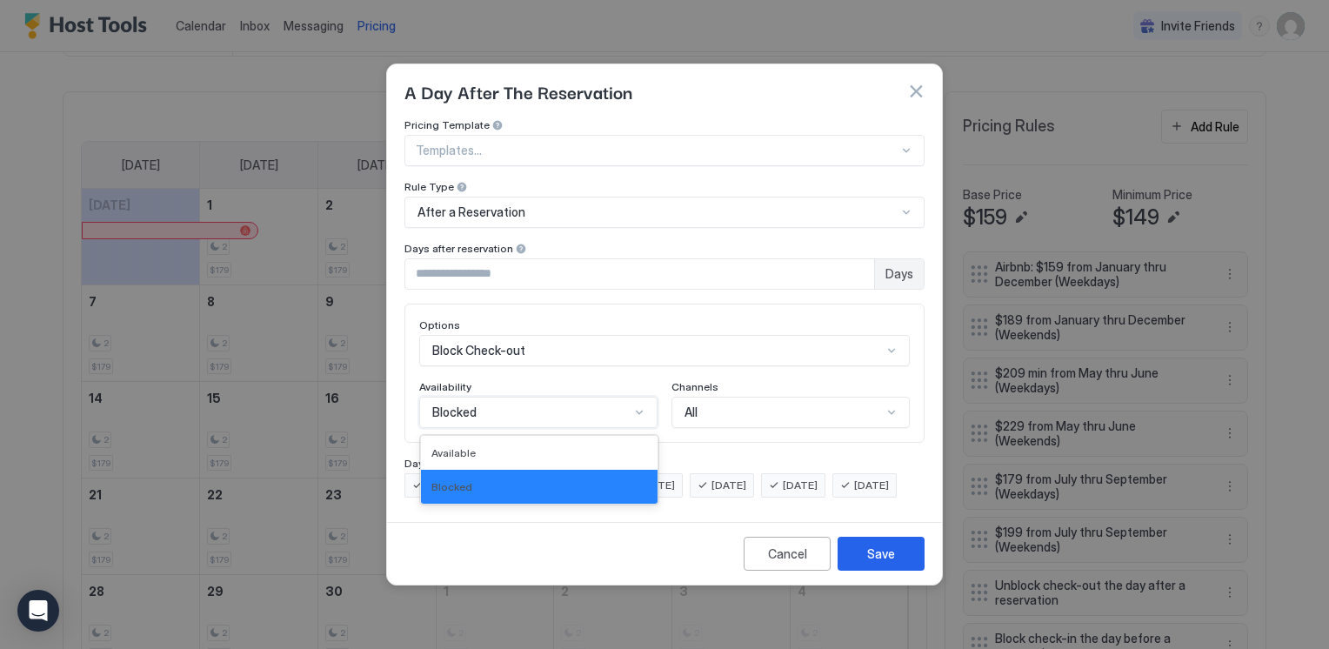
click at [644, 405] on div at bounding box center [639, 412] width 14 height 14
click at [606, 436] on div "Available" at bounding box center [539, 453] width 237 height 34
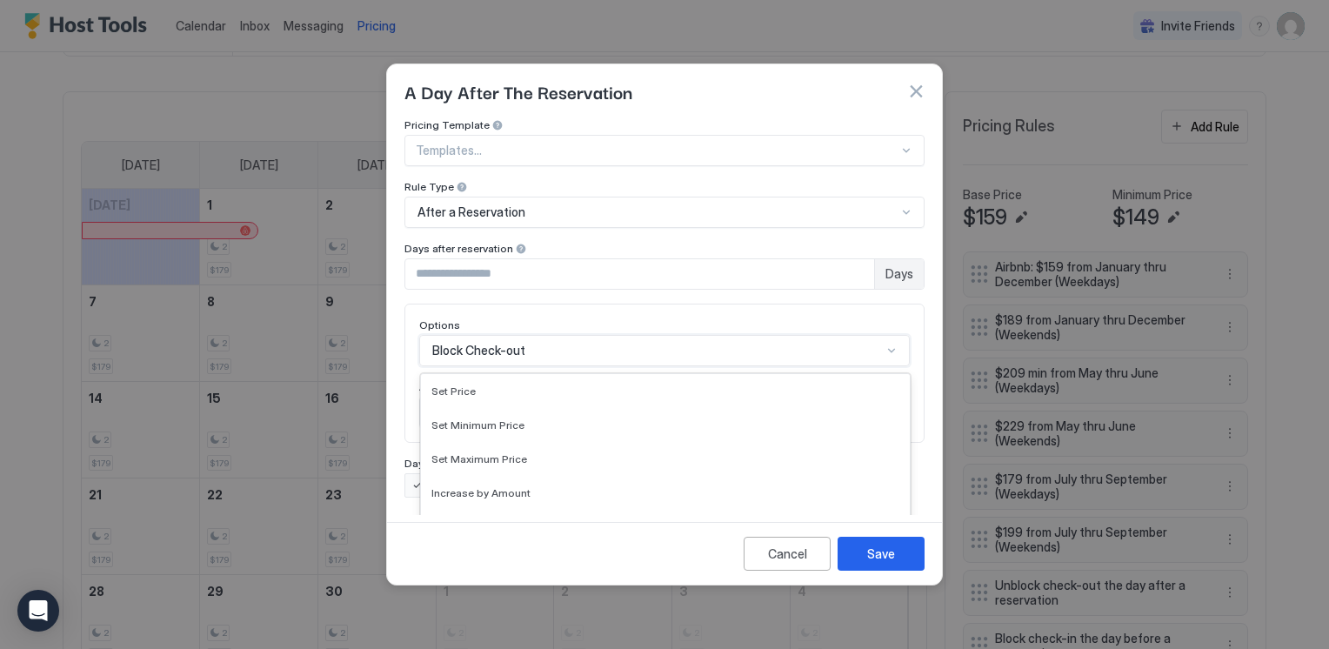
click at [638, 339] on div "17 results available. Use Up and Down to choose options, press Enter to select …" at bounding box center [664, 350] width 491 height 31
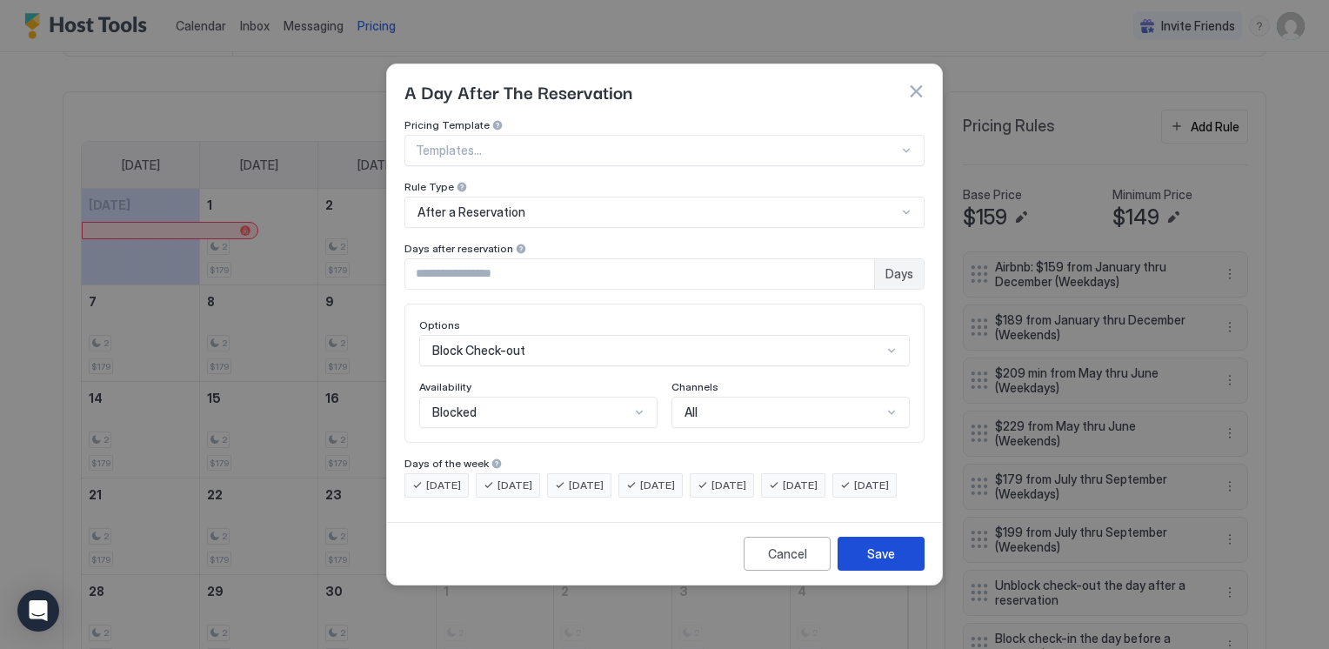
click at [879, 563] on div "Save" at bounding box center [881, 554] width 28 height 18
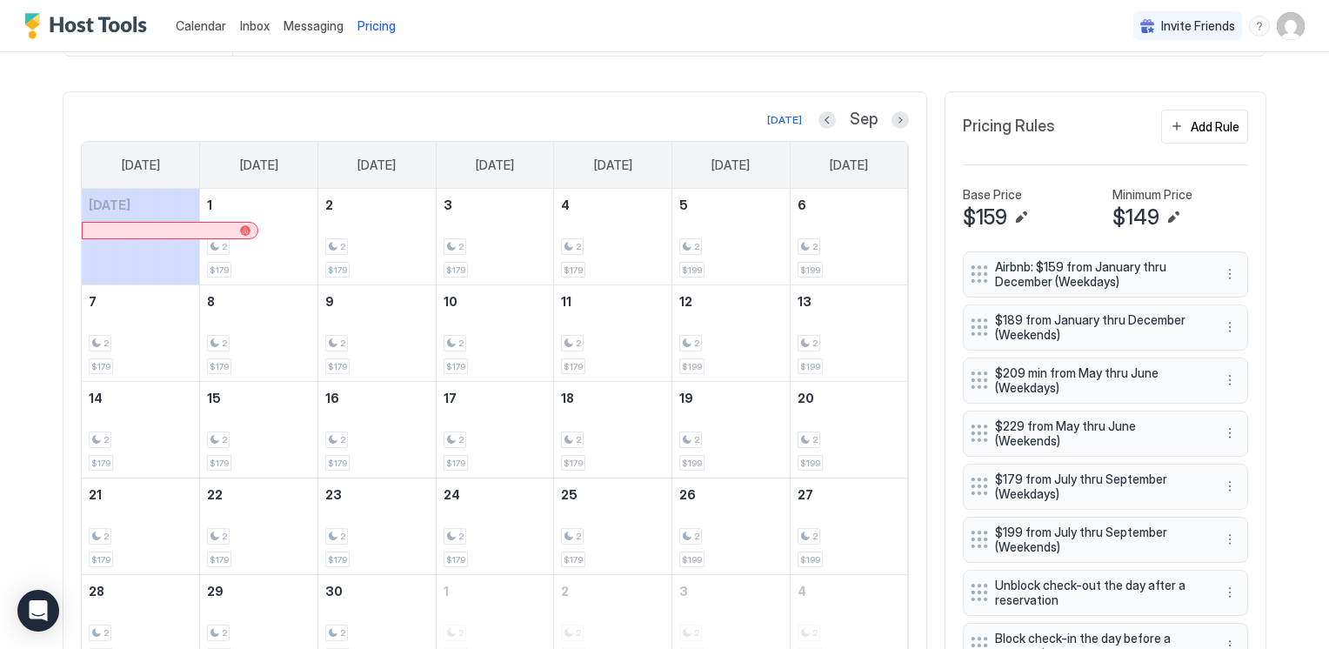
scroll to position [579, 0]
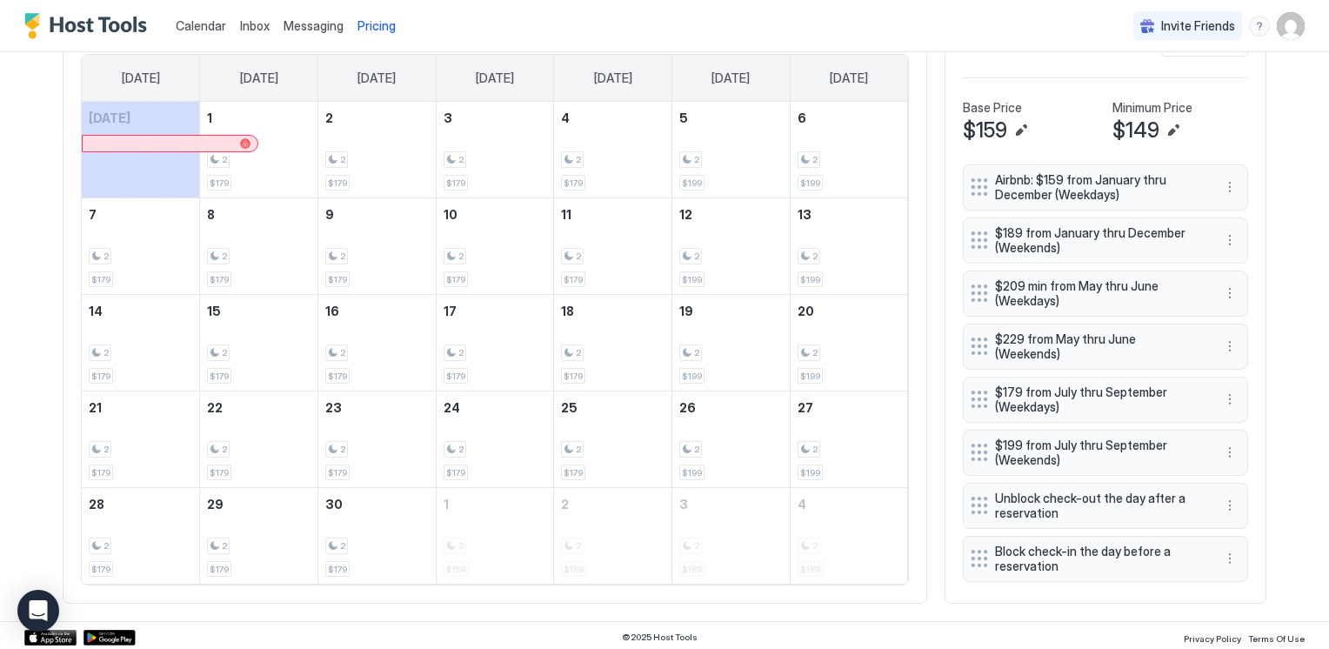
click at [1025, 483] on div "Unblock check-out the day after a reservation" at bounding box center [1105, 506] width 285 height 46
click at [1023, 491] on span "Unblock check-out the day after a reservation" at bounding box center [1098, 506] width 207 height 30
click at [1227, 495] on button "More options" at bounding box center [1230, 505] width 21 height 21
click at [1233, 518] on div "Edit" at bounding box center [1240, 516] width 38 height 13
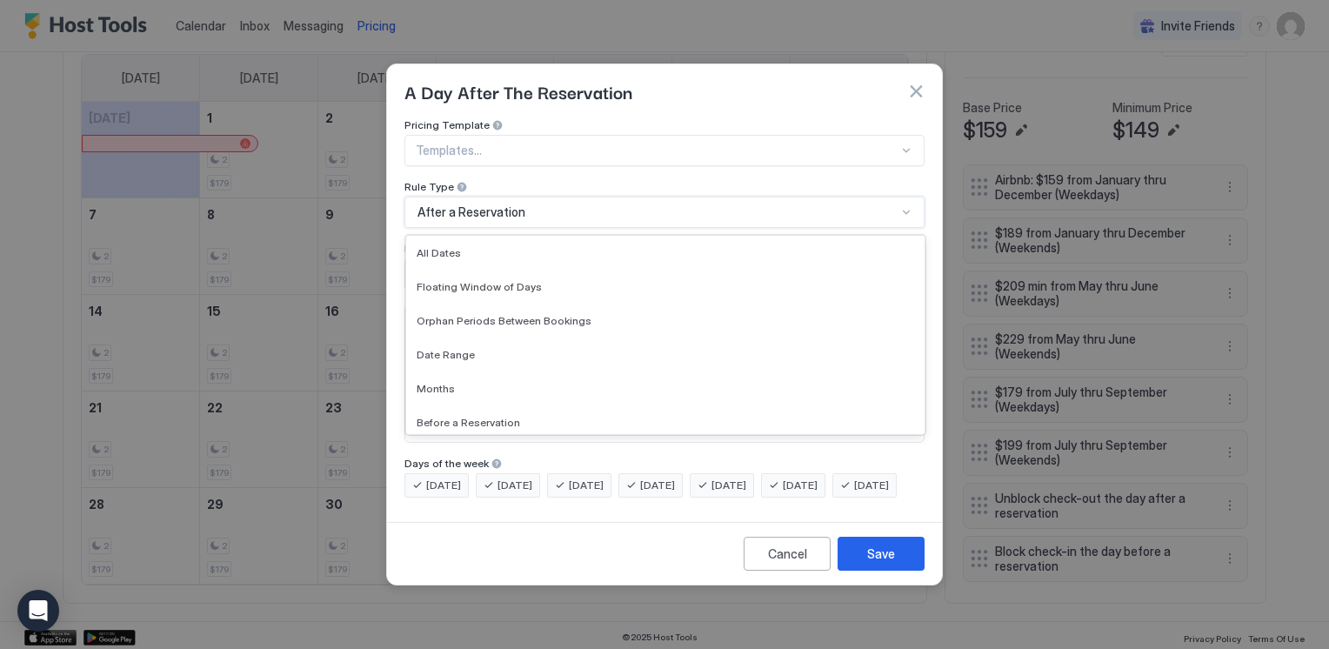
click at [526, 204] on div "After a Reservation" at bounding box center [657, 212] width 479 height 16
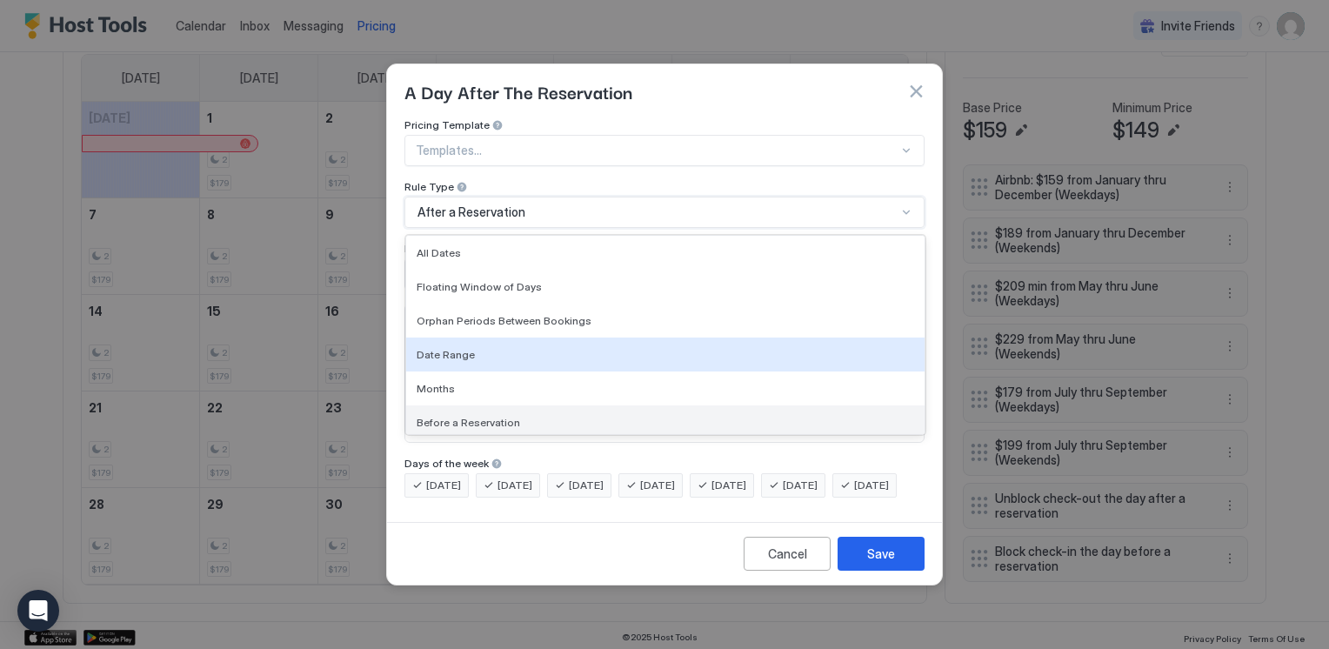
scroll to position [39, 0]
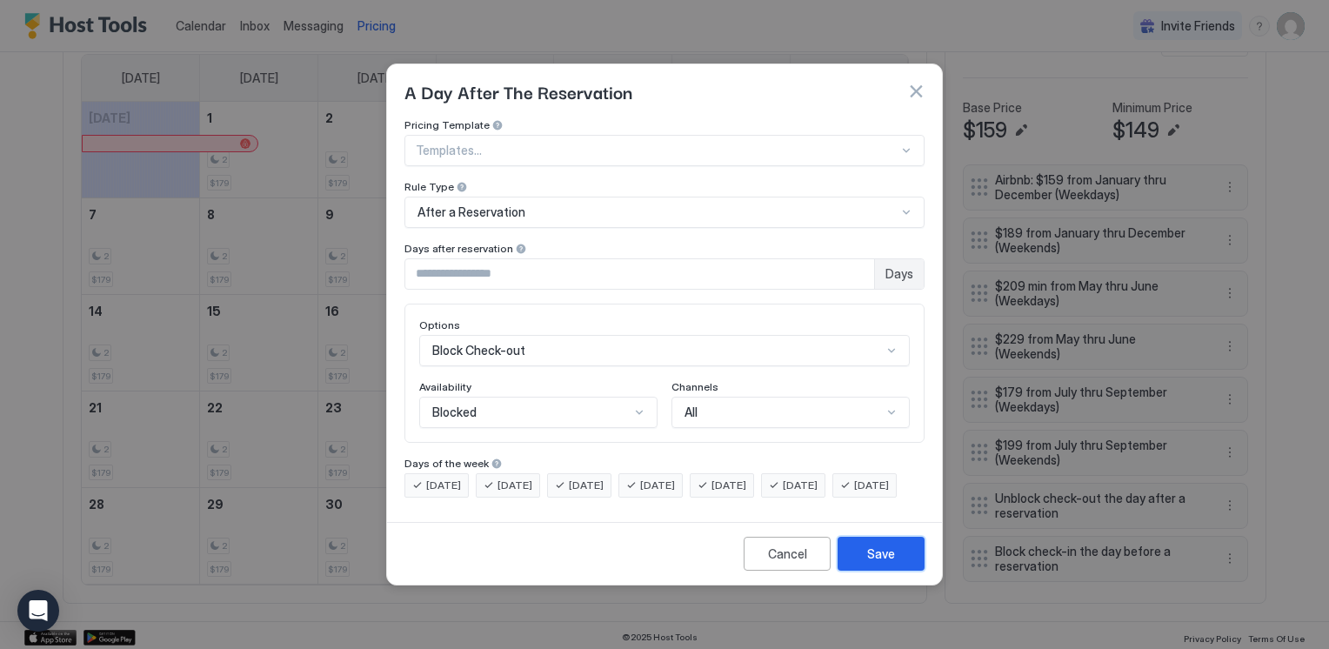
click at [879, 563] on div "Save" at bounding box center [881, 554] width 28 height 18
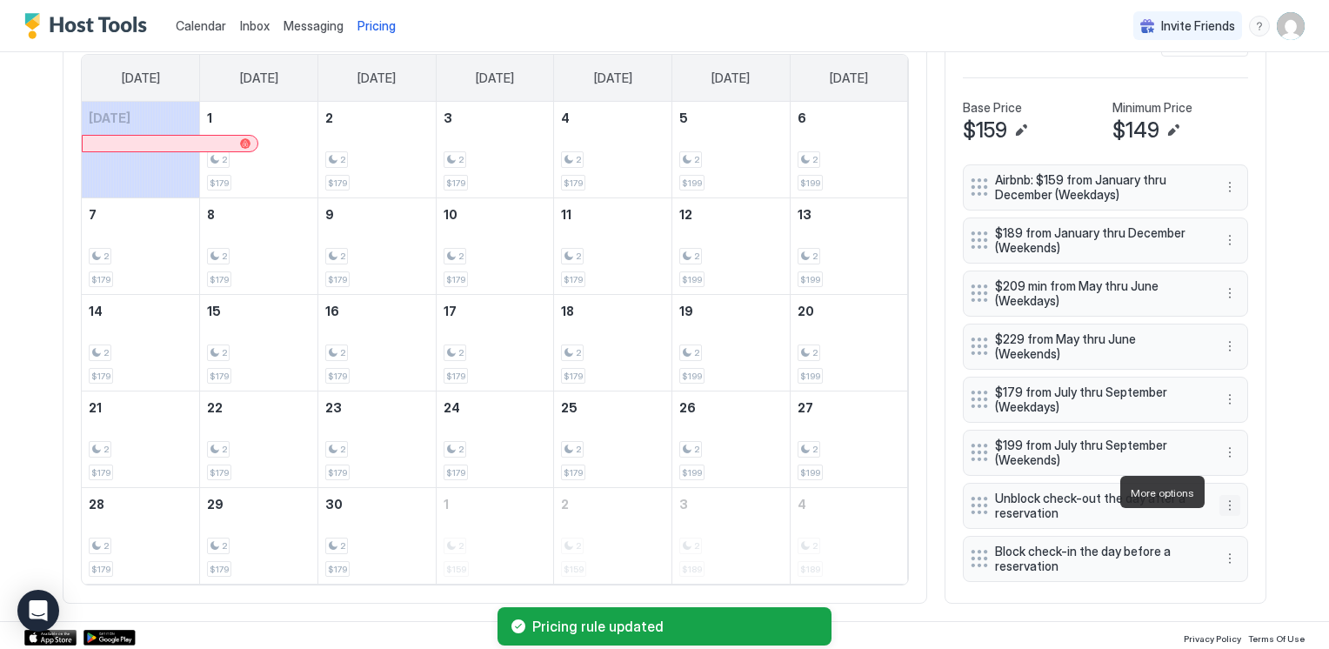
click at [1227, 495] on button "More options" at bounding box center [1230, 505] width 21 height 21
click at [1230, 515] on div "Edit" at bounding box center [1240, 516] width 38 height 13
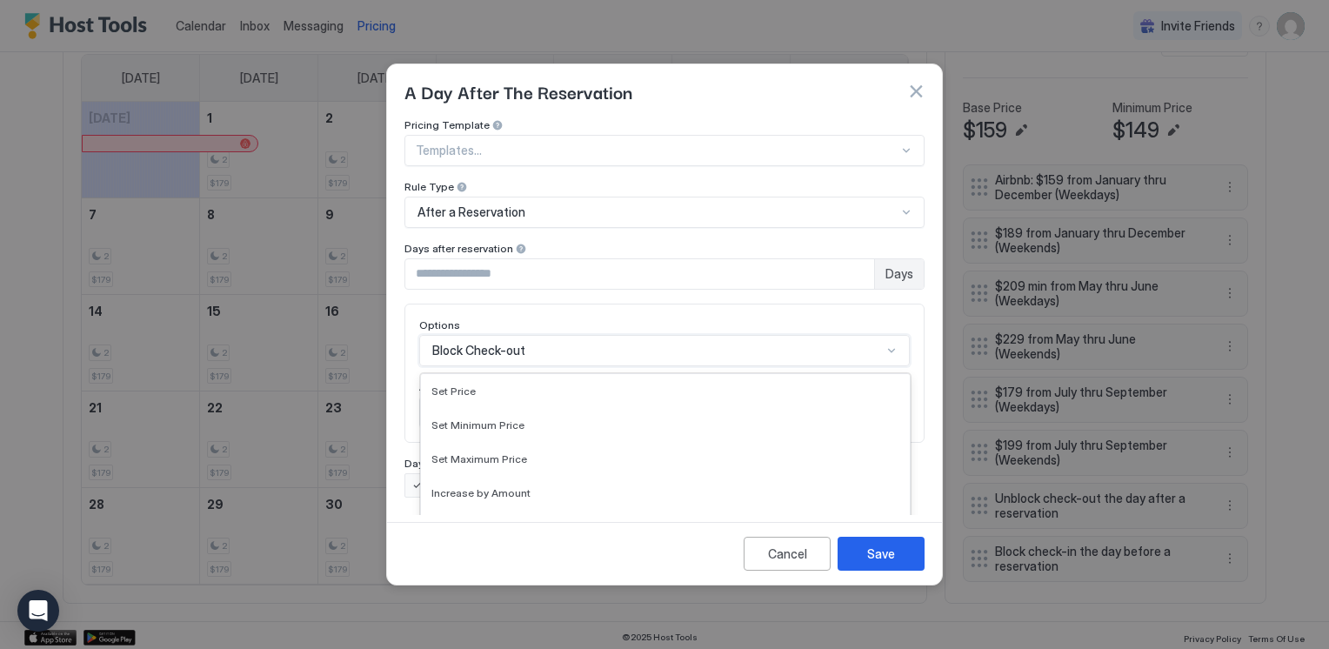
scroll to position [316, 0]
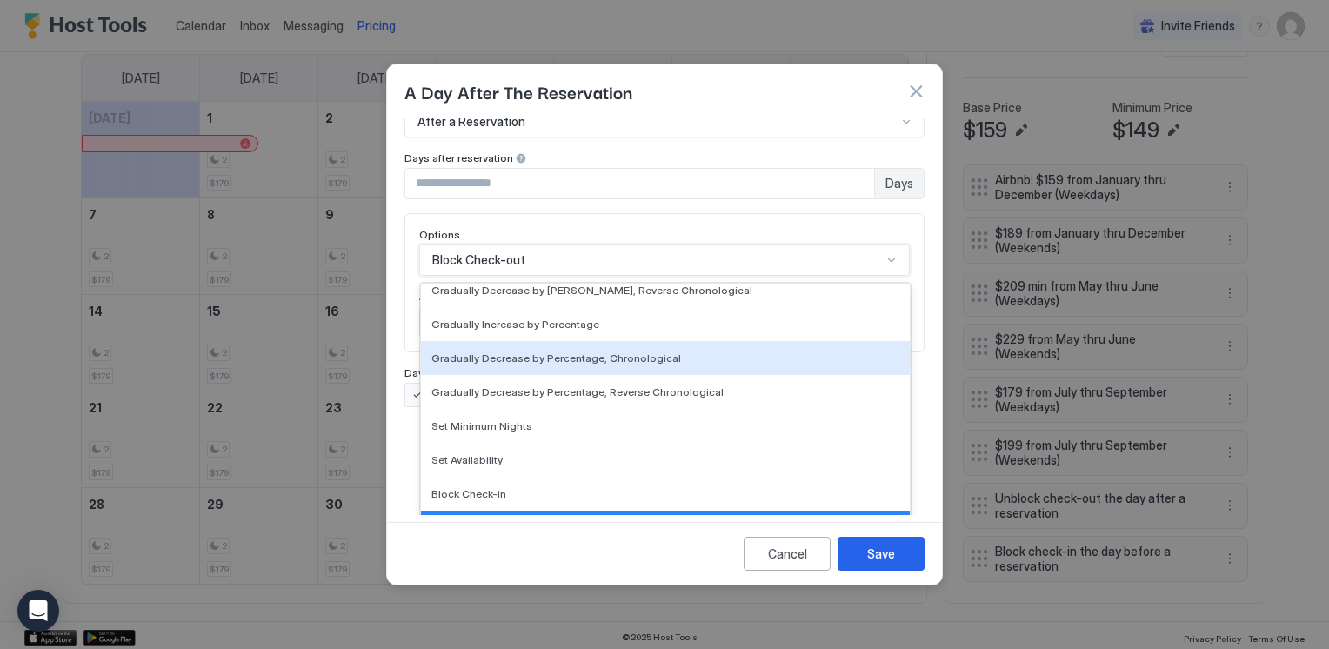
click at [882, 276] on div "17 results available. Use Up and Down to choose options, press Enter to select …" at bounding box center [664, 259] width 491 height 31
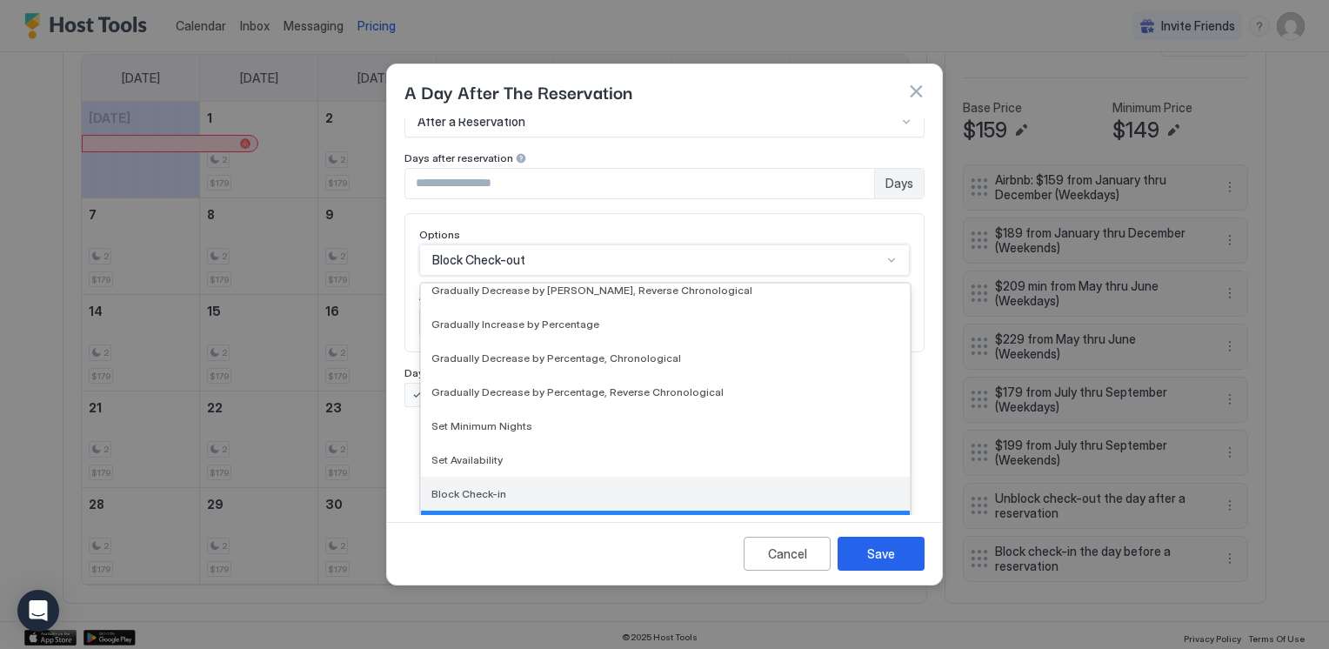
click at [515, 487] on div "Block Check-in" at bounding box center [665, 493] width 468 height 13
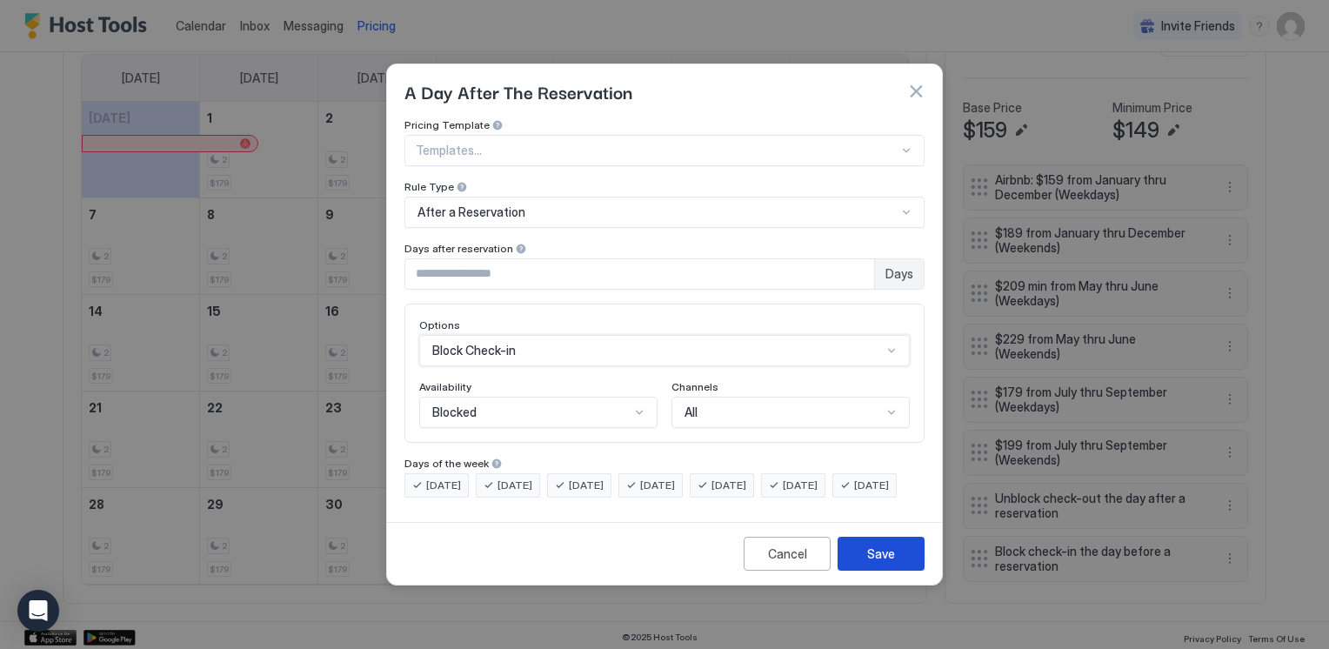
click at [868, 559] on div "Save" at bounding box center [881, 554] width 28 height 18
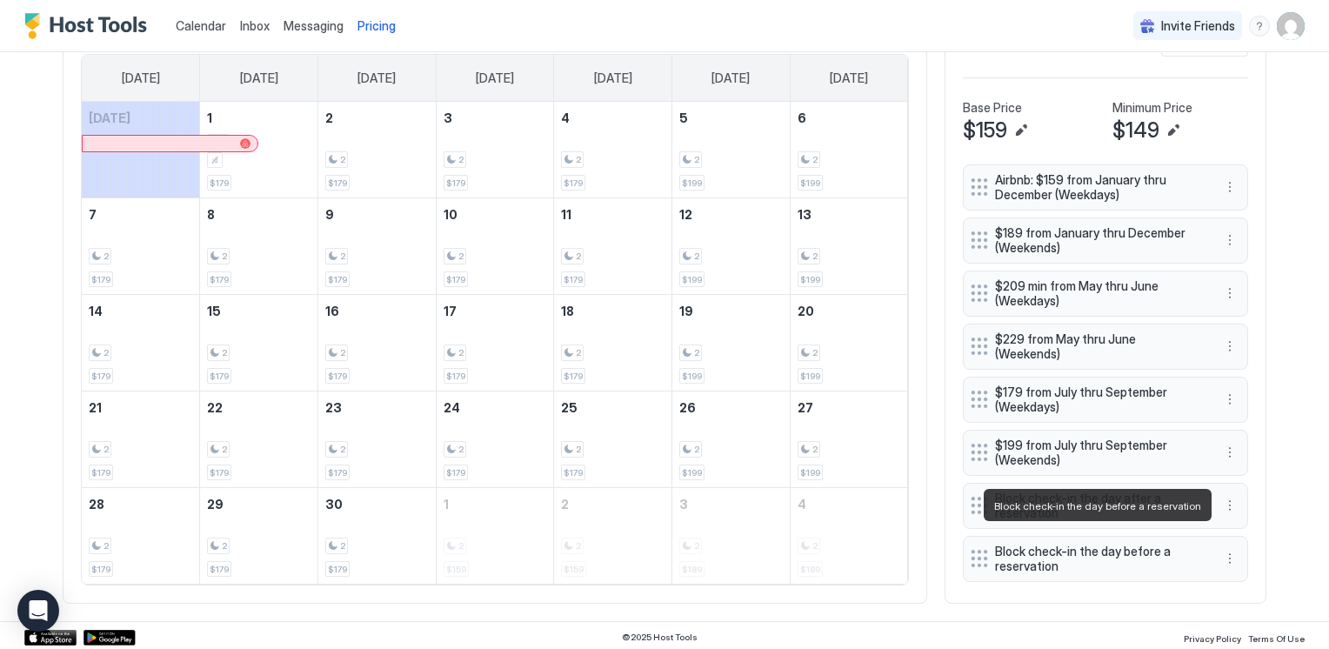
click at [1040, 544] on span "Block check-in the day before a reservation" at bounding box center [1098, 559] width 207 height 30
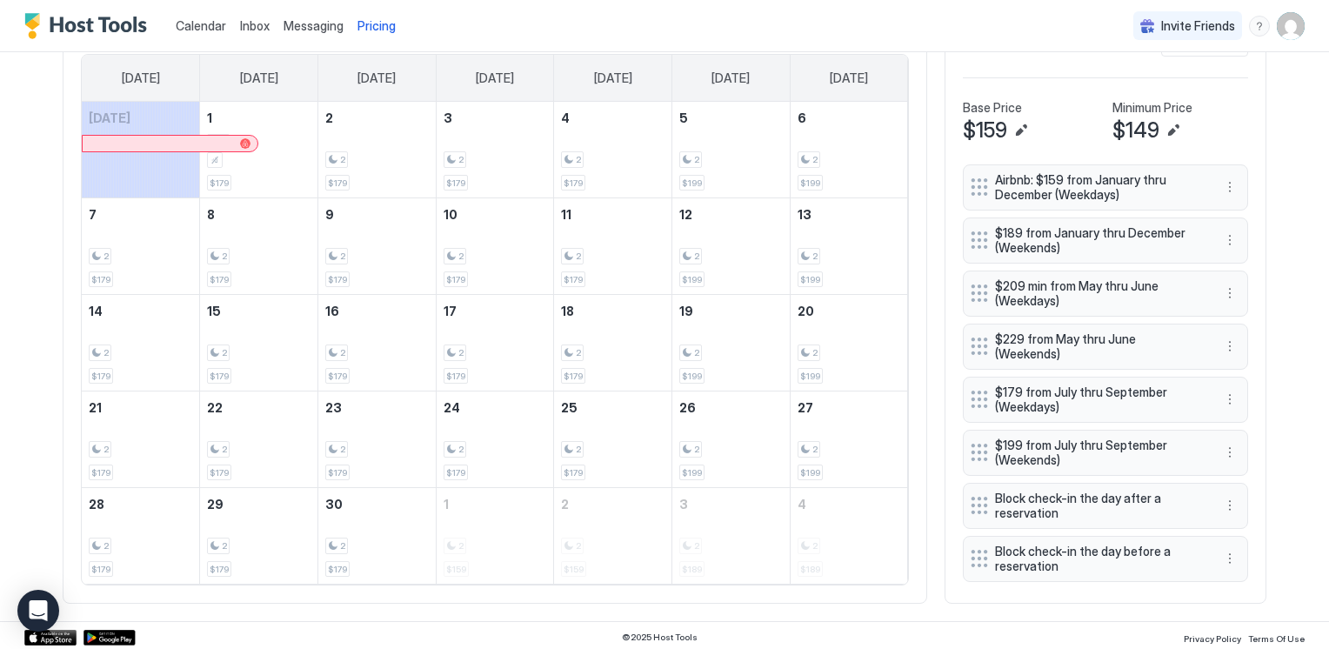
click at [1040, 544] on span "Block check-in the day before a reservation" at bounding box center [1098, 559] width 207 height 30
click at [1225, 548] on button "More options" at bounding box center [1230, 558] width 21 height 21
click at [1227, 564] on div "Edit" at bounding box center [1240, 568] width 38 height 13
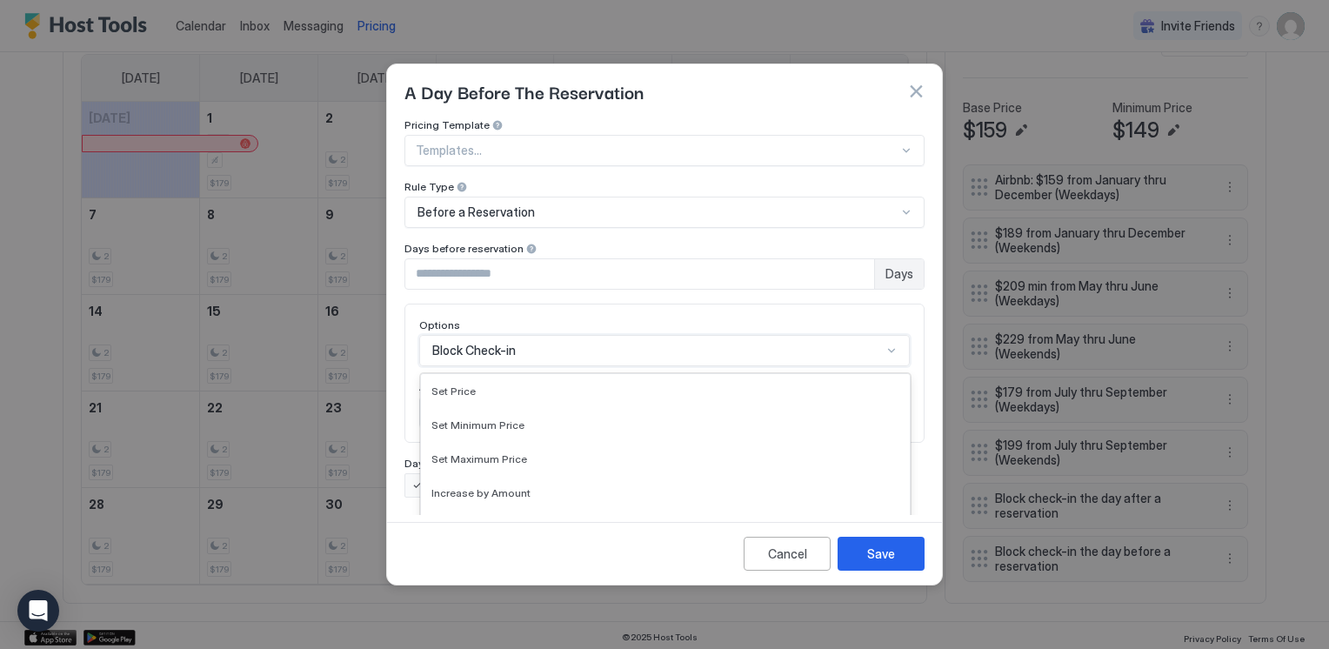
click at [556, 344] on div "17 results available. Use Up and Down to choose options, press Enter to select …" at bounding box center [664, 350] width 491 height 31
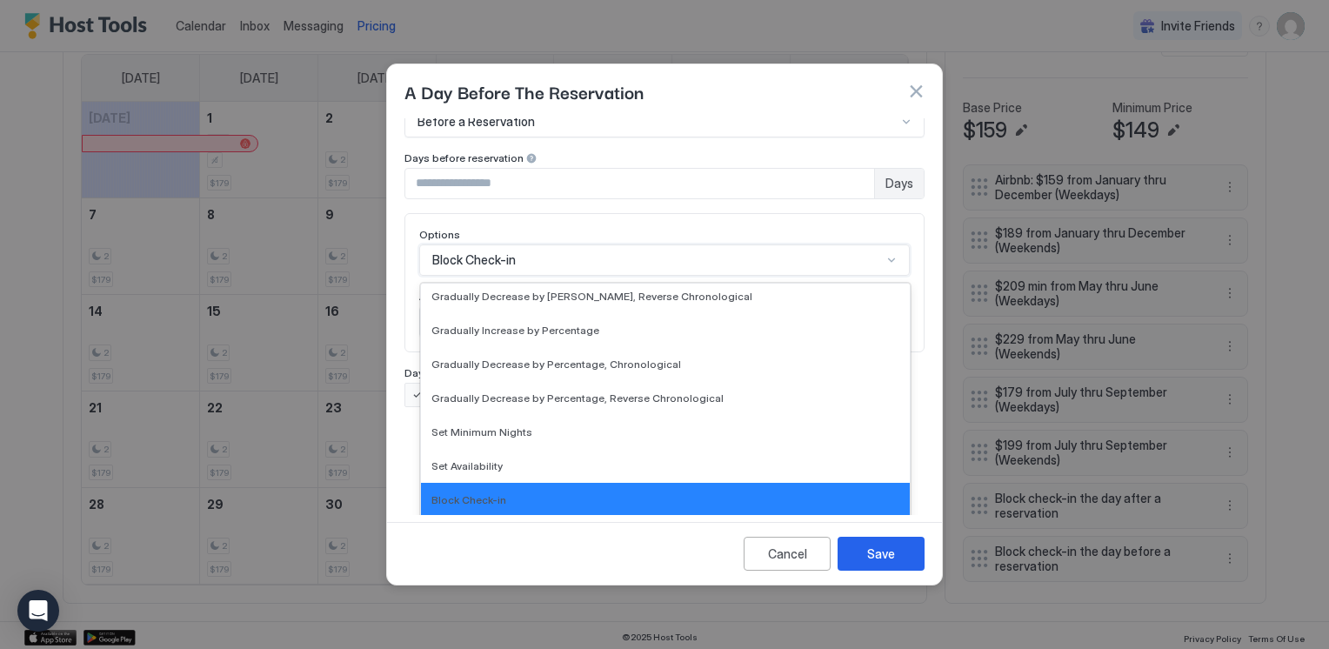
scroll to position [315, 0]
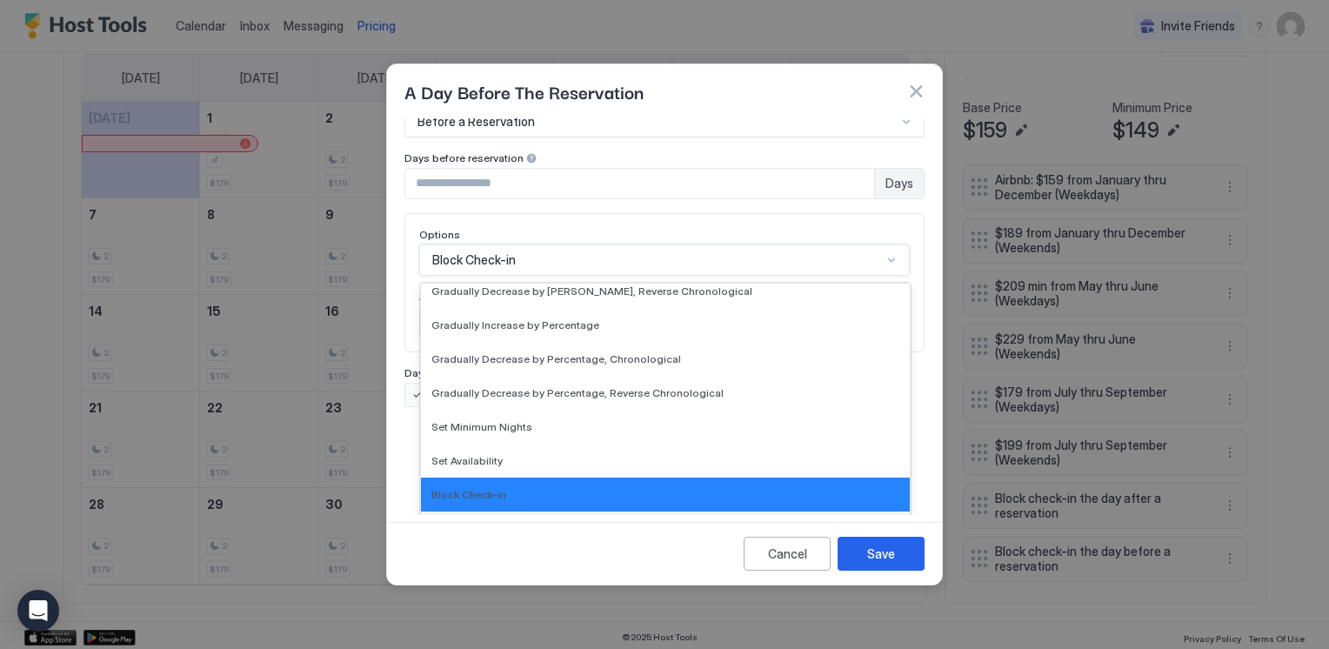
click at [605, 522] on div "Block Check-out" at bounding box center [665, 528] width 468 height 13
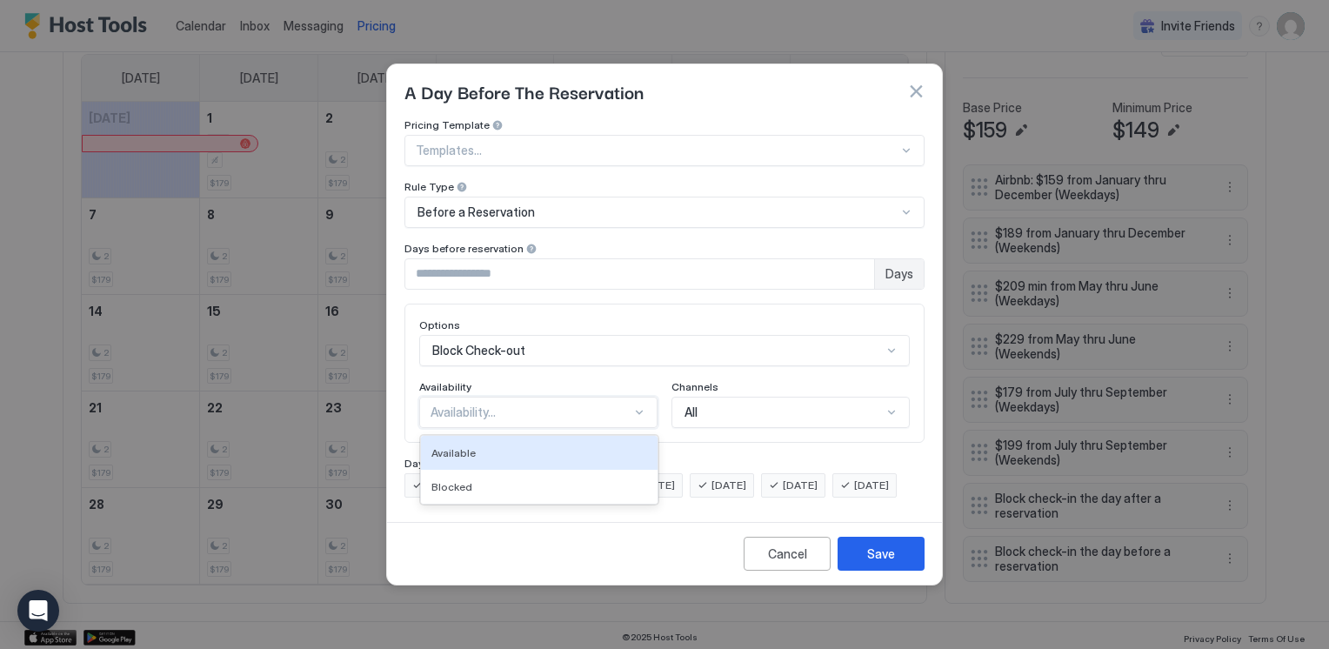
click at [637, 405] on div at bounding box center [639, 412] width 14 height 14
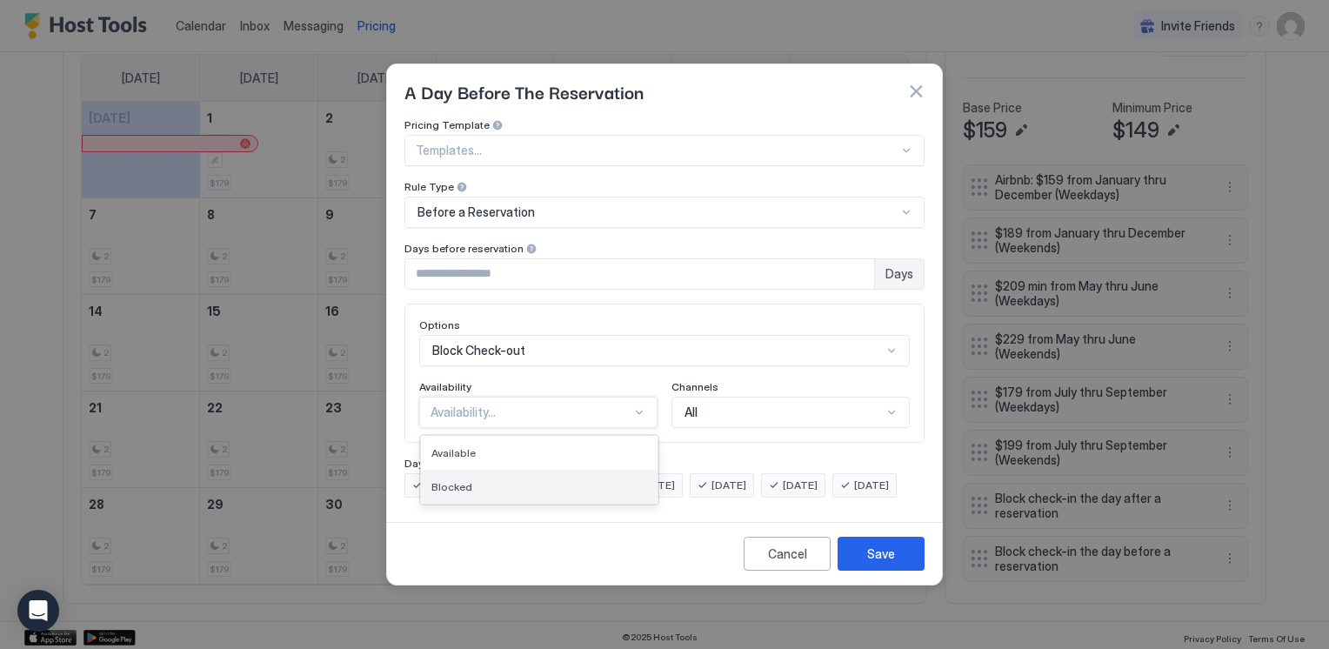
click at [595, 480] on div "Blocked" at bounding box center [539, 486] width 216 height 13
click at [889, 563] on div "Save" at bounding box center [881, 554] width 28 height 18
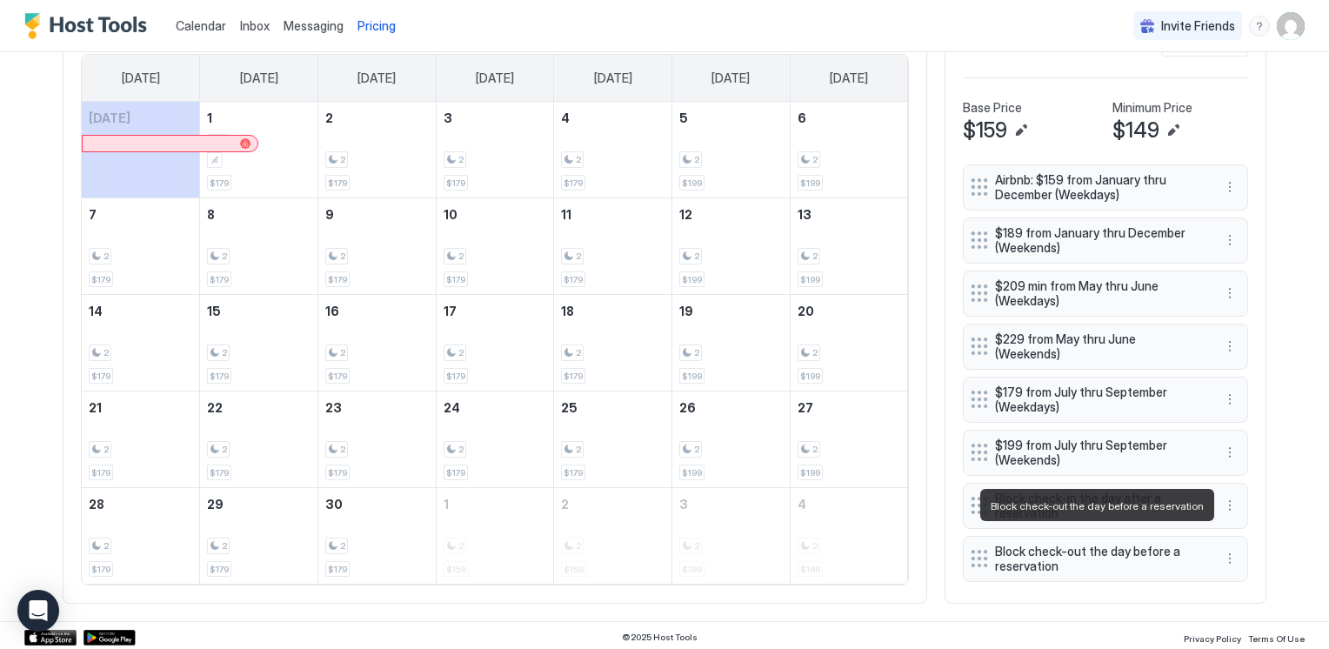
click at [1046, 544] on span "Block check-out the day before a reservation" at bounding box center [1098, 559] width 207 height 30
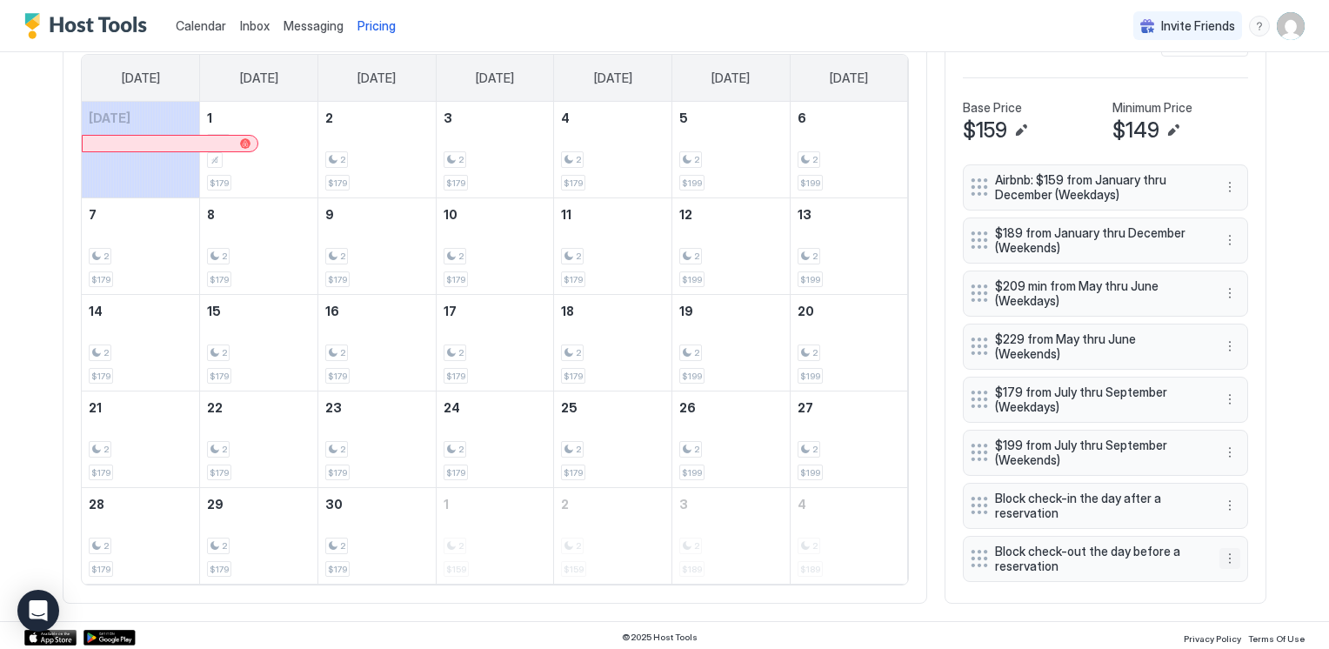
click at [1227, 548] on button "More options" at bounding box center [1230, 558] width 21 height 21
click at [1233, 568] on div "Edit" at bounding box center [1240, 568] width 38 height 13
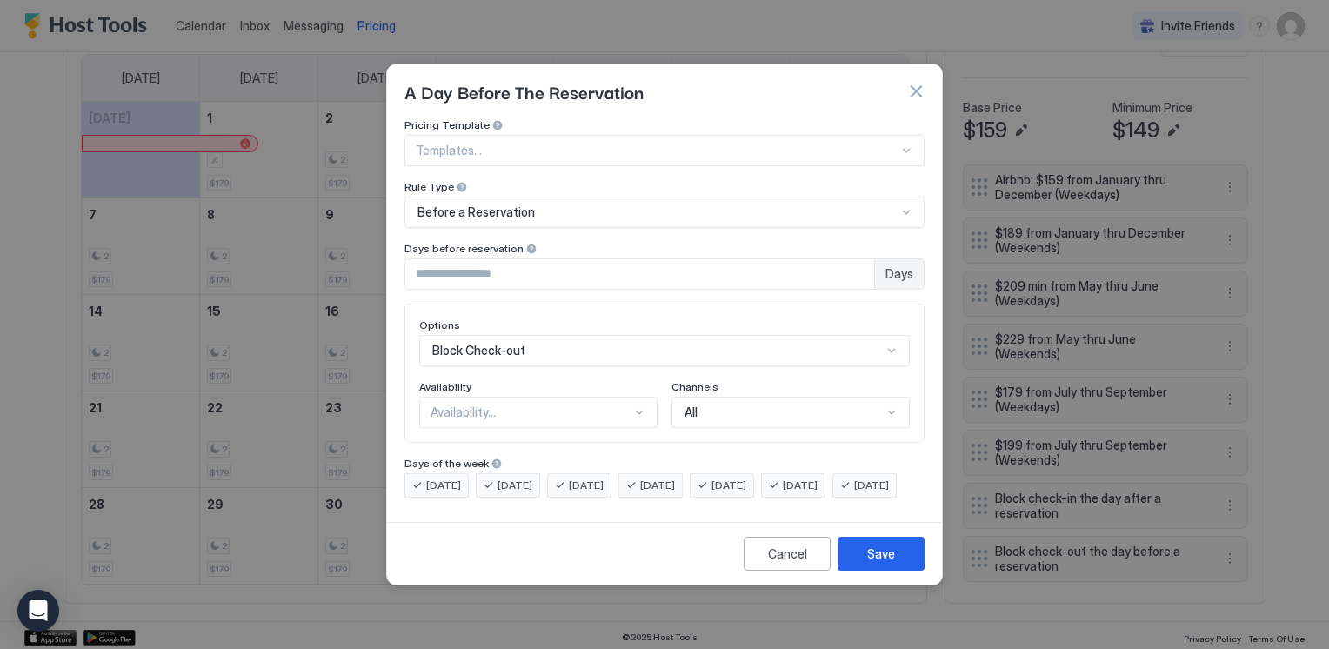
scroll to position [90, 0]
click at [494, 340] on div "Block Check-out" at bounding box center [664, 350] width 491 height 31
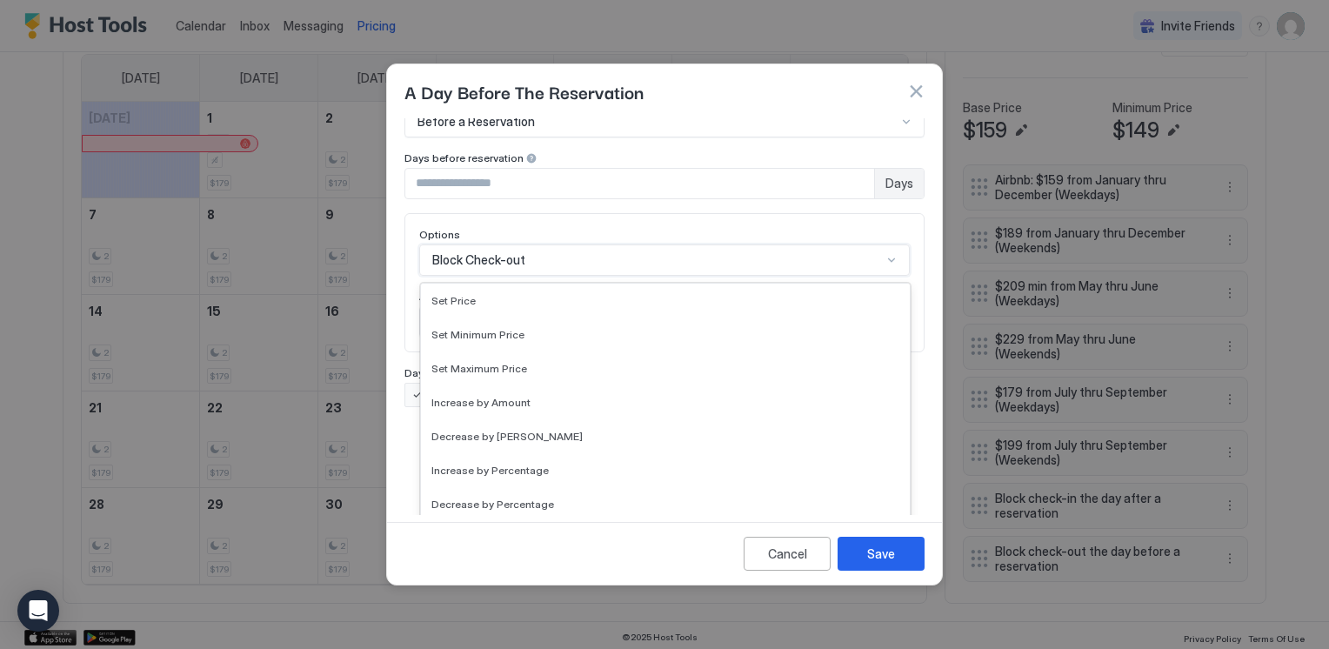
scroll to position [316, 0]
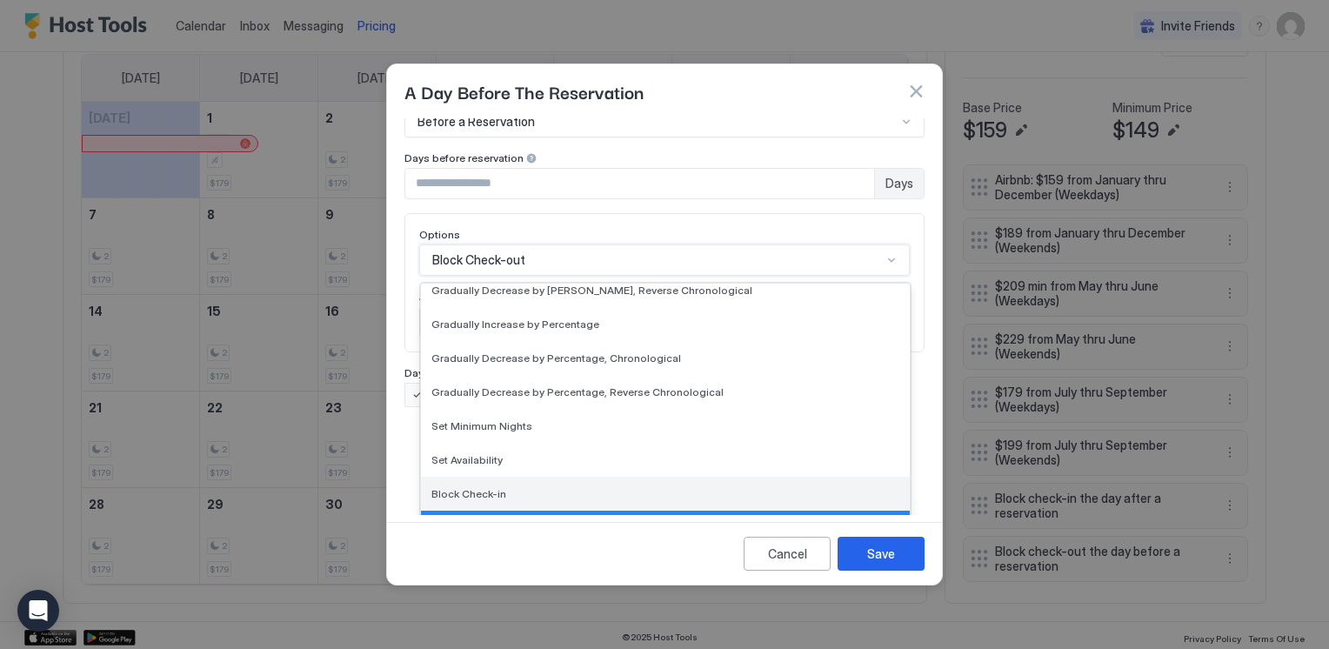
click at [475, 487] on span "Block Check-in" at bounding box center [468, 493] width 75 height 13
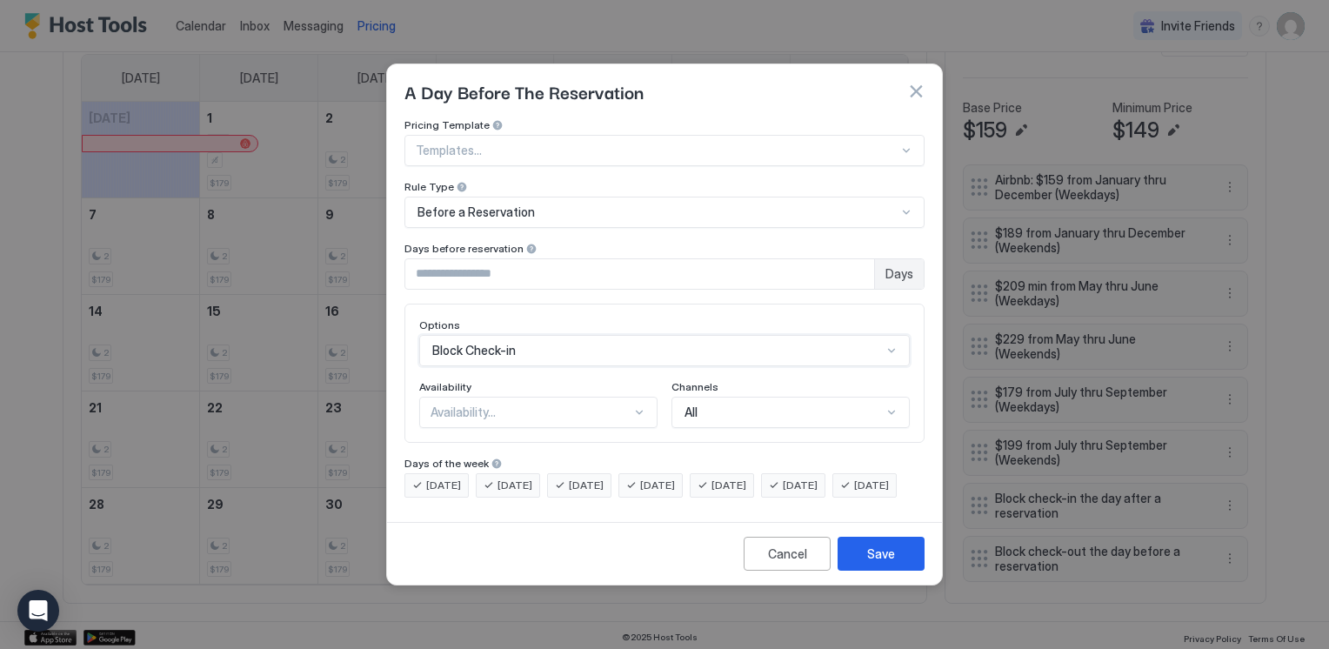
click at [625, 404] on div "Availability..." at bounding box center [531, 412] width 201 height 16
click at [589, 480] on div "Blocked" at bounding box center [539, 486] width 216 height 13
click at [904, 557] on button "Save" at bounding box center [881, 554] width 87 height 34
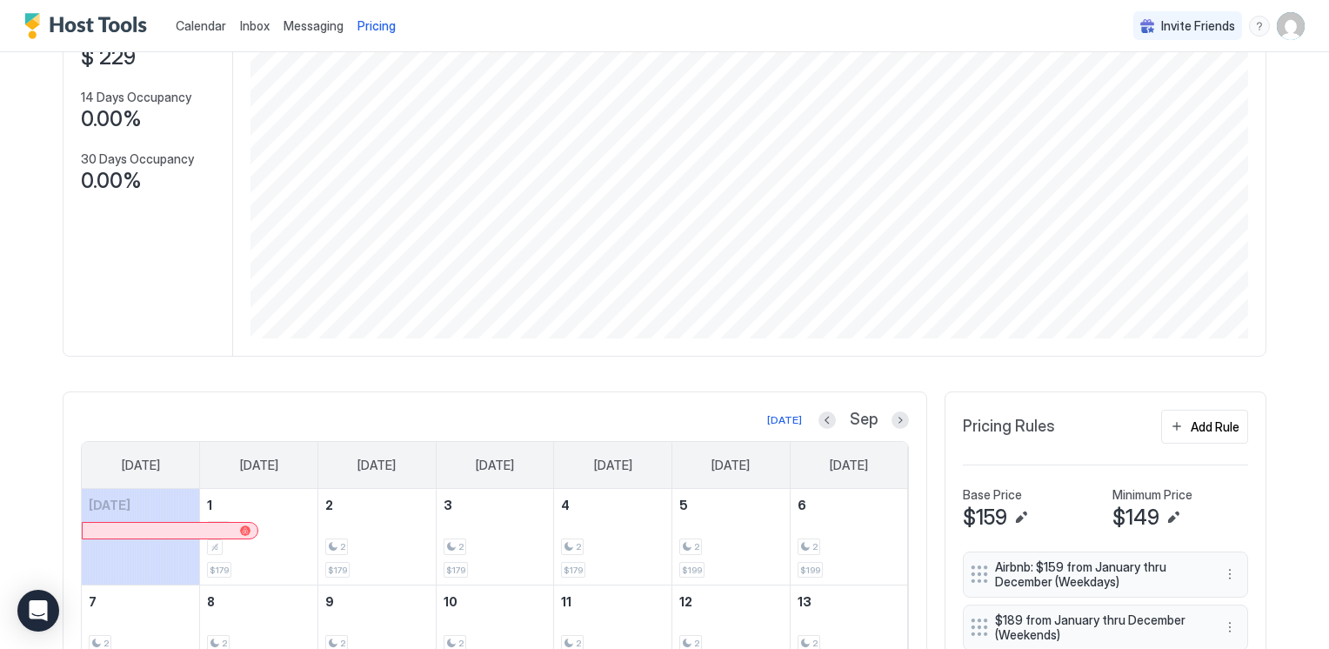
scroll to position [231, 0]
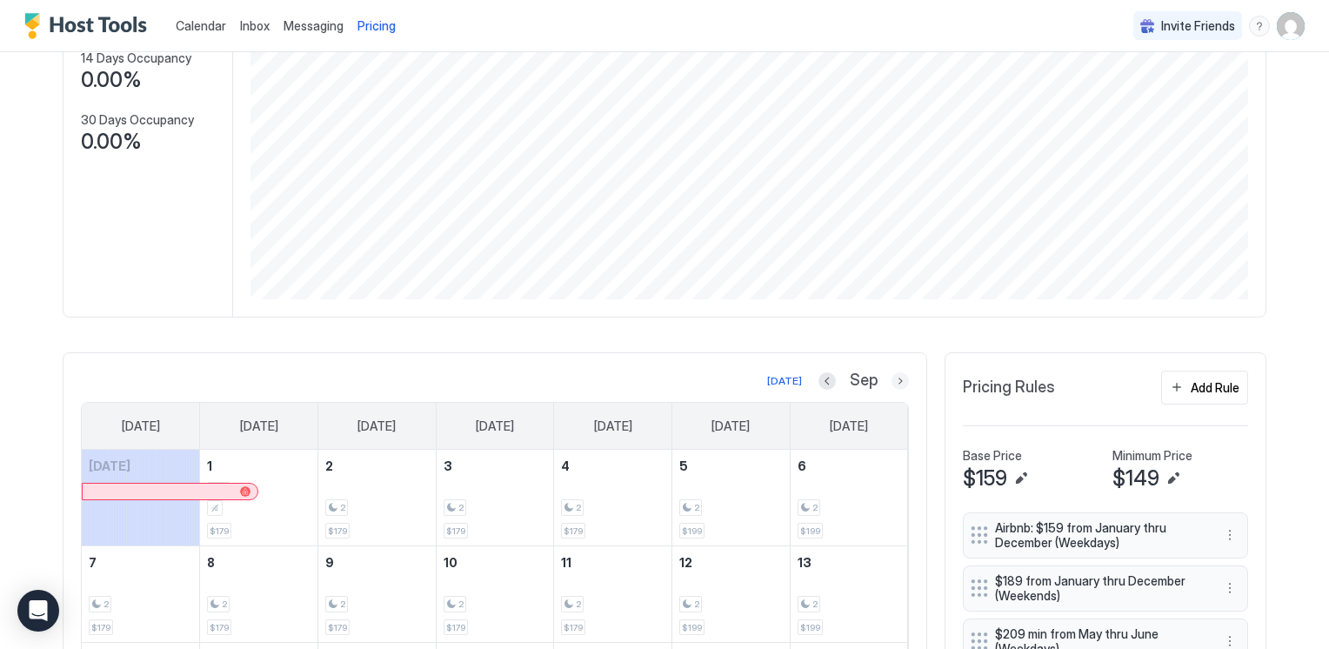
click at [892, 377] on button "Next month" at bounding box center [900, 380] width 17 height 17
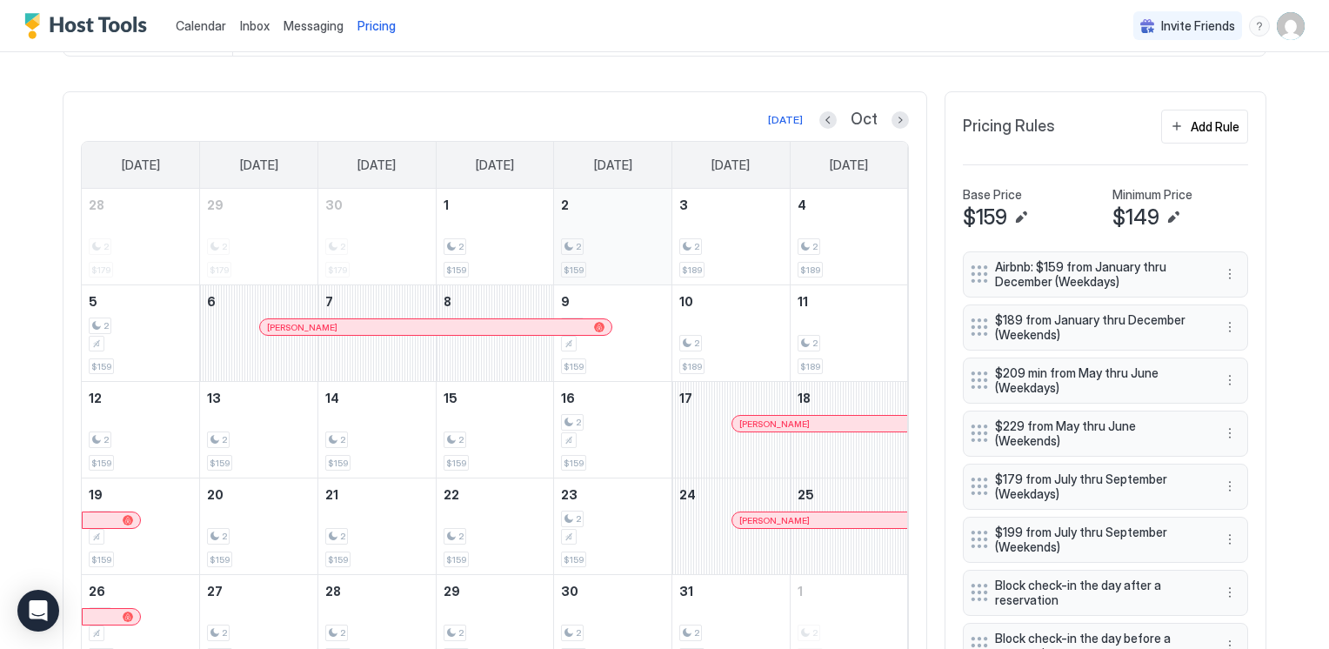
scroll to position [579, 0]
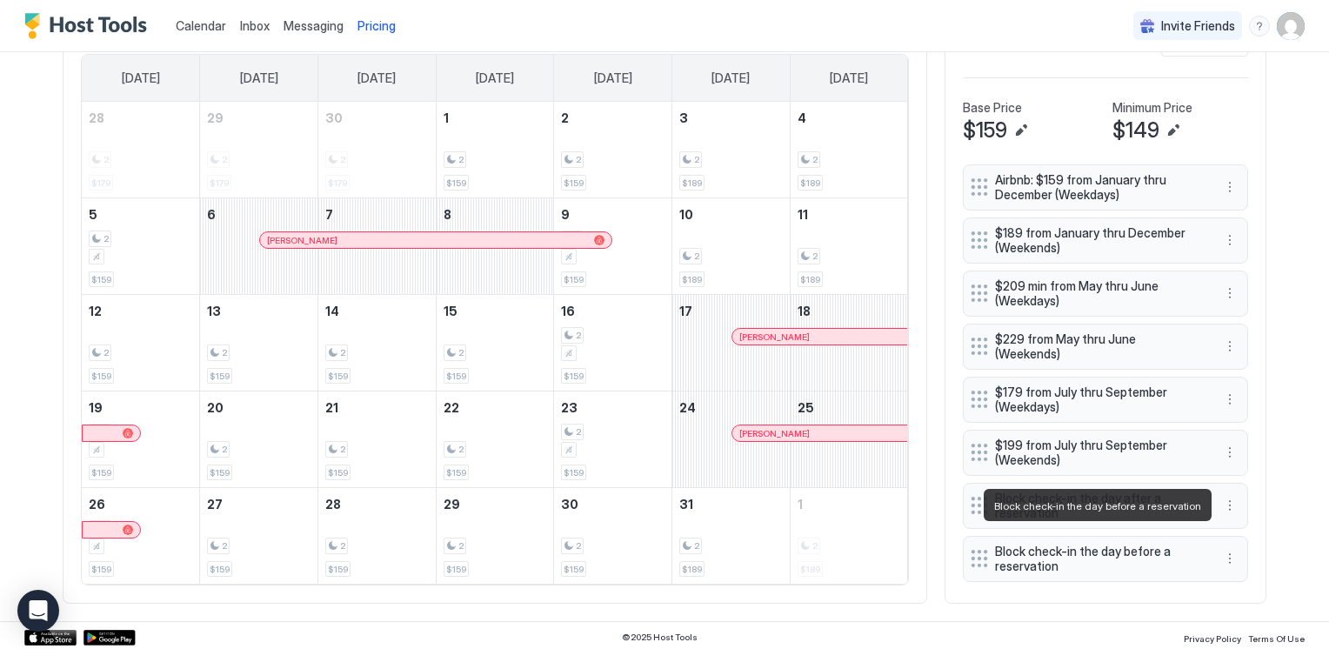
click at [1120, 544] on span "Block check-in the day before a reservation" at bounding box center [1098, 559] width 207 height 30
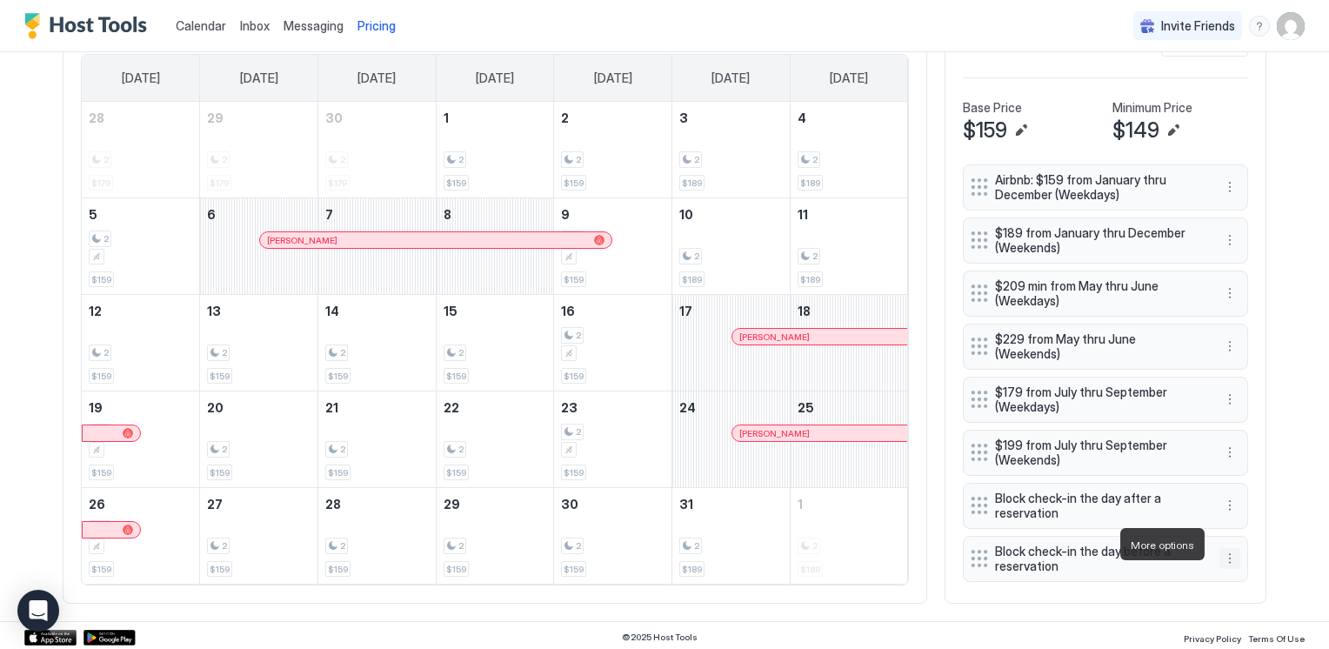
click at [1225, 548] on button "More options" at bounding box center [1230, 558] width 21 height 21
click at [1227, 565] on div "Edit" at bounding box center [1240, 568] width 38 height 13
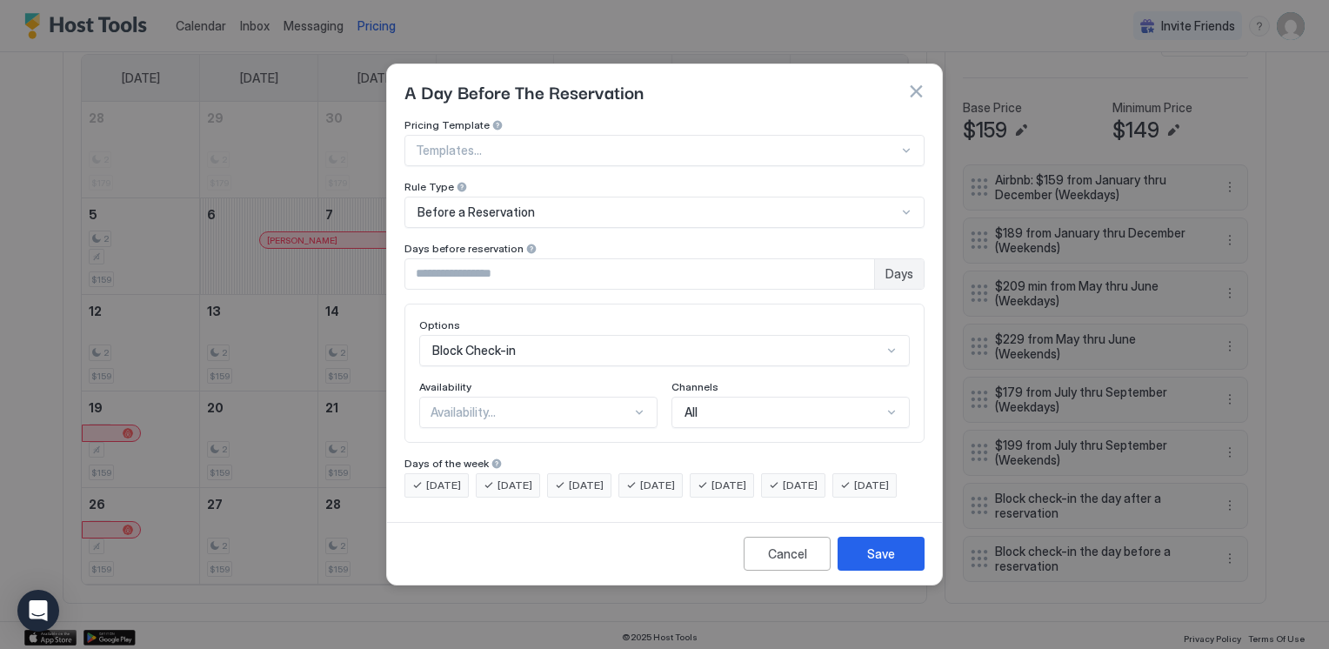
scroll to position [90, 0]
click at [482, 340] on div "Block Check-in" at bounding box center [664, 350] width 491 height 31
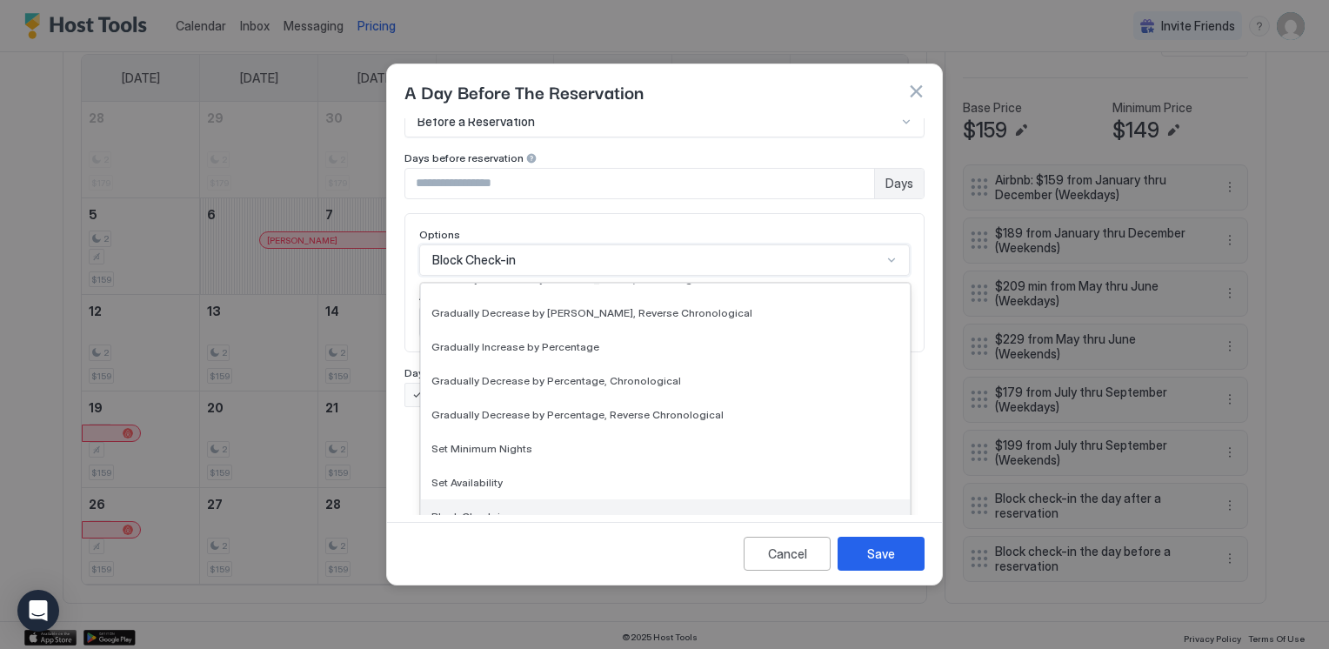
scroll to position [316, 0]
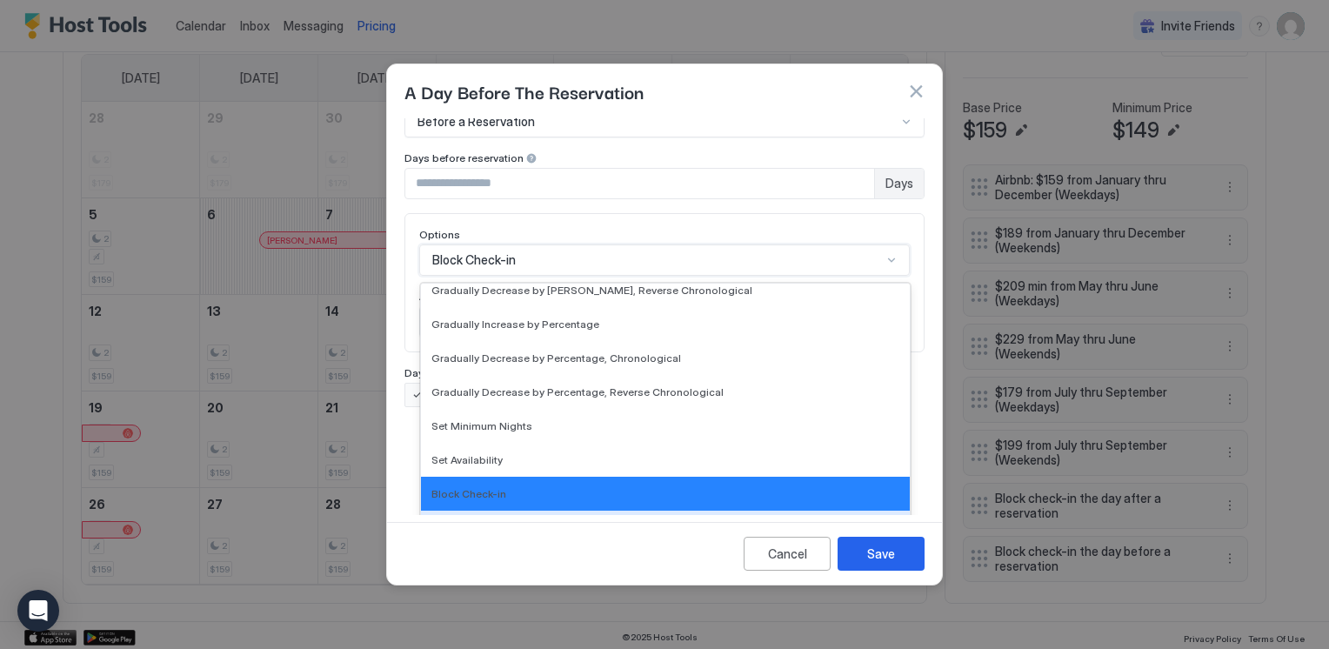
click at [486, 521] on div "Block Check-out" at bounding box center [665, 528] width 489 height 34
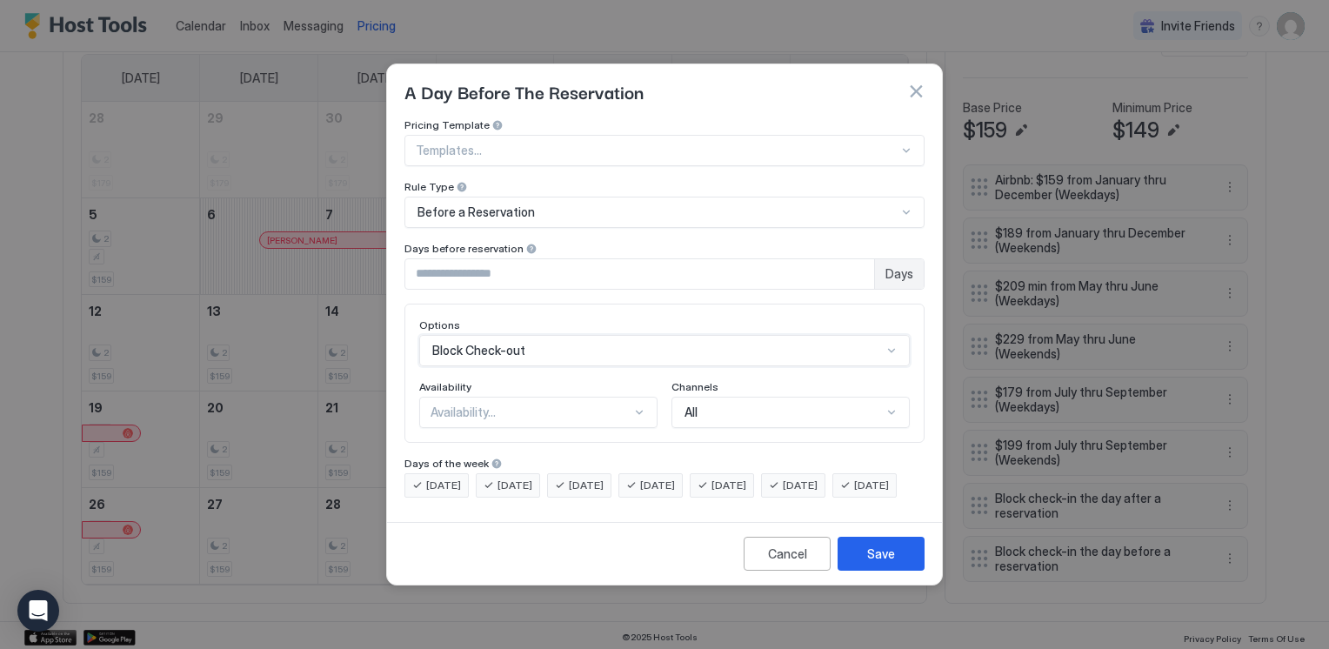
click at [634, 405] on div at bounding box center [639, 412] width 14 height 14
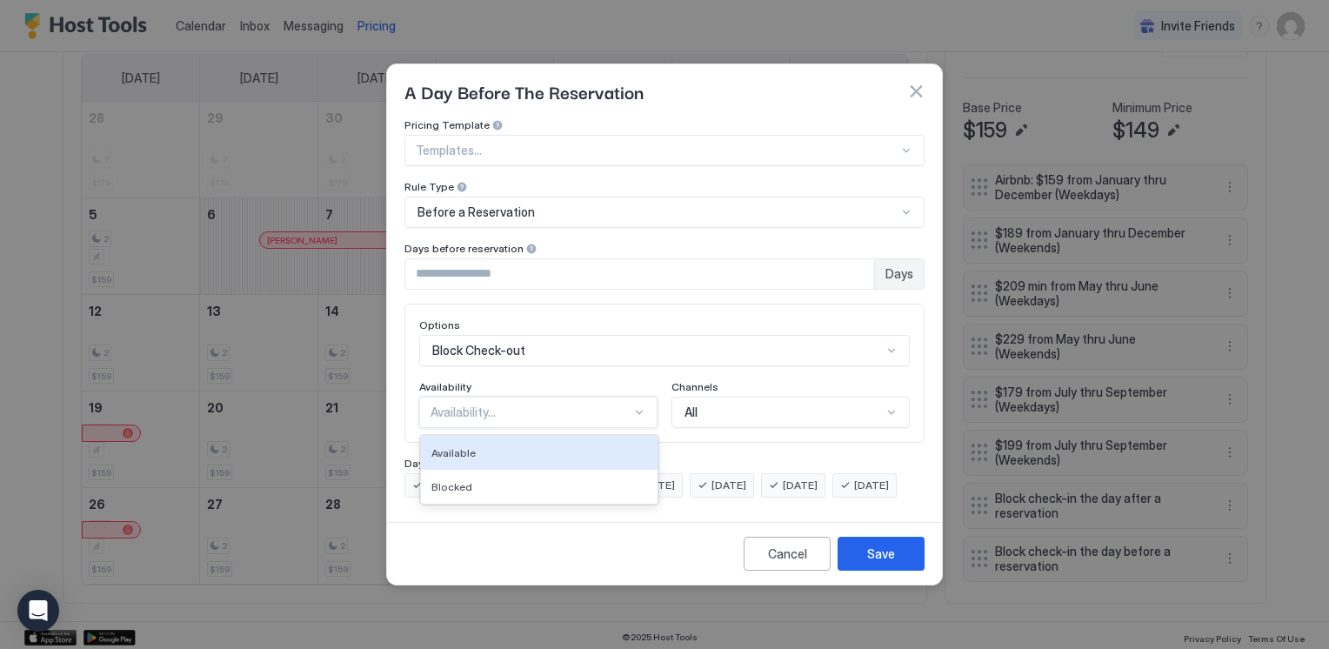
click at [617, 446] on div "Available" at bounding box center [539, 452] width 216 height 13
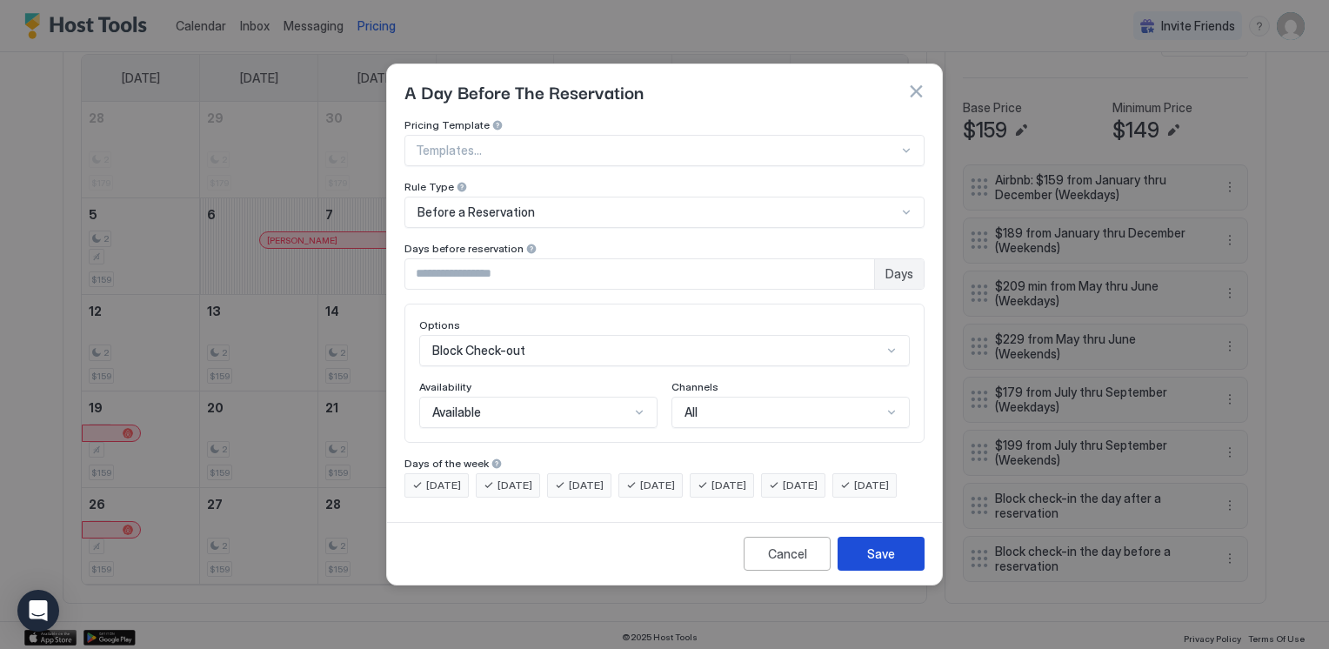
click at [872, 563] on div "Save" at bounding box center [881, 554] width 28 height 18
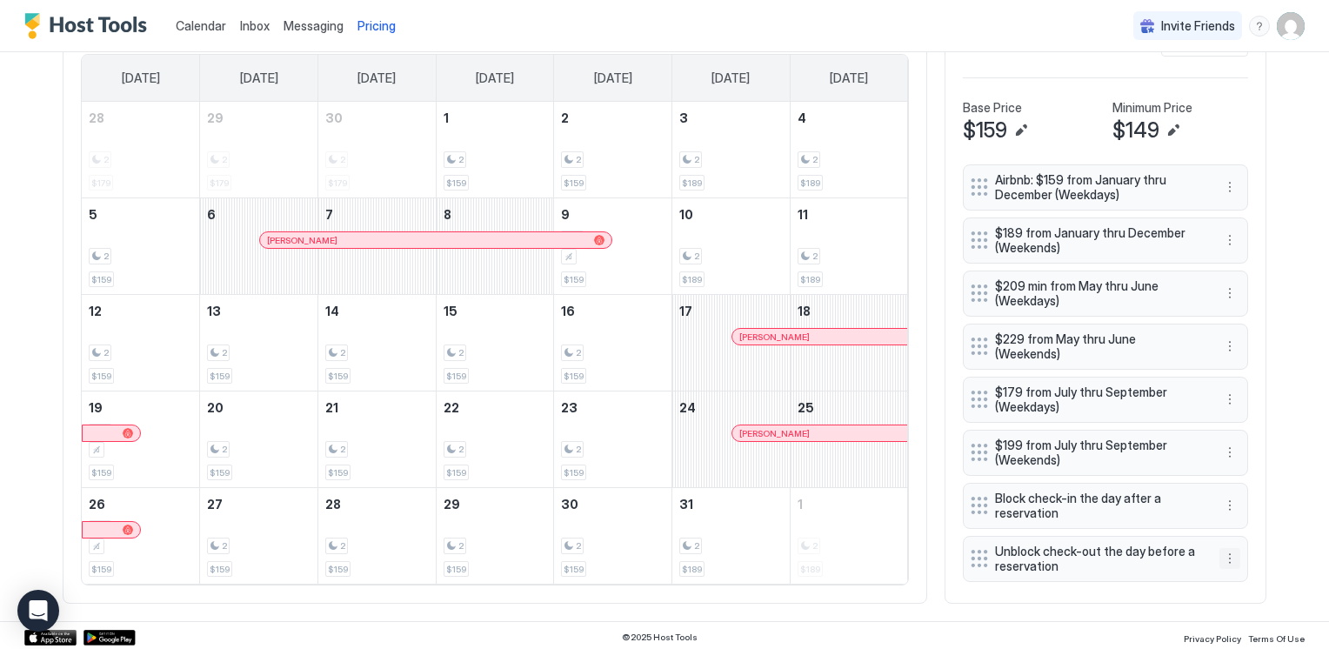
click at [1226, 551] on button "More options" at bounding box center [1230, 558] width 21 height 21
click at [1239, 567] on div "Edit" at bounding box center [1240, 568] width 38 height 13
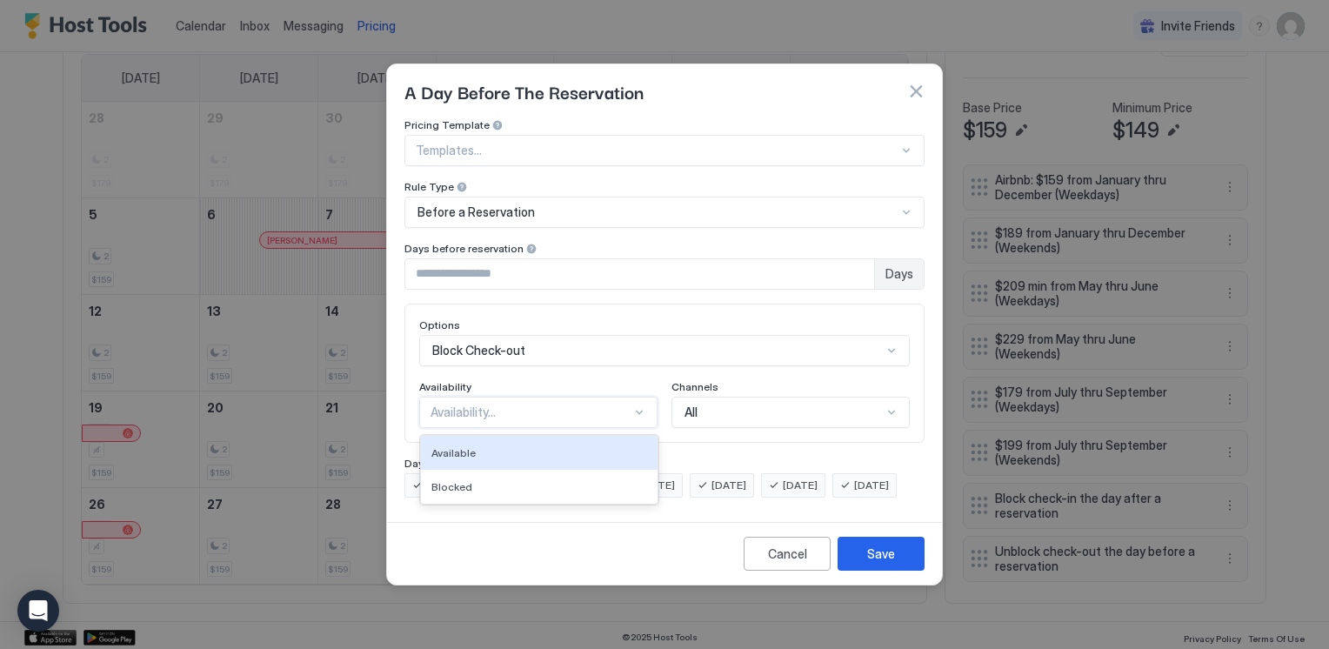
click at [643, 405] on div at bounding box center [639, 412] width 14 height 14
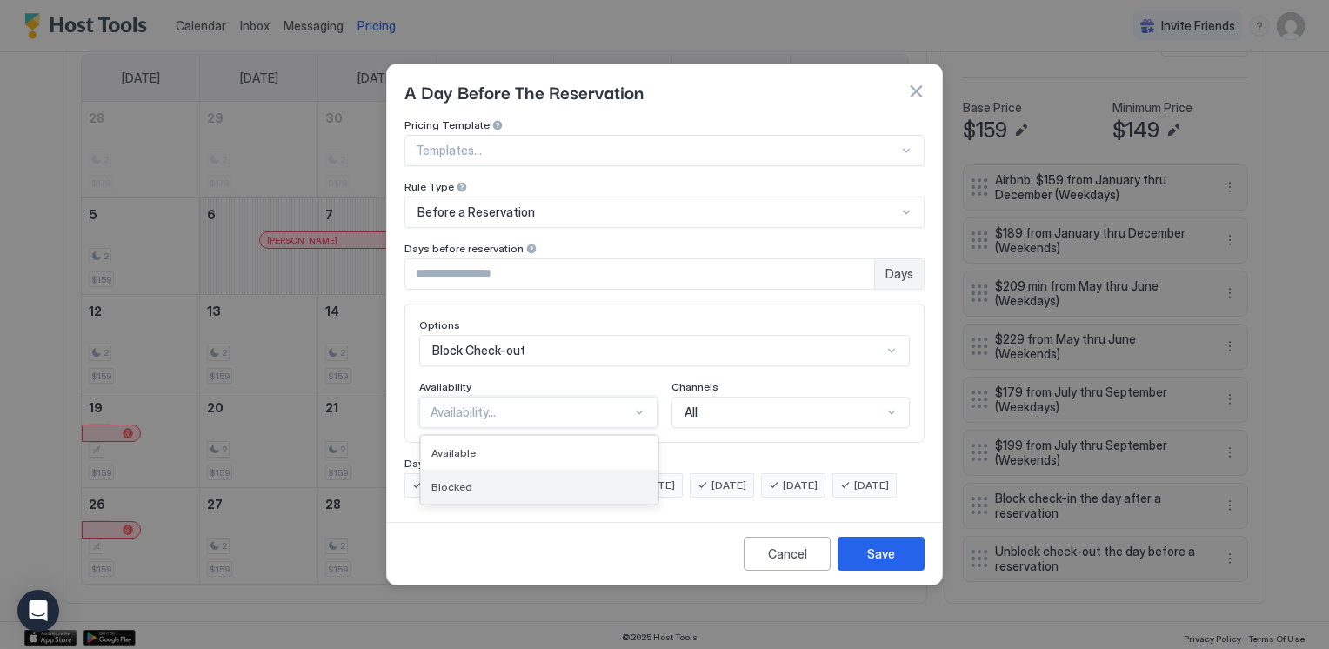
click at [597, 480] on div "Blocked" at bounding box center [539, 486] width 216 height 13
click at [892, 563] on div "Save" at bounding box center [881, 554] width 28 height 18
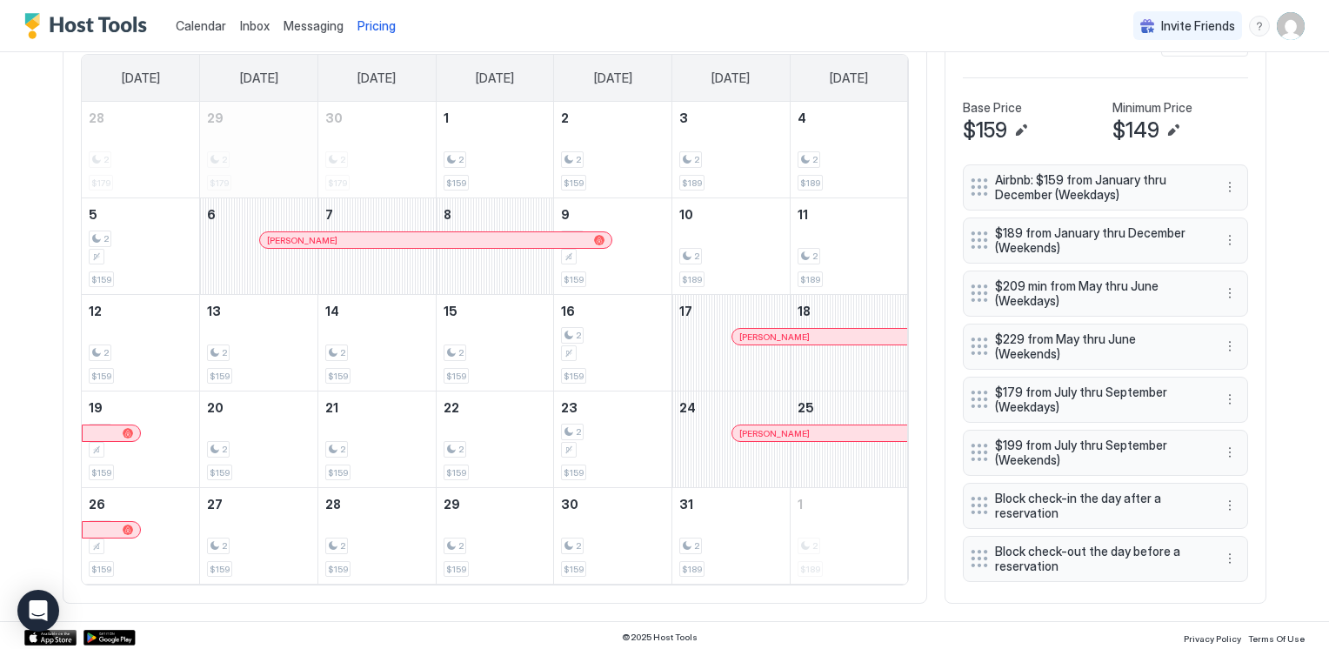
scroll to position [318, 0]
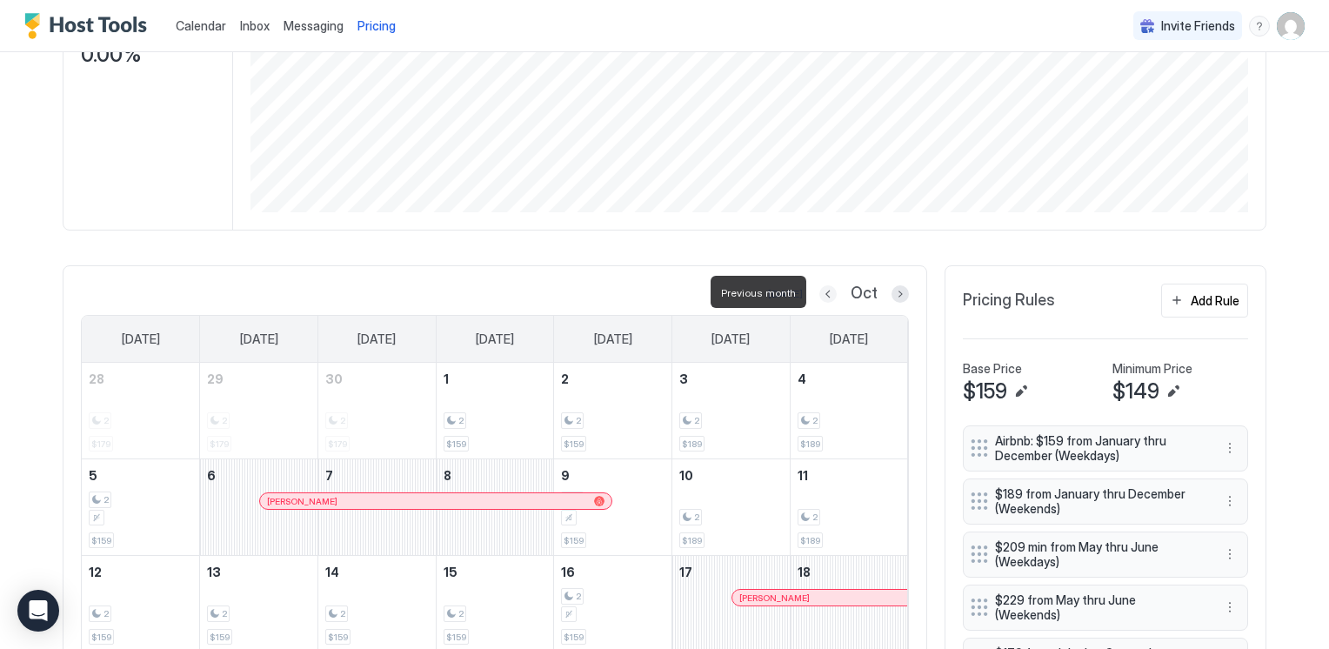
click at [825, 291] on button "Previous month" at bounding box center [827, 293] width 17 height 17
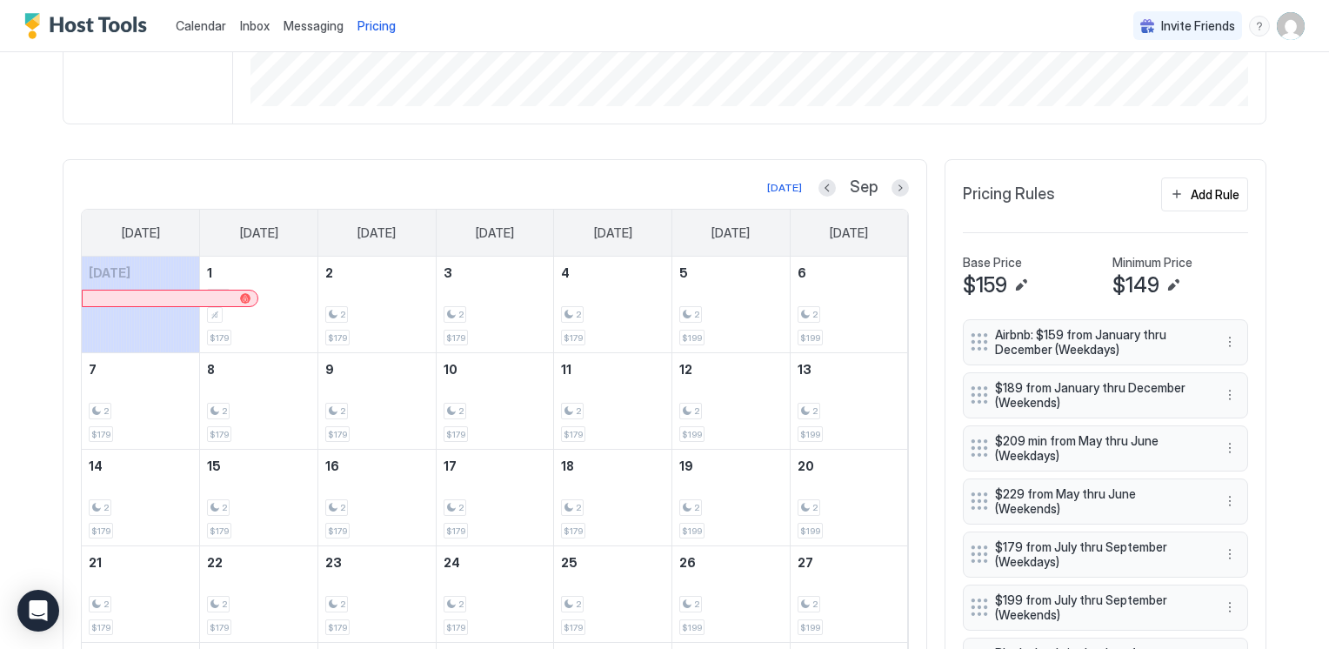
scroll to position [405, 0]
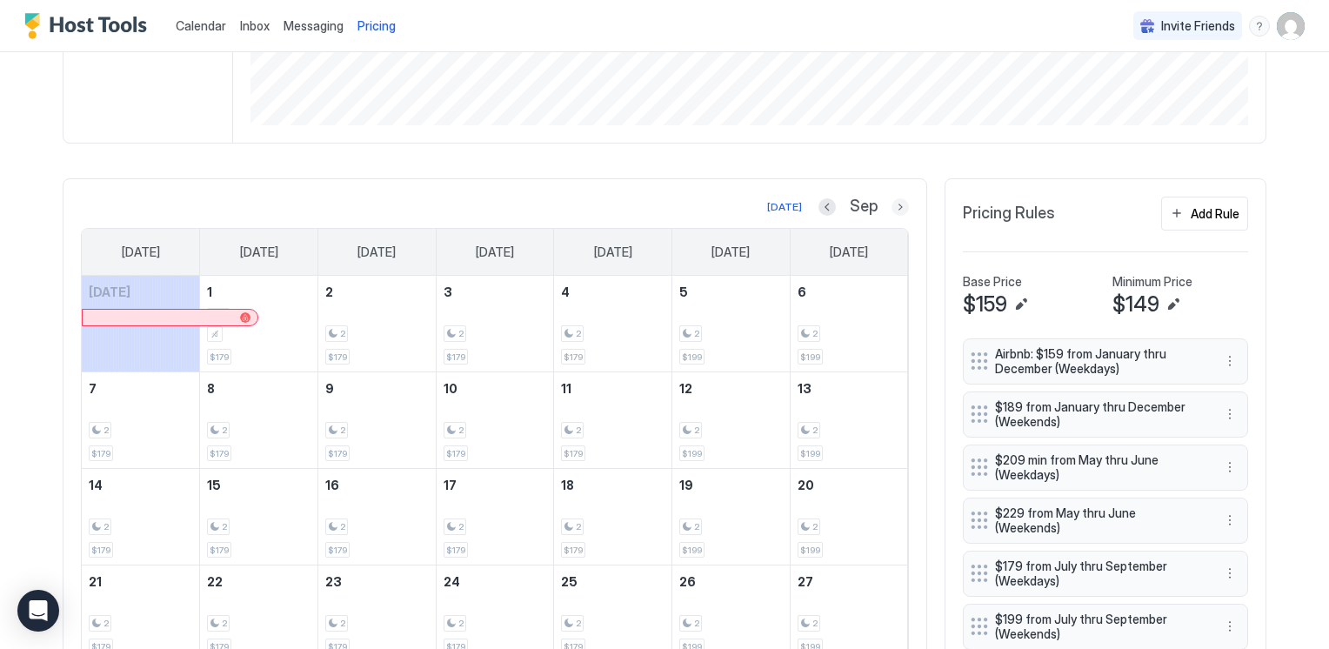
click at [892, 202] on button "Next month" at bounding box center [900, 206] width 17 height 17
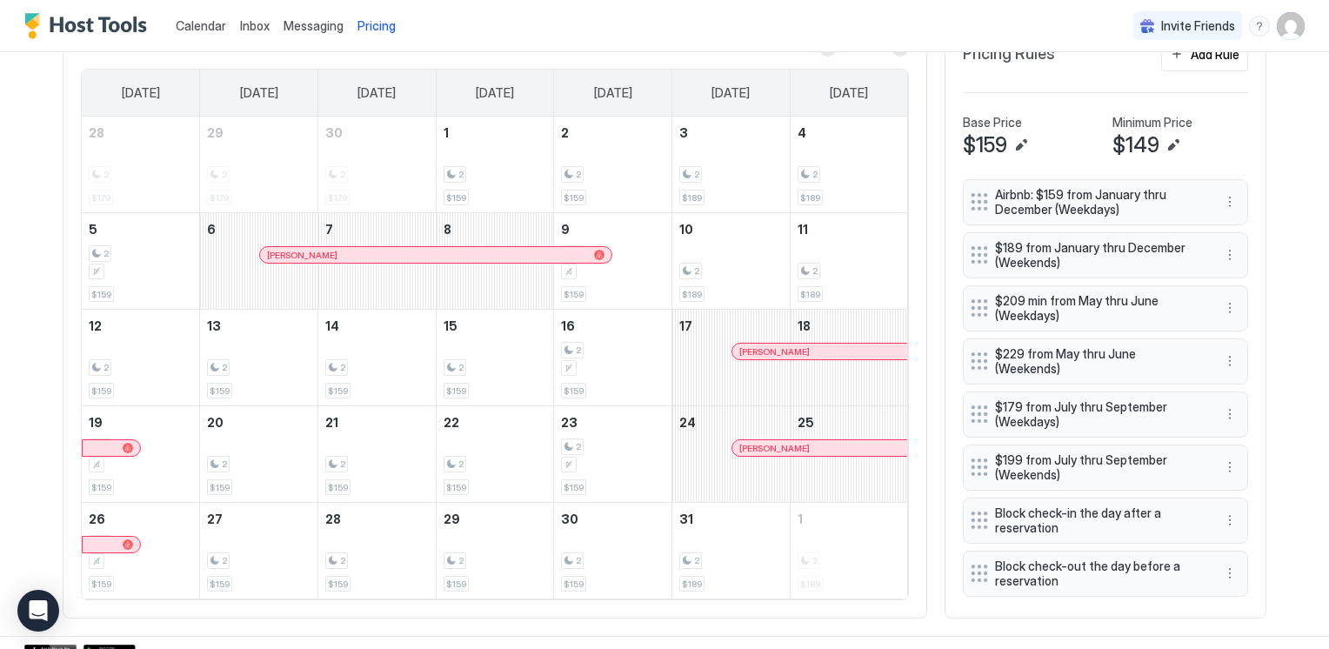
scroll to position [579, 0]
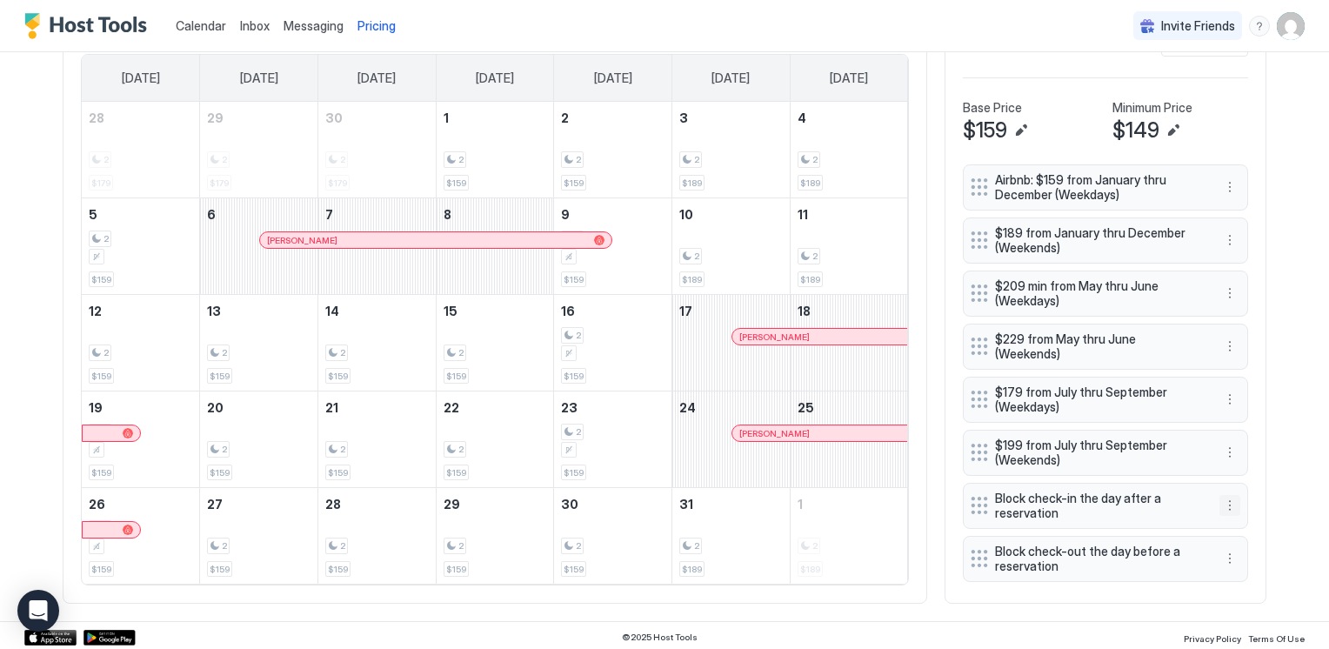
click at [1220, 495] on button "More options" at bounding box center [1230, 505] width 21 height 21
click at [1224, 511] on div "Edit" at bounding box center [1240, 516] width 38 height 13
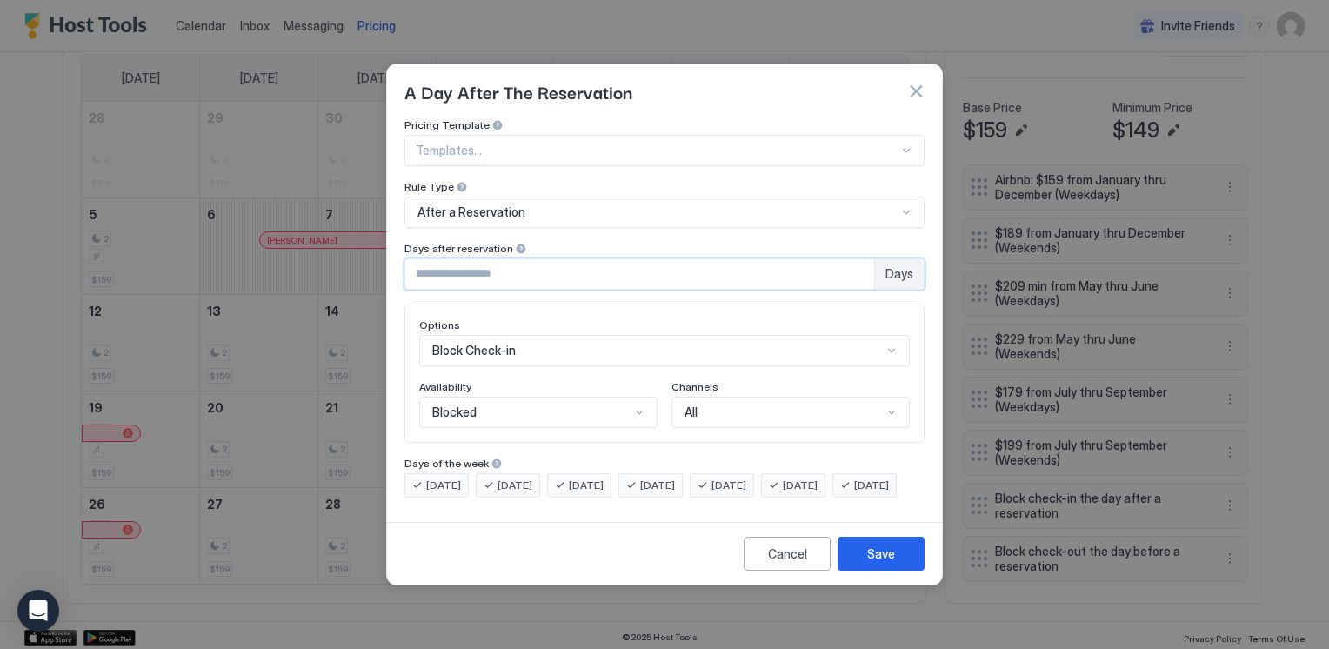
drag, startPoint x: 452, startPoint y: 258, endPoint x: 382, endPoint y: 258, distance: 70.5
click at [382, 258] on div "A Day After The Reservation Pricing Template Templates... Rule Type After a Res…" at bounding box center [664, 324] width 1329 height 649
click at [859, 268] on input "*" at bounding box center [639, 274] width 469 height 30
click at [858, 261] on input "*" at bounding box center [639, 274] width 469 height 30
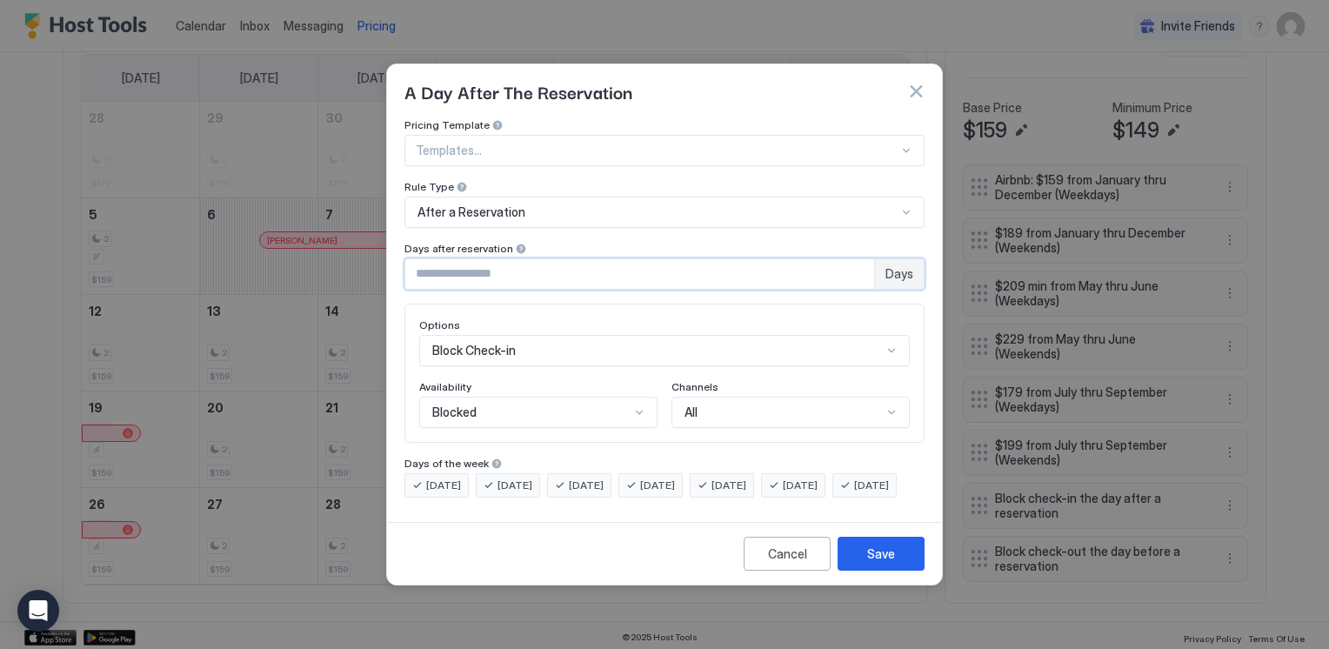
click at [859, 259] on input "*" at bounding box center [639, 274] width 469 height 30
click at [859, 266] on input "*" at bounding box center [639, 274] width 469 height 30
type input "*"
click at [859, 259] on input "*" at bounding box center [639, 274] width 469 height 30
click at [797, 560] on div "Cancel" at bounding box center [787, 554] width 39 height 18
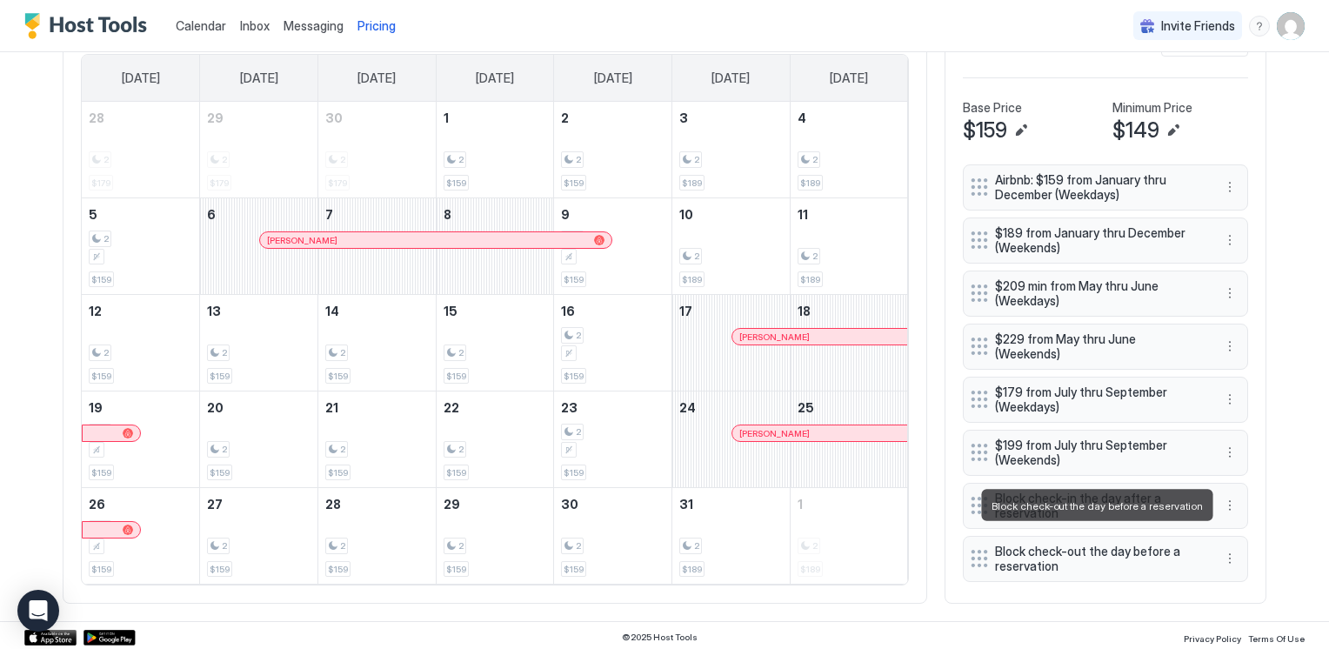
click at [1042, 544] on span "Block check-out the day before a reservation" at bounding box center [1098, 559] width 207 height 30
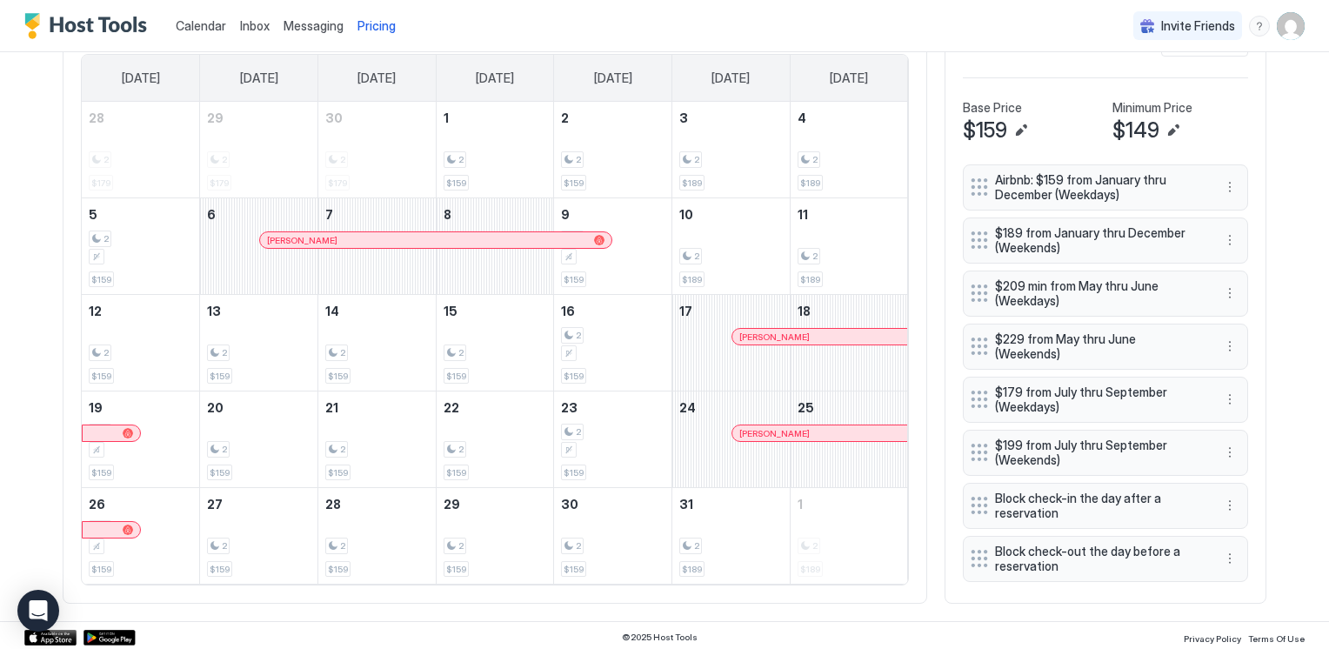
click at [1042, 544] on span "Block check-out the day before a reservation" at bounding box center [1098, 559] width 207 height 30
click at [1223, 548] on button "More options" at bounding box center [1230, 558] width 21 height 21
click at [1242, 565] on span "Edit" at bounding box center [1249, 568] width 19 height 13
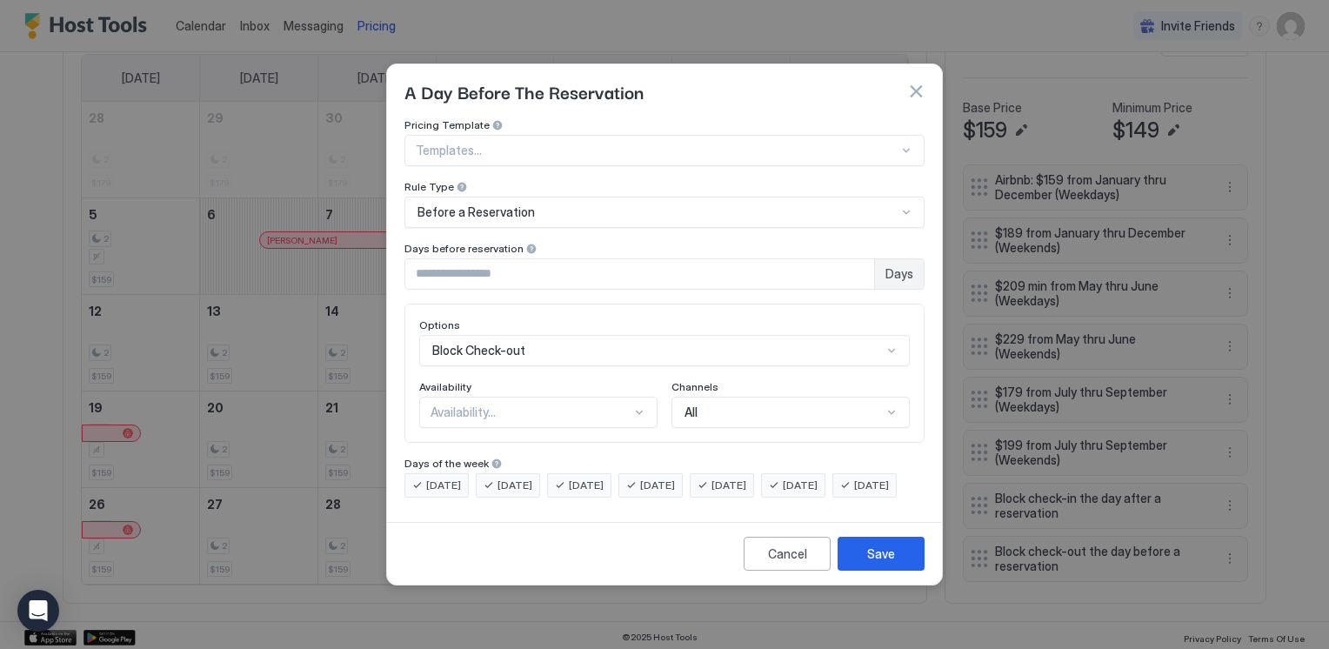
type input "*"
click at [859, 264] on input "*" at bounding box center [639, 274] width 469 height 30
click at [792, 563] on div "Cancel" at bounding box center [787, 554] width 39 height 18
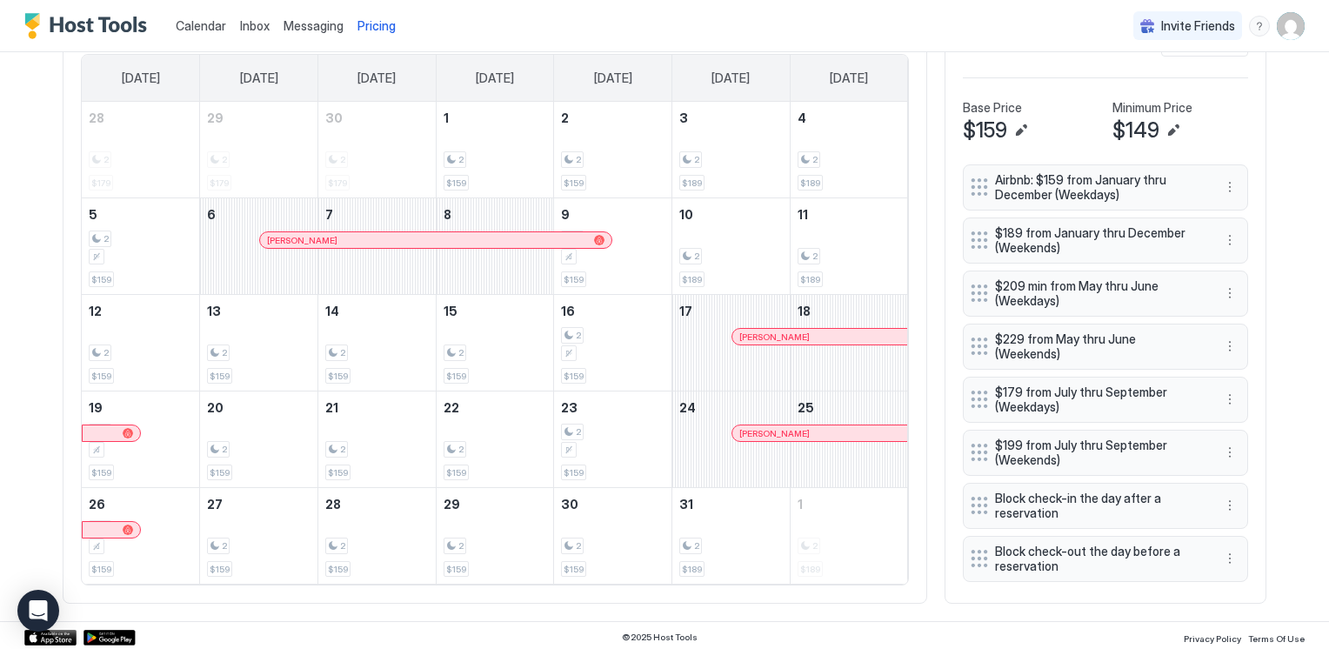
click at [1054, 491] on span "Block check-in the day after a reservation" at bounding box center [1098, 506] width 207 height 30
click at [1220, 495] on button "More options" at bounding box center [1230, 505] width 21 height 21
click at [1237, 518] on div "Edit" at bounding box center [1240, 516] width 38 height 13
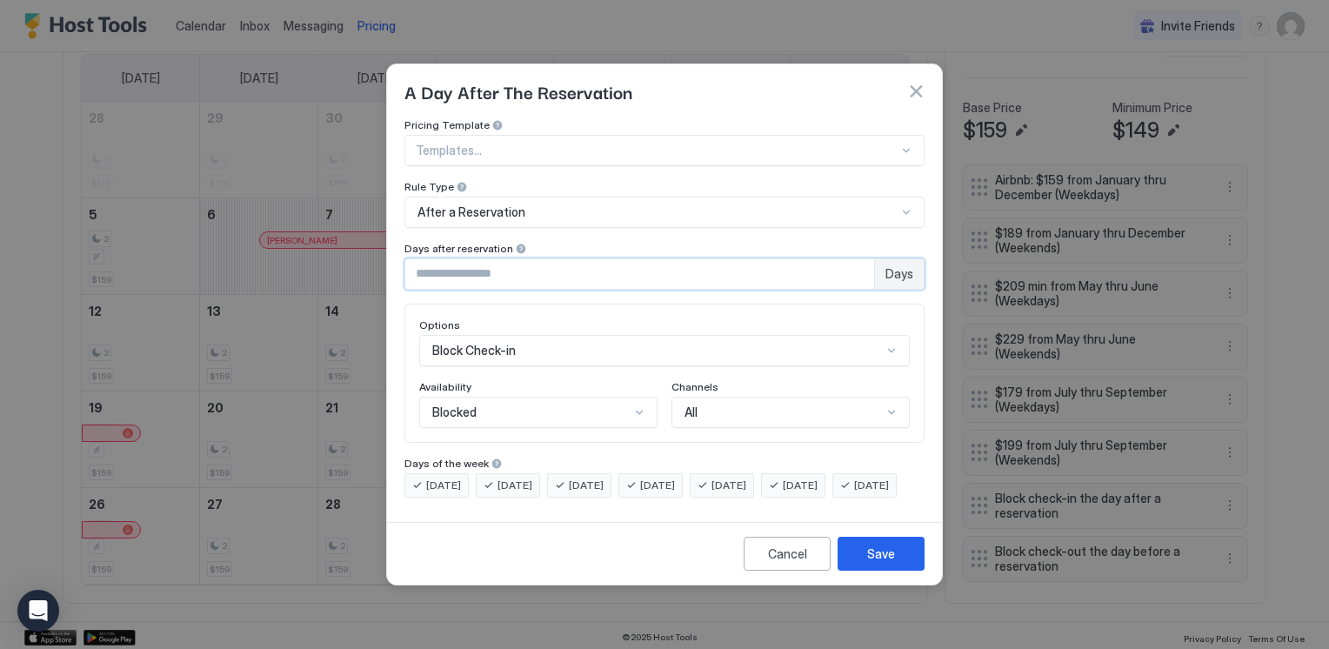
click at [420, 259] on input "*" at bounding box center [639, 274] width 469 height 30
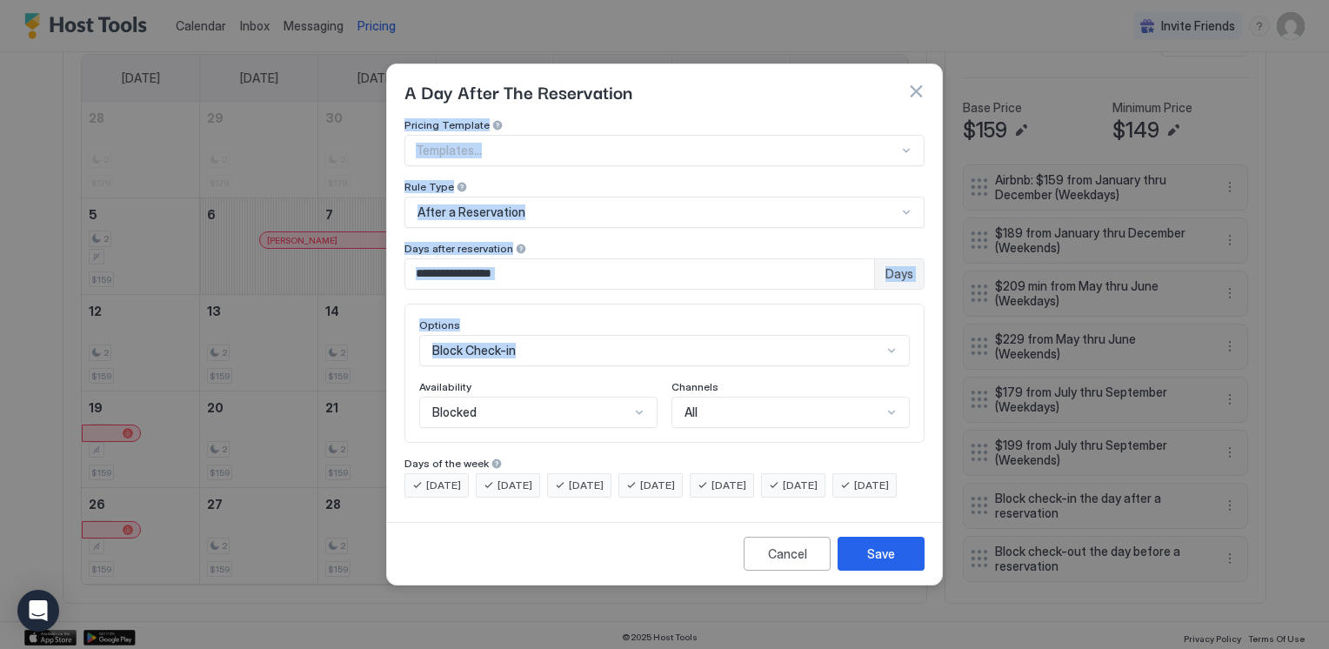
drag, startPoint x: 672, startPoint y: 87, endPoint x: 605, endPoint y: 220, distance: 149.0
click at [605, 220] on div "A Day After The Reservation Pricing Template Templates... Rule Type After a Res…" at bounding box center [664, 324] width 557 height 522
click at [740, 79] on div "A Day After The Reservation" at bounding box center [664, 91] width 520 height 26
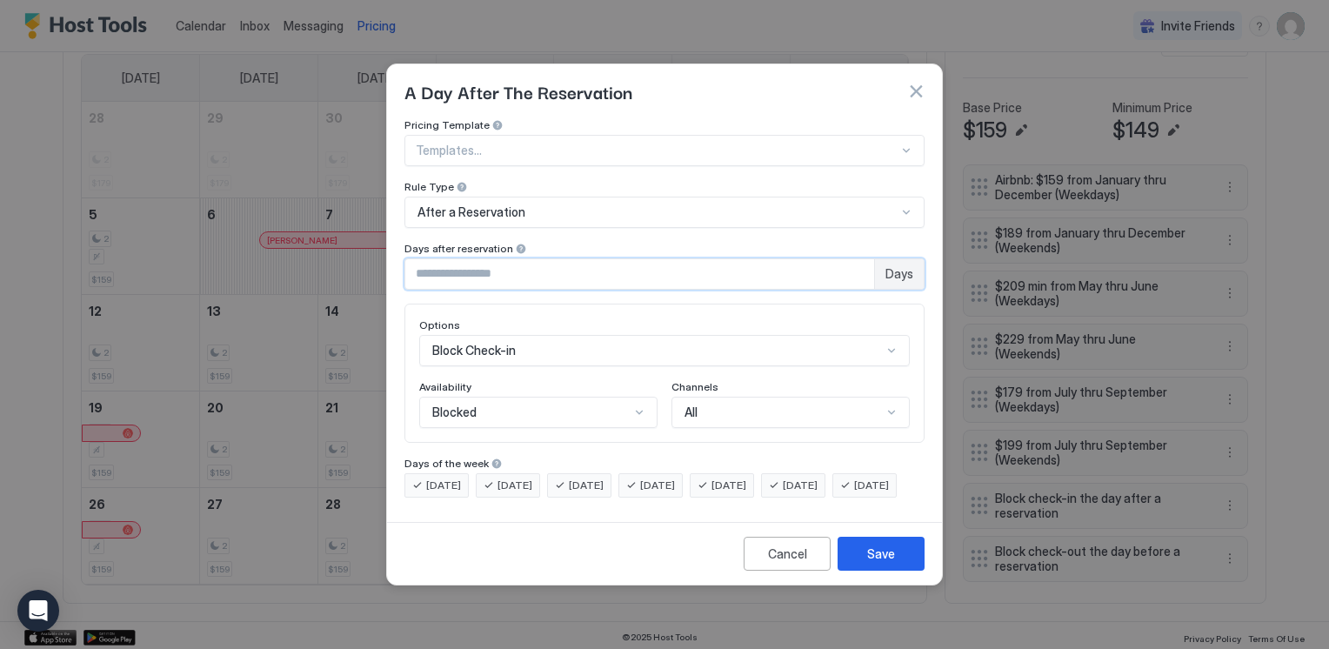
click at [421, 259] on input "*" at bounding box center [639, 274] width 469 height 30
type input "*"
click at [861, 259] on input "*" at bounding box center [639, 274] width 469 height 30
click at [899, 571] on button "Save" at bounding box center [881, 554] width 87 height 34
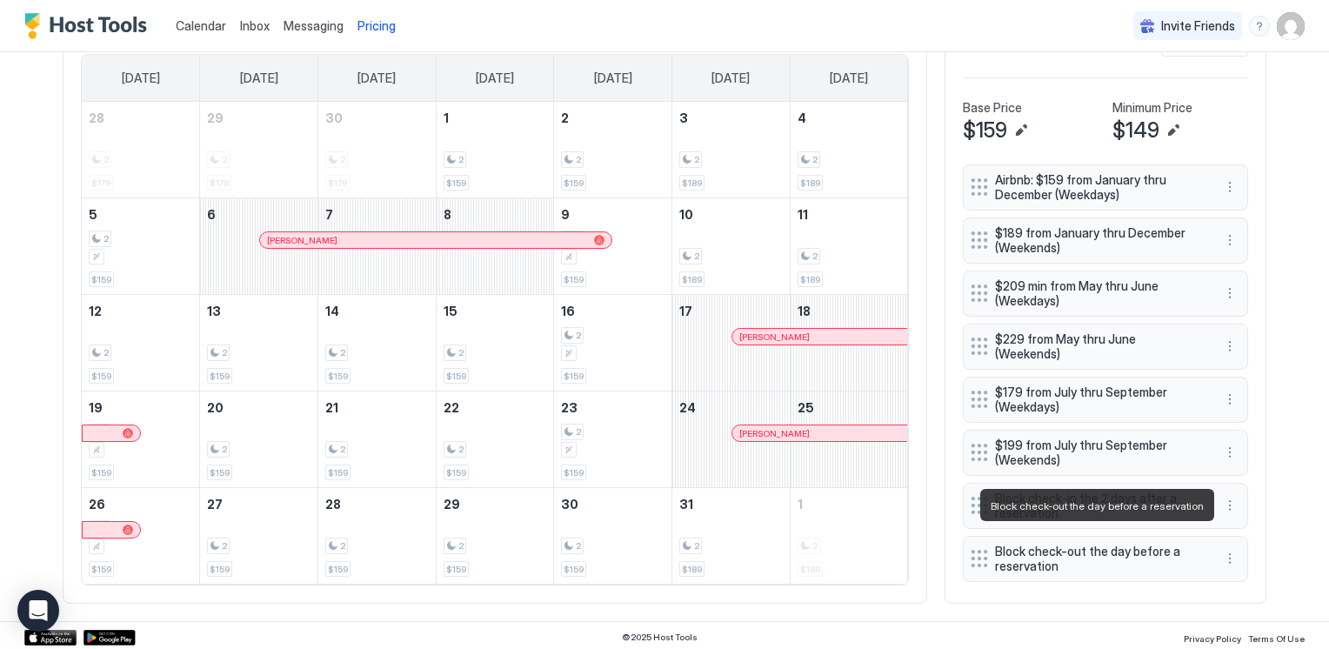
click at [1098, 544] on span "Block check-out the day before a reservation" at bounding box center [1098, 559] width 207 height 30
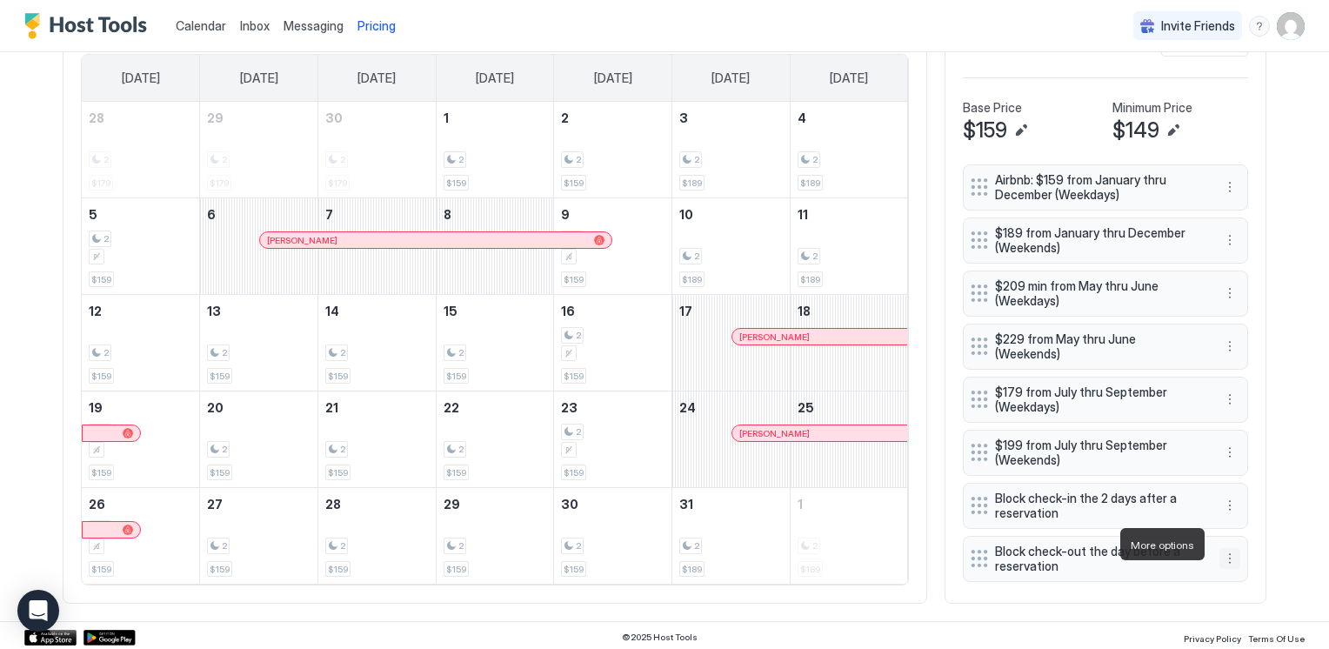
click at [1232, 548] on button "More options" at bounding box center [1230, 558] width 21 height 21
click at [1233, 574] on div "Edit" at bounding box center [1240, 568] width 38 height 13
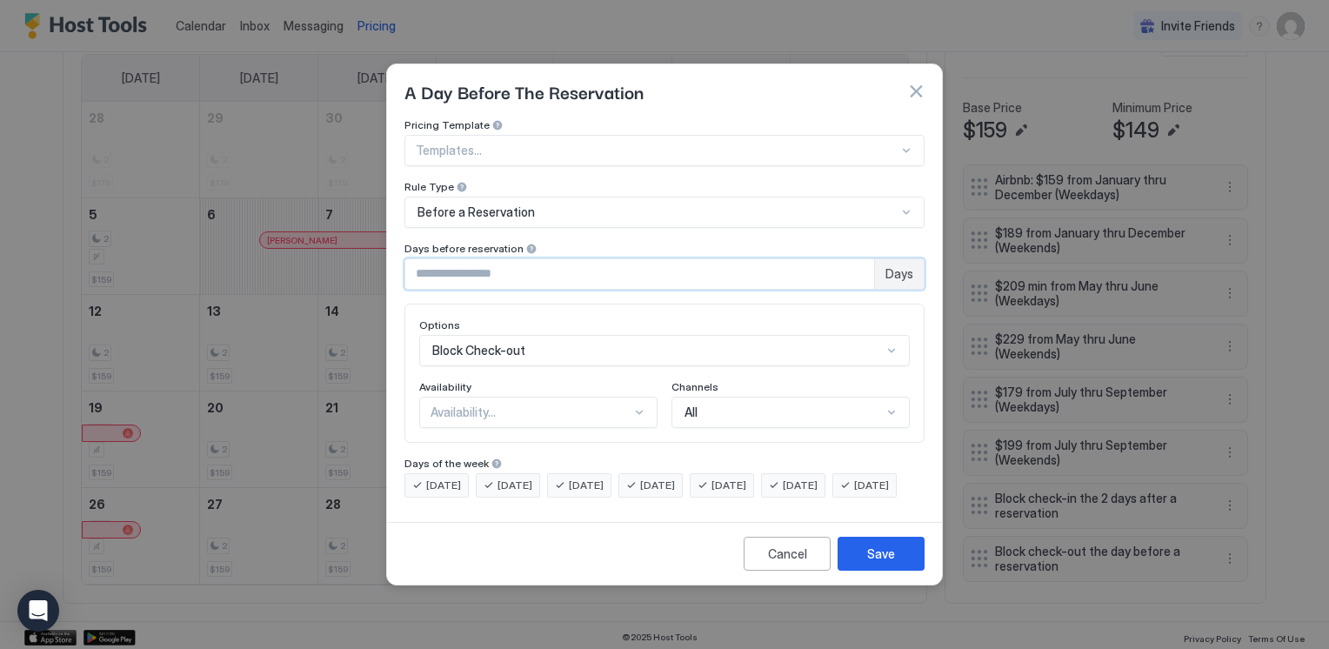
type input "*"
click at [859, 259] on input "*" at bounding box center [639, 274] width 469 height 30
click at [643, 405] on div "Availability..." at bounding box center [538, 412] width 238 height 31
click at [571, 480] on div "Blocked" at bounding box center [539, 486] width 216 height 13
click at [871, 563] on div "Save" at bounding box center [881, 554] width 28 height 18
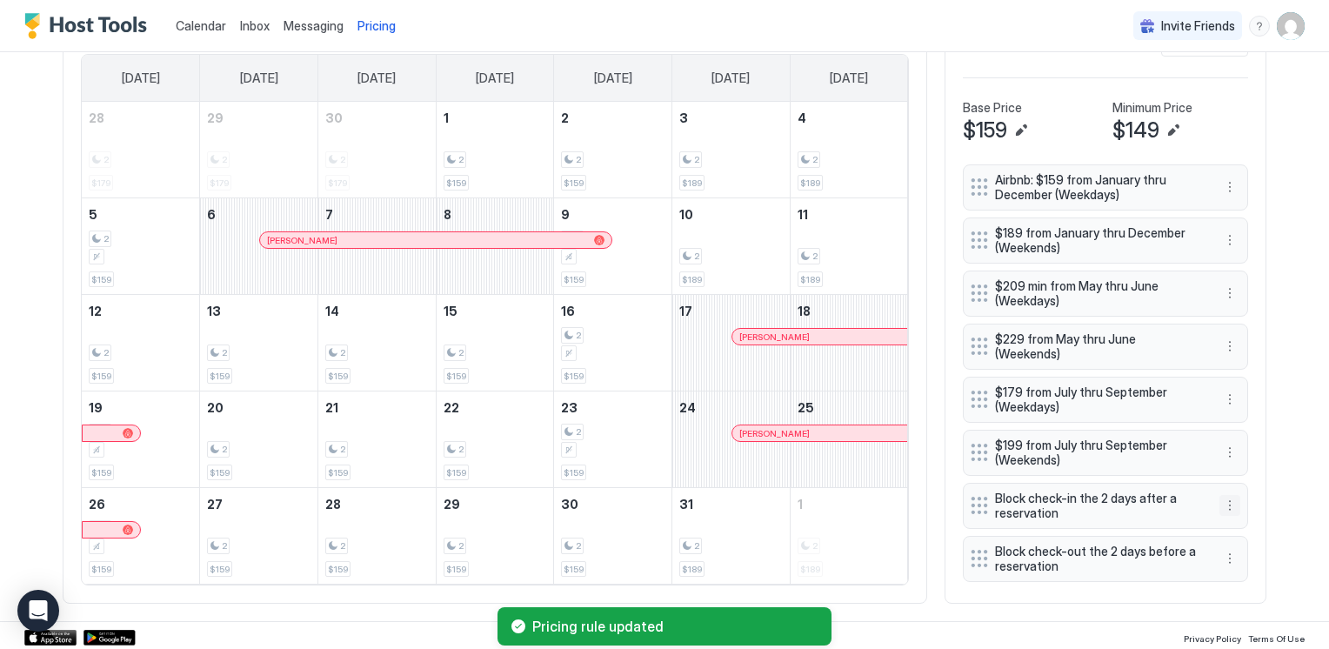
click at [1225, 495] on button "More options" at bounding box center [1230, 505] width 21 height 21
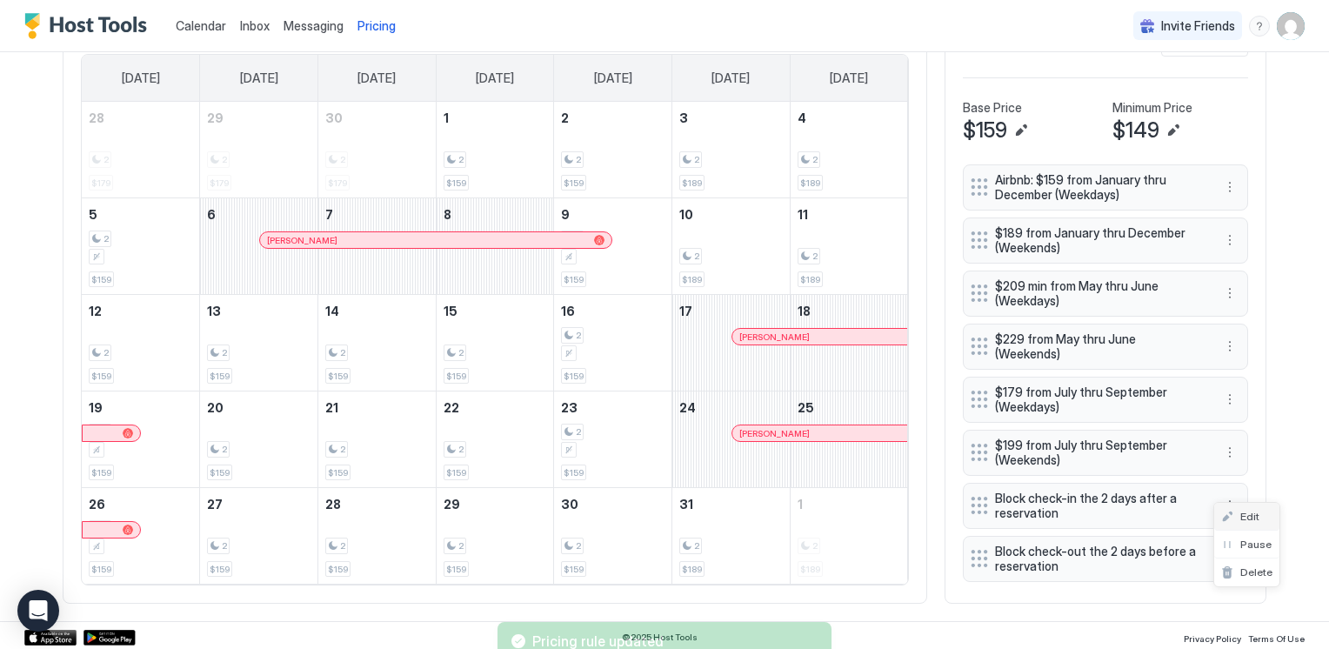
click at [1230, 516] on div "Edit" at bounding box center [1240, 516] width 38 height 13
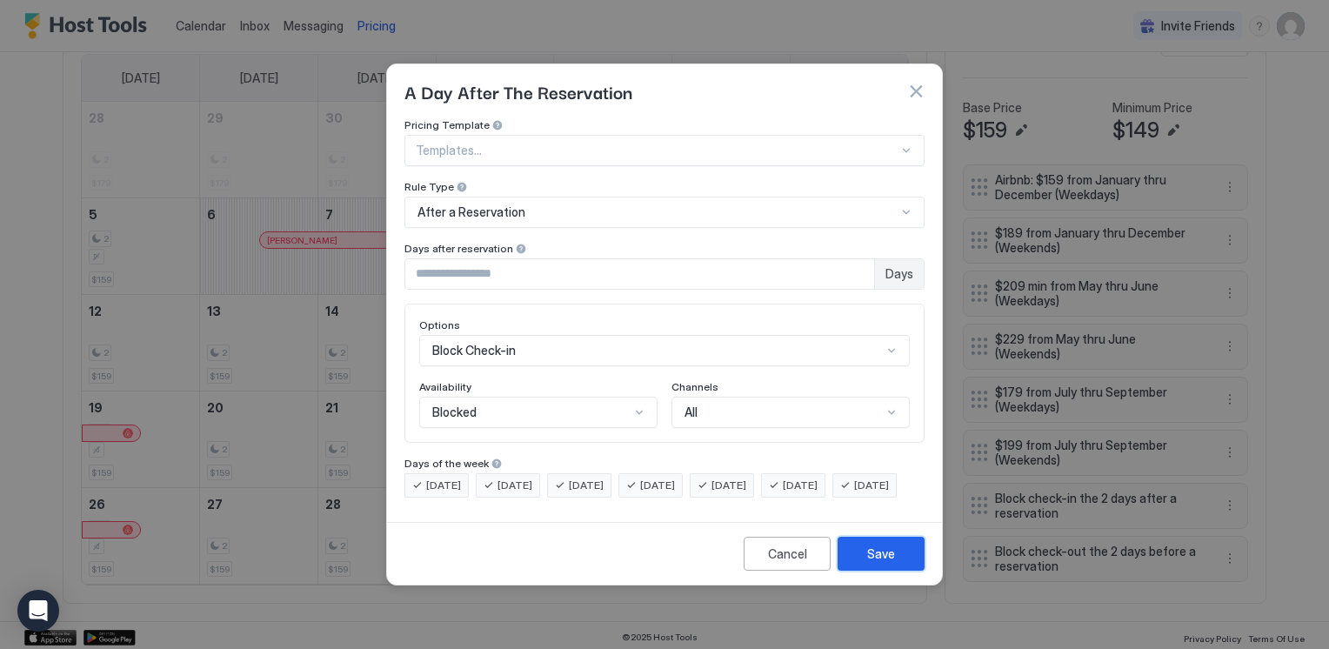
click at [886, 563] on div "Save" at bounding box center [881, 554] width 28 height 18
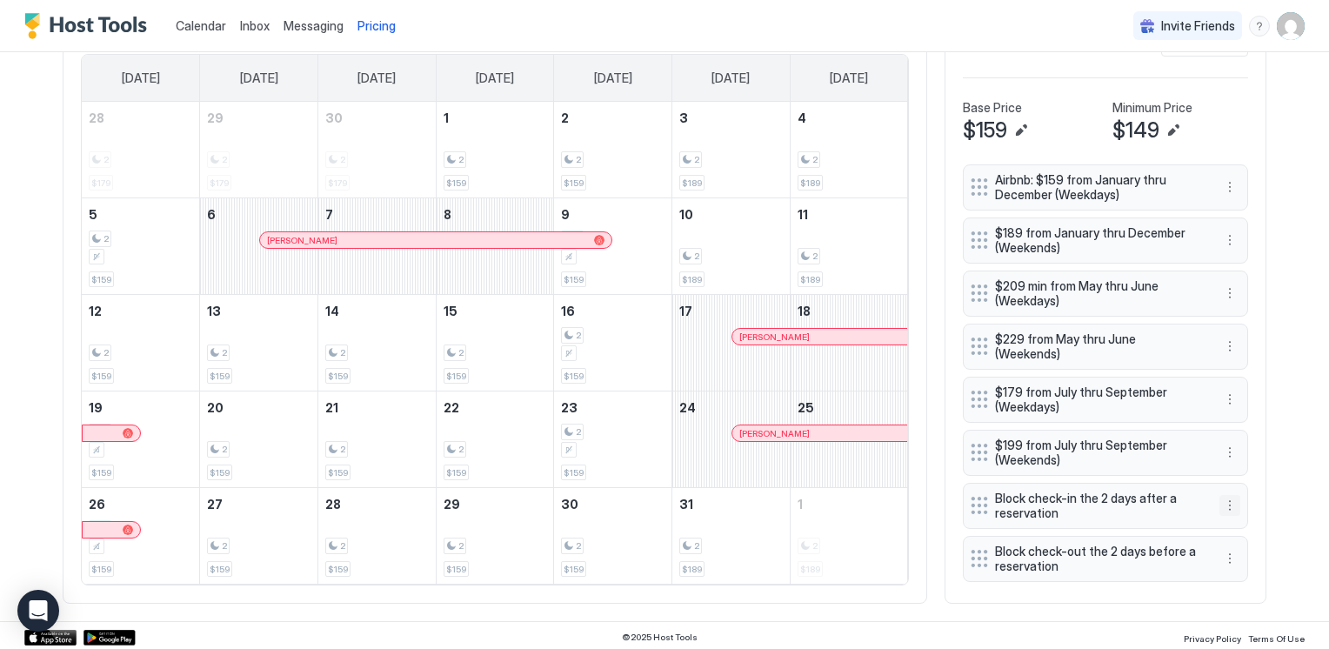
click at [1224, 495] on button "More options" at bounding box center [1230, 505] width 21 height 21
click at [1228, 513] on div "Edit" at bounding box center [1240, 516] width 38 height 13
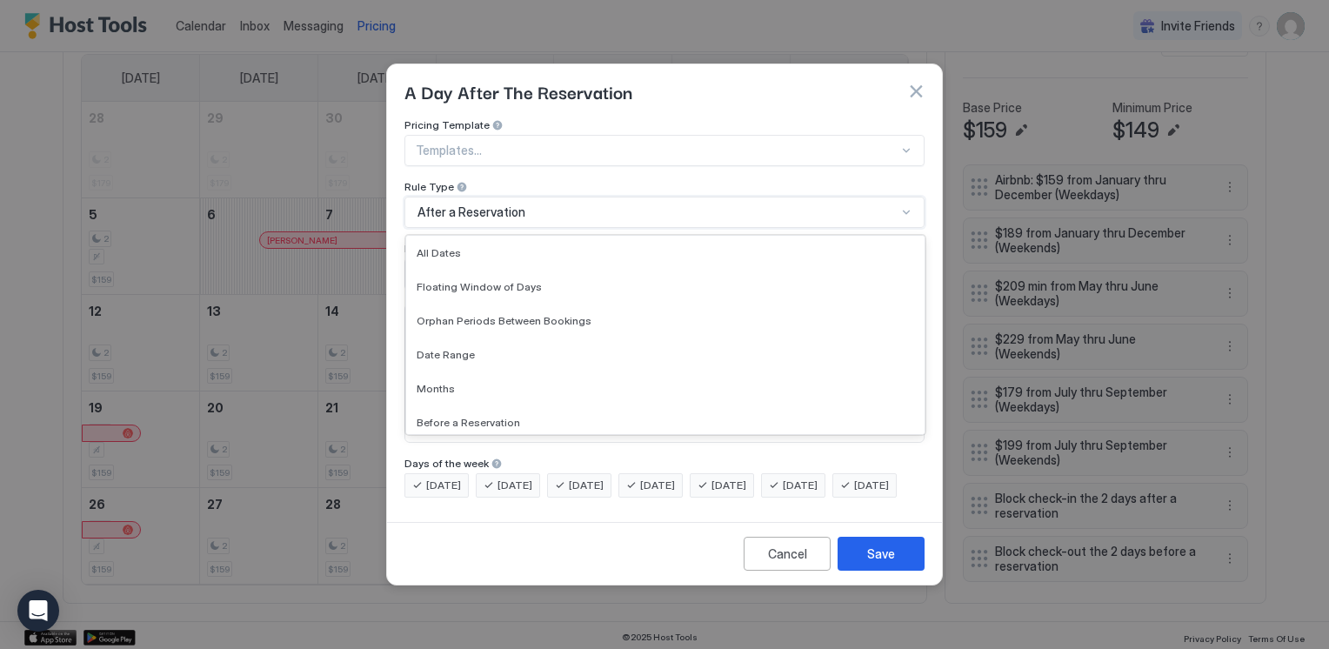
click at [610, 204] on div "After a Reservation" at bounding box center [657, 212] width 479 height 16
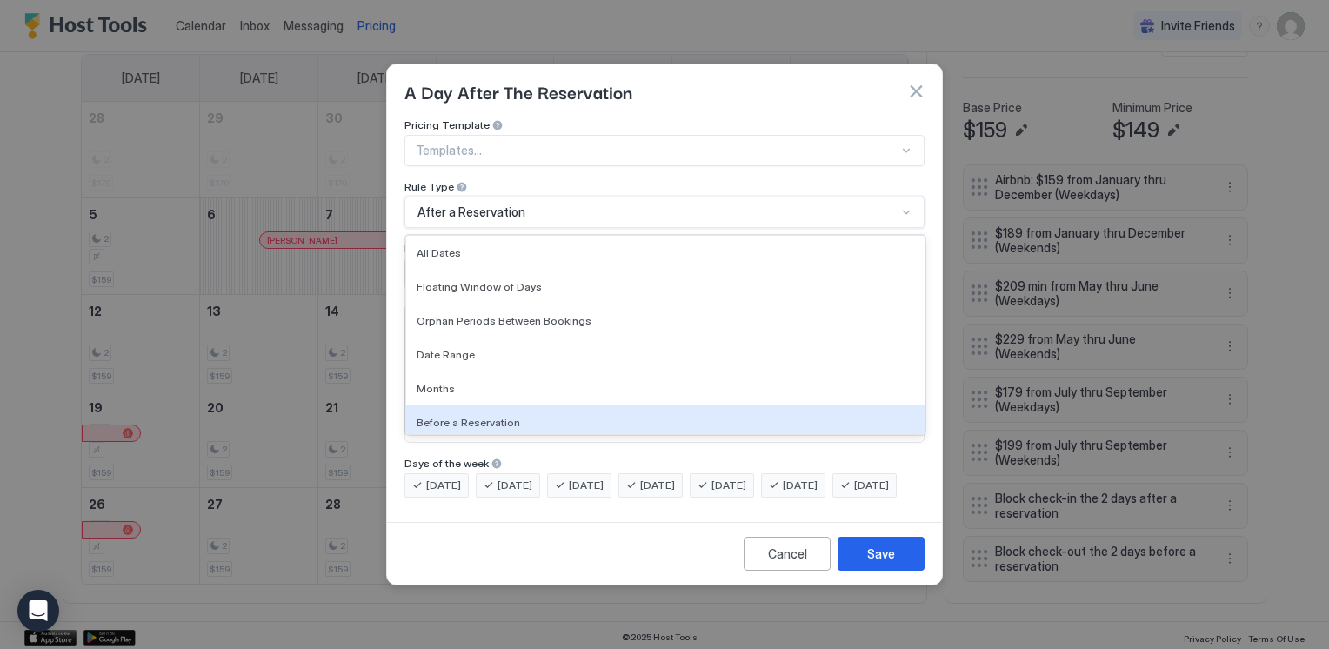
scroll to position [39, 0]
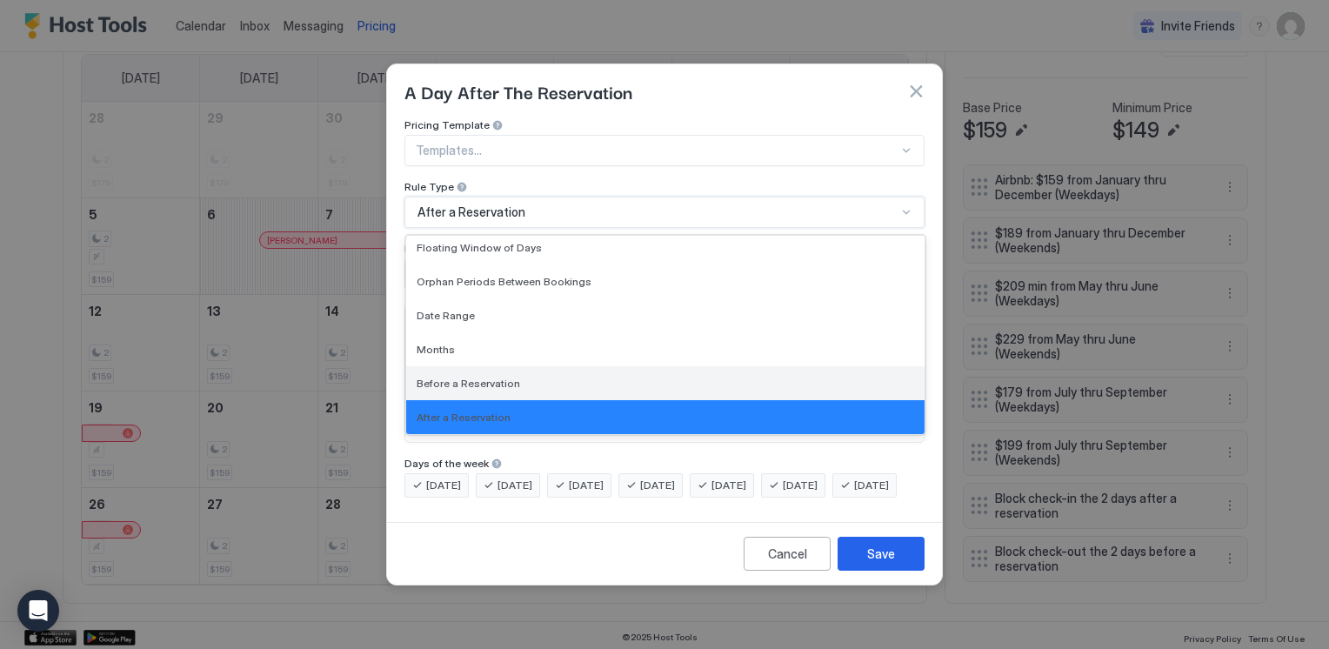
click at [503, 366] on div "Before a Reservation" at bounding box center [665, 383] width 518 height 34
type input "*"
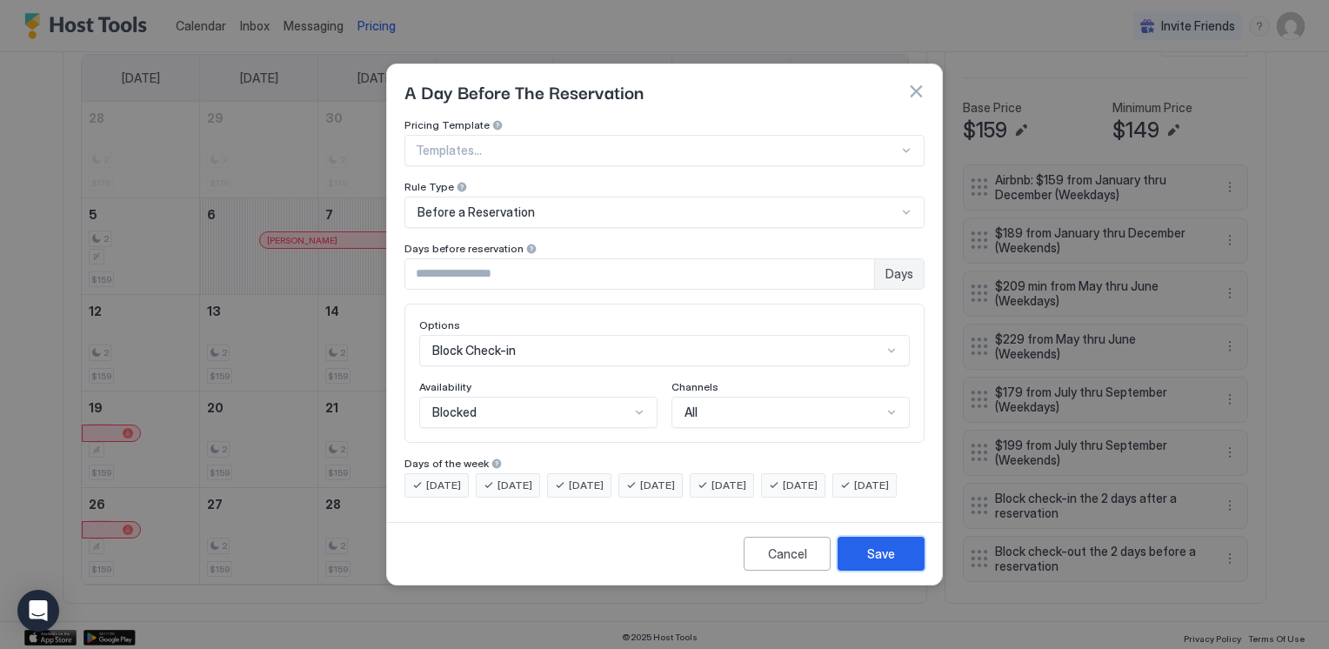
click at [880, 563] on div "Save" at bounding box center [881, 554] width 28 height 18
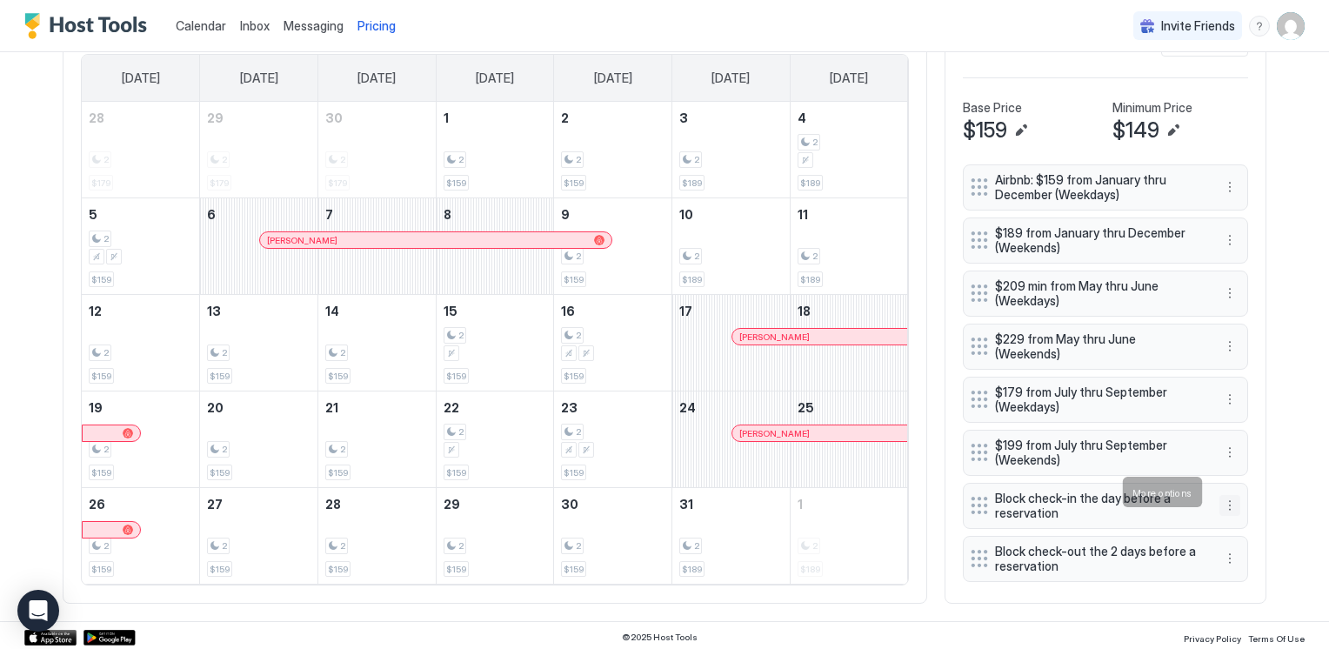
click at [1230, 495] on button "More options" at bounding box center [1230, 505] width 21 height 21
click at [1289, 378] on div at bounding box center [664, 324] width 1329 height 649
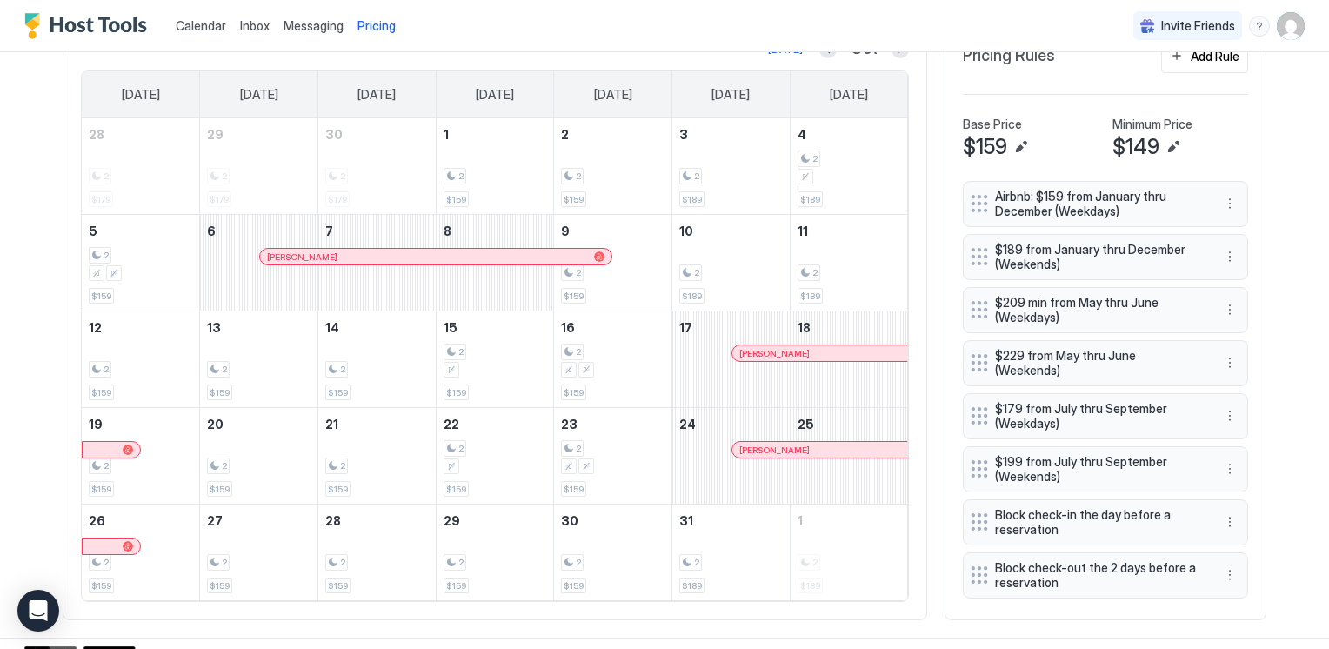
scroll to position [579, 0]
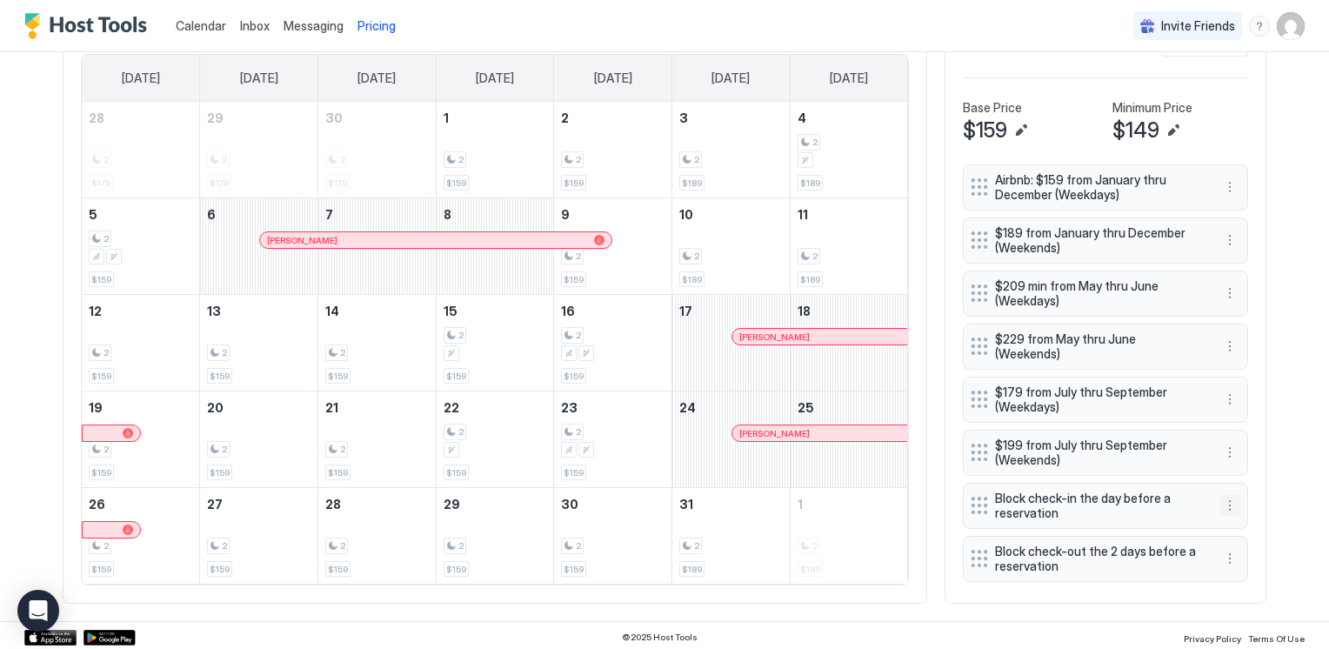
click at [1226, 495] on button "More options" at bounding box center [1230, 505] width 21 height 21
click at [1227, 520] on div "Edit" at bounding box center [1240, 516] width 38 height 13
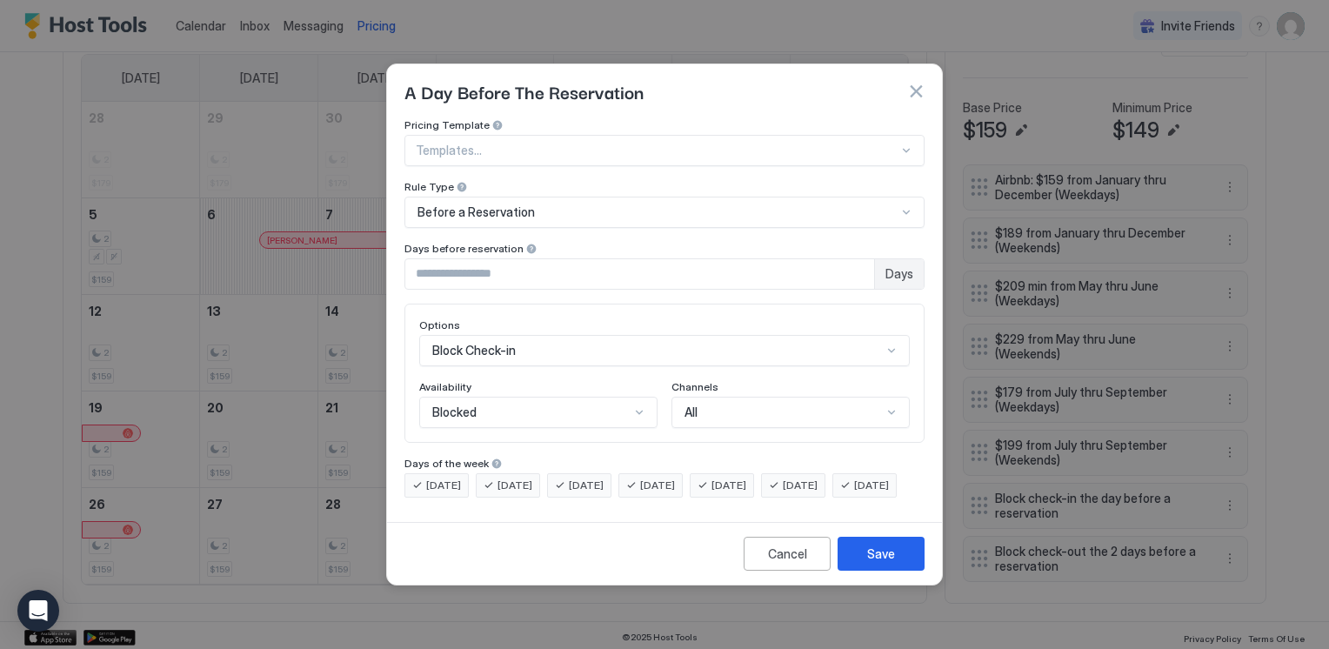
click at [882, 343] on div "Block Check-in" at bounding box center [664, 350] width 491 height 31
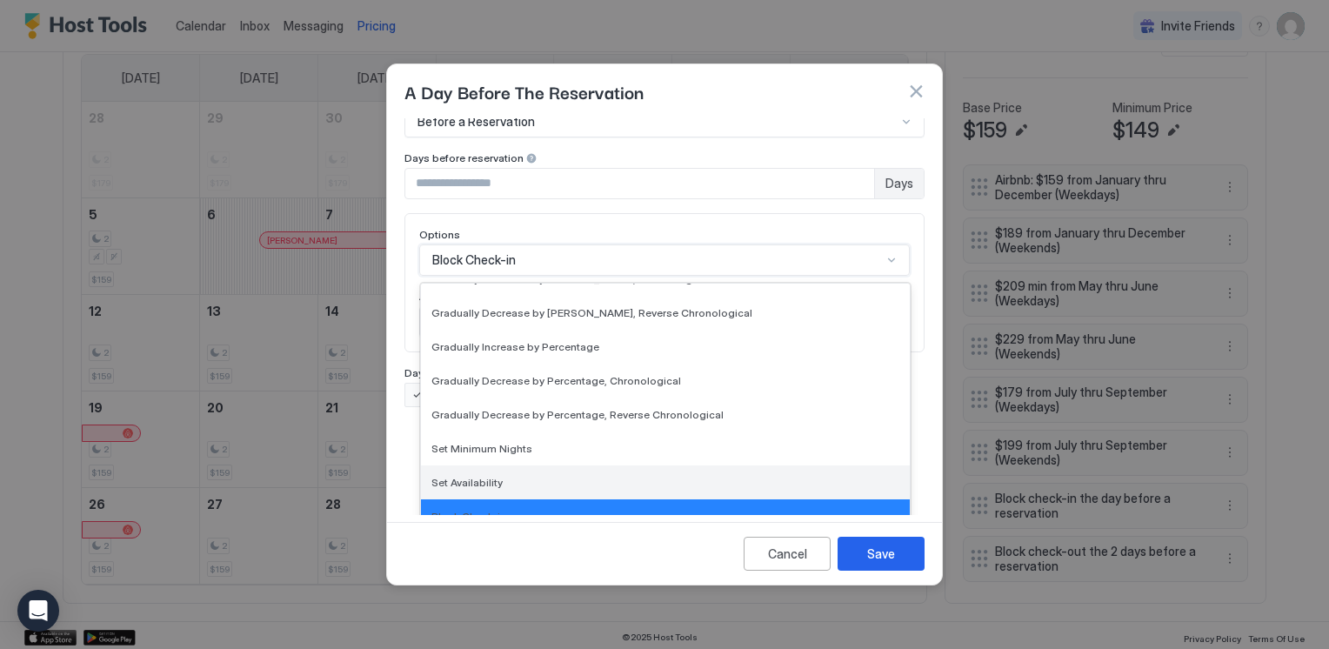
scroll to position [316, 0]
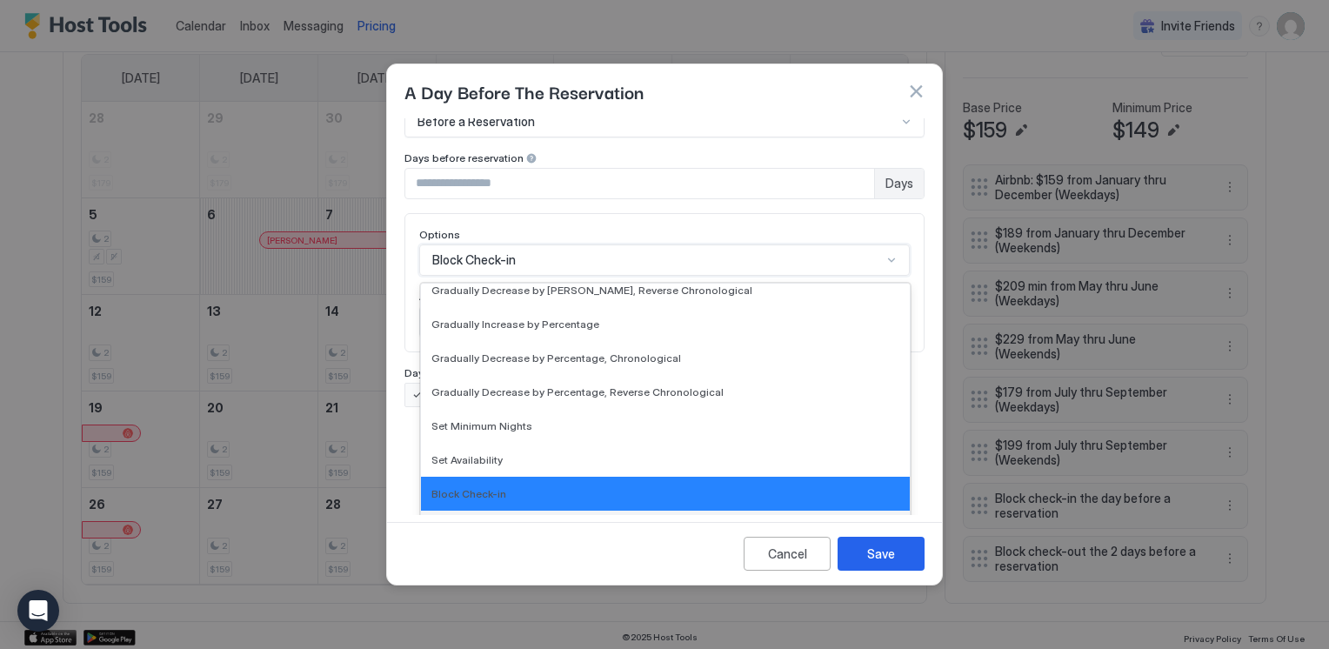
click at [493, 521] on span "Block Check-out" at bounding box center [472, 527] width 83 height 13
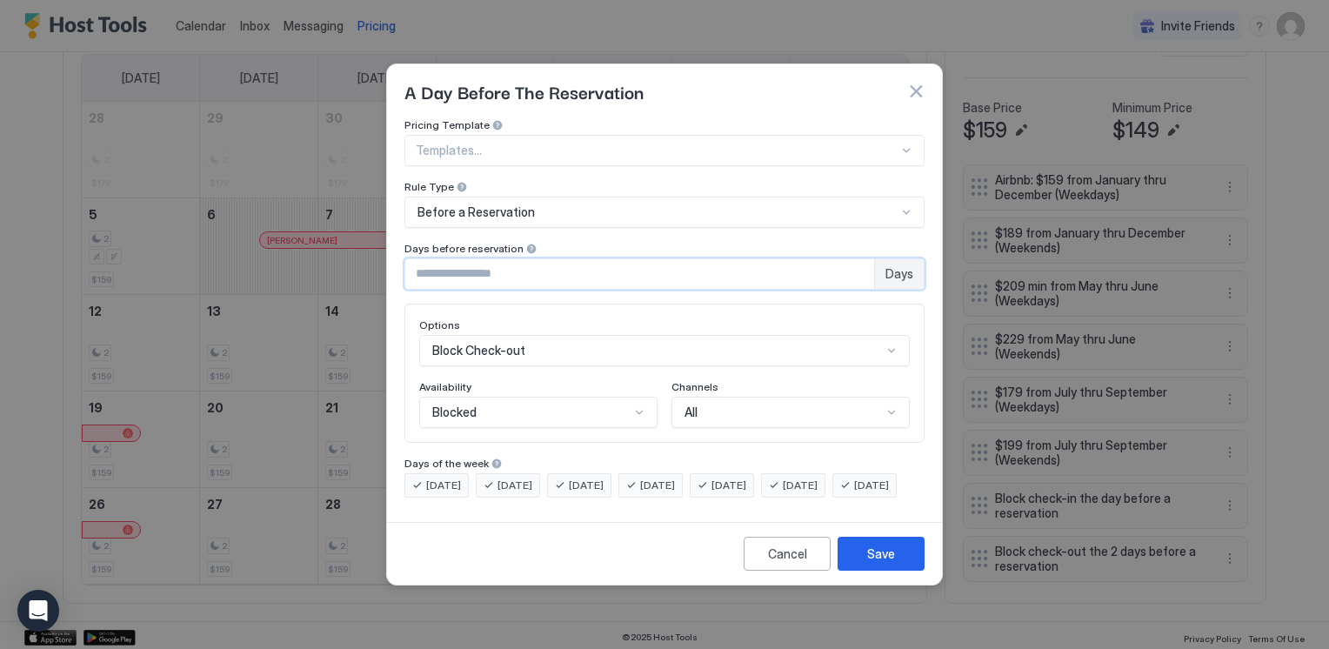
drag, startPoint x: 419, startPoint y: 255, endPoint x: 410, endPoint y: 265, distance: 14.2
click at [410, 265] on input "*" at bounding box center [639, 274] width 469 height 30
type input "*"
click at [879, 563] on div "Save" at bounding box center [881, 554] width 28 height 18
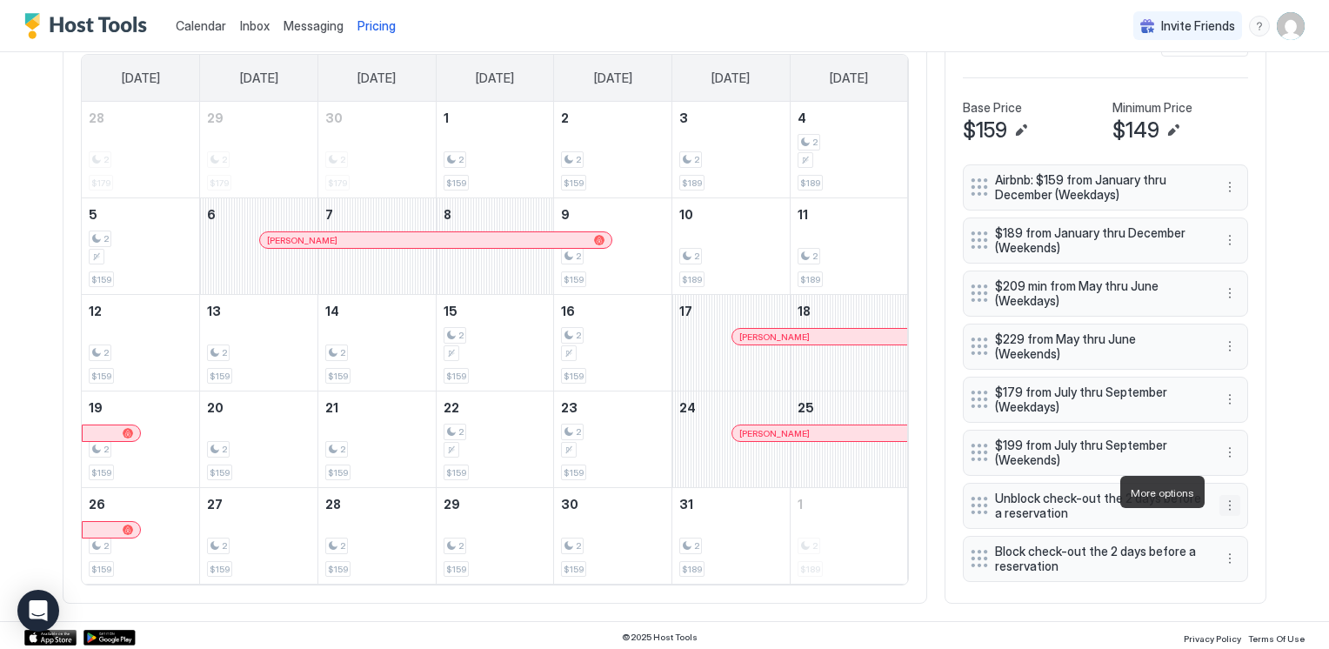
click at [1221, 495] on button "More options" at bounding box center [1230, 505] width 21 height 21
click at [1228, 511] on div "Edit" at bounding box center [1240, 516] width 38 height 13
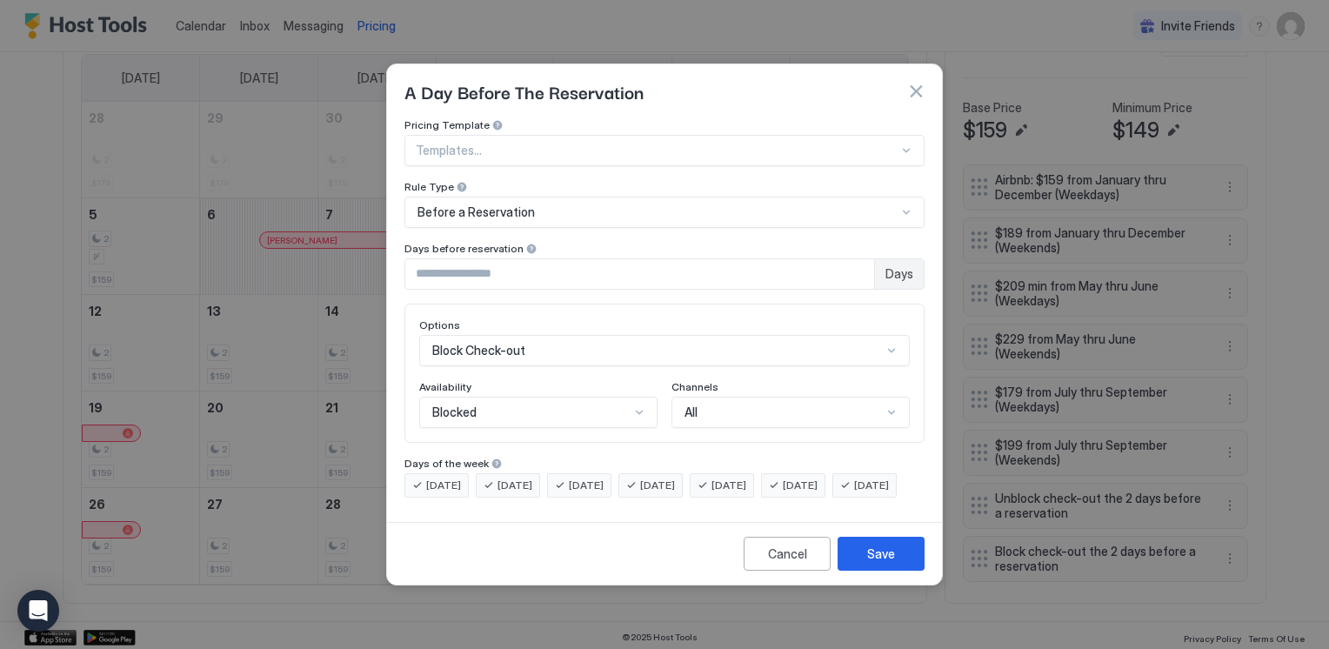
scroll to position [90, 0]
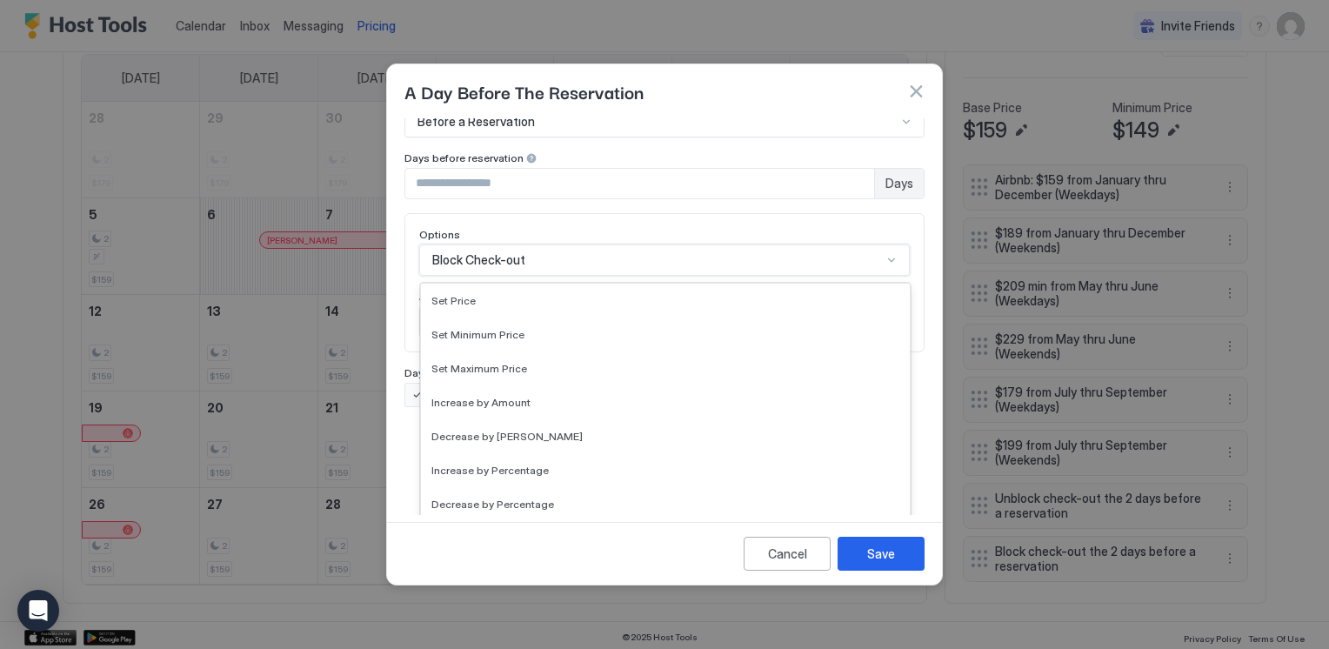
click at [894, 276] on div "17 results available. Use Up and Down to choose options, press Enter to select …" at bounding box center [664, 259] width 491 height 31
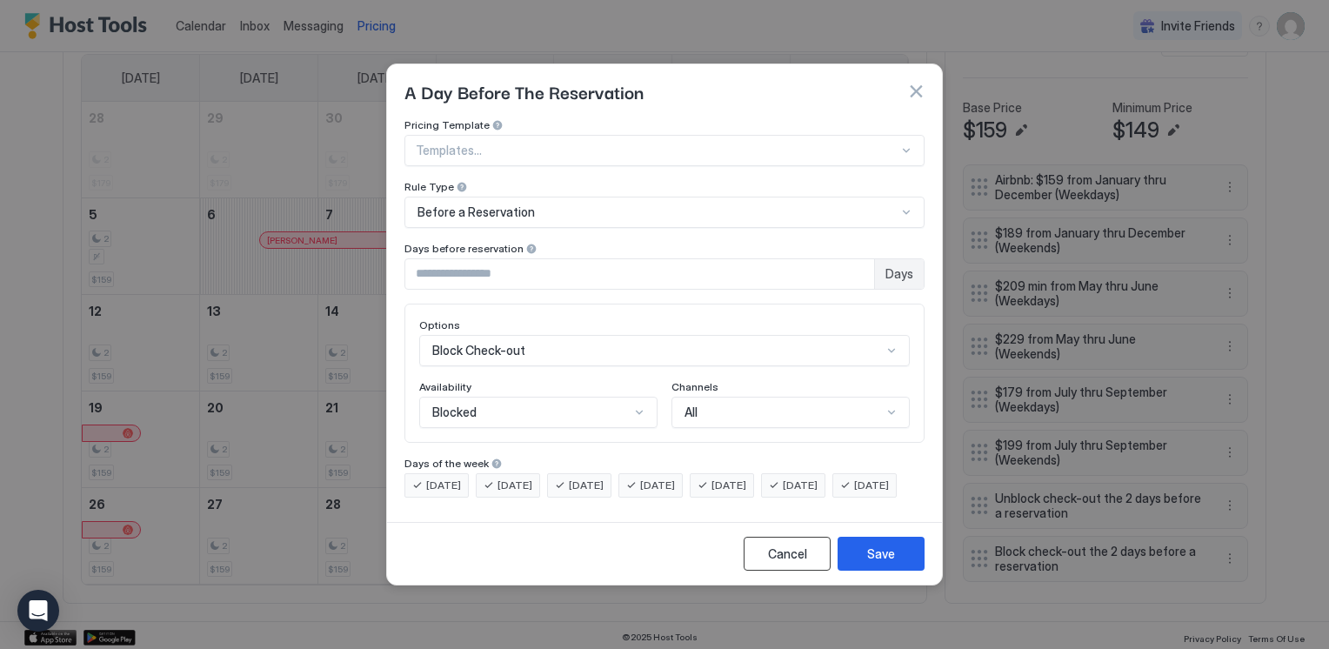
scroll to position [0, 0]
click at [792, 563] on div "Cancel" at bounding box center [787, 554] width 39 height 18
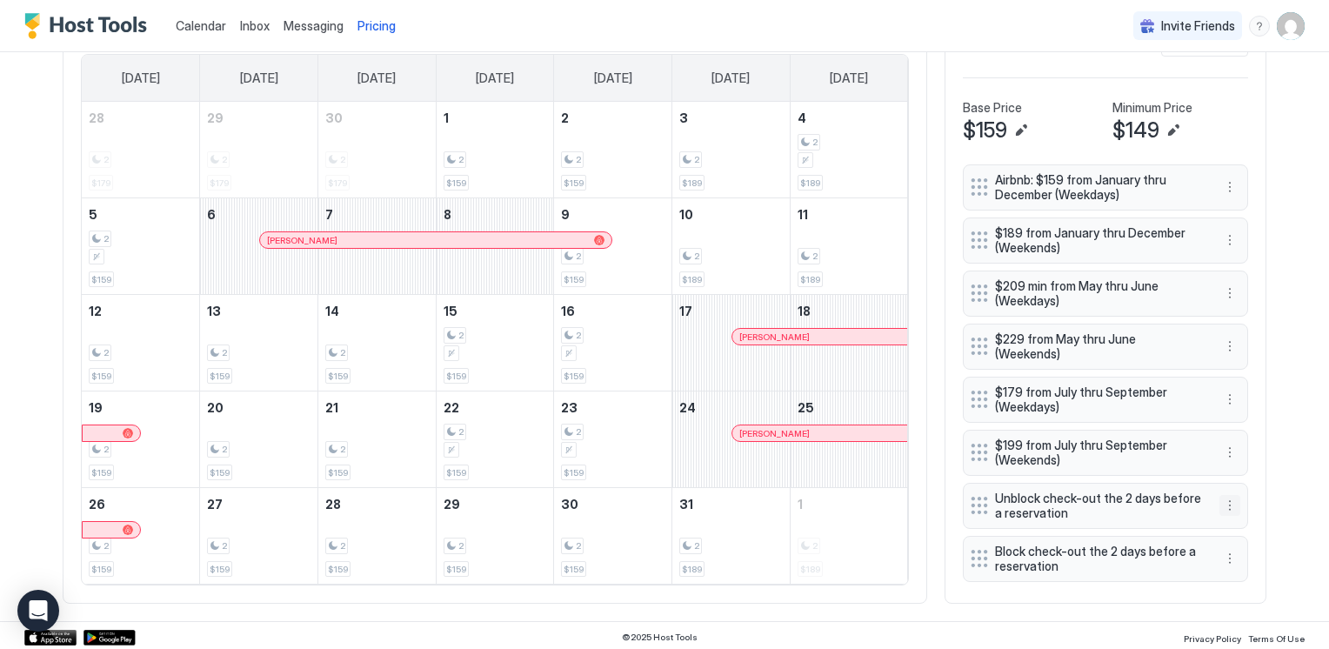
click at [1223, 495] on button "More options" at bounding box center [1230, 505] width 21 height 21
click at [1240, 515] on span "Edit" at bounding box center [1249, 516] width 19 height 13
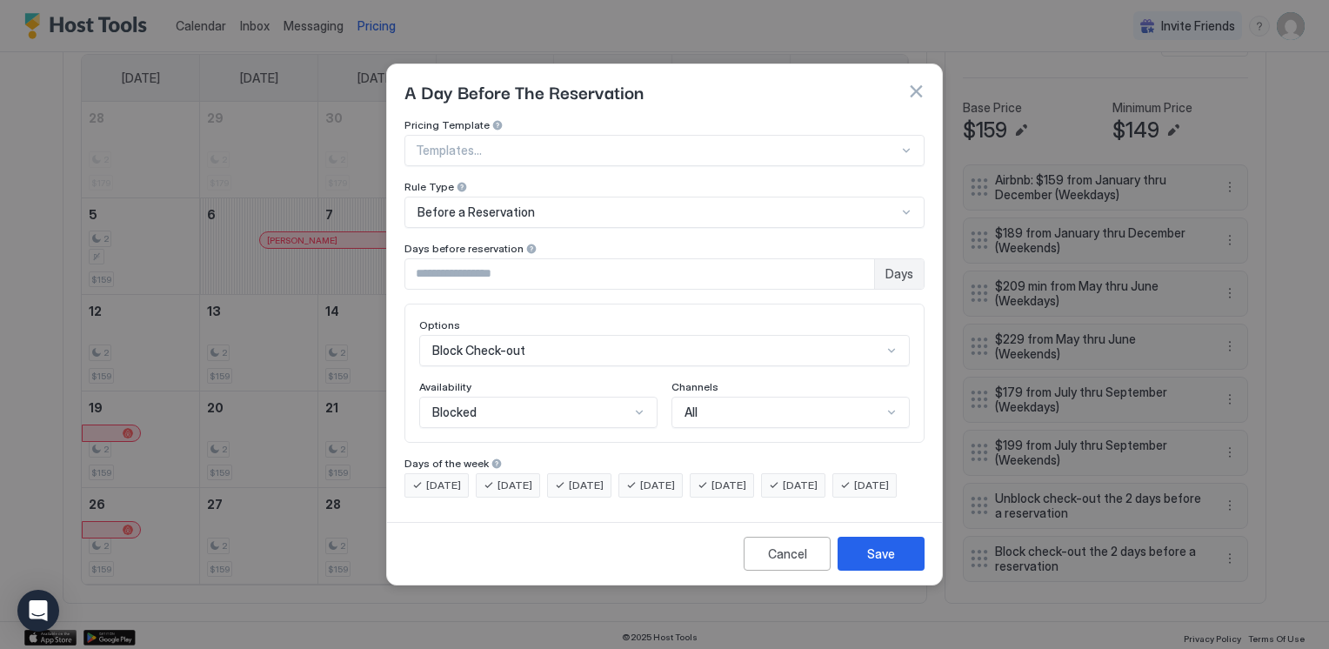
scroll to position [90, 0]
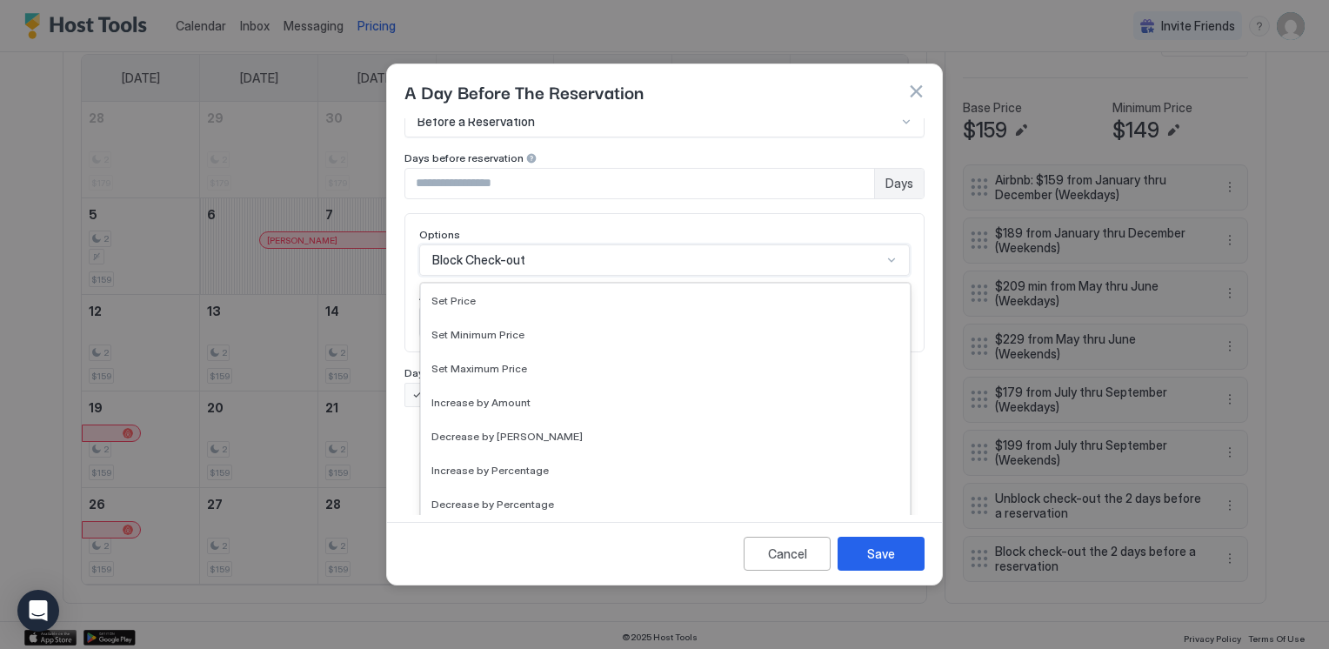
click at [605, 276] on div "17 results available. Use Up and Down to choose options, press Enter to select …" at bounding box center [664, 259] width 491 height 31
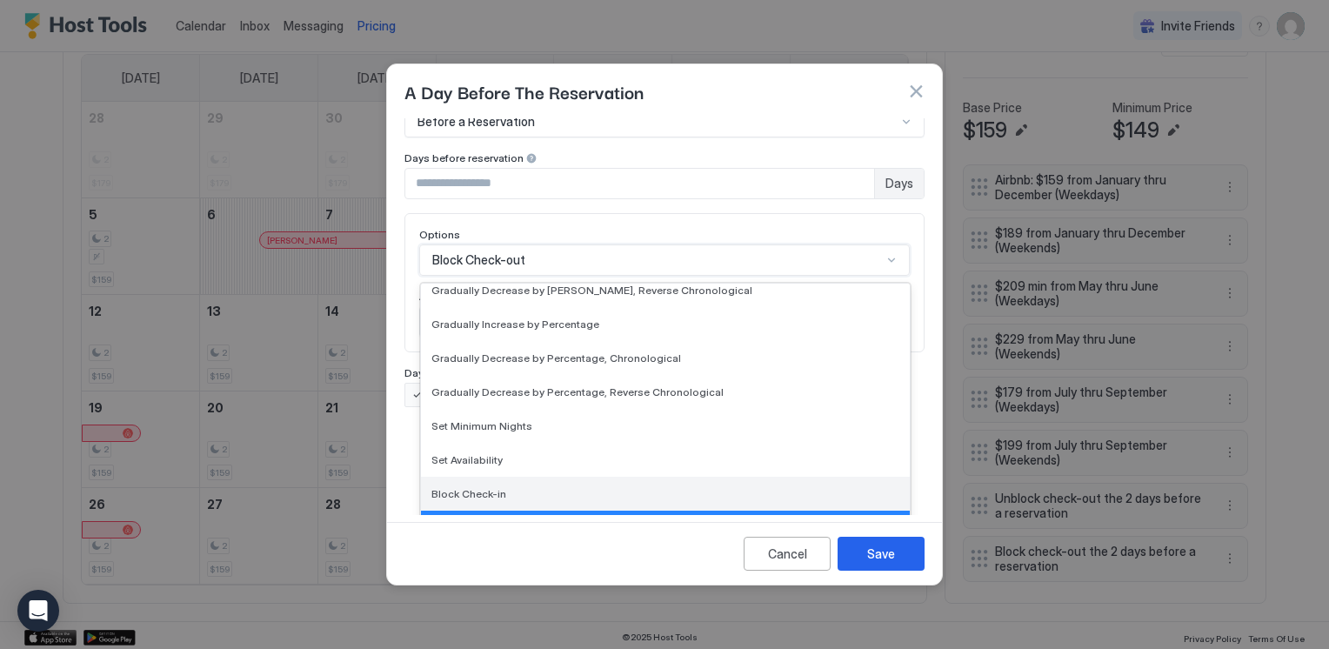
click at [531, 487] on div "Block Check-in" at bounding box center [665, 493] width 468 height 13
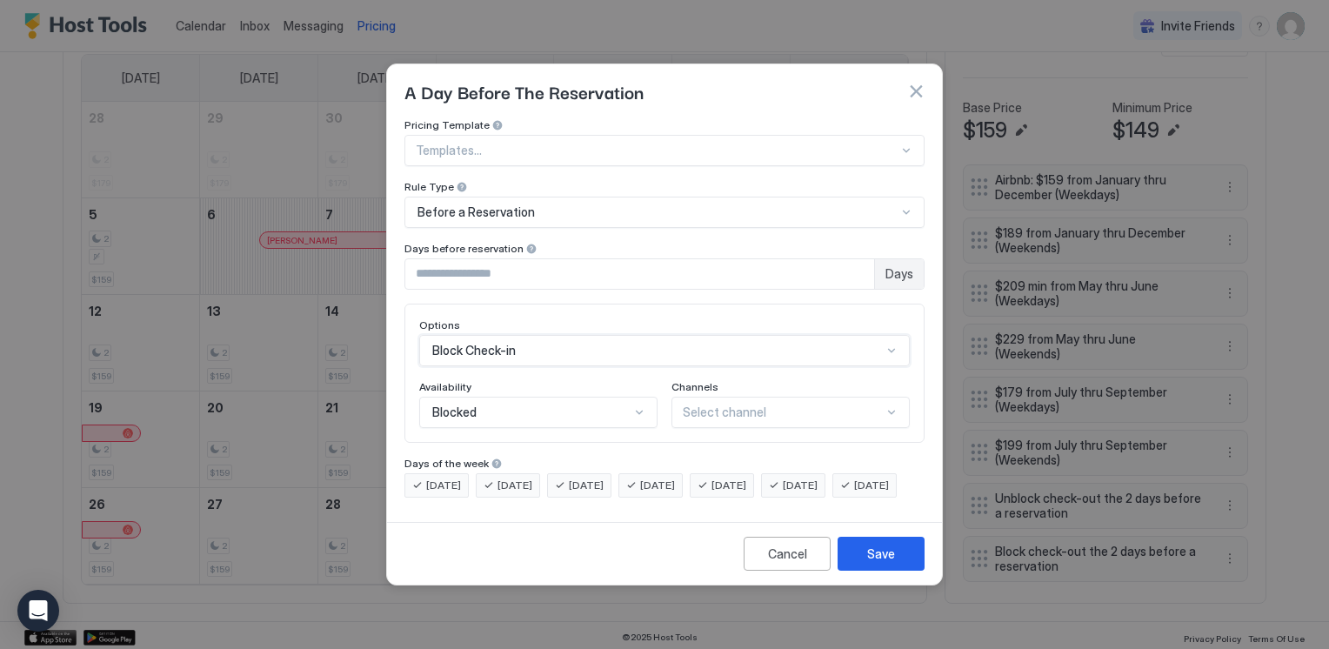
scroll to position [0, 0]
click at [884, 563] on div "Save" at bounding box center [881, 554] width 28 height 18
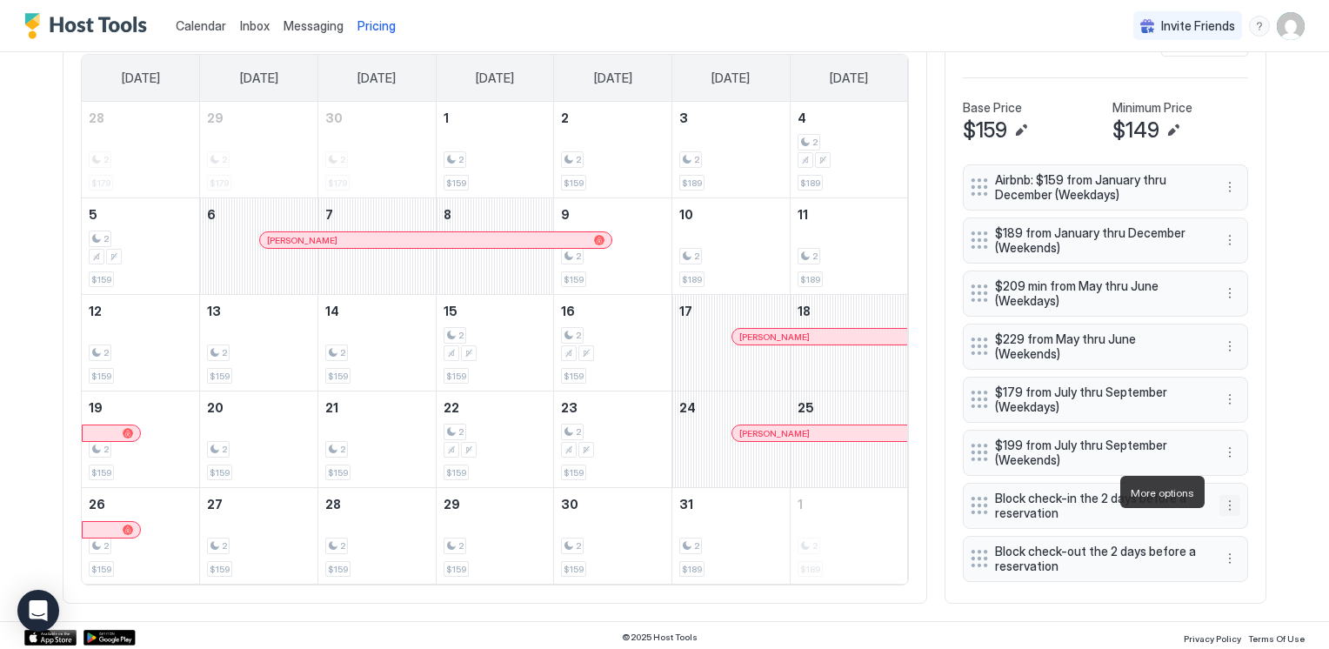
click at [1224, 495] on button "More options" at bounding box center [1230, 505] width 21 height 21
click at [1228, 515] on div "Edit" at bounding box center [1240, 516] width 38 height 13
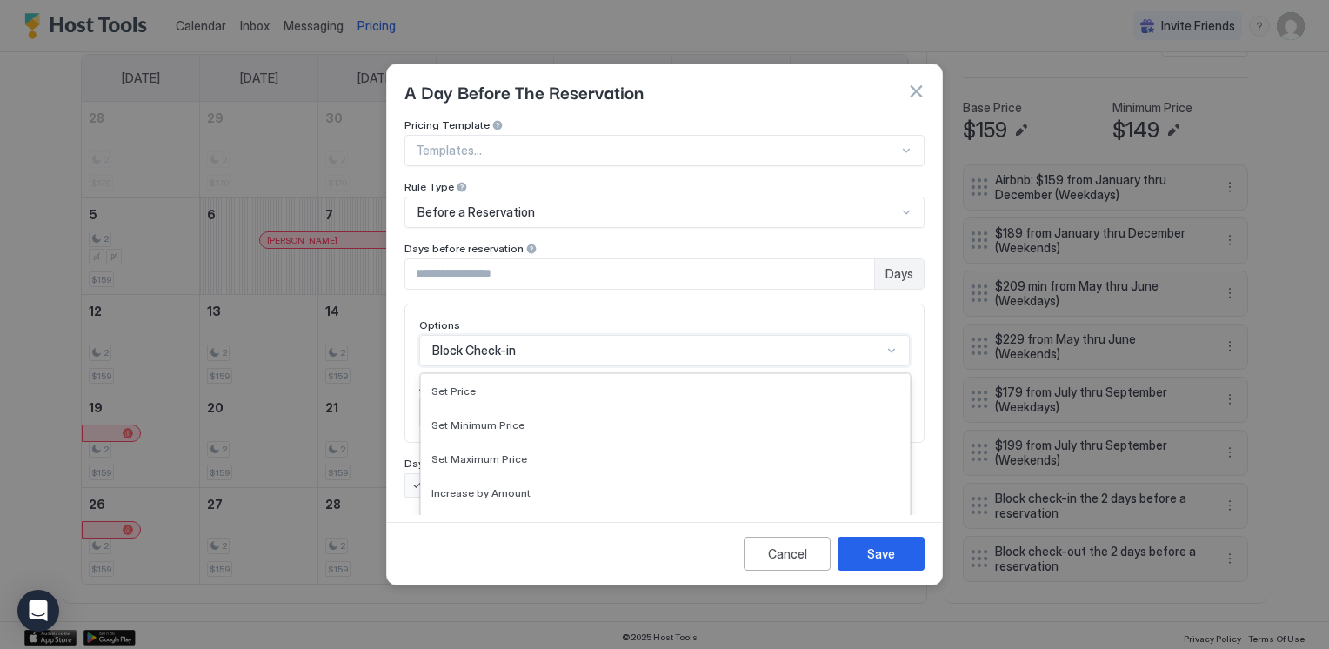
click at [534, 344] on div "17 results available. Use Up and Down to choose options, press Enter to select …" at bounding box center [664, 350] width 491 height 31
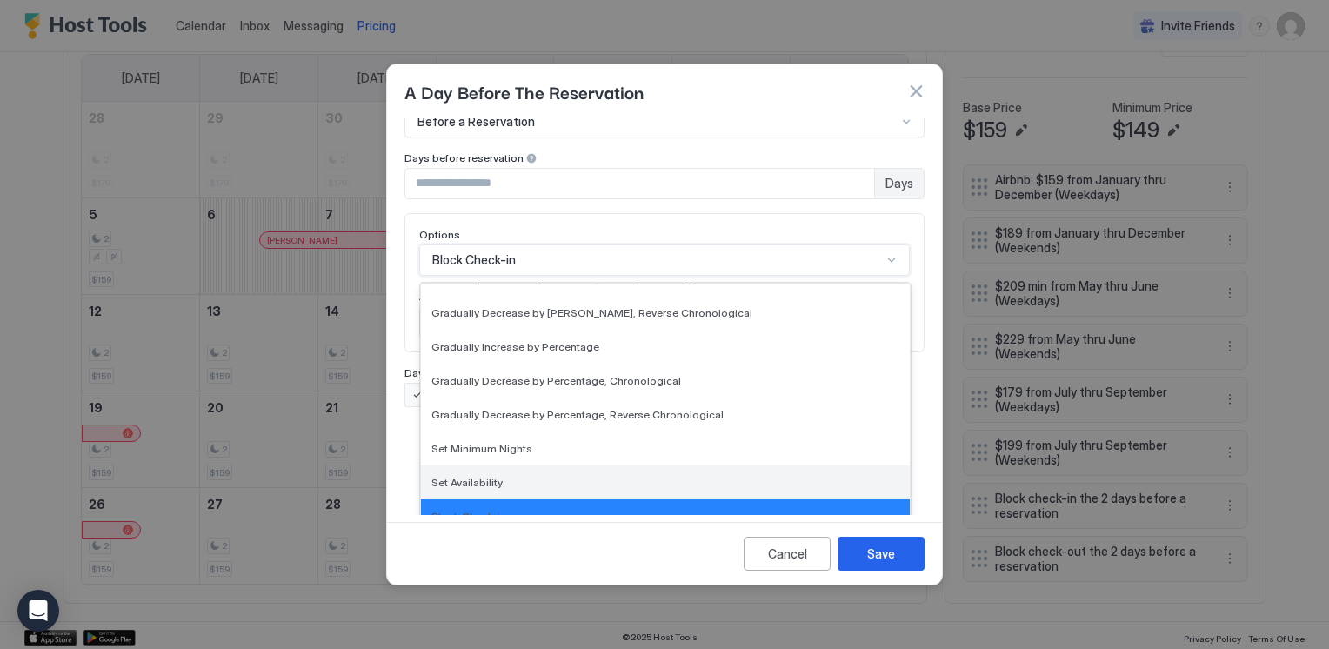
click at [511, 476] on div "Set Availability" at bounding box center [665, 482] width 468 height 13
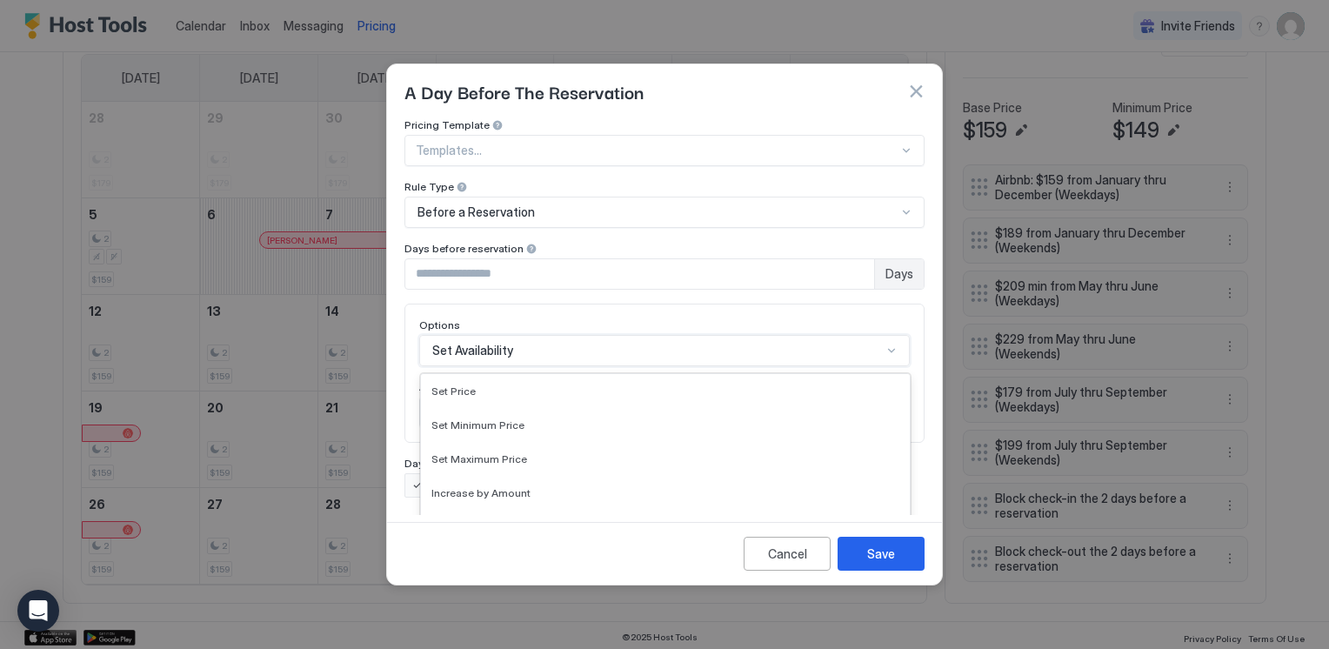
scroll to position [90, 0]
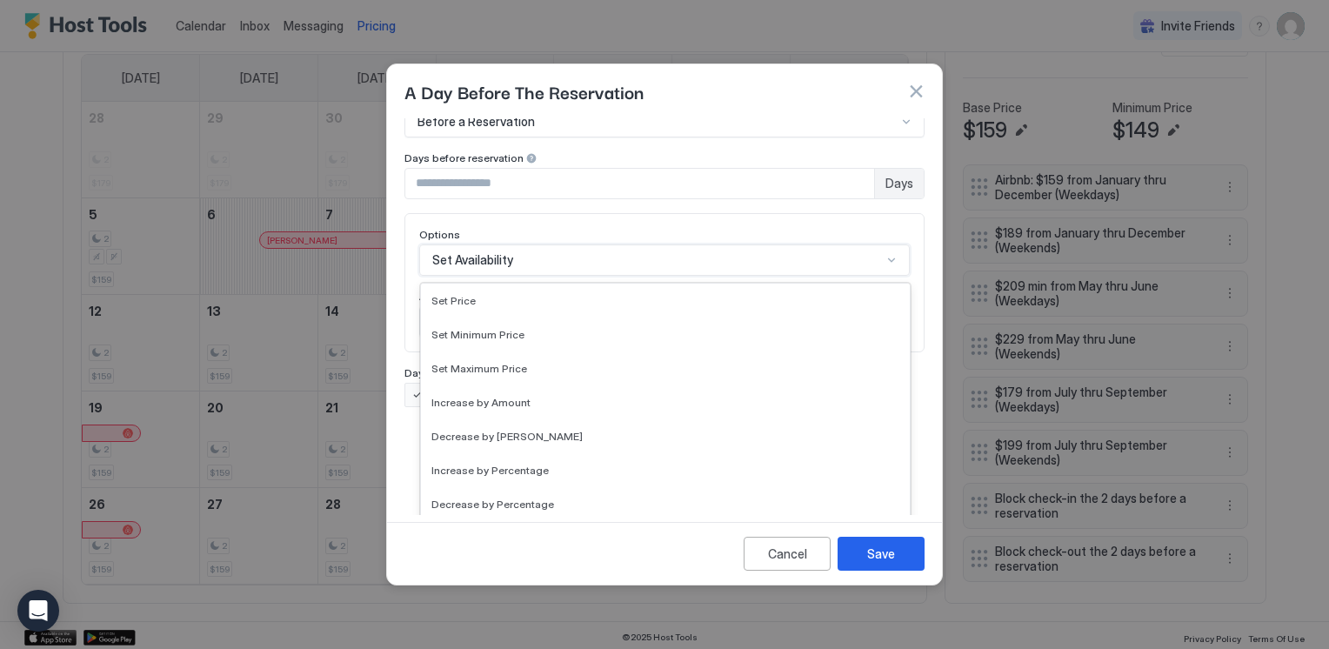
click at [896, 276] on div "option Set Availability, selected. 17 results available. Use Up and Down to cho…" at bounding box center [664, 259] width 491 height 31
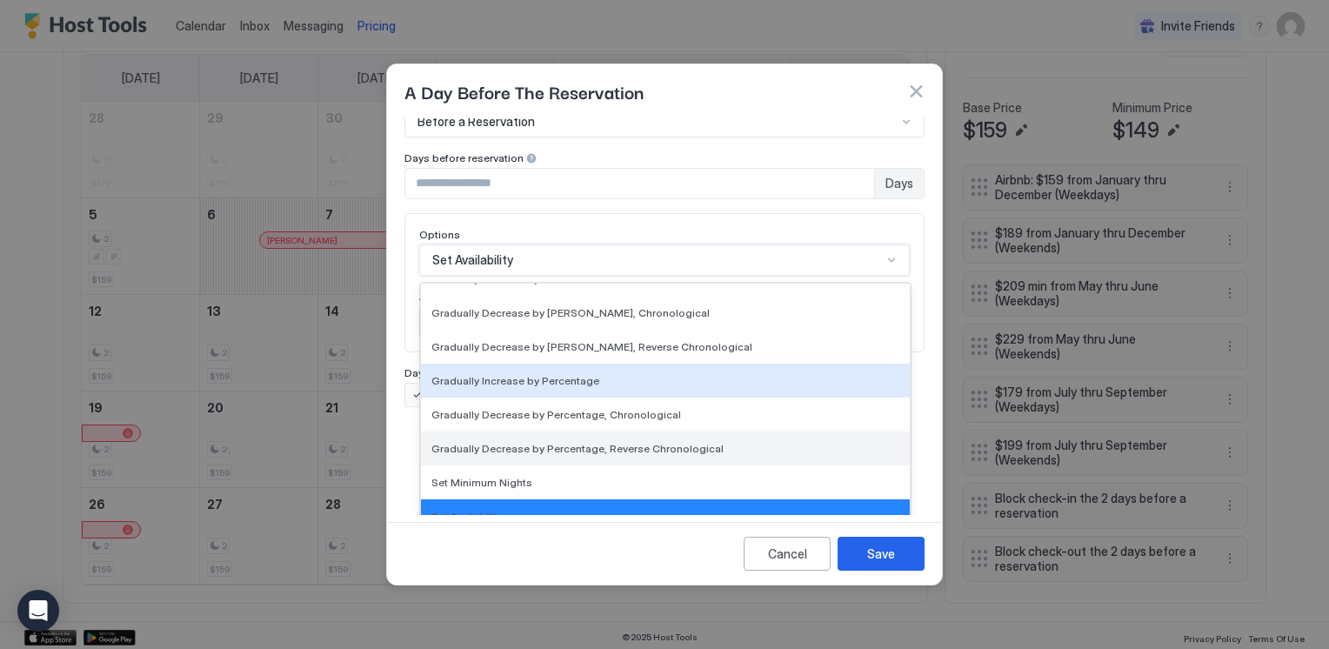
scroll to position [316, 0]
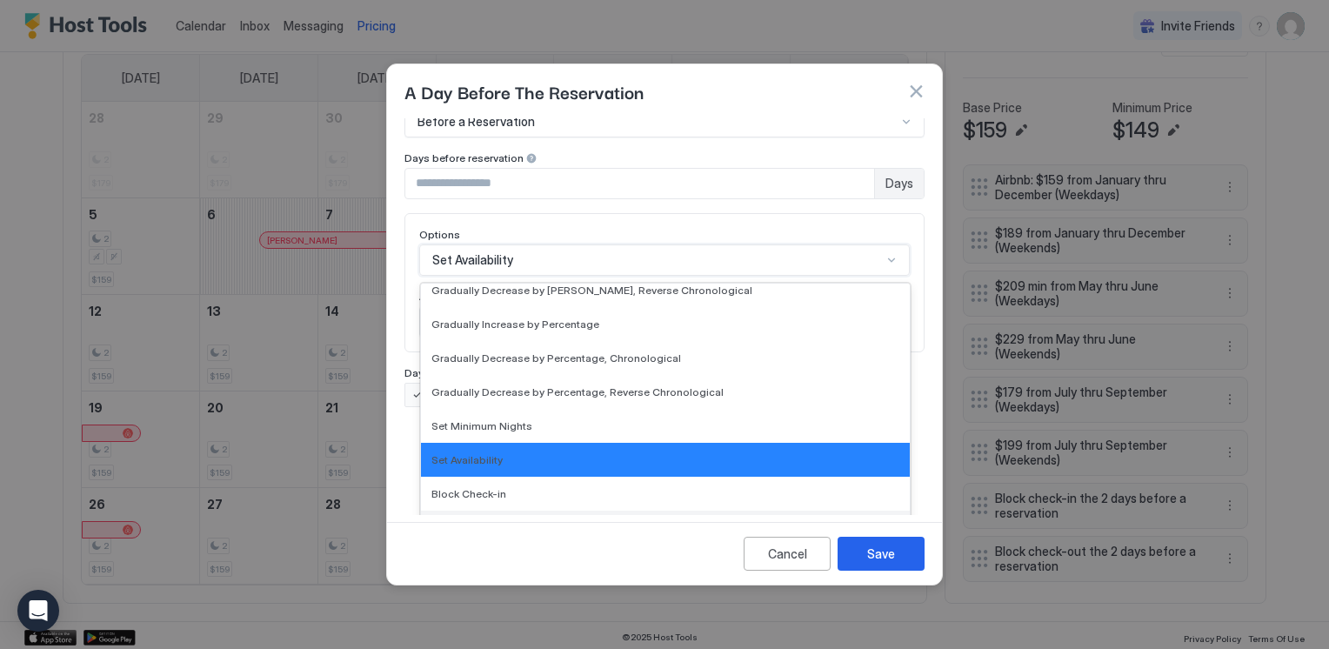
click at [542, 511] on div "Block Check-out" at bounding box center [665, 528] width 489 height 34
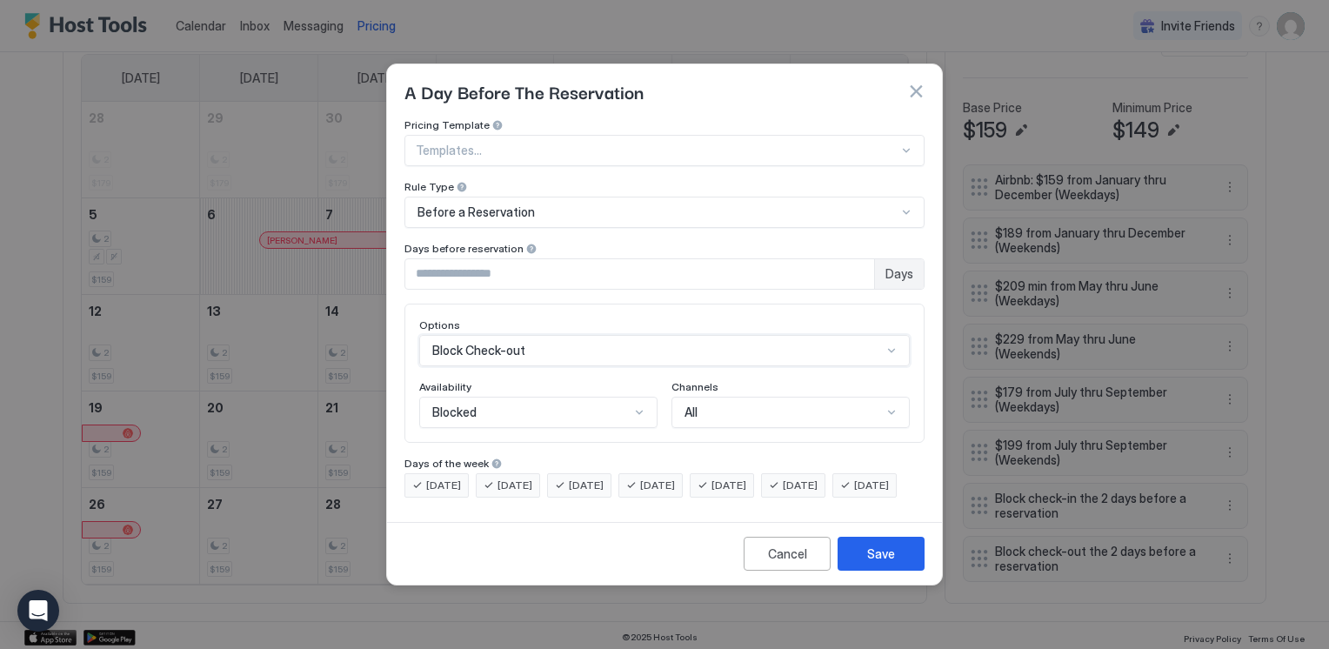
scroll to position [0, 0]
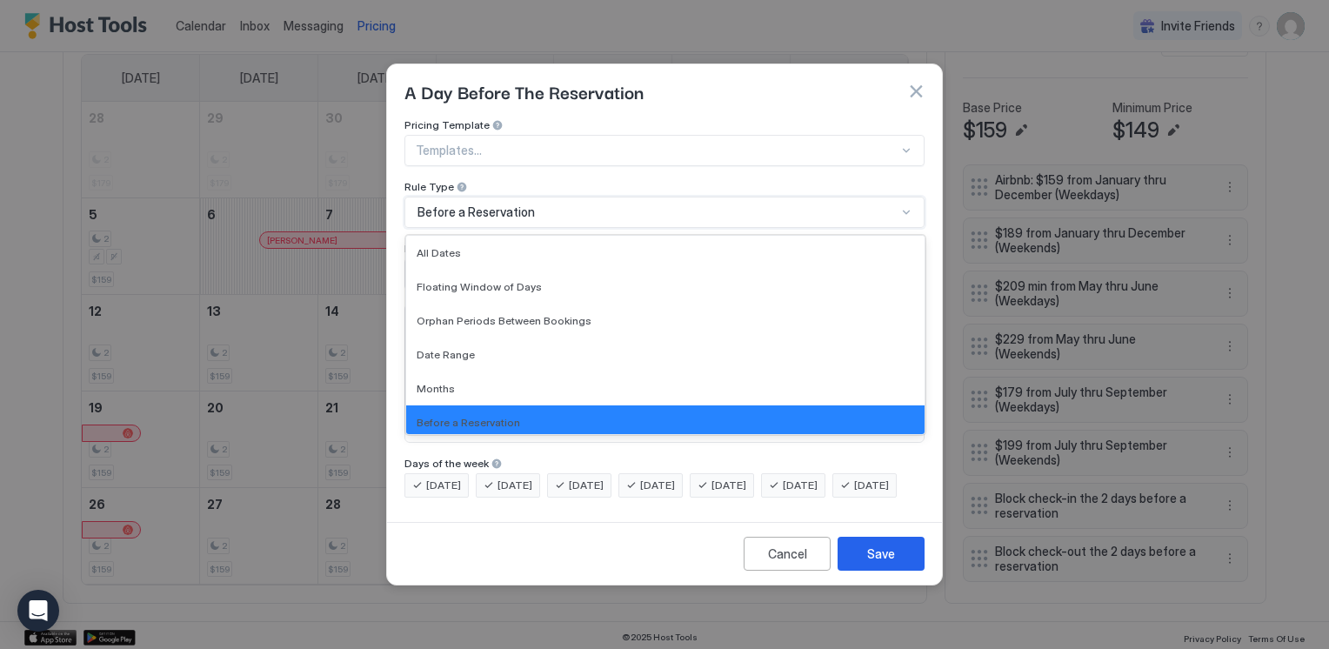
click at [763, 204] on div "Before a Reservation" at bounding box center [657, 212] width 479 height 16
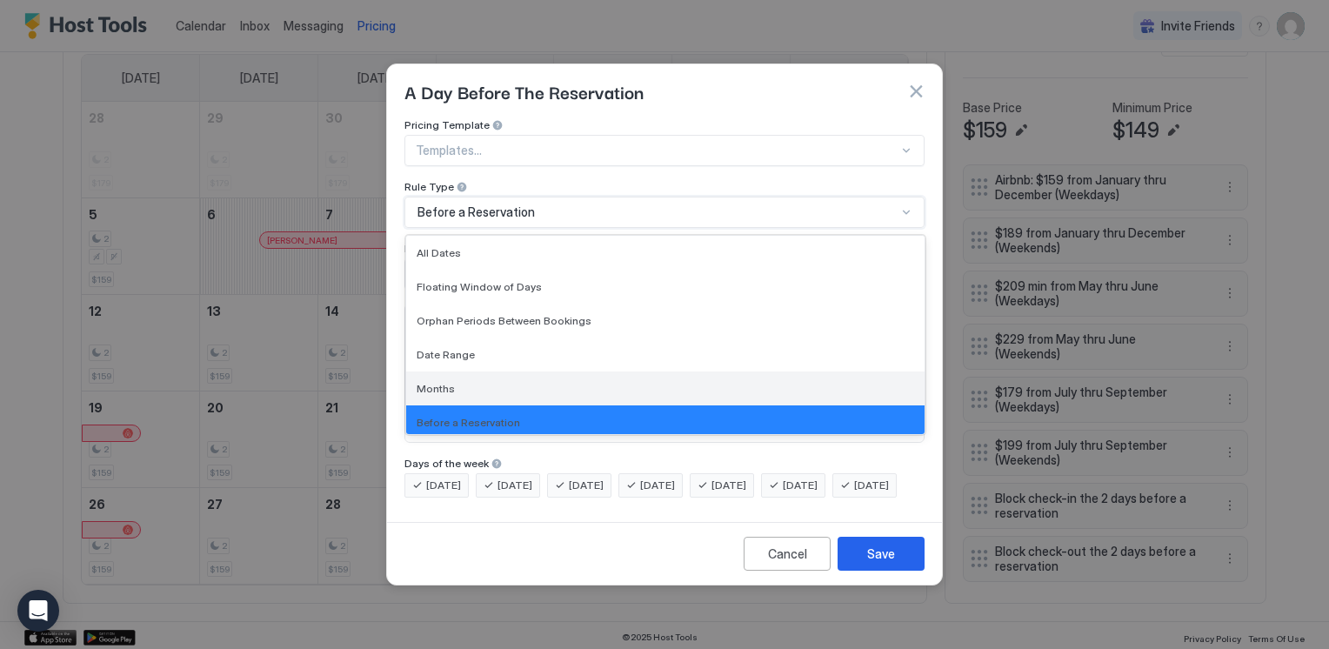
scroll to position [39, 0]
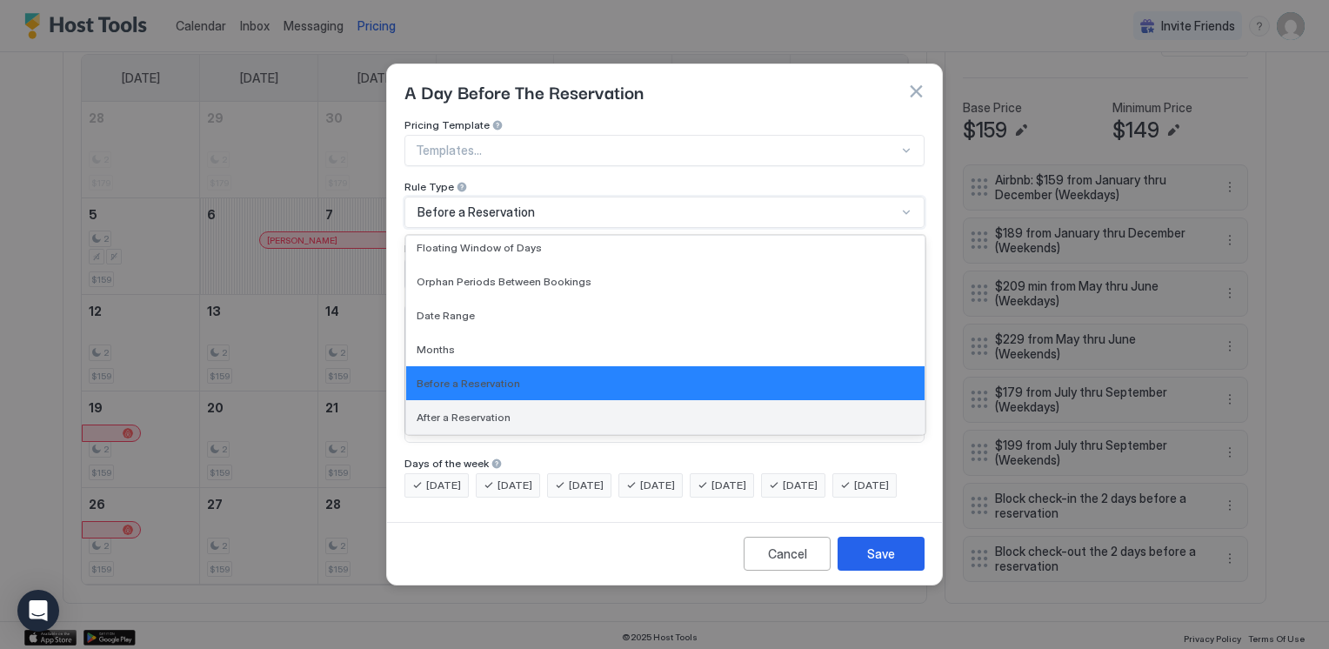
click at [595, 411] on div "After a Reservation" at bounding box center [666, 417] width 498 height 13
type input "*"
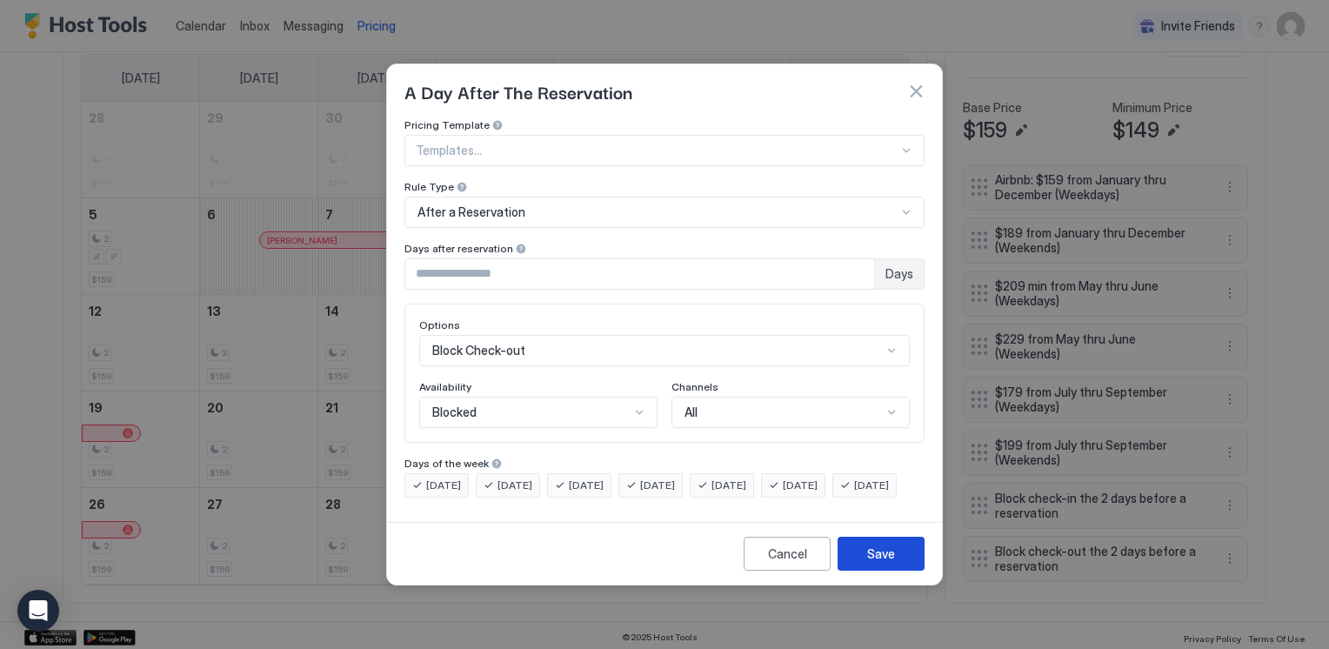
click at [867, 563] on div "Save" at bounding box center [881, 554] width 28 height 18
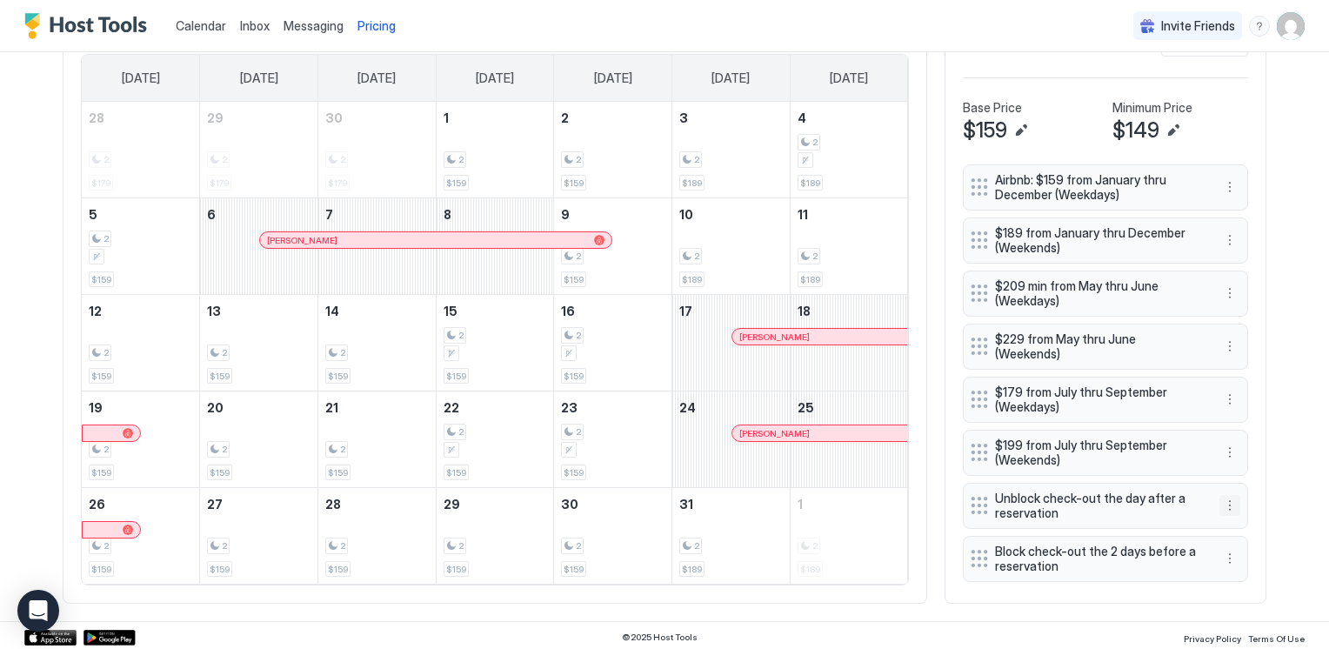
drag, startPoint x: 1220, startPoint y: 481, endPoint x: 1220, endPoint y: 491, distance: 9.6
click at [1220, 495] on button "More options" at bounding box center [1230, 505] width 21 height 21
click at [1228, 510] on div "Edit" at bounding box center [1240, 516] width 38 height 13
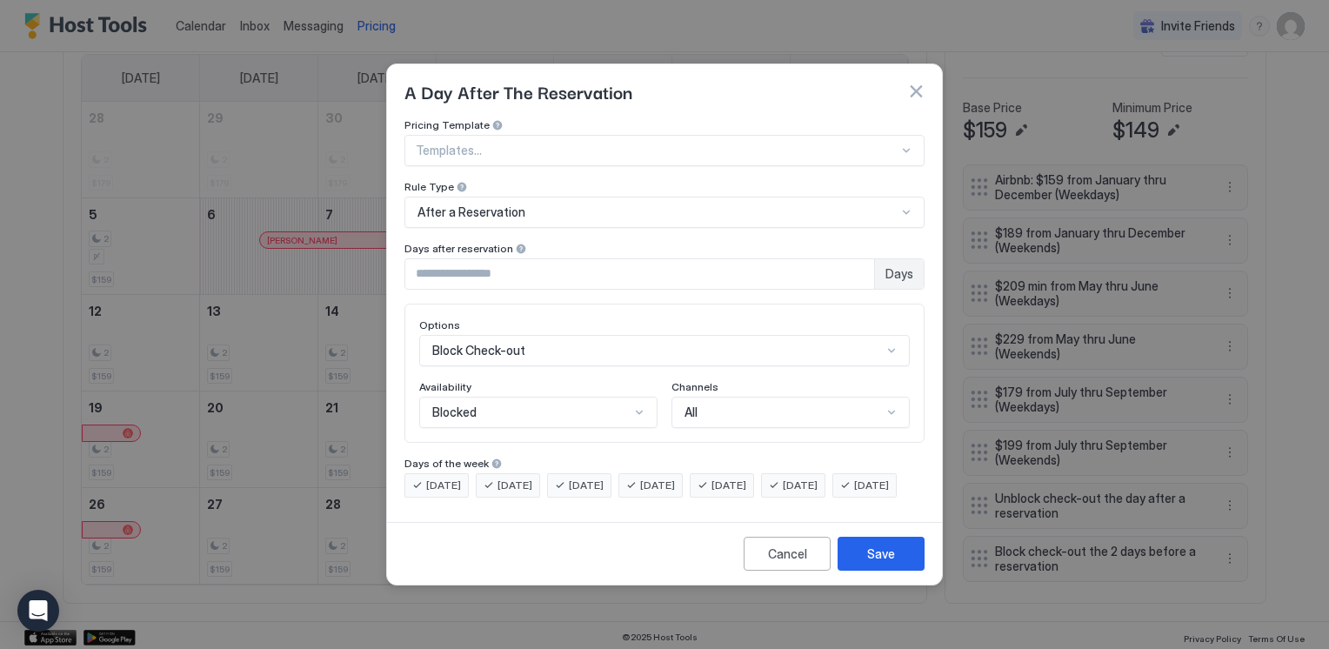
scroll to position [90, 0]
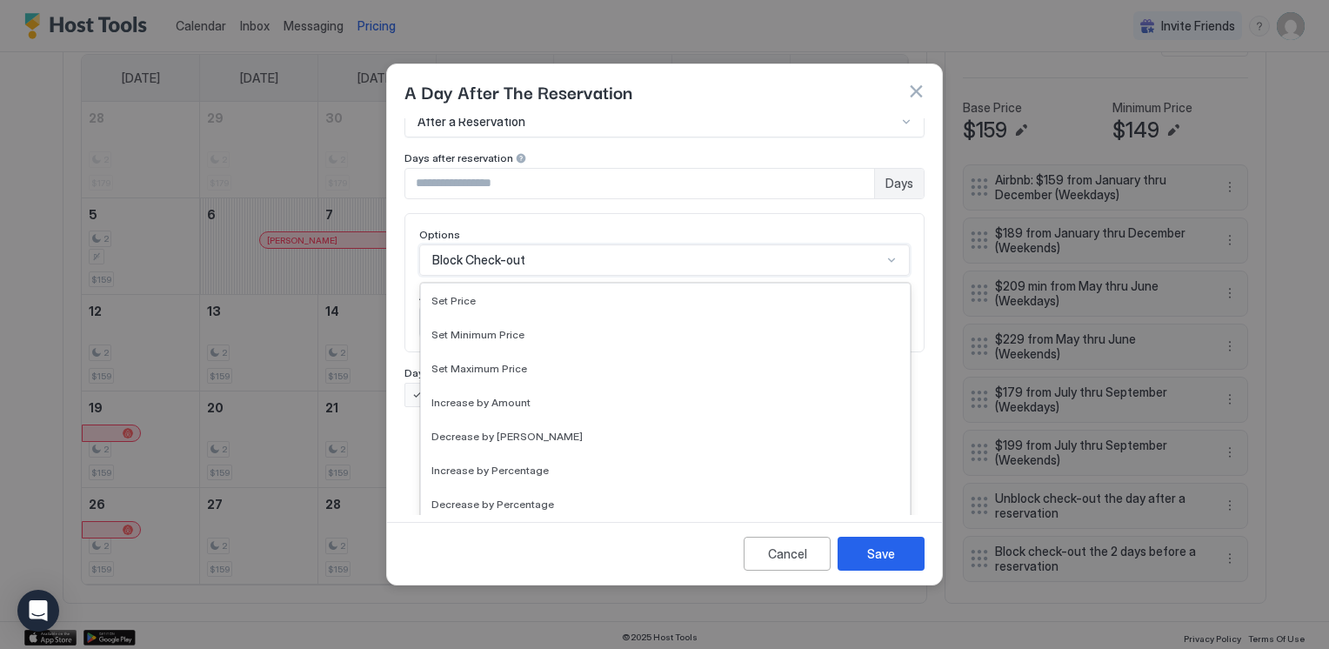
click at [622, 276] on div "17 results available. Use Up and Down to choose options, press Enter to select …" at bounding box center [664, 259] width 491 height 31
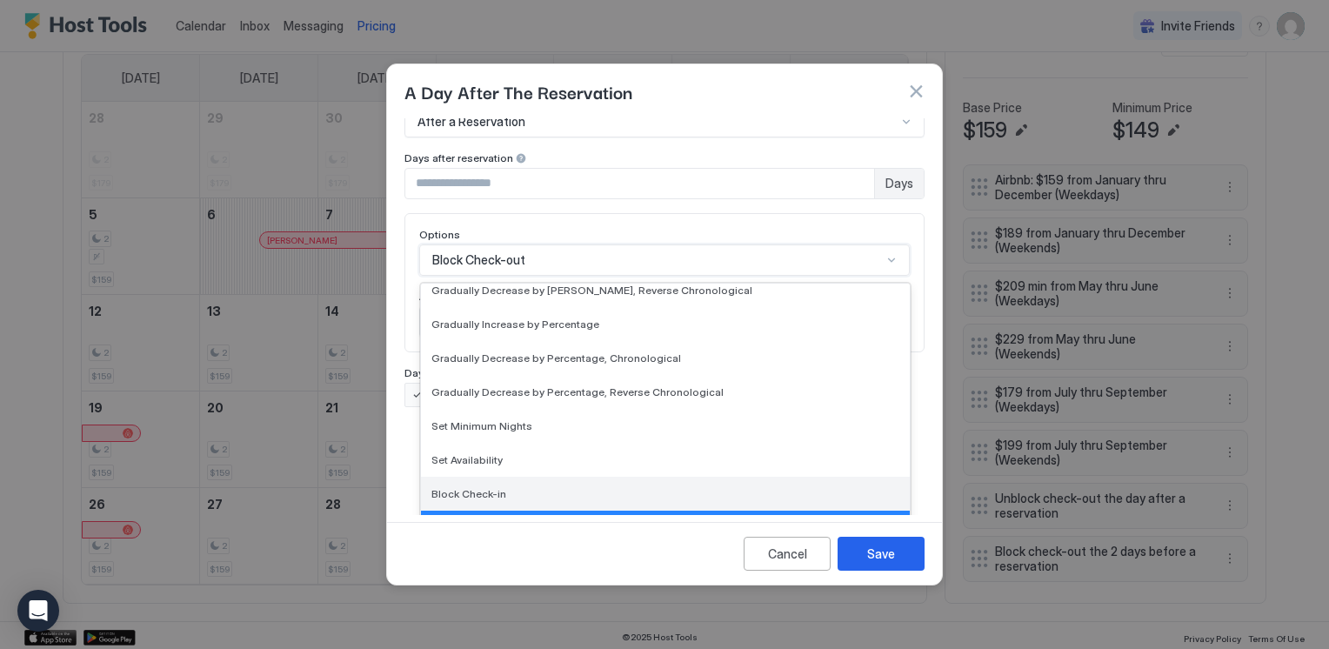
click at [557, 487] on div "Block Check-in" at bounding box center [665, 493] width 468 height 13
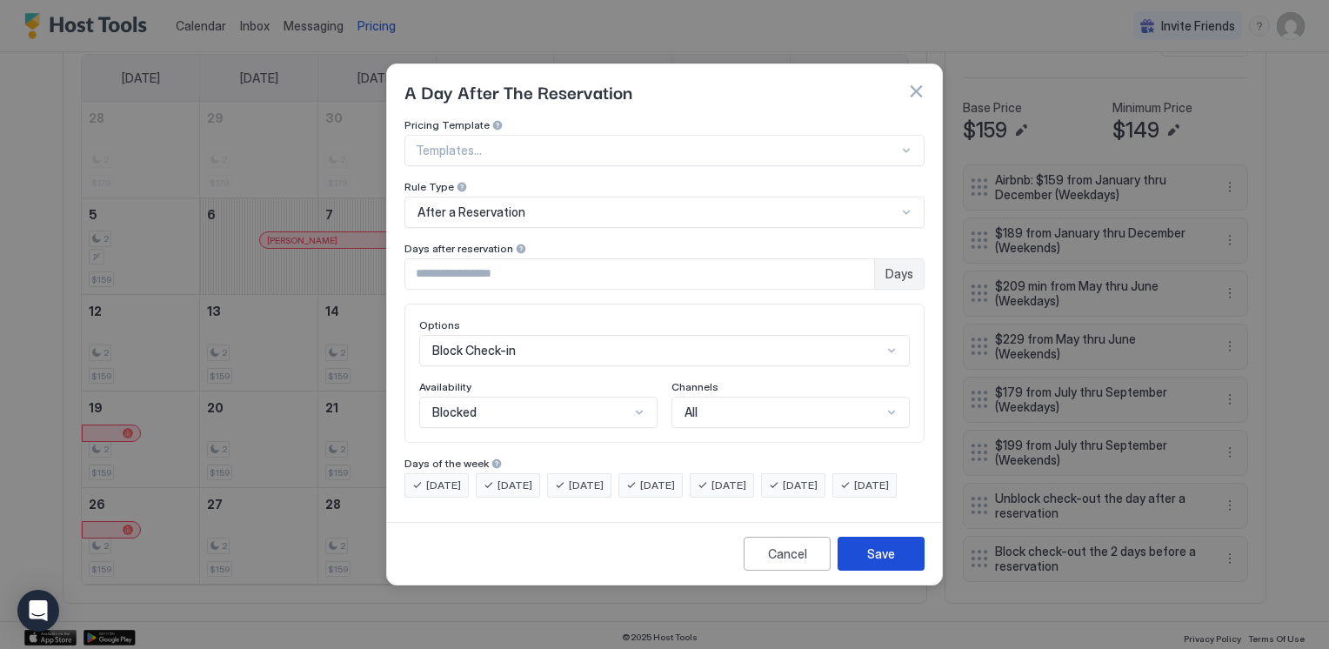
click at [872, 563] on div "Save" at bounding box center [881, 554] width 28 height 18
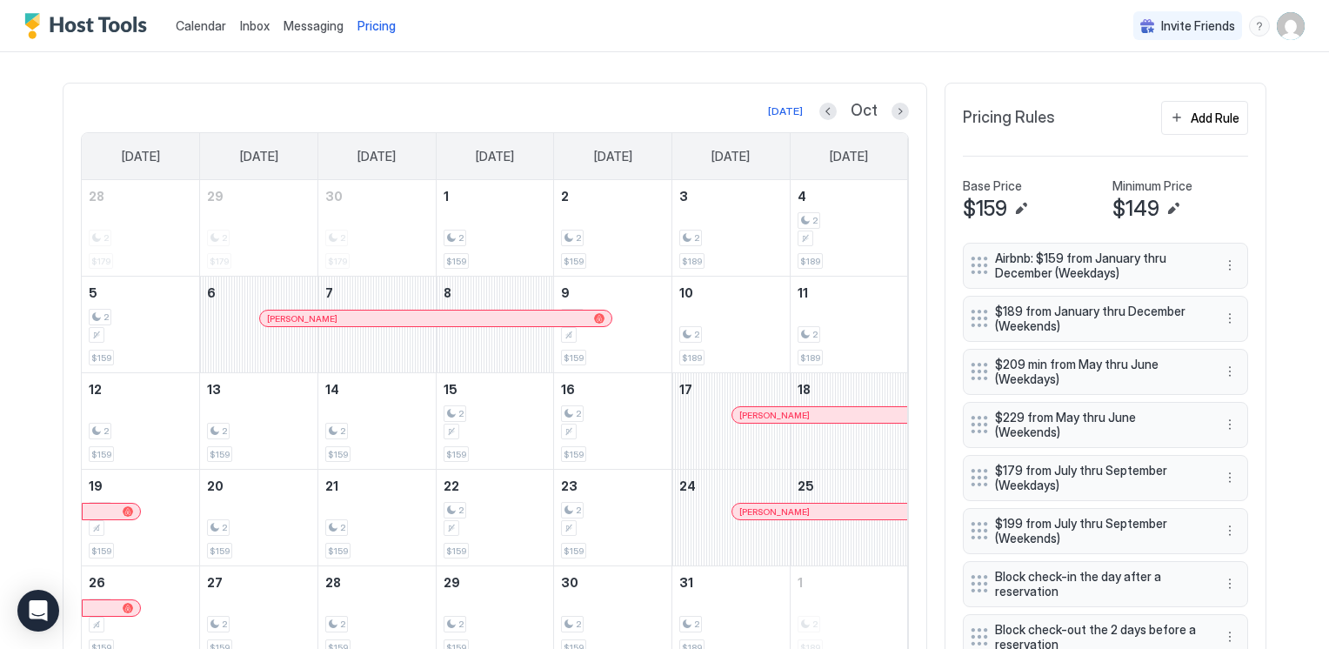
scroll to position [579, 0]
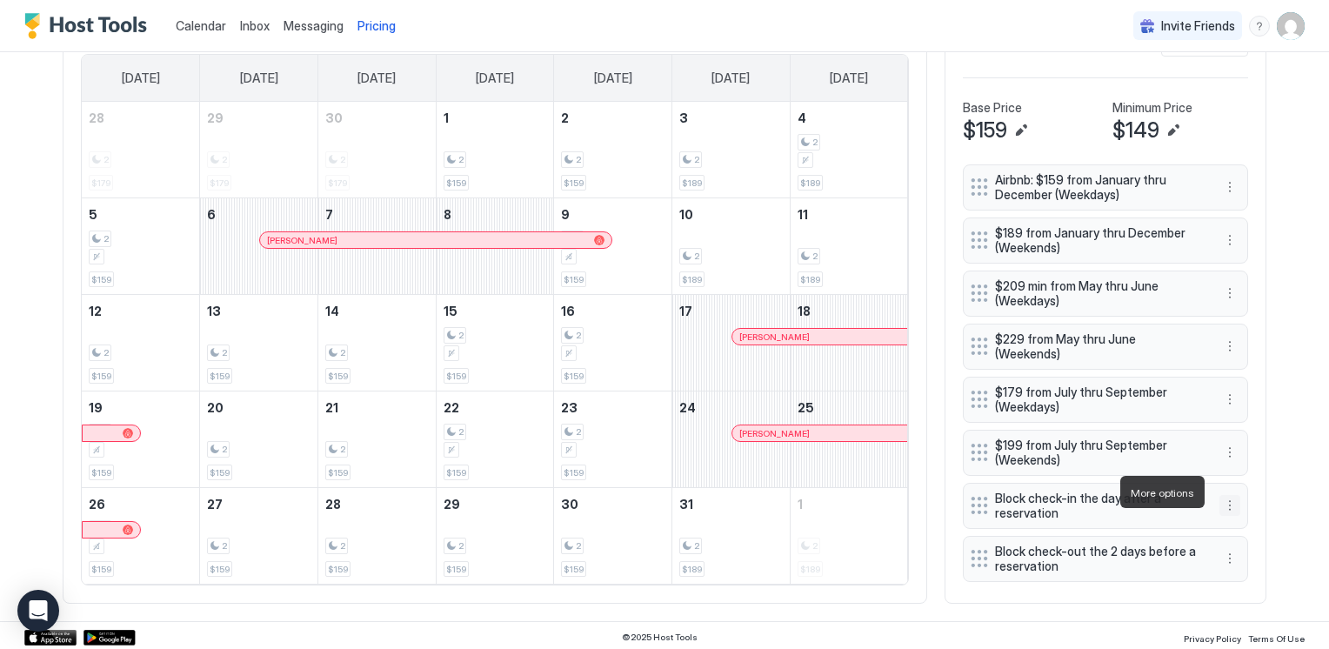
click at [1225, 495] on button "More options" at bounding box center [1230, 505] width 21 height 21
click at [1234, 521] on div "Edit" at bounding box center [1240, 516] width 38 height 13
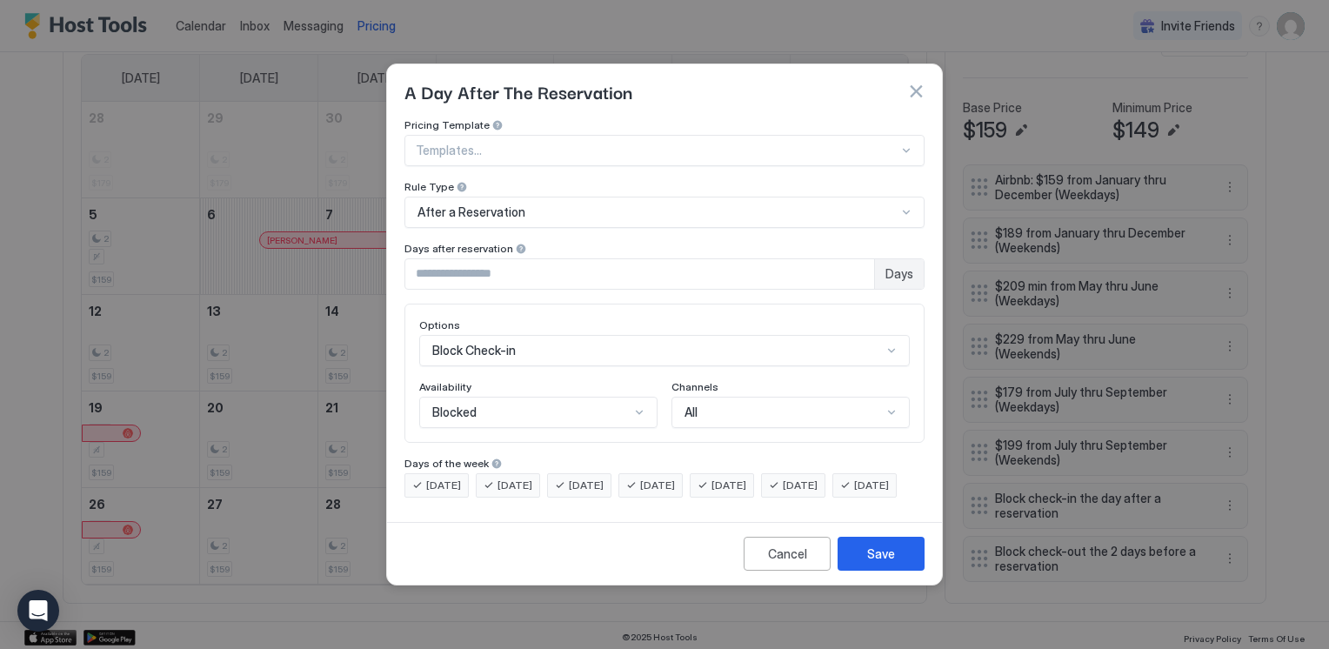
type input "*"
click at [858, 259] on input "*" at bounding box center [639, 274] width 469 height 30
click at [879, 563] on div "Save" at bounding box center [881, 554] width 28 height 18
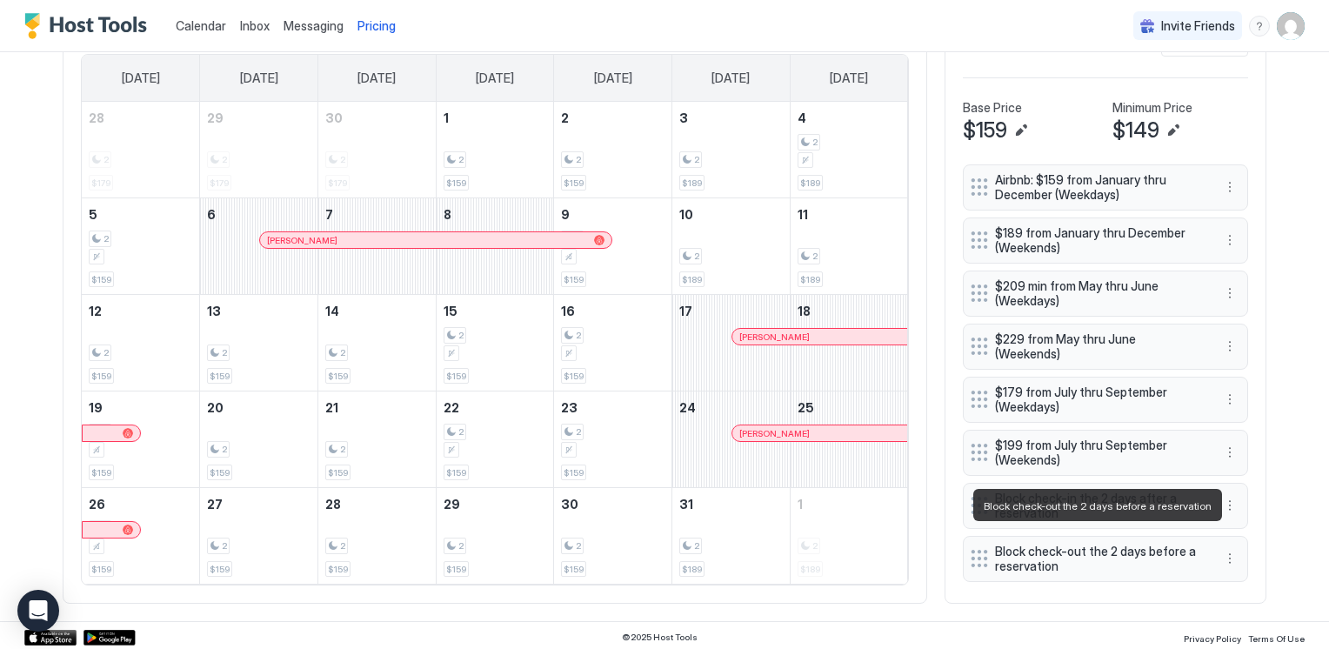
click at [1046, 545] on span "Block check-out the 2 days before a reservation" at bounding box center [1098, 559] width 207 height 30
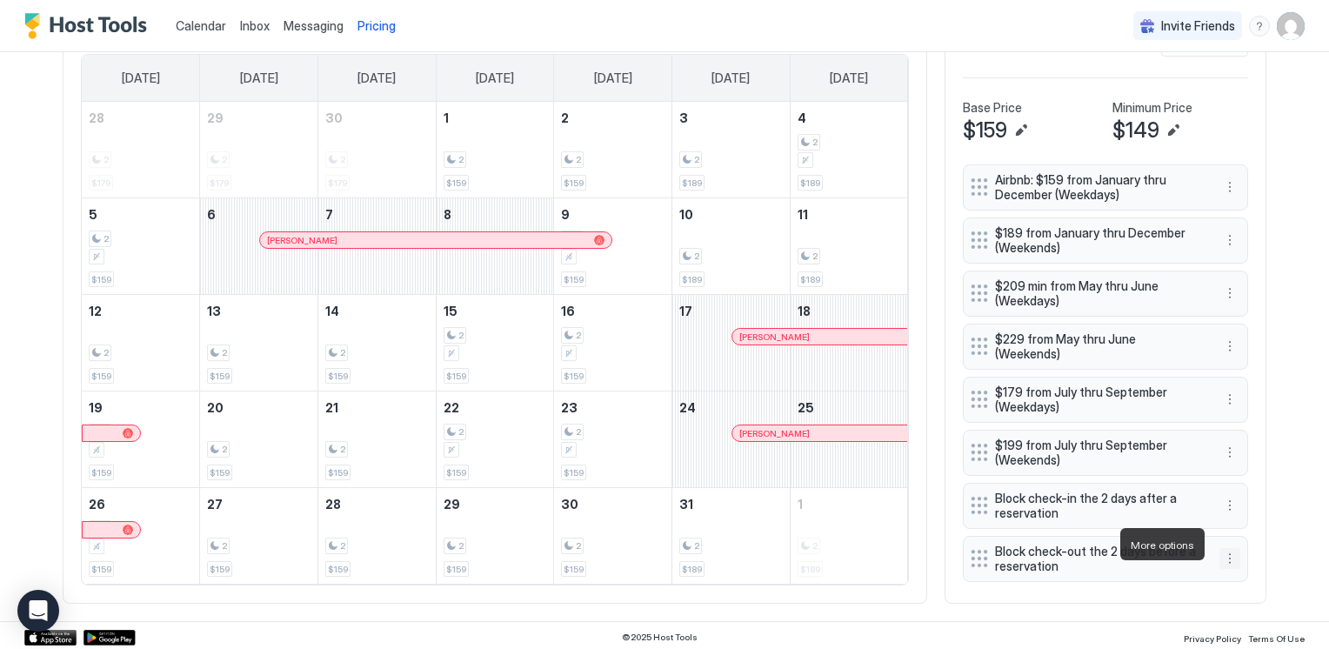
click at [1220, 548] on button "More options" at bounding box center [1230, 558] width 21 height 21
click at [1228, 568] on div "Edit" at bounding box center [1240, 568] width 38 height 13
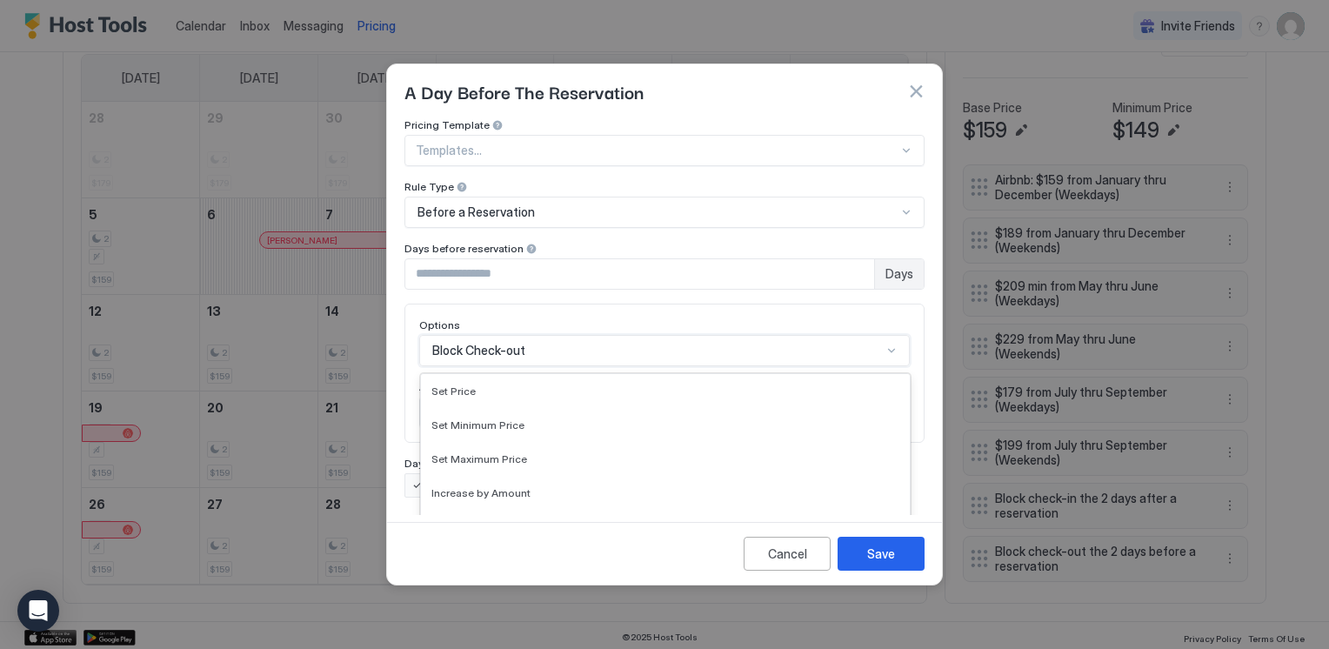
scroll to position [90, 0]
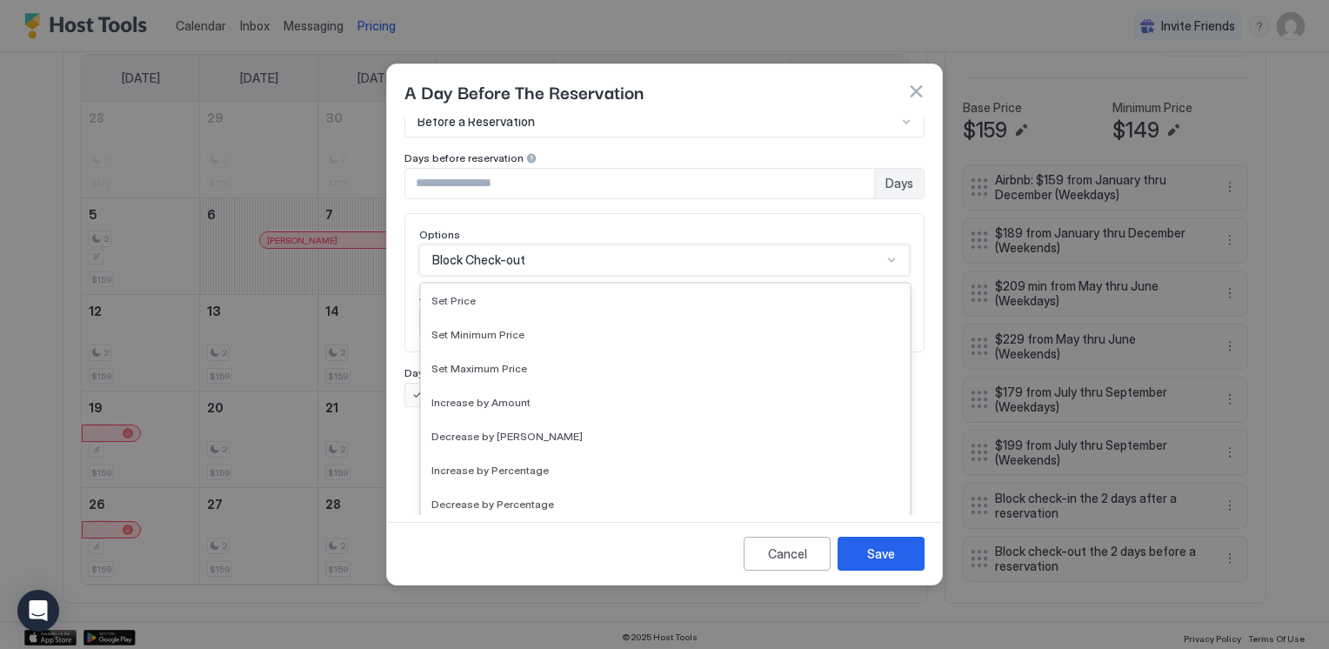
click at [556, 276] on div "17 results available. Use Up and Down to choose options, press Enter to select …" at bounding box center [664, 259] width 491 height 31
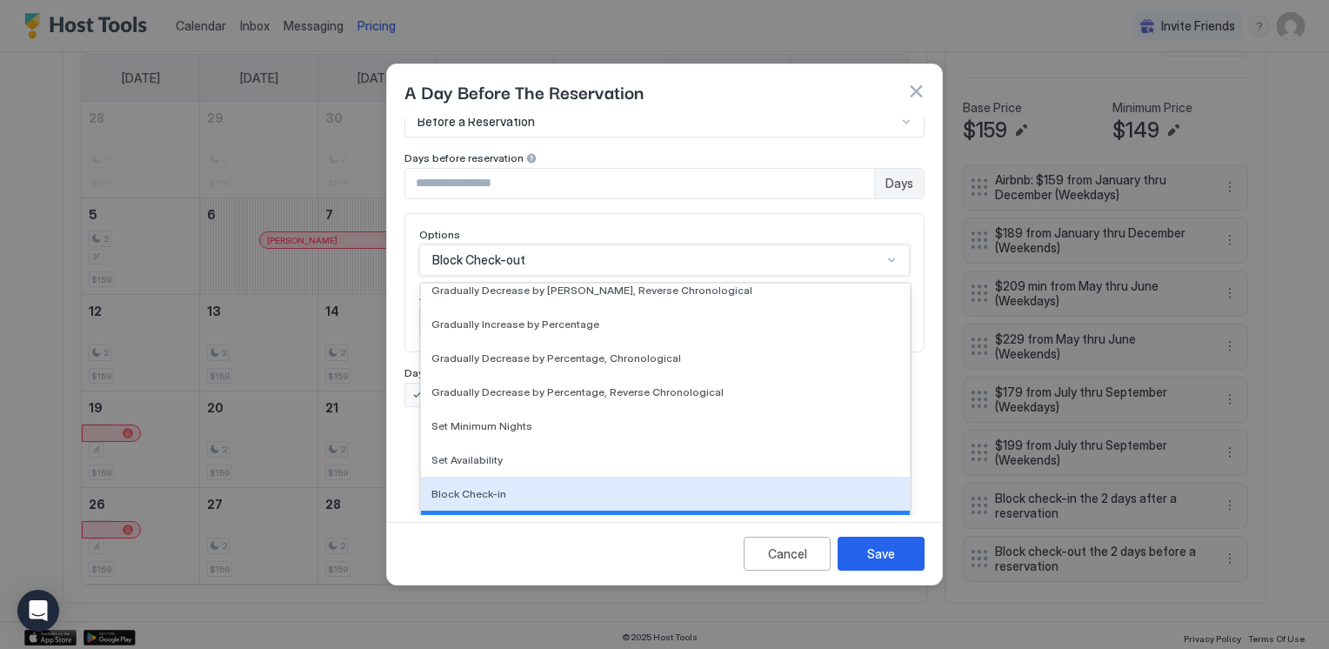
click at [535, 487] on div "Block Check-in" at bounding box center [665, 493] width 468 height 13
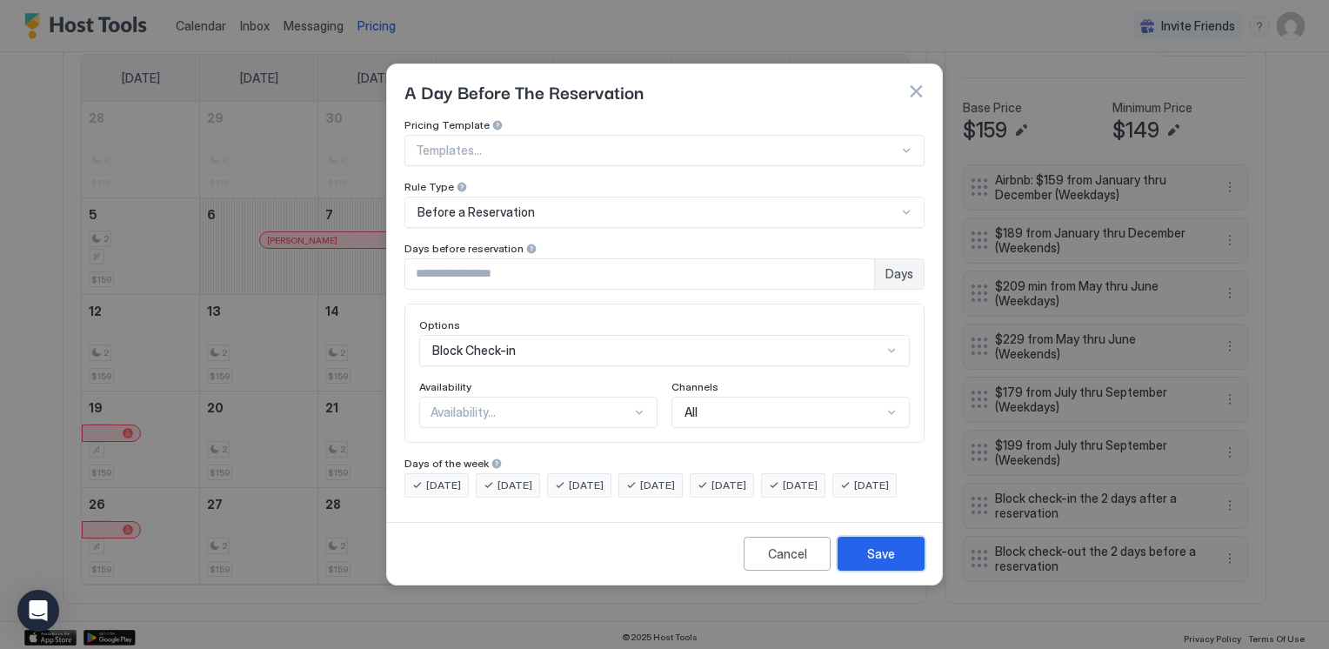
click at [873, 558] on div "Save" at bounding box center [881, 554] width 28 height 18
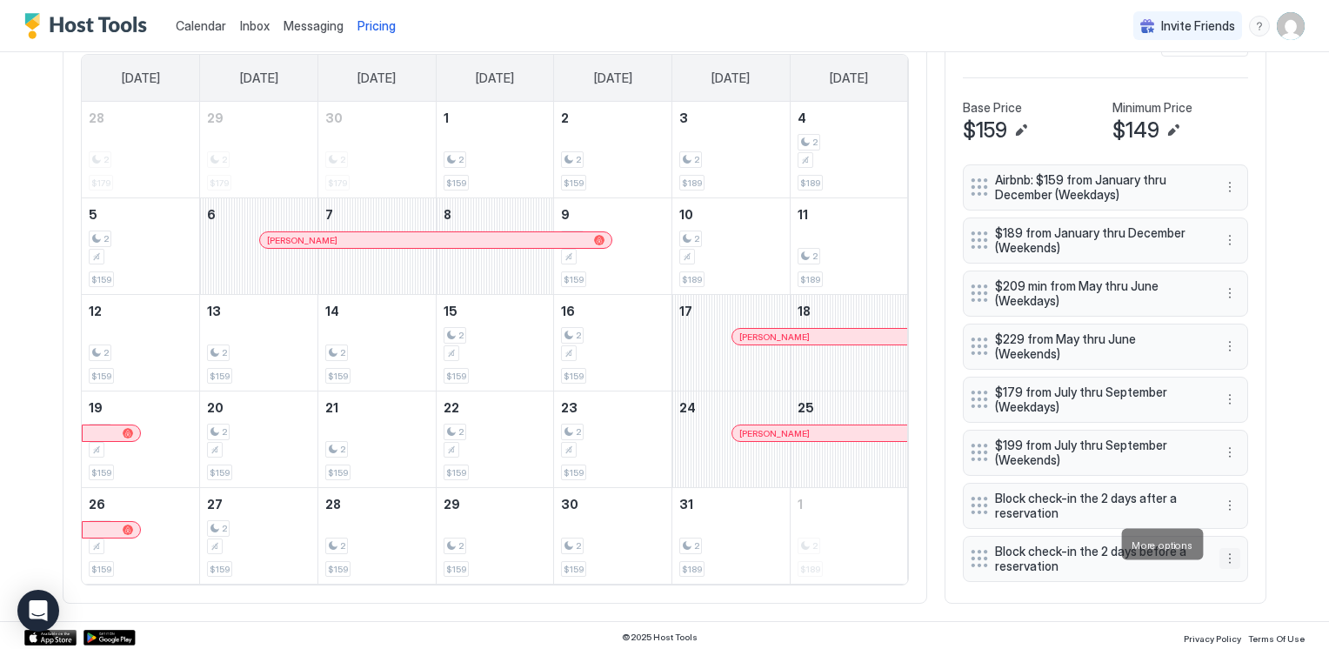
click at [1227, 550] on button "More options" at bounding box center [1230, 558] width 21 height 21
click at [1239, 574] on div "Edit" at bounding box center [1240, 568] width 38 height 13
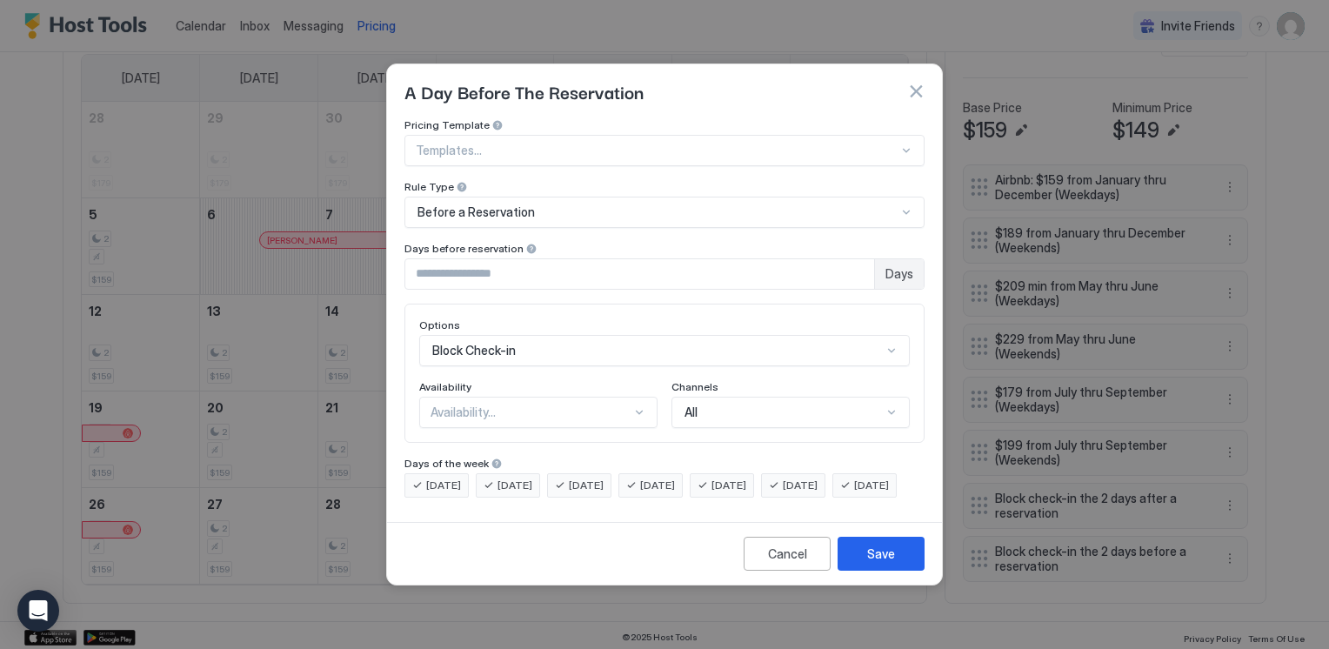
scroll to position [90, 0]
click at [545, 335] on div "Block Check-in" at bounding box center [664, 350] width 491 height 31
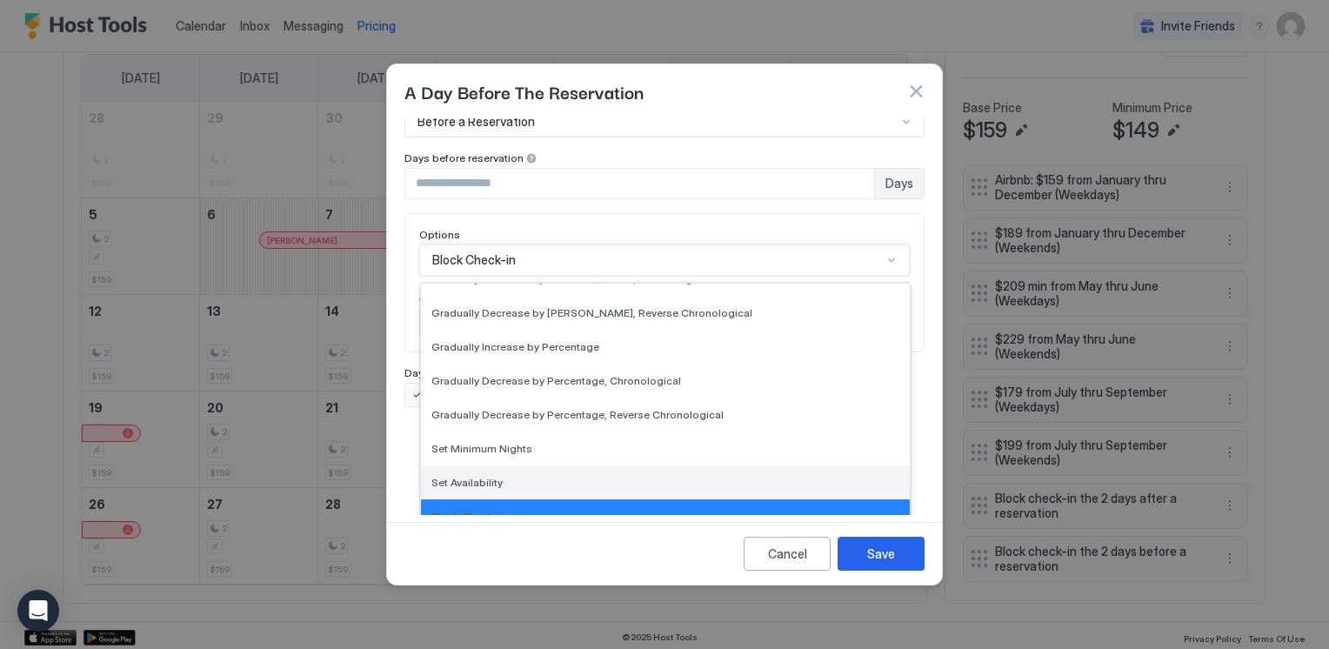
scroll to position [316, 0]
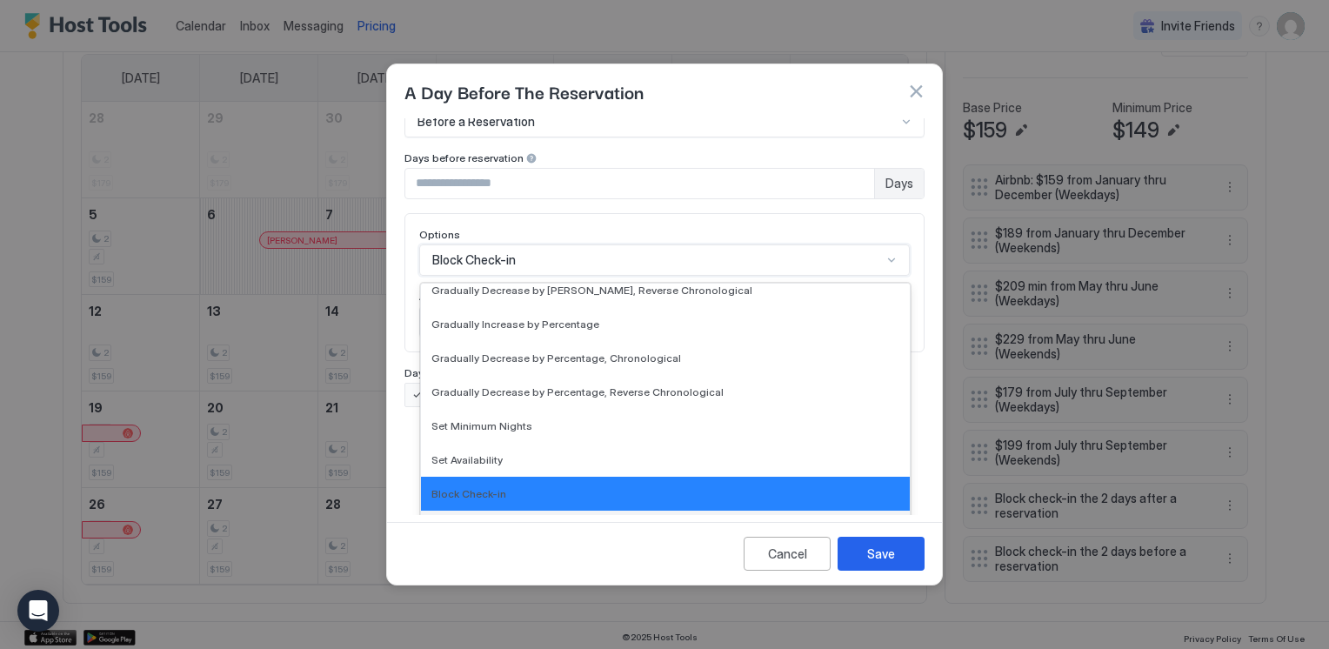
click at [491, 521] on span "Block Check-out" at bounding box center [472, 527] width 83 height 13
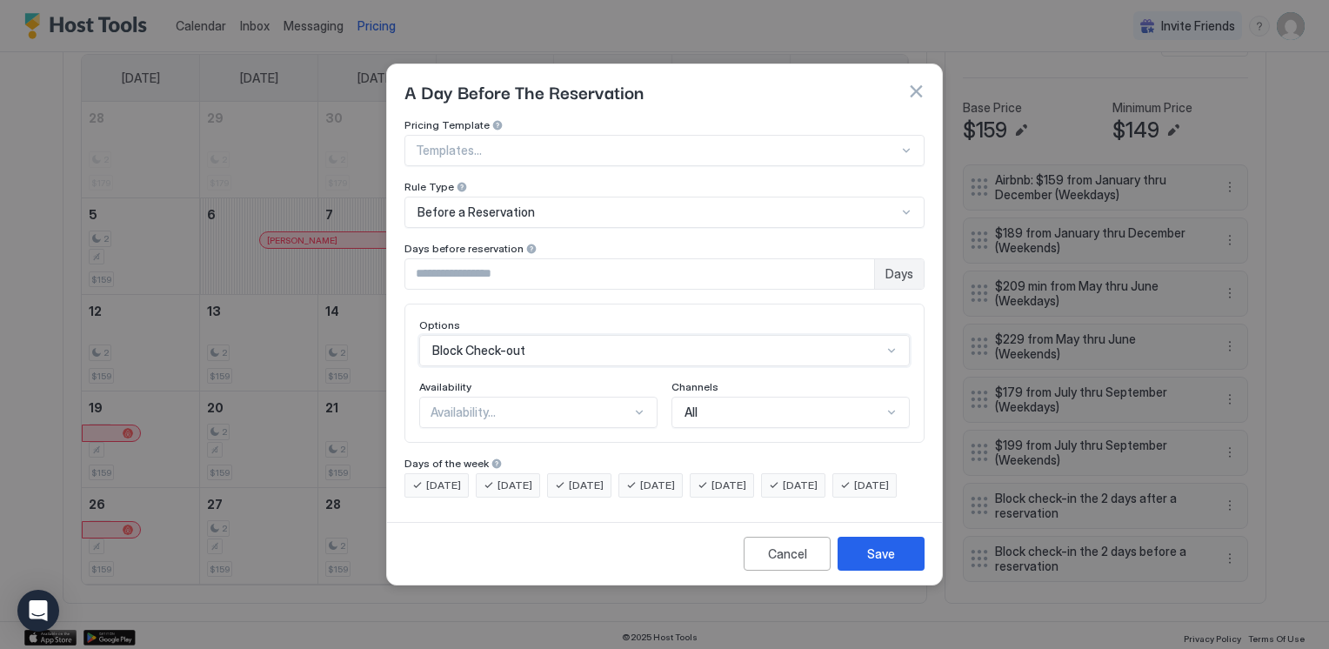
scroll to position [0, 0]
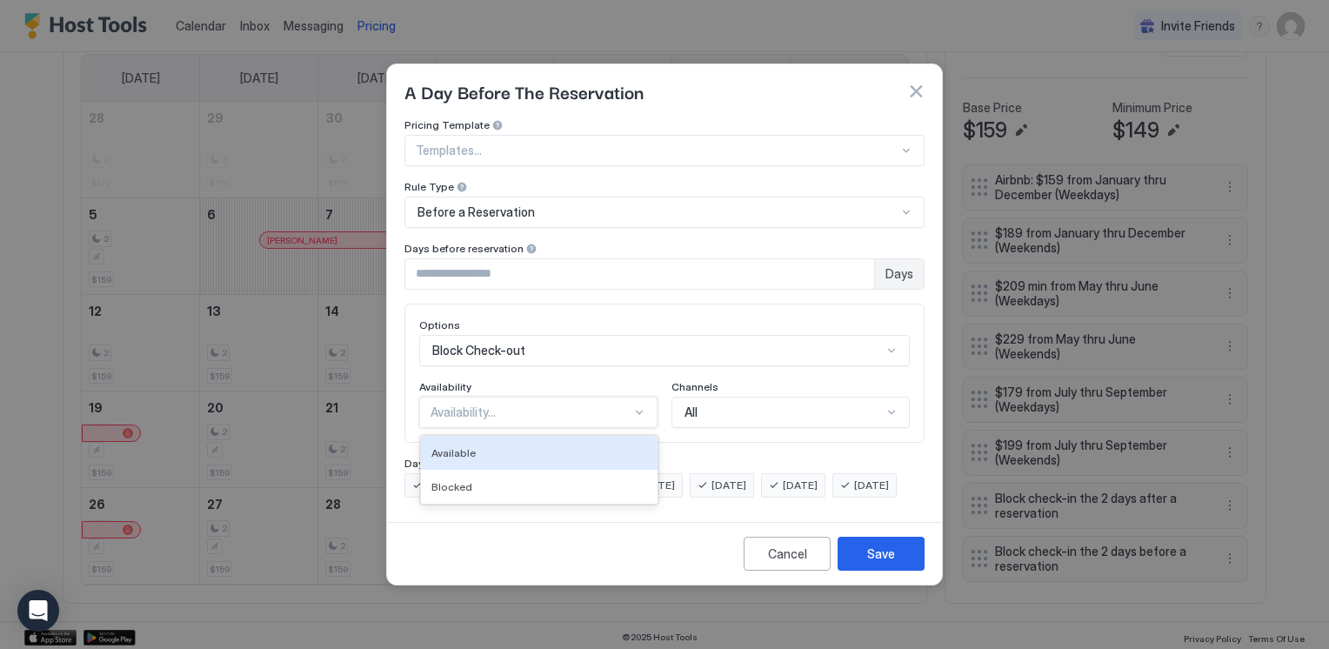
click at [642, 405] on div "Availability..." at bounding box center [538, 412] width 238 height 31
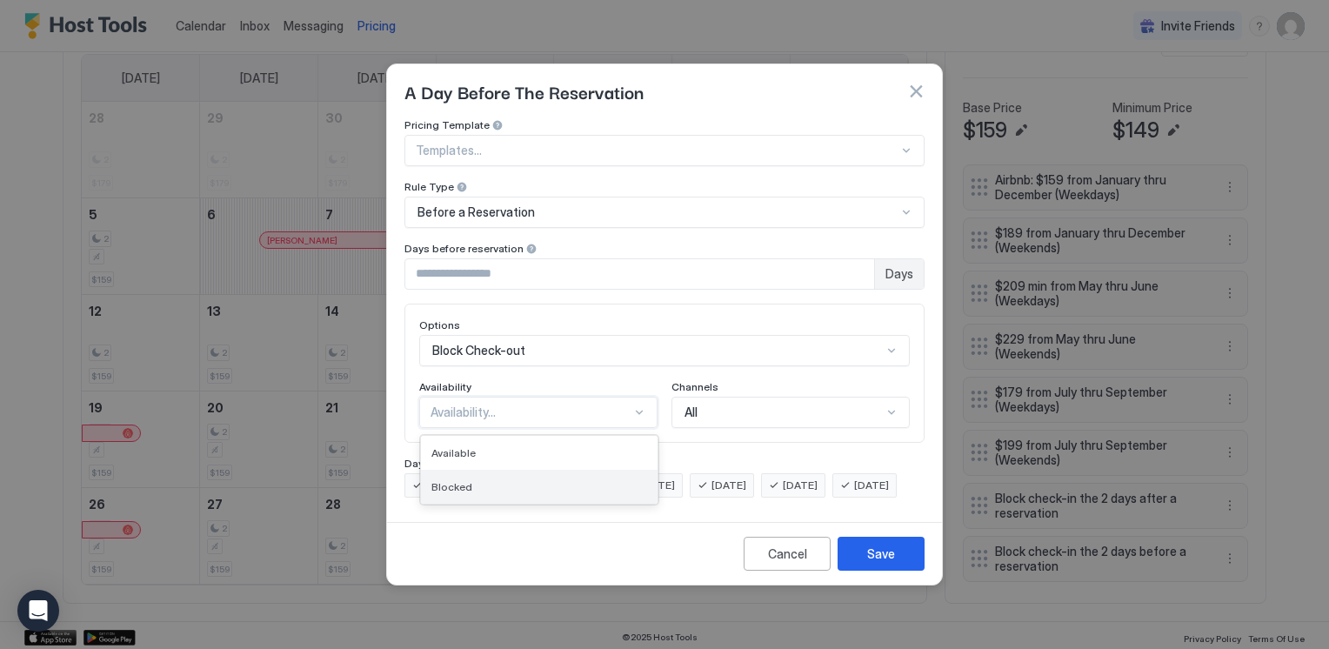
click at [603, 478] on div "Blocked" at bounding box center [539, 487] width 237 height 34
click at [880, 563] on div "Save" at bounding box center [881, 554] width 28 height 18
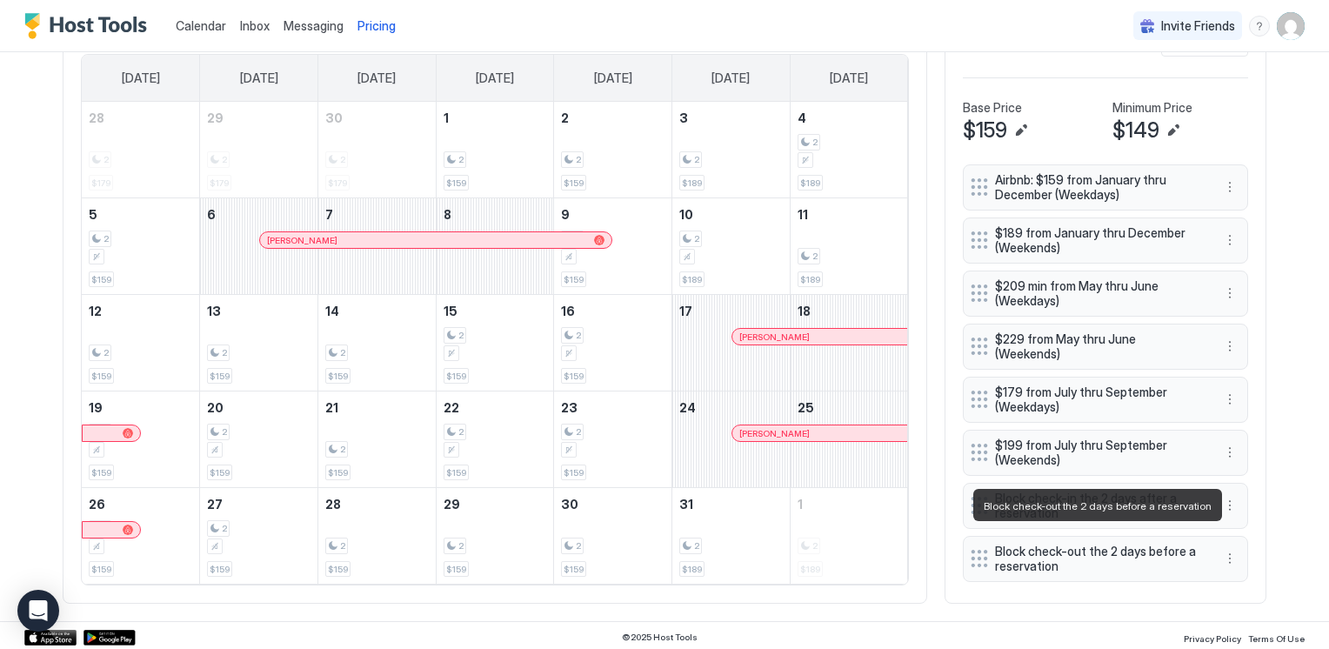
click at [1104, 547] on span "Block check-out the 2 days before a reservation" at bounding box center [1098, 559] width 207 height 30
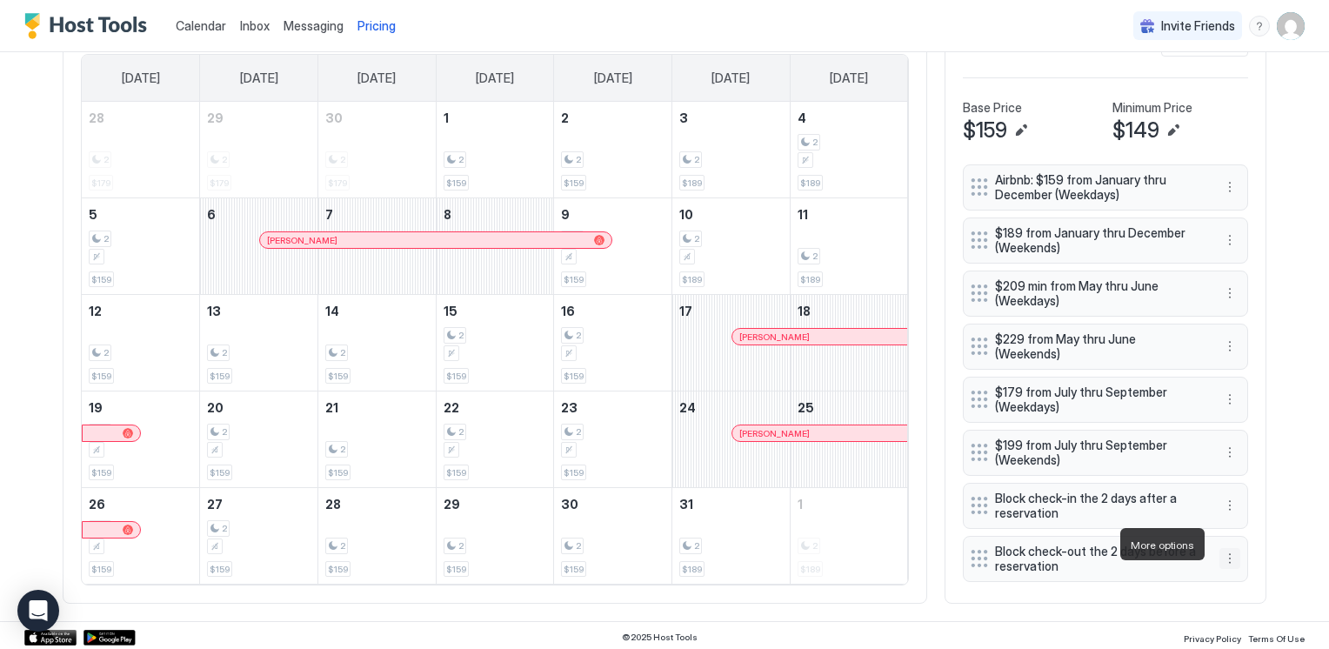
click at [1222, 548] on button "More options" at bounding box center [1230, 558] width 21 height 21
click at [1229, 567] on div "Edit" at bounding box center [1240, 568] width 38 height 13
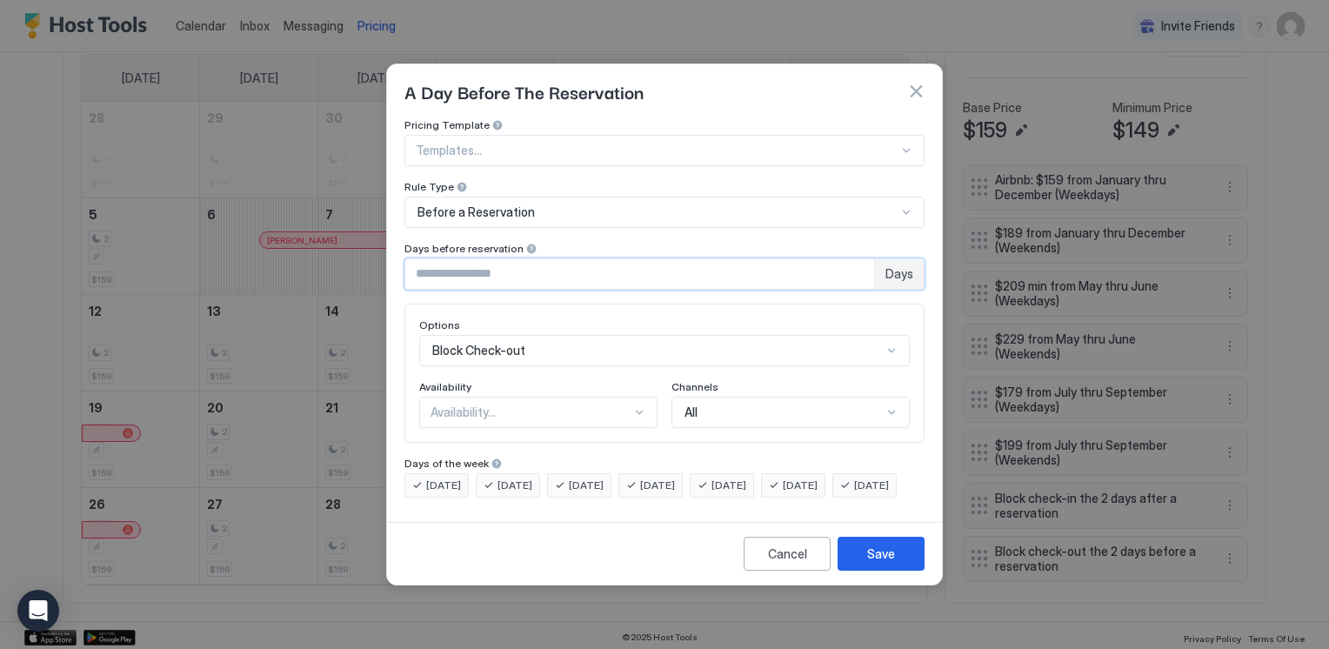
drag, startPoint x: 429, startPoint y: 261, endPoint x: 400, endPoint y: 261, distance: 28.7
click at [400, 261] on div "Pricing Template Templates... Rule Type Before a Reservation Days before reserv…" at bounding box center [664, 316] width 555 height 397
type input "*"
click at [886, 562] on div "Save" at bounding box center [881, 554] width 28 height 18
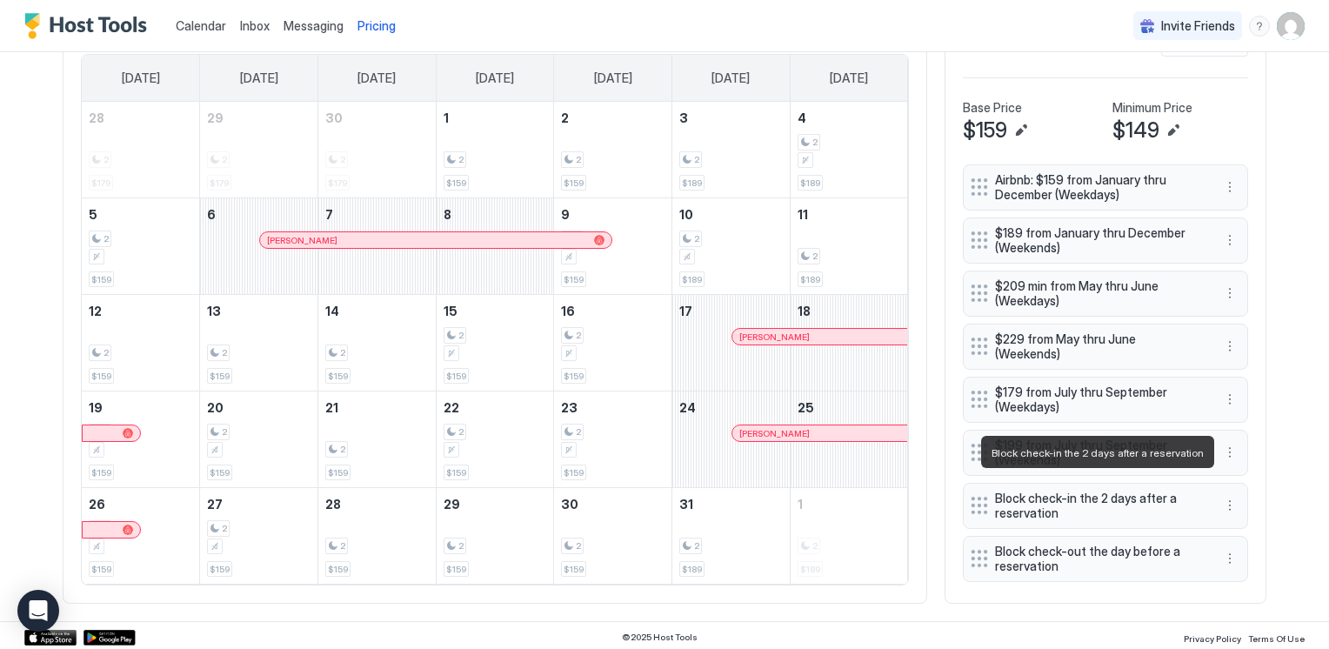
click at [1092, 491] on span "Block check-in the 2 days after a reservation" at bounding box center [1098, 506] width 207 height 30
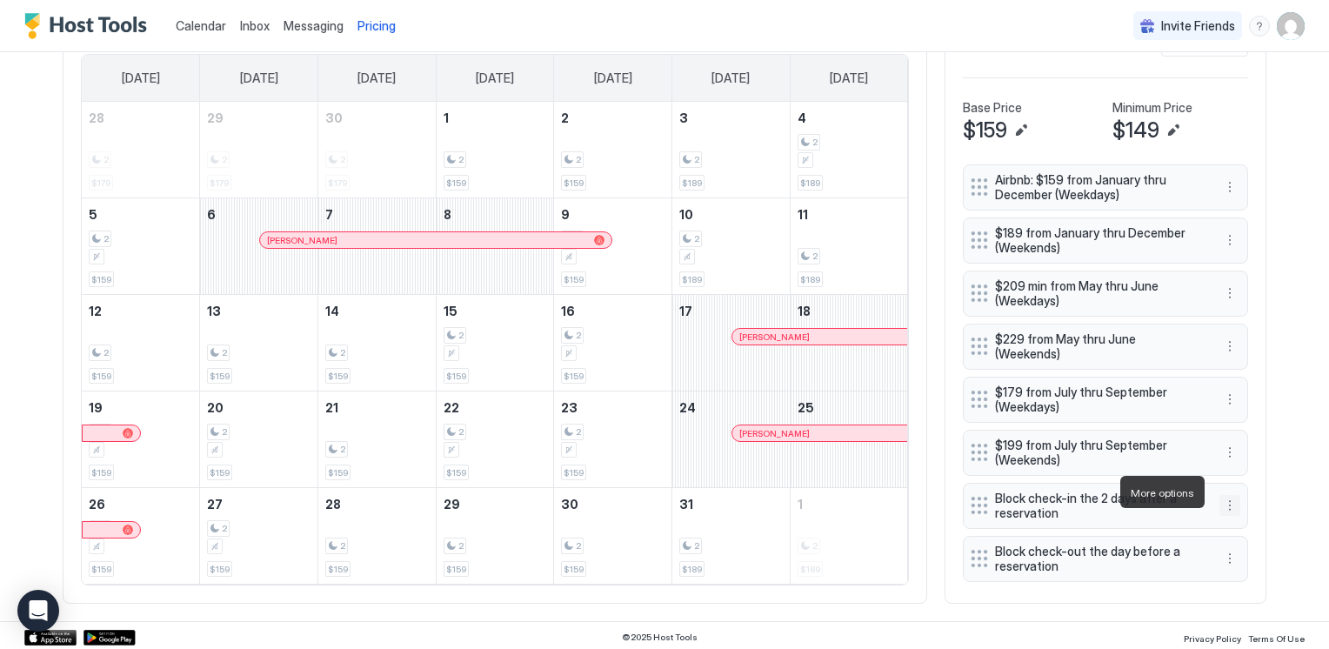
click at [1224, 495] on button "More options" at bounding box center [1230, 505] width 21 height 21
click at [1237, 521] on div "Edit" at bounding box center [1240, 516] width 38 height 13
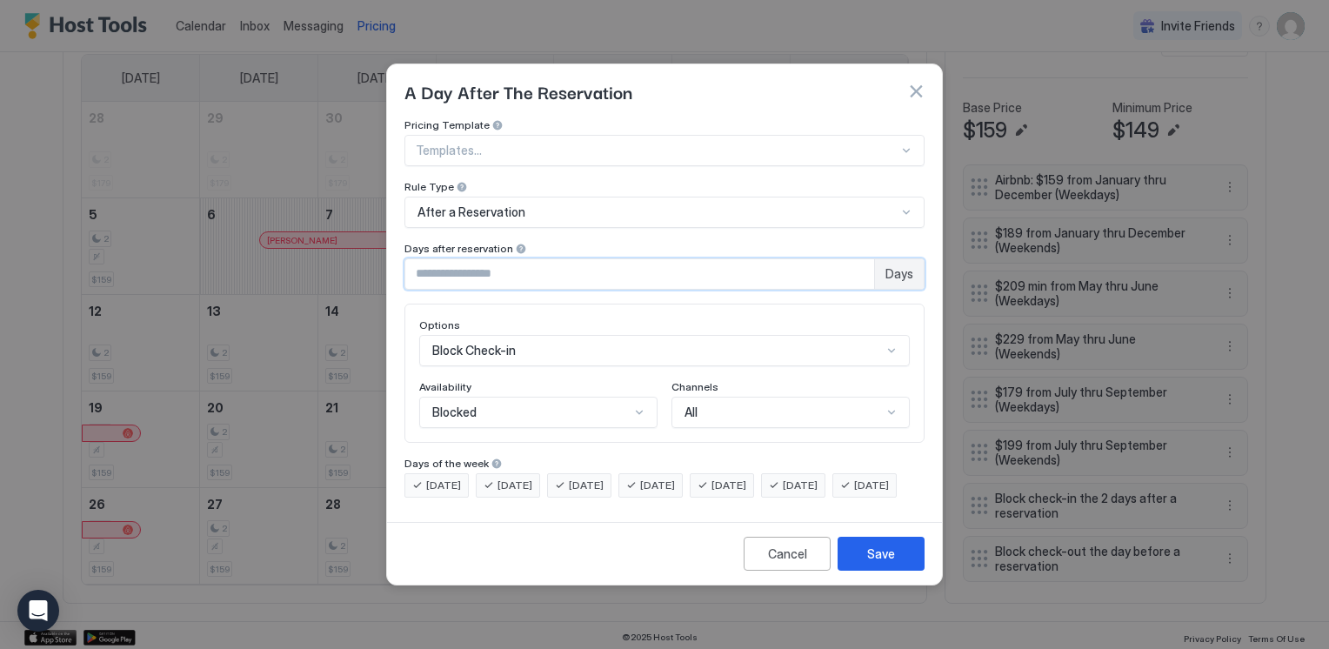
type input "*"
click at [860, 264] on input "*" at bounding box center [639, 274] width 469 height 30
click at [862, 568] on button "Save" at bounding box center [881, 554] width 87 height 34
